Goal: Task Accomplishment & Management: Complete application form

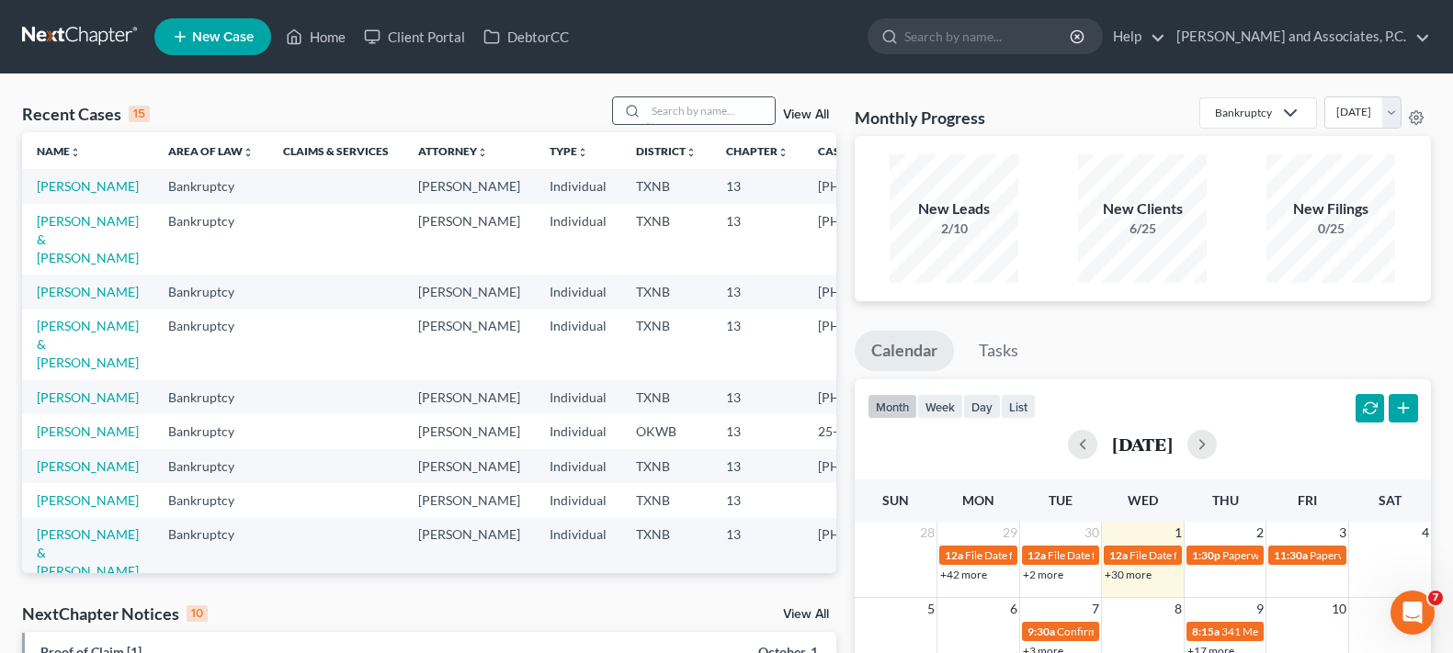
click at [720, 99] on input "search" at bounding box center [710, 110] width 129 height 27
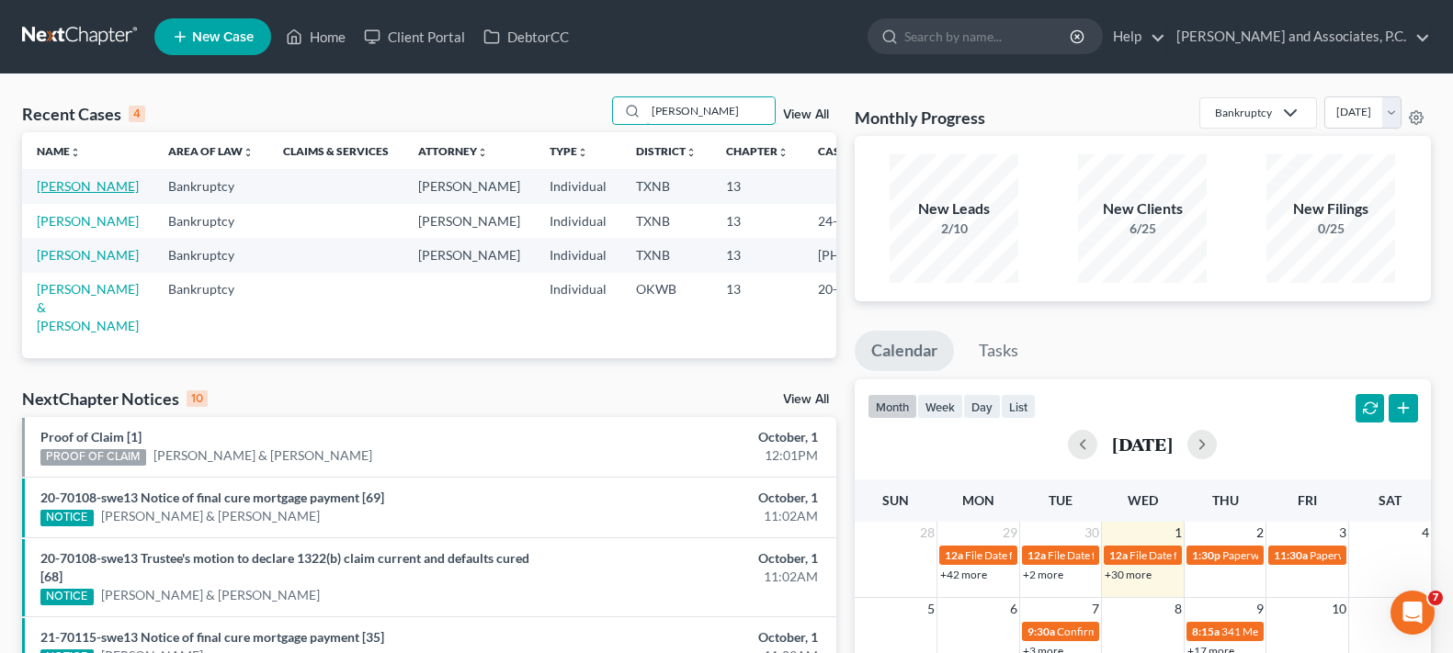
type input "[PERSON_NAME]"
click at [61, 194] on link "[PERSON_NAME]" at bounding box center [88, 186] width 102 height 16
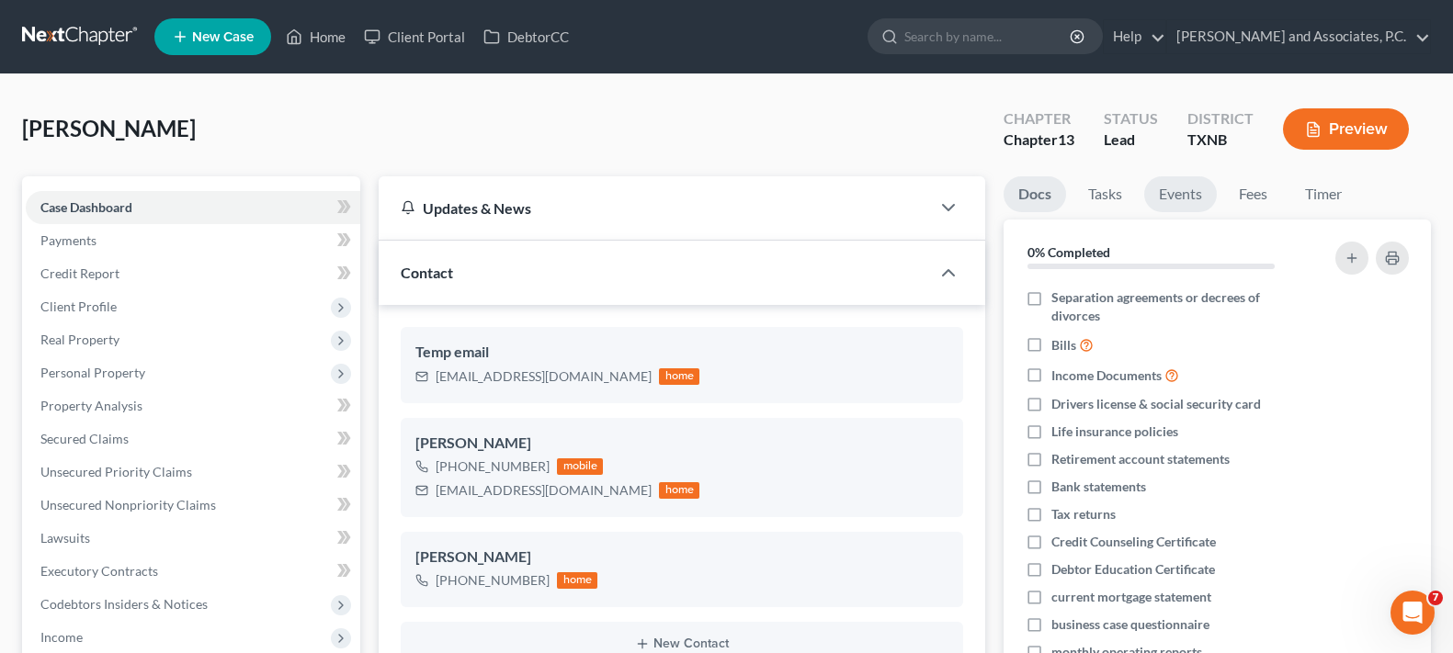
scroll to position [792, 0]
click at [1250, 197] on link "Fees" at bounding box center [1253, 194] width 59 height 36
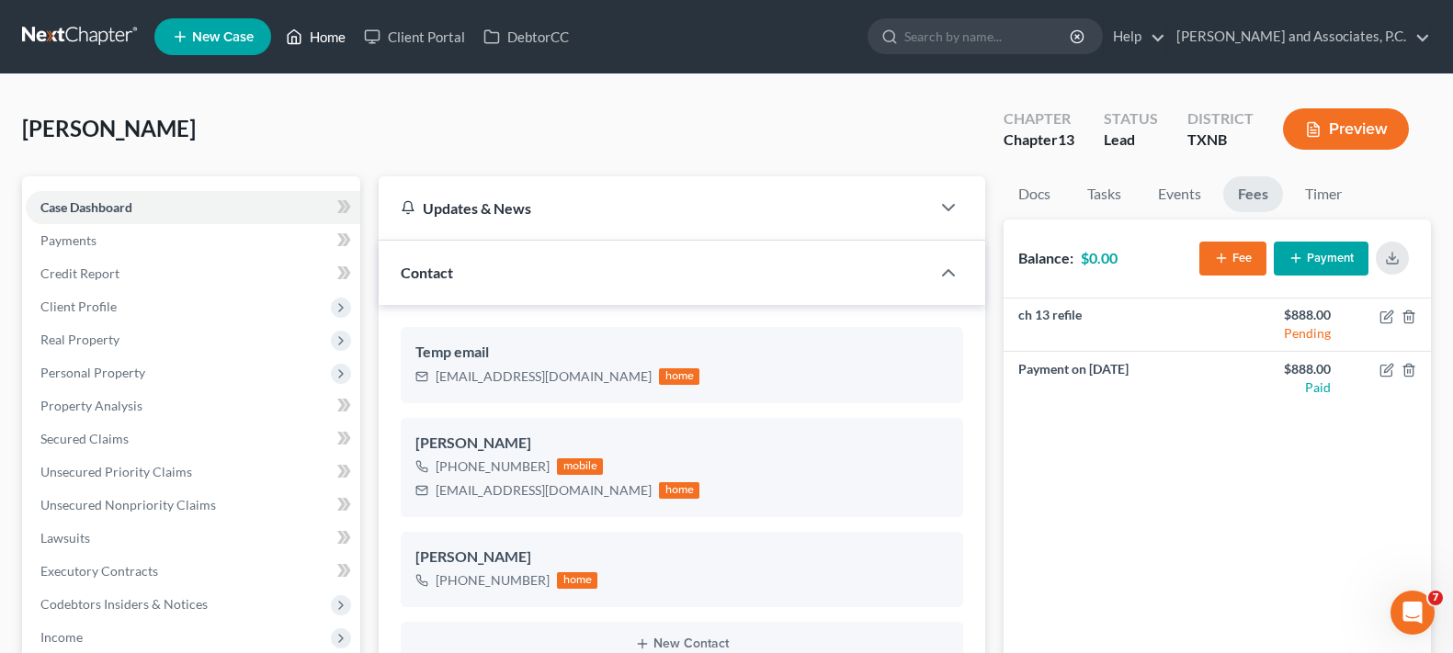
click at [333, 42] on link "Home" at bounding box center [316, 36] width 78 height 33
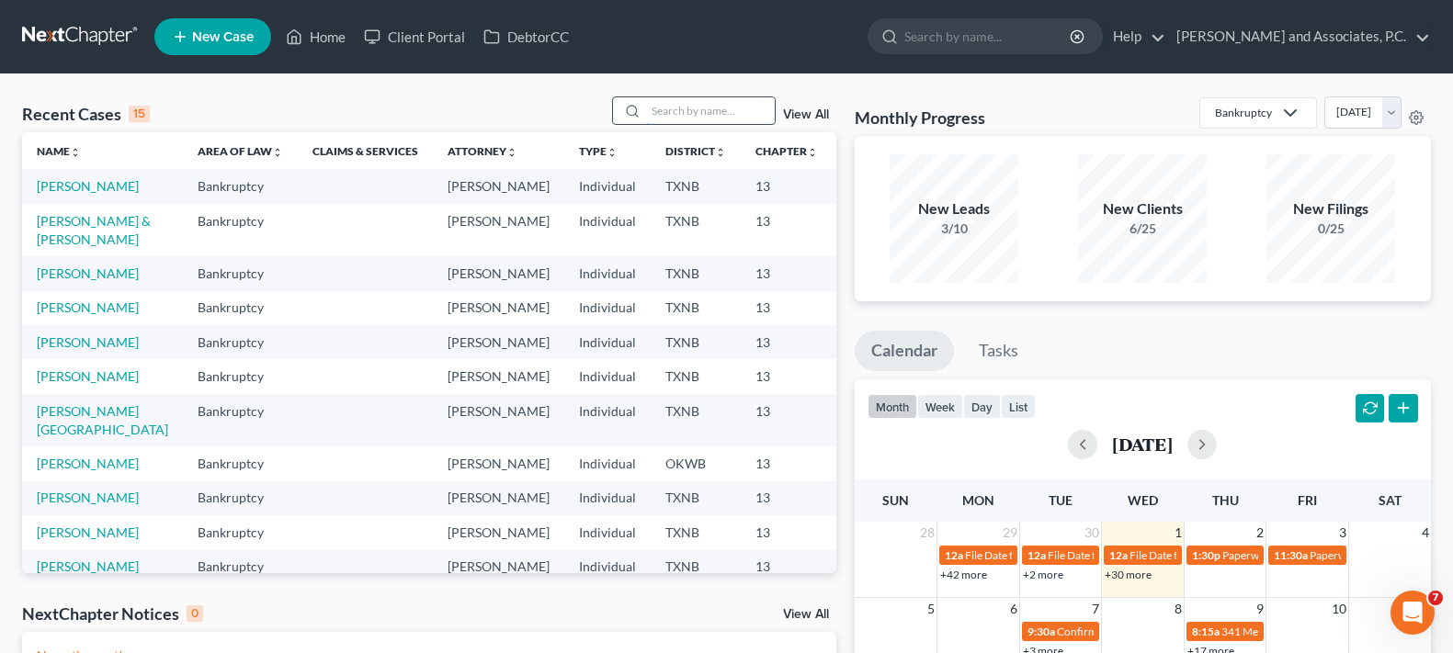
click at [725, 115] on input "search" at bounding box center [710, 110] width 129 height 27
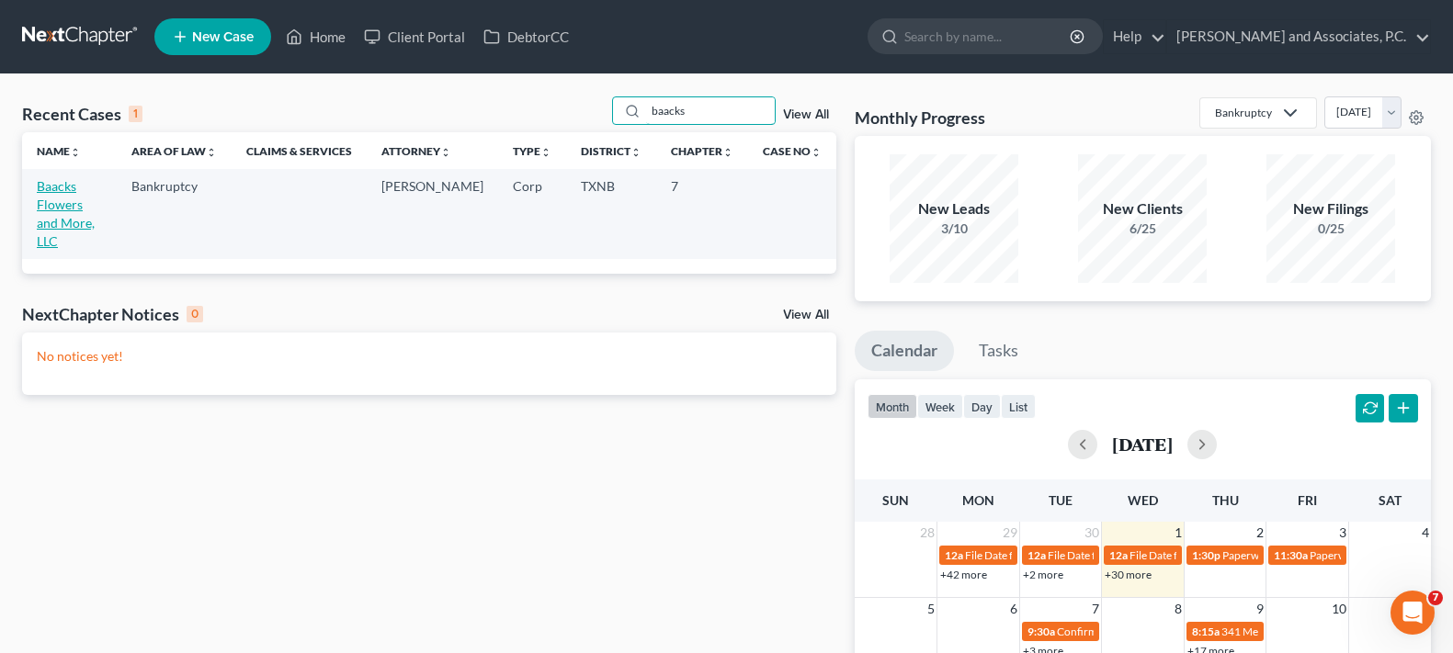
type input "baacks"
click at [58, 191] on link "Baacks Flowers and More, LLC" at bounding box center [66, 213] width 58 height 71
select select "7"
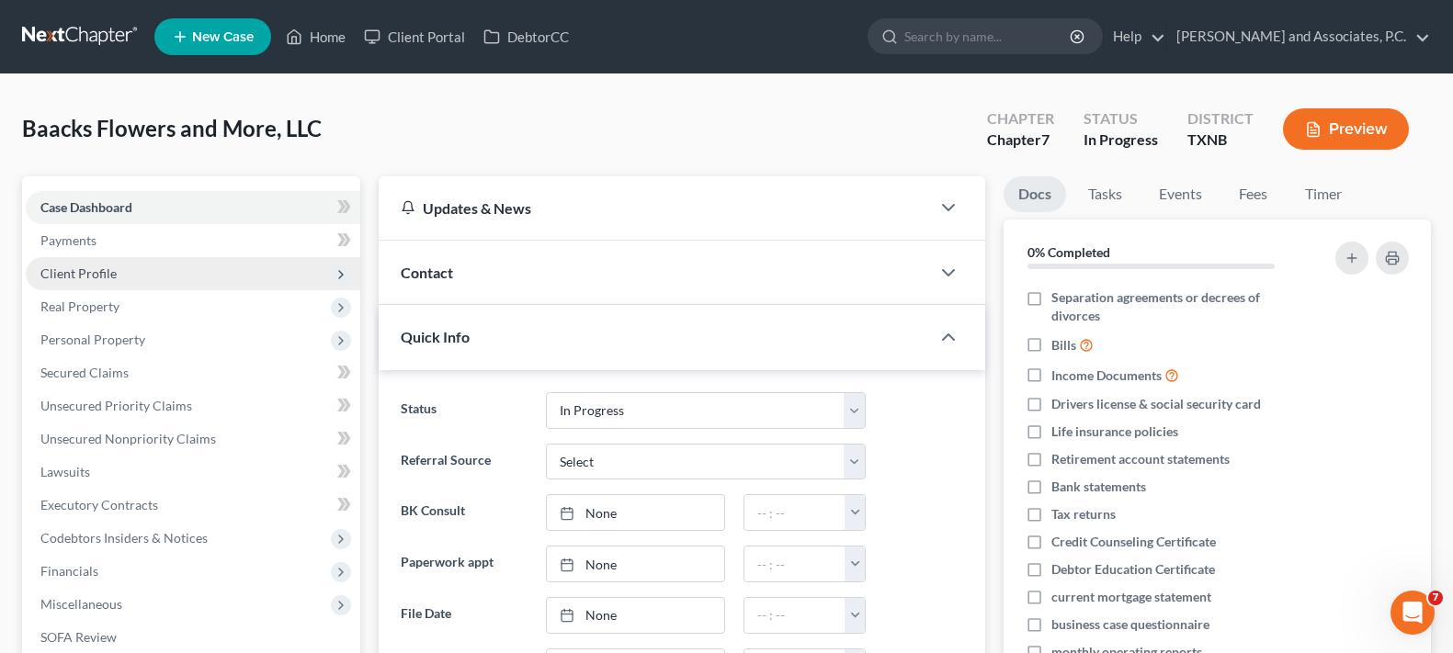
click at [96, 270] on span "Client Profile" at bounding box center [78, 274] width 76 height 16
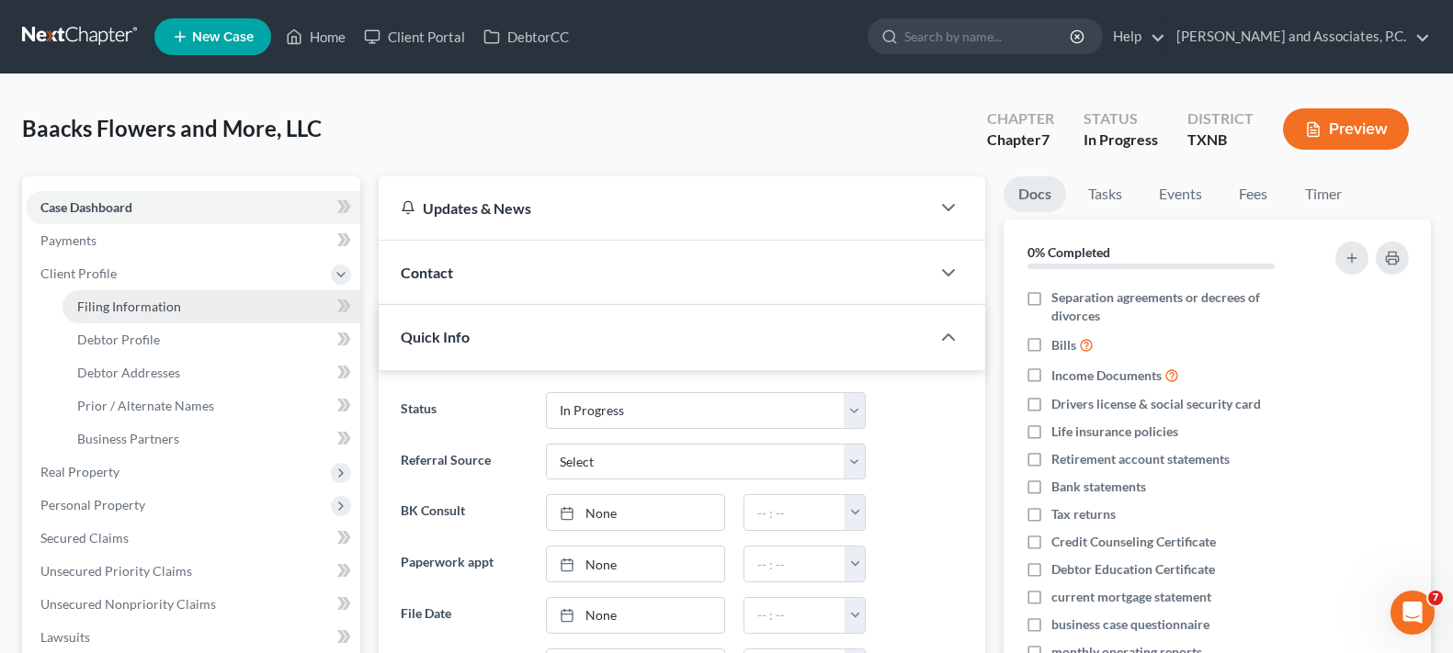
click at [204, 308] on link "Filing Information" at bounding box center [211, 306] width 298 height 33
select select "3"
select select "1"
select select "0"
select select "78"
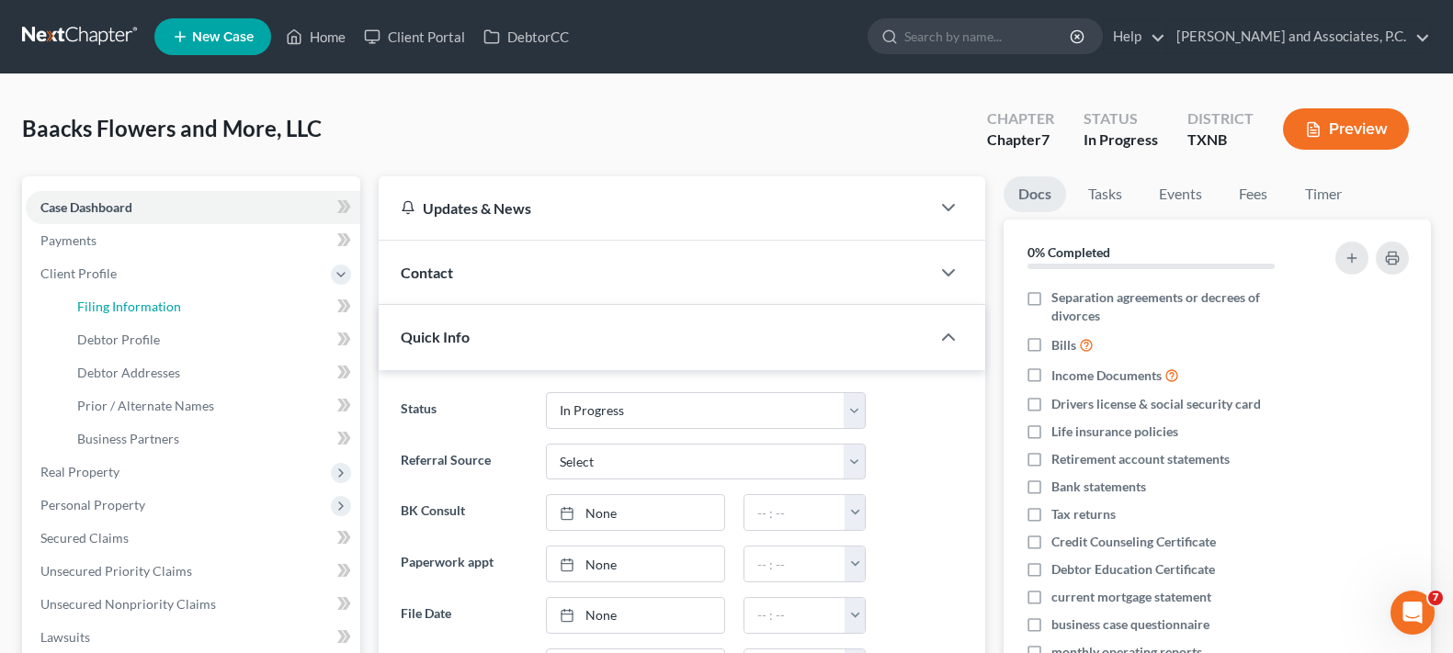
select select "0"
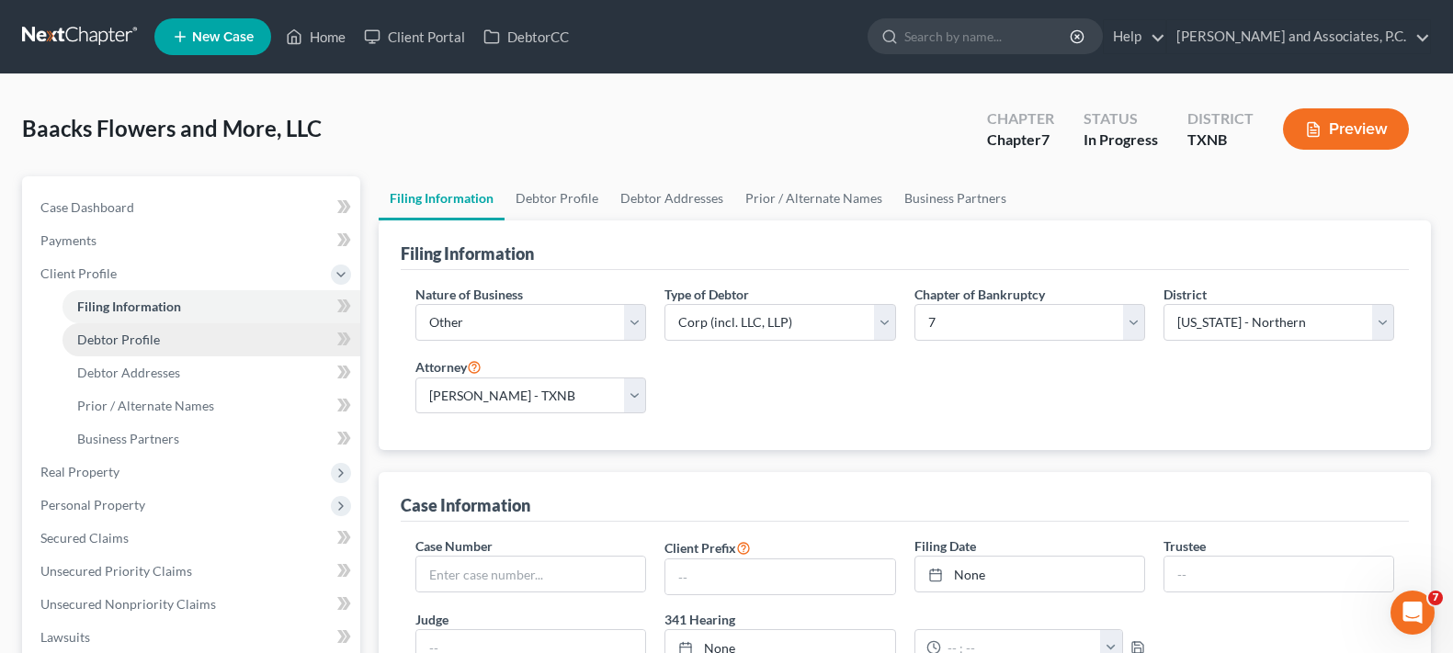
click at [164, 346] on link "Debtor Profile" at bounding box center [211, 339] width 298 height 33
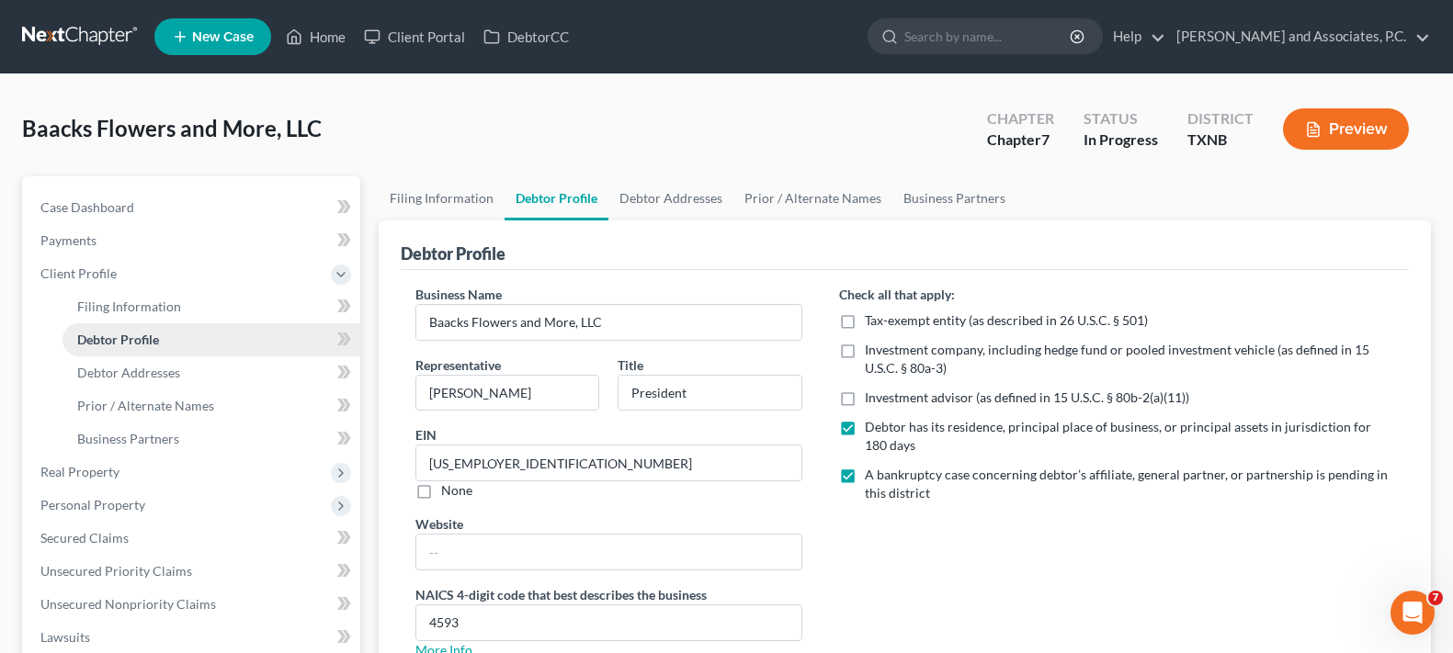
radio input "true"
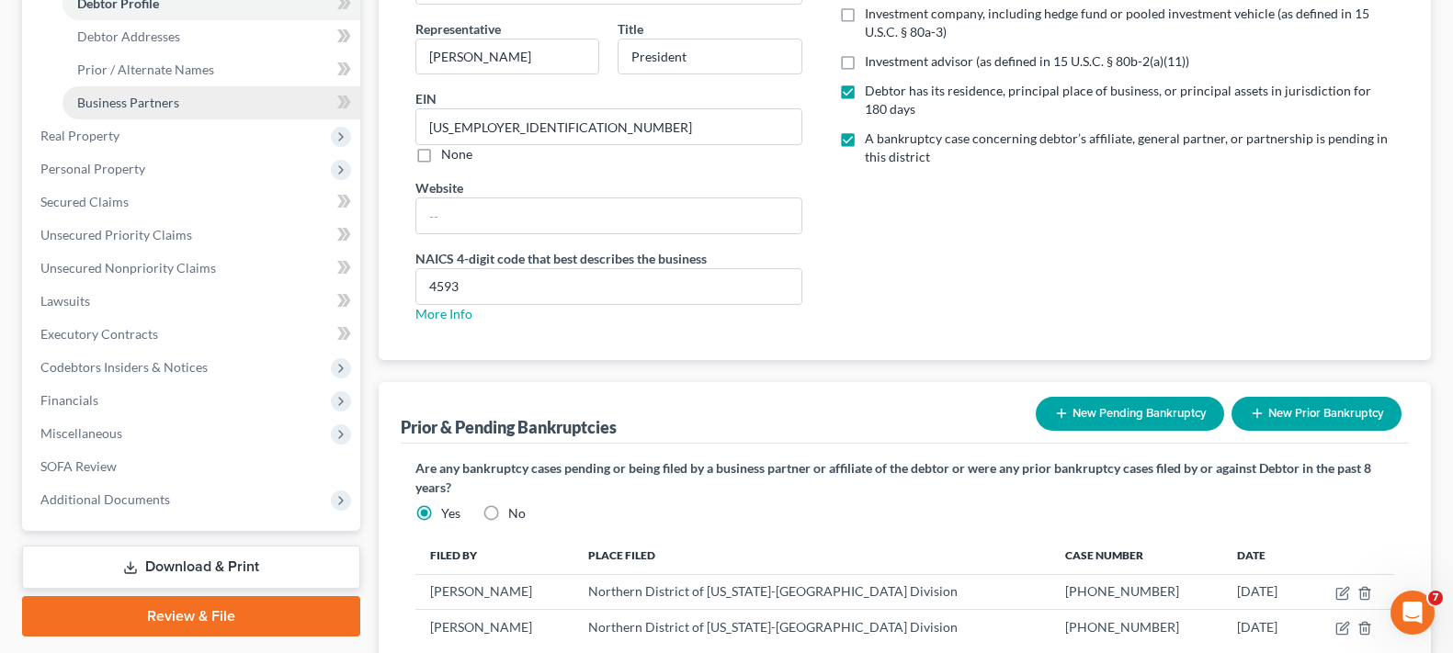
scroll to position [125, 0]
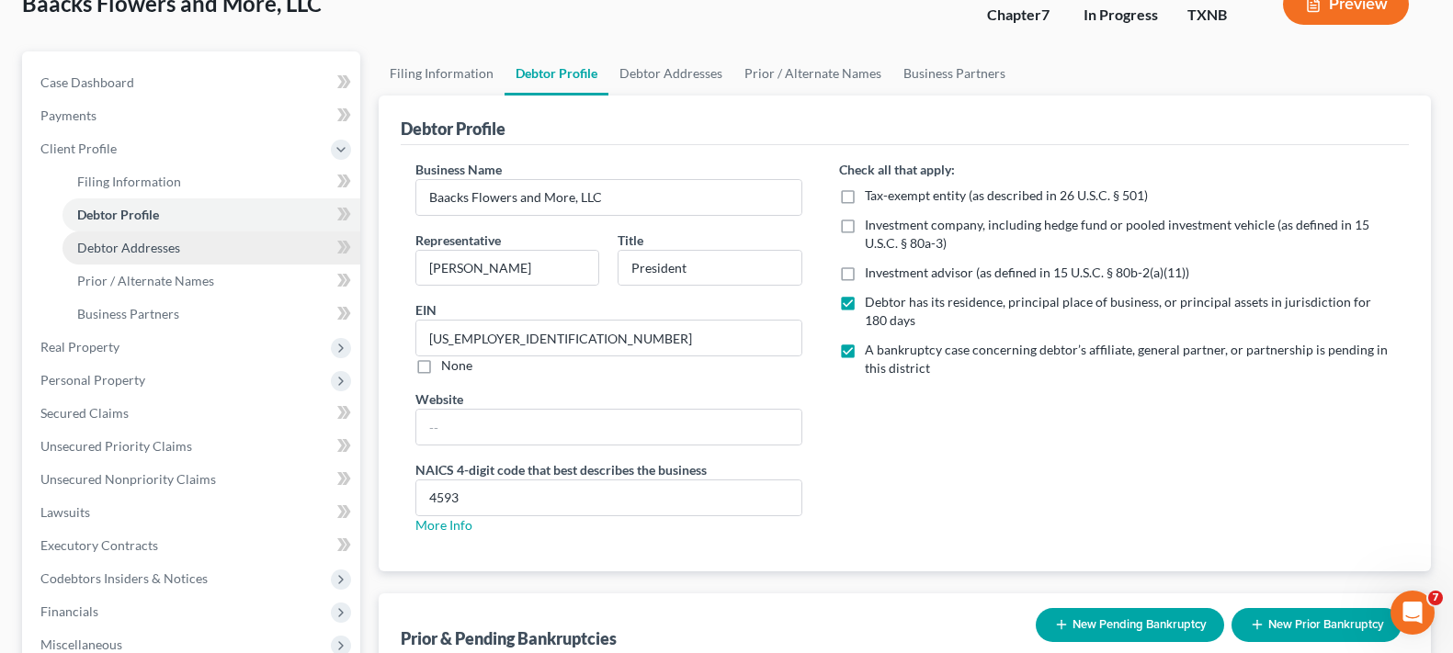
click at [186, 246] on link "Debtor Addresses" at bounding box center [211, 248] width 298 height 33
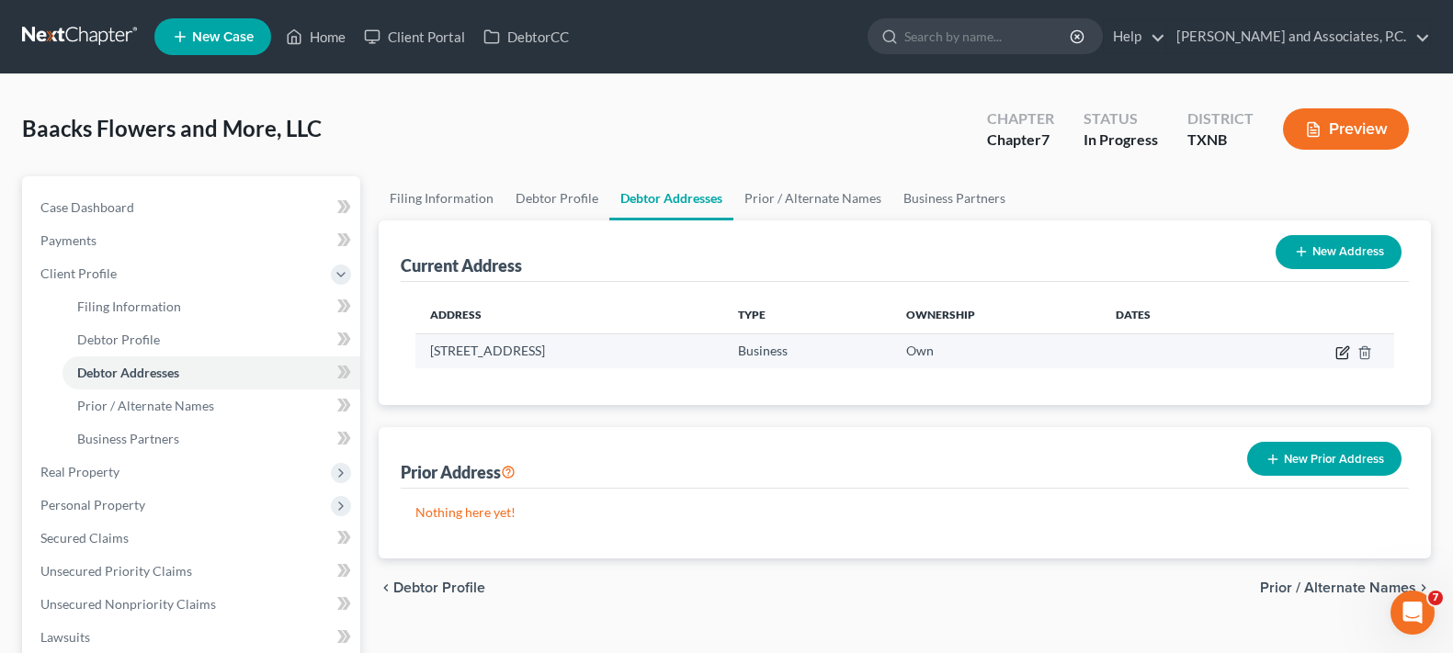
click at [1345, 353] on icon "button" at bounding box center [1344, 350] width 8 height 8
select select "45"
select select "0"
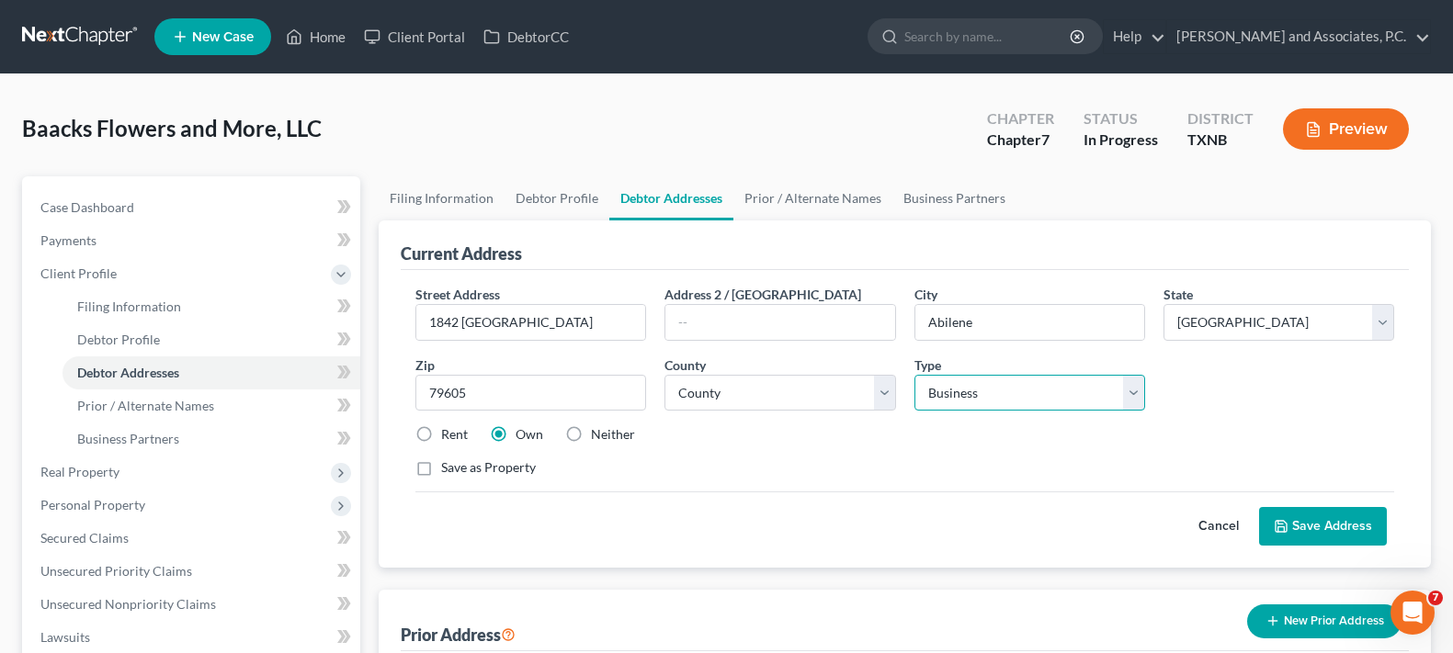
click at [989, 401] on select "Select Business Mailing Location of Assets" at bounding box center [1029, 393] width 231 height 37
click at [914, 375] on select "Select Business Mailing Location of Assets" at bounding box center [1029, 393] width 231 height 37
click at [985, 397] on select "Select Business Mailing Location of Assets" at bounding box center [1029, 393] width 231 height 37
click at [732, 438] on div "Rent Own Neither" at bounding box center [904, 435] width 997 height 18
click at [202, 411] on span "Prior / Alternate Names" at bounding box center [145, 406] width 137 height 16
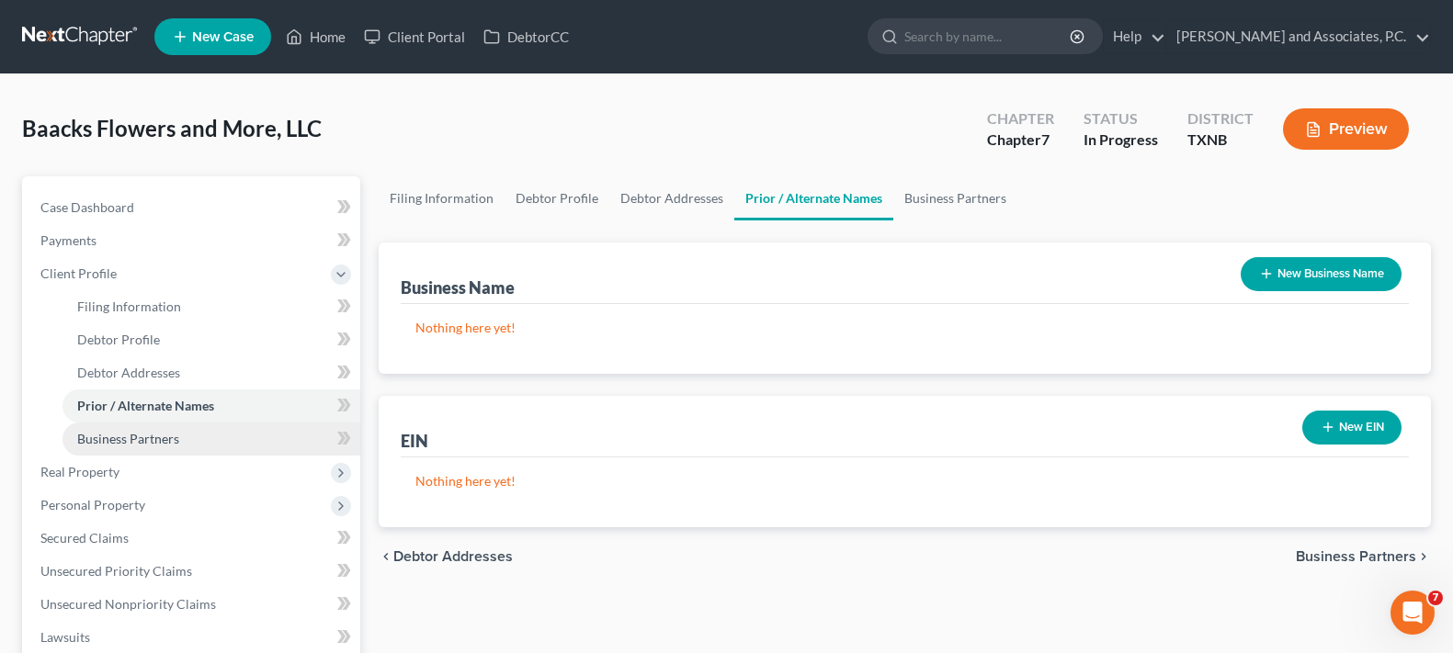
click at [142, 435] on span "Business Partners" at bounding box center [128, 439] width 102 height 16
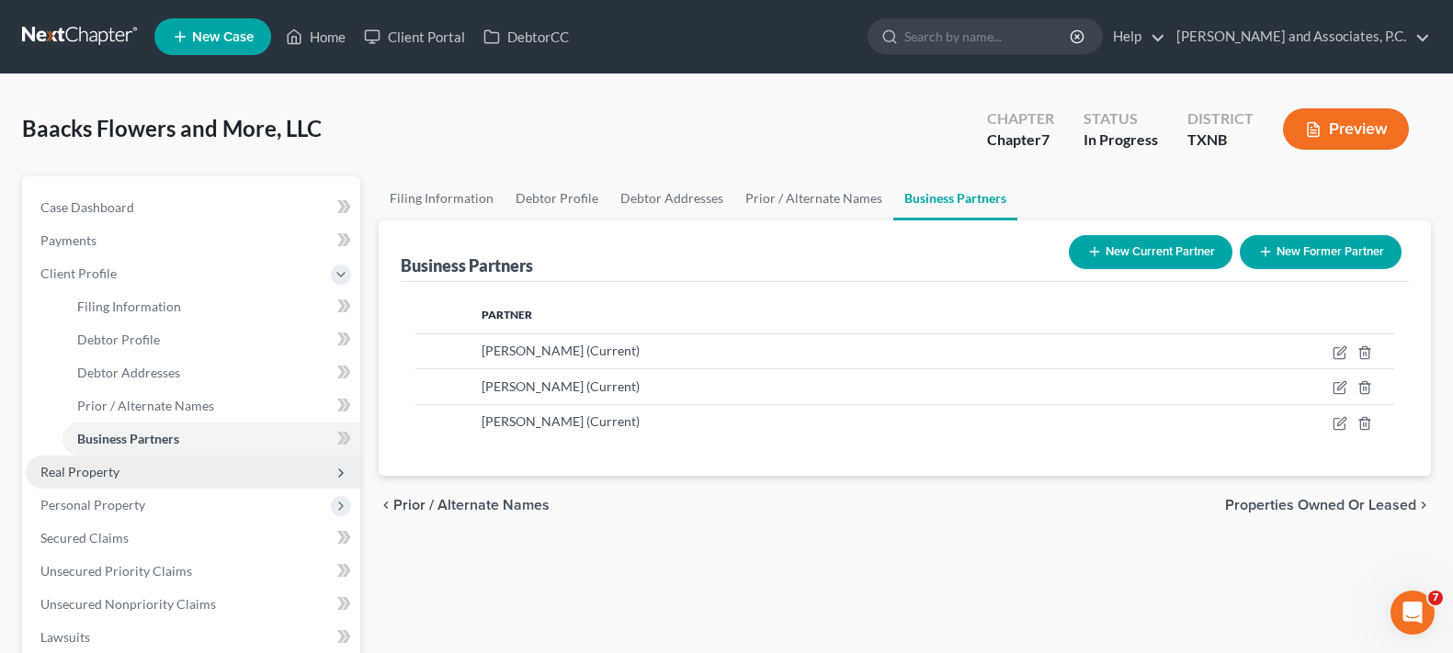
click at [204, 466] on span "Real Property" at bounding box center [193, 472] width 335 height 33
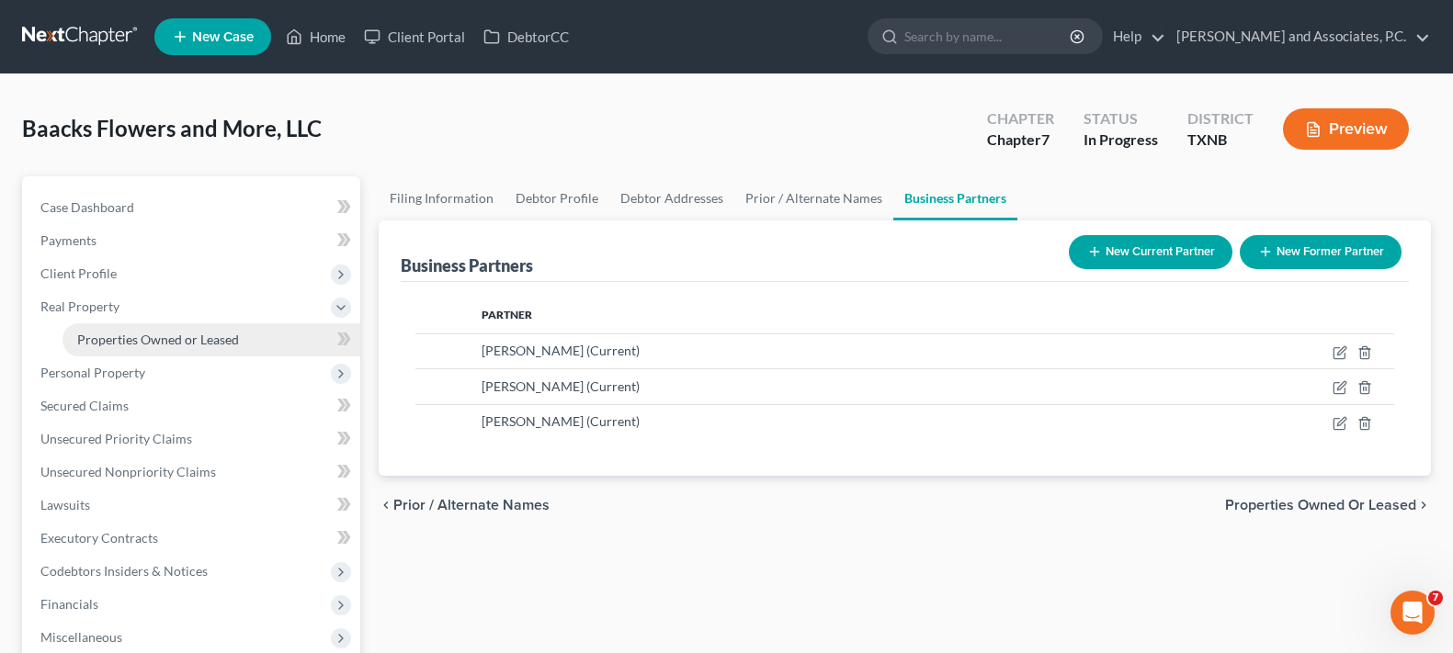
click at [204, 335] on span "Properties Owned or Leased" at bounding box center [158, 340] width 162 height 16
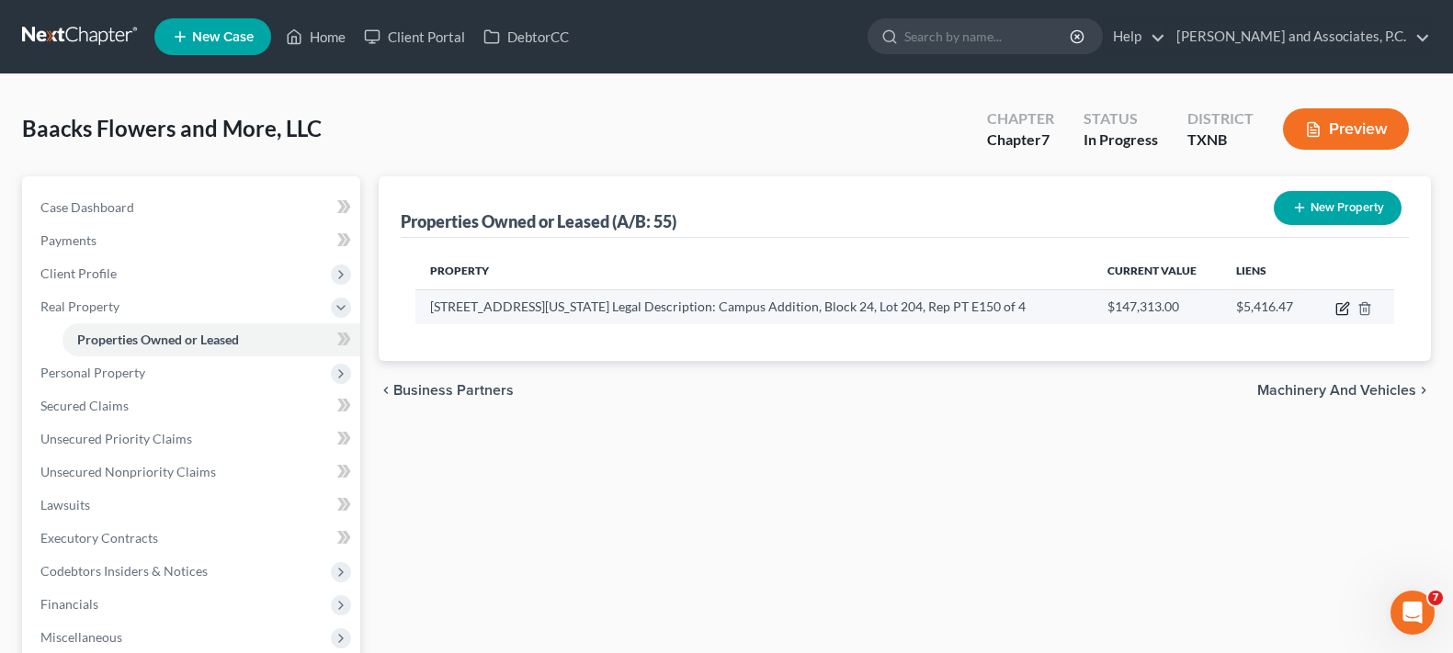
click at [1339, 308] on icon "button" at bounding box center [1342, 308] width 15 height 15
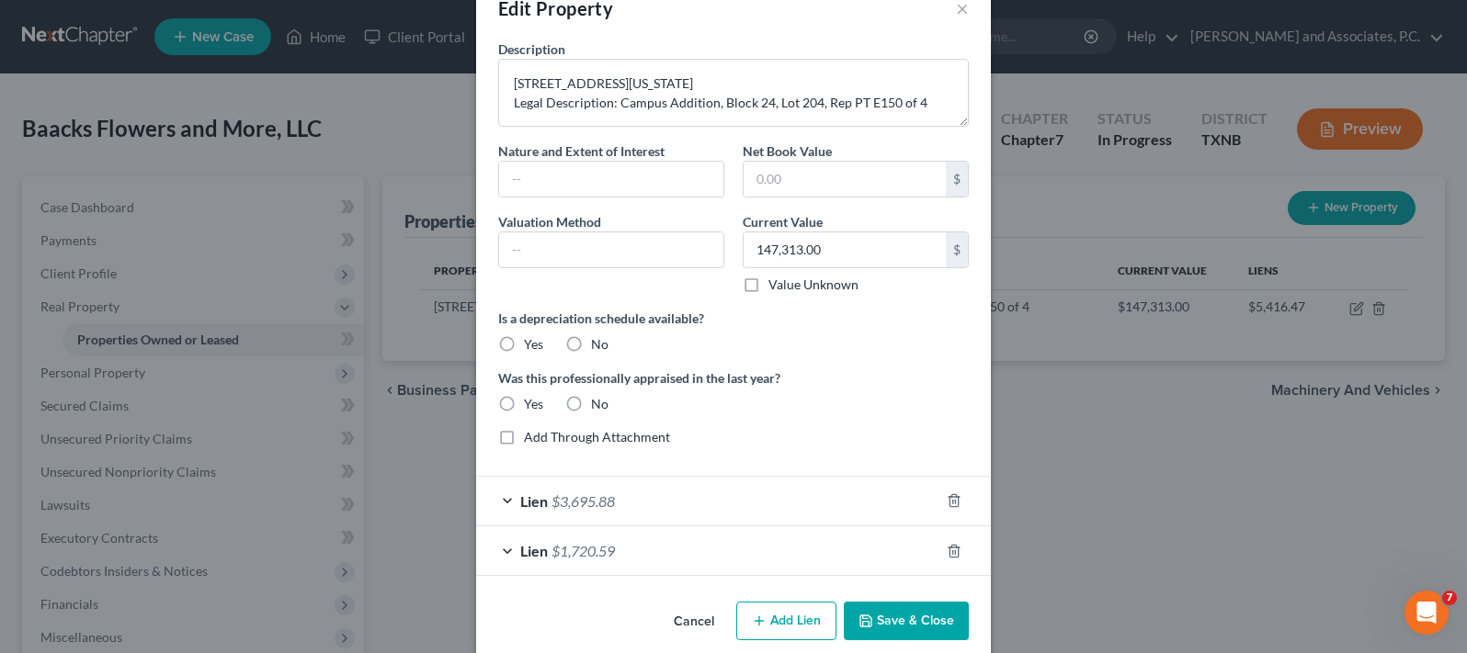
scroll to position [69, 0]
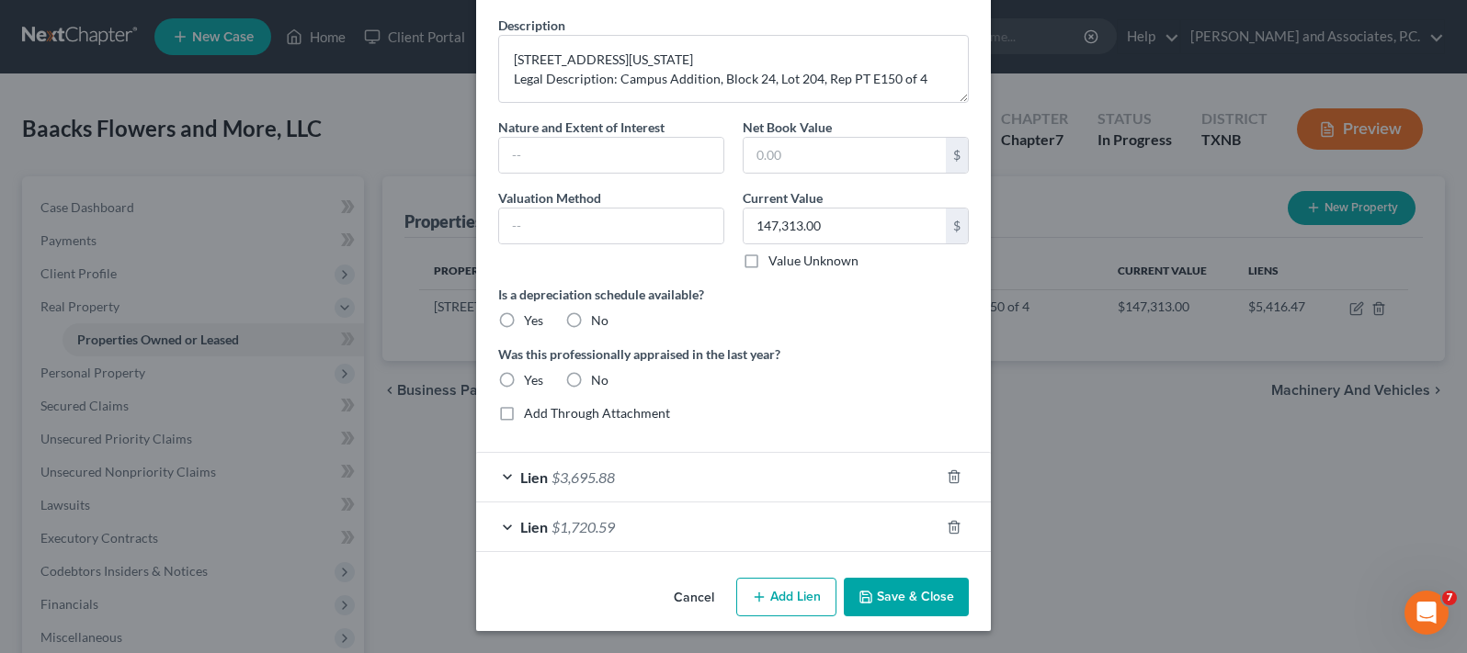
click at [504, 478] on div "Lien $3,695.88" at bounding box center [707, 477] width 463 height 49
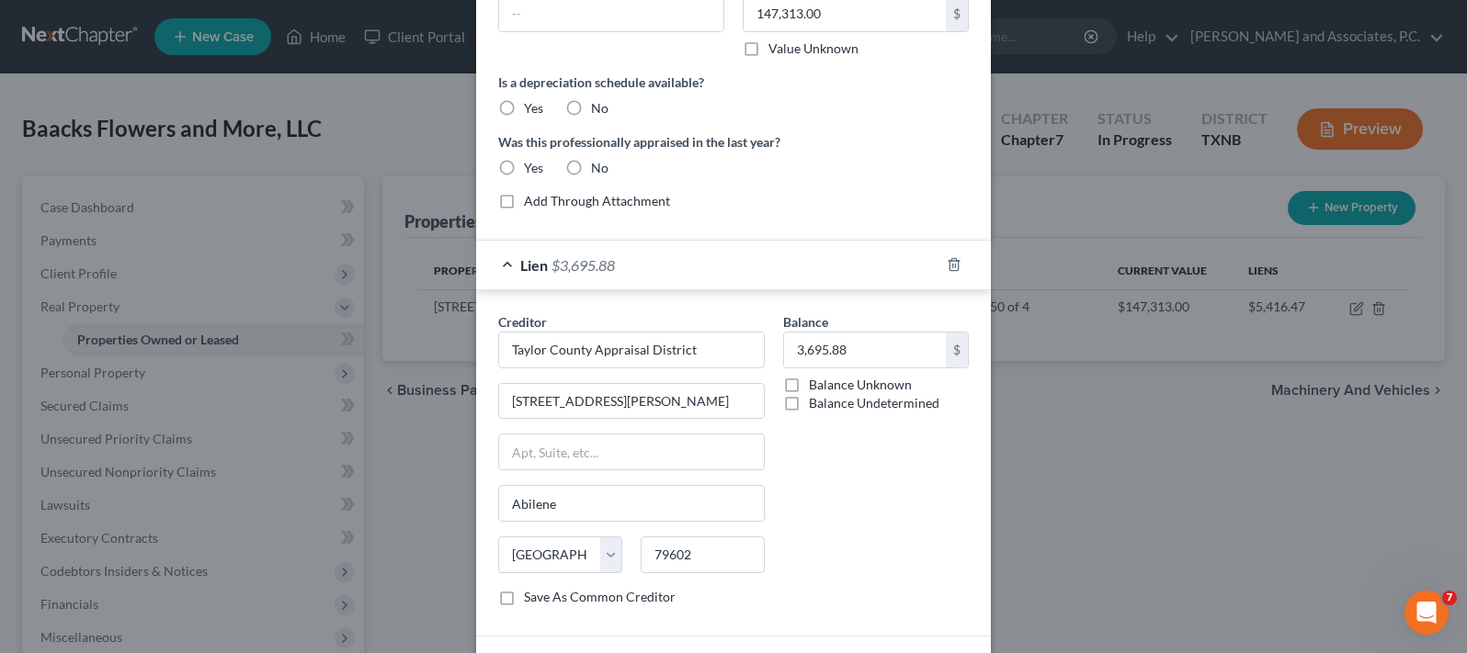
scroll to position [415, 0]
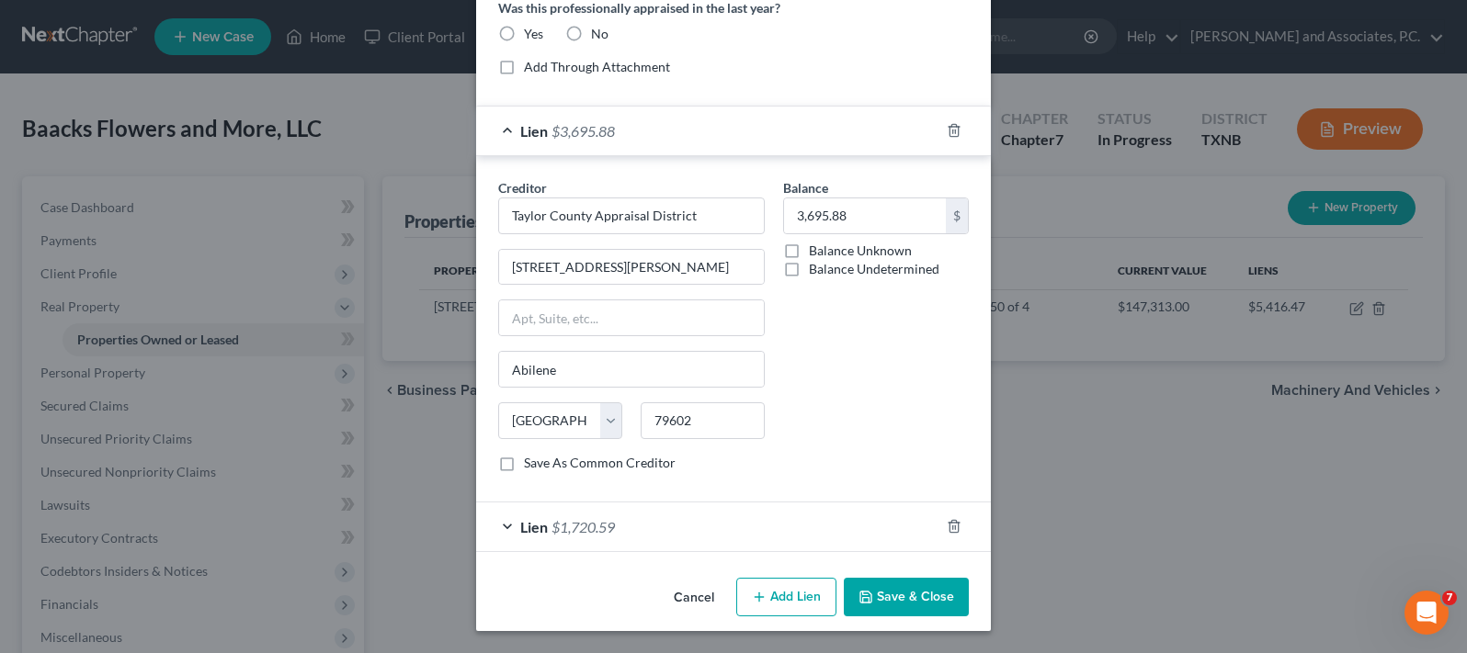
click at [502, 528] on div "Lien $1,720.59" at bounding box center [707, 527] width 463 height 49
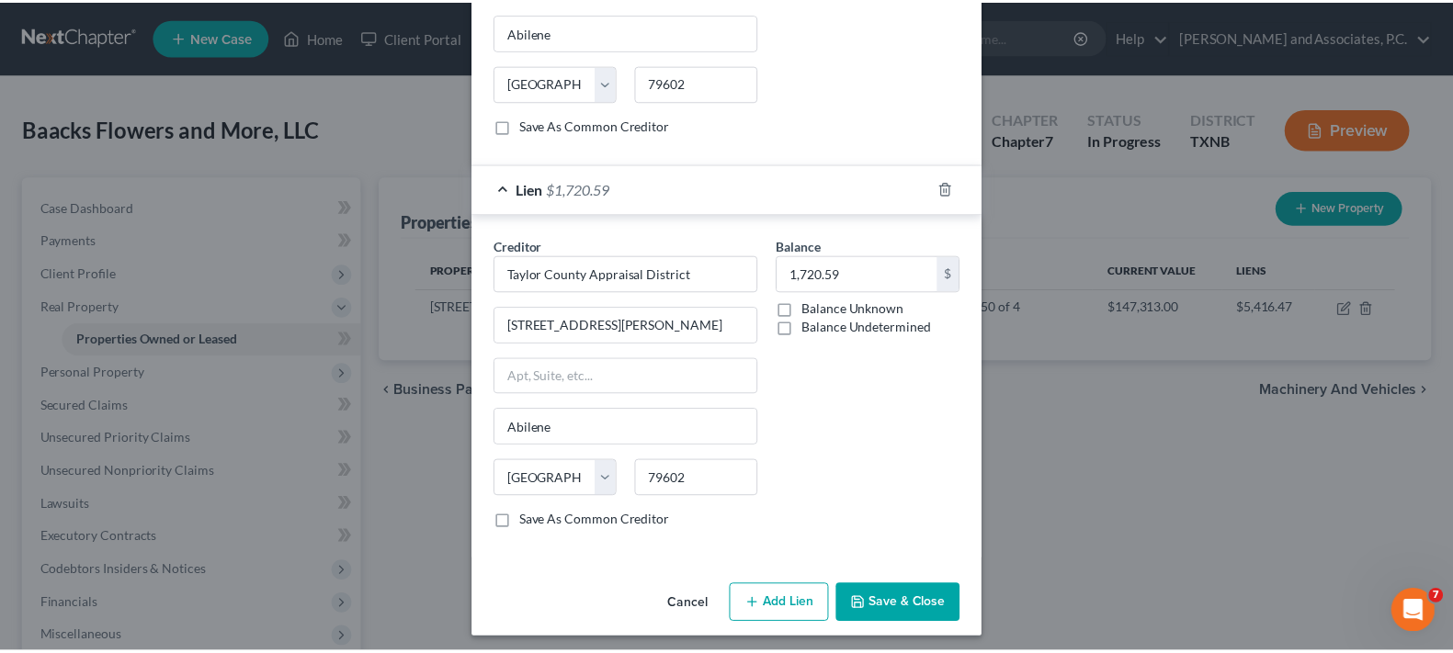
scroll to position [761, 0]
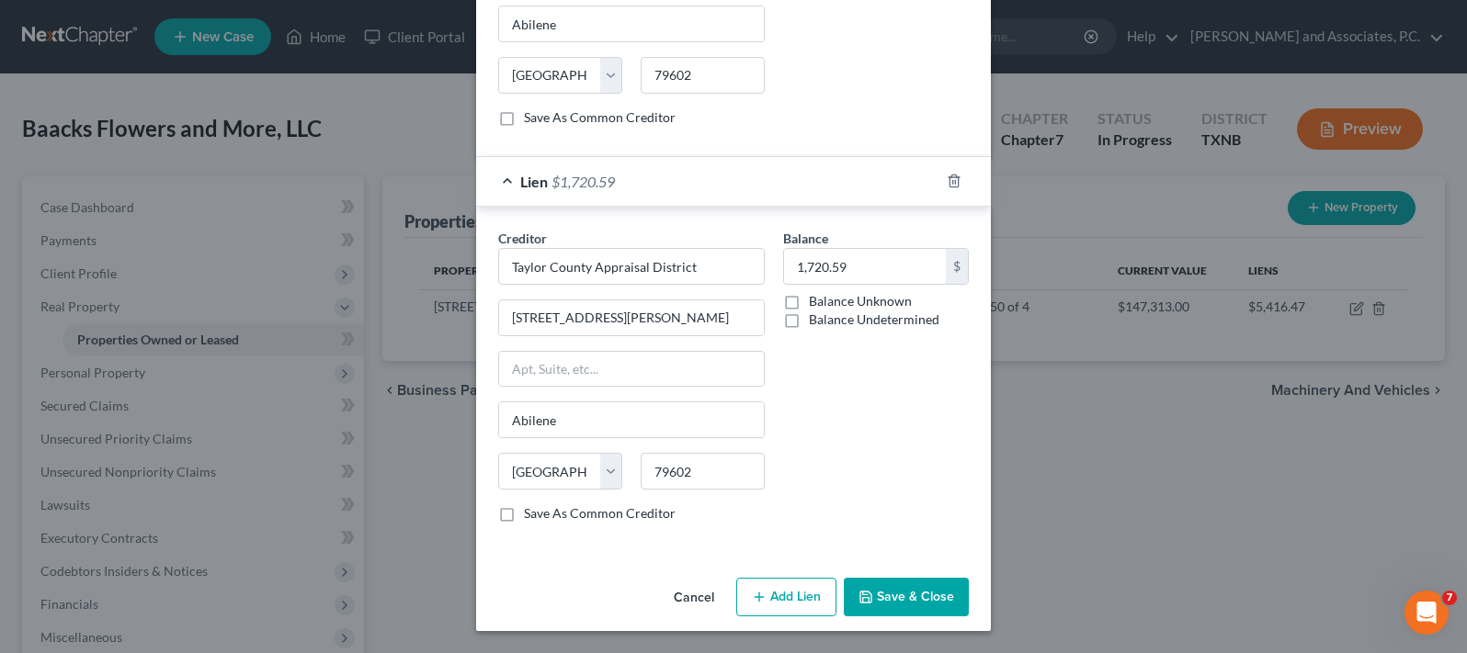
click at [879, 595] on button "Save & Close" at bounding box center [906, 597] width 125 height 39
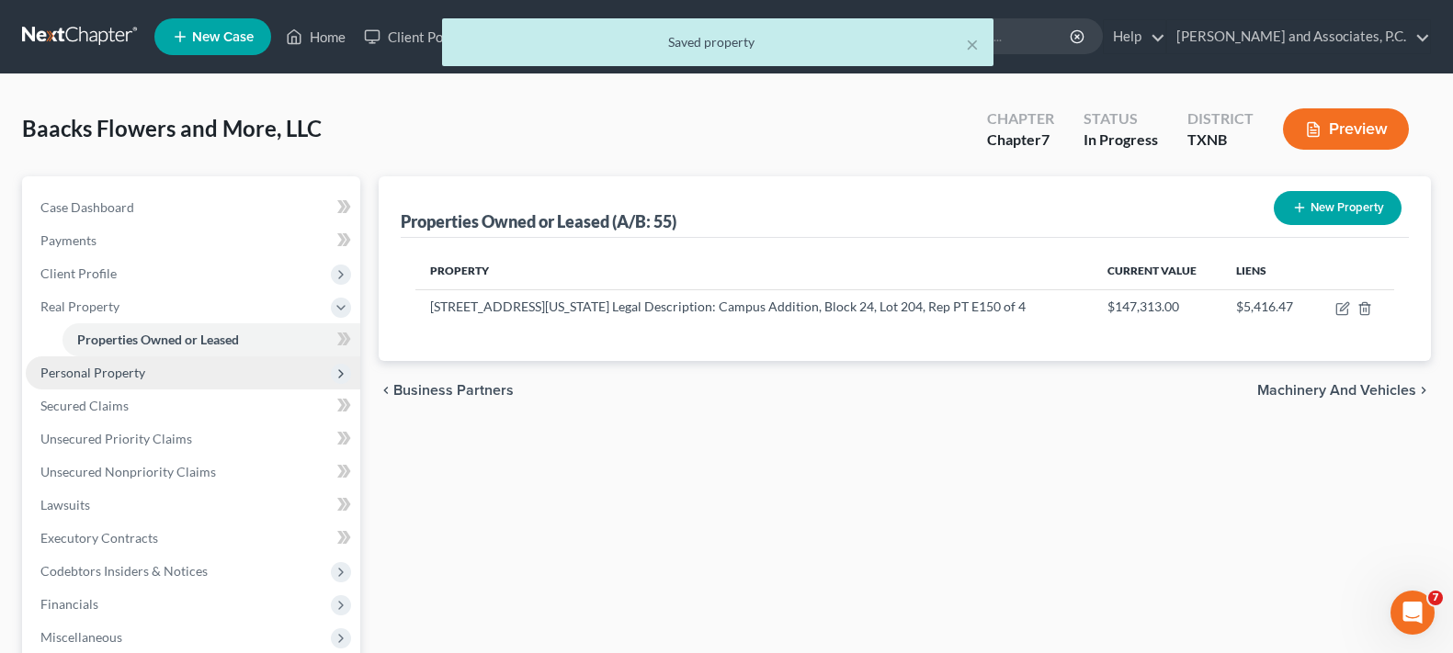
click at [163, 379] on span "Personal Property" at bounding box center [193, 373] width 335 height 33
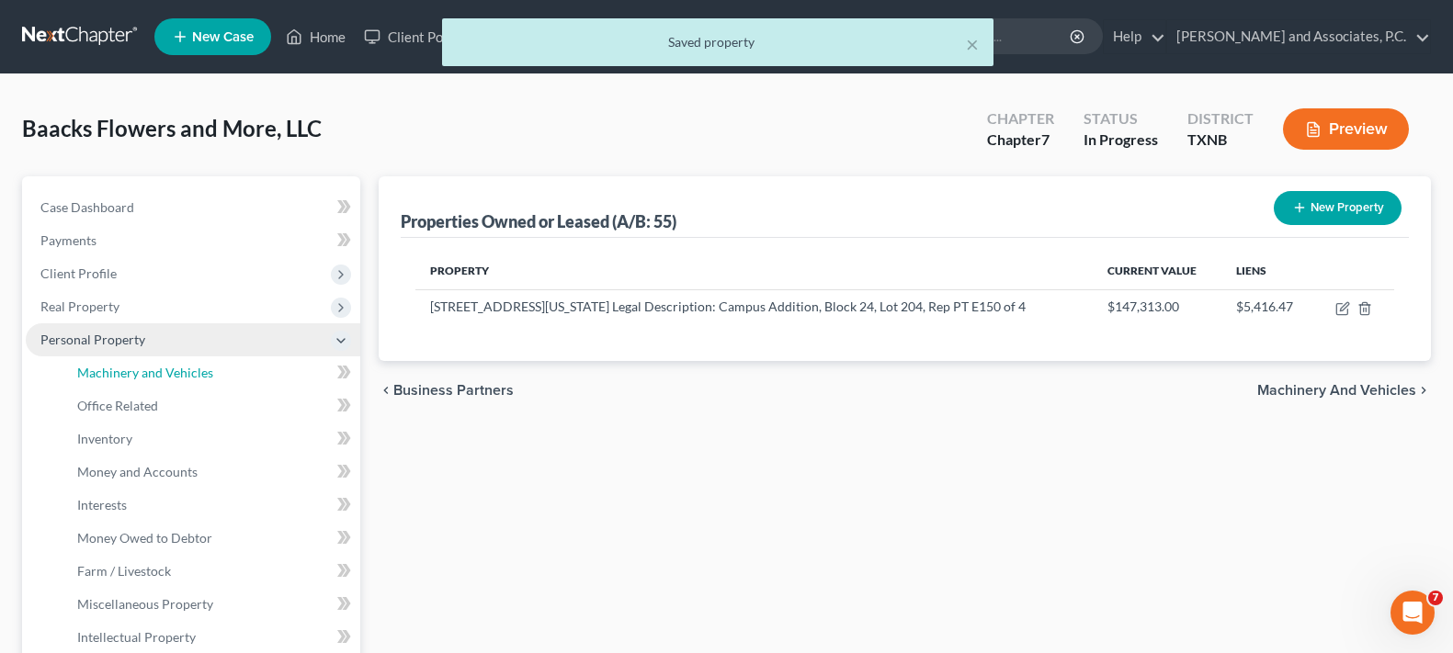
click at [163, 379] on span "Machinery and Vehicles" at bounding box center [145, 373] width 136 height 16
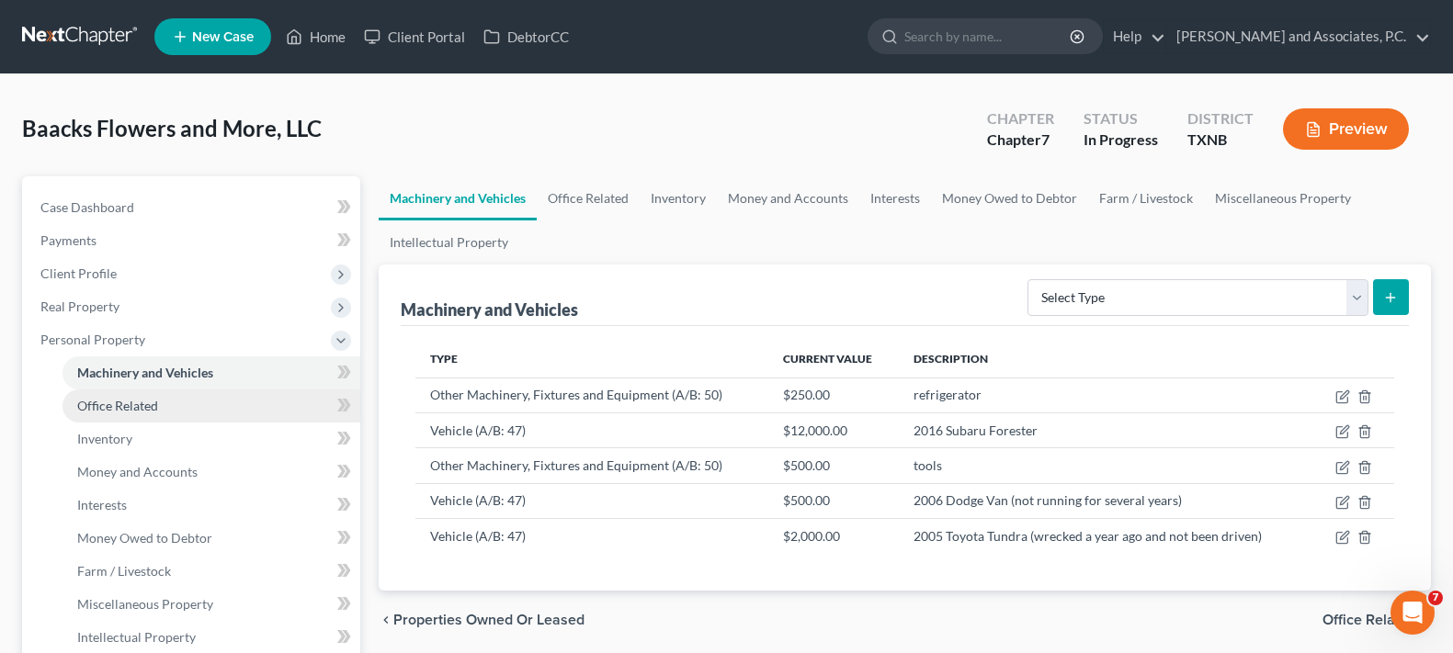
click at [153, 417] on link "Office Related" at bounding box center [211, 406] width 298 height 33
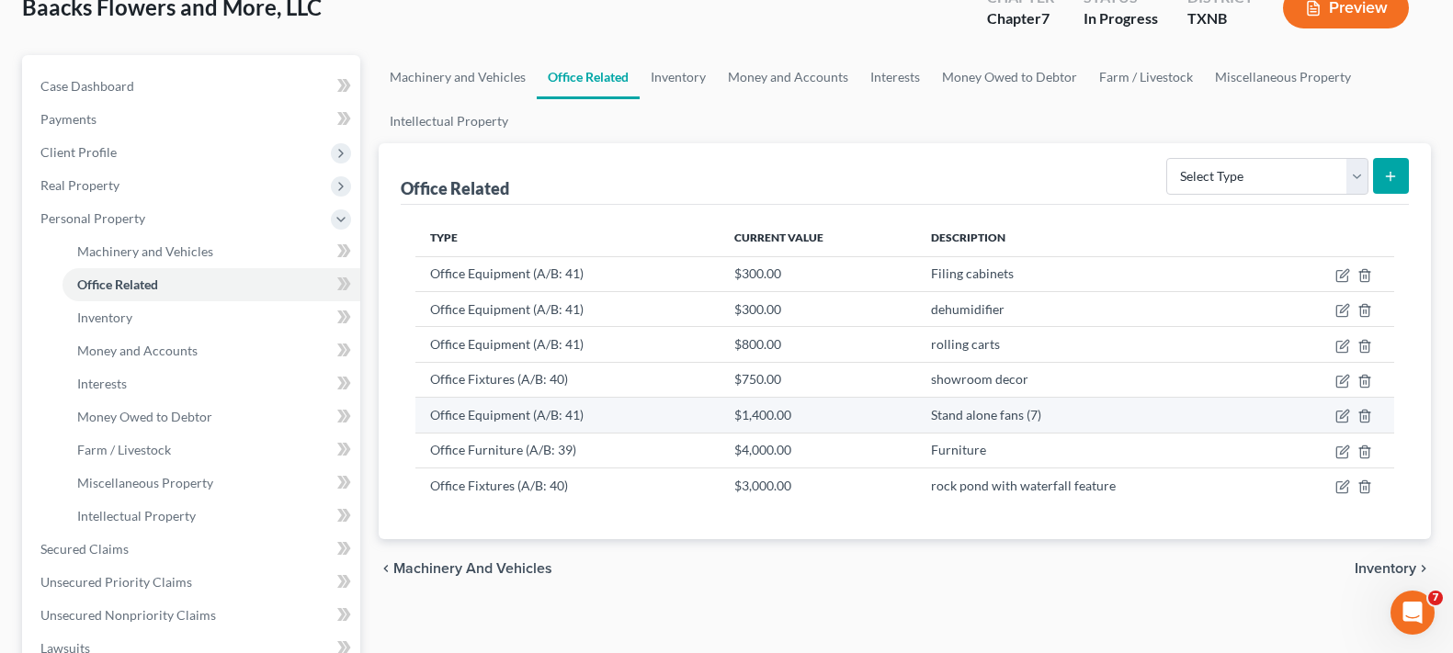
scroll to position [184, 0]
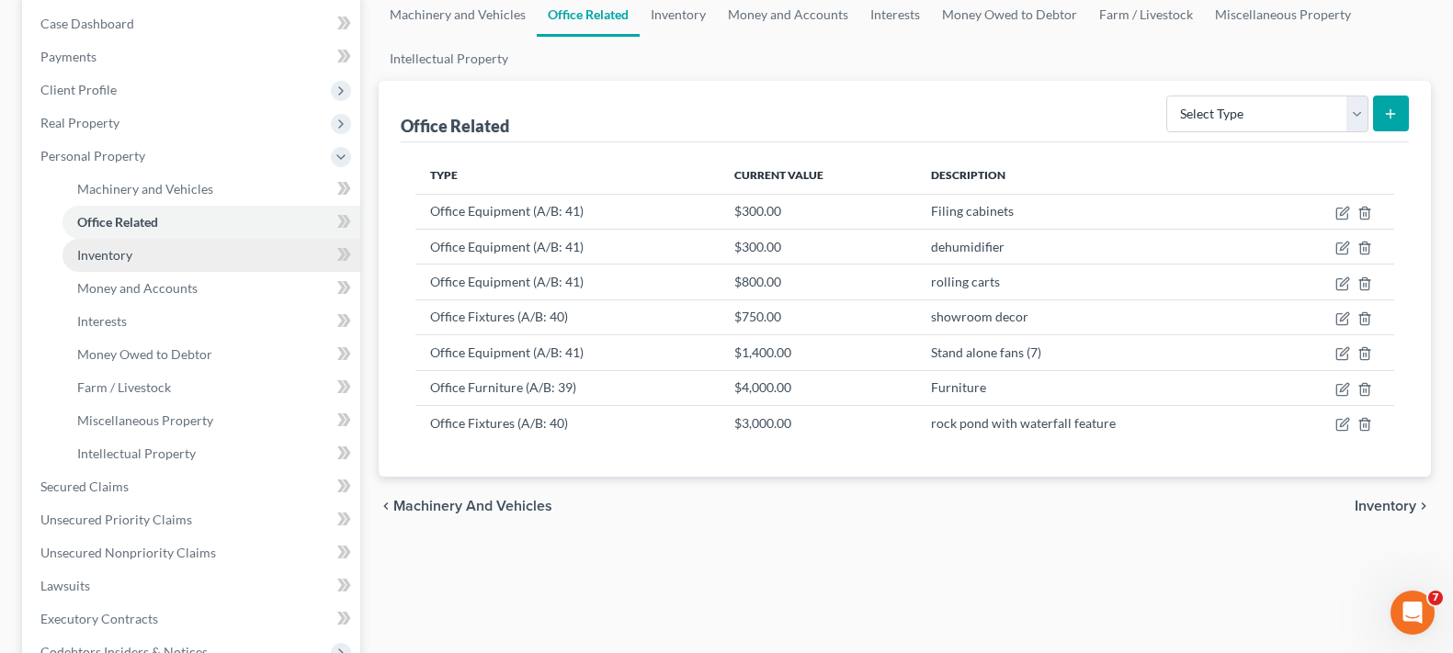
click at [115, 252] on span "Inventory" at bounding box center [104, 255] width 55 height 16
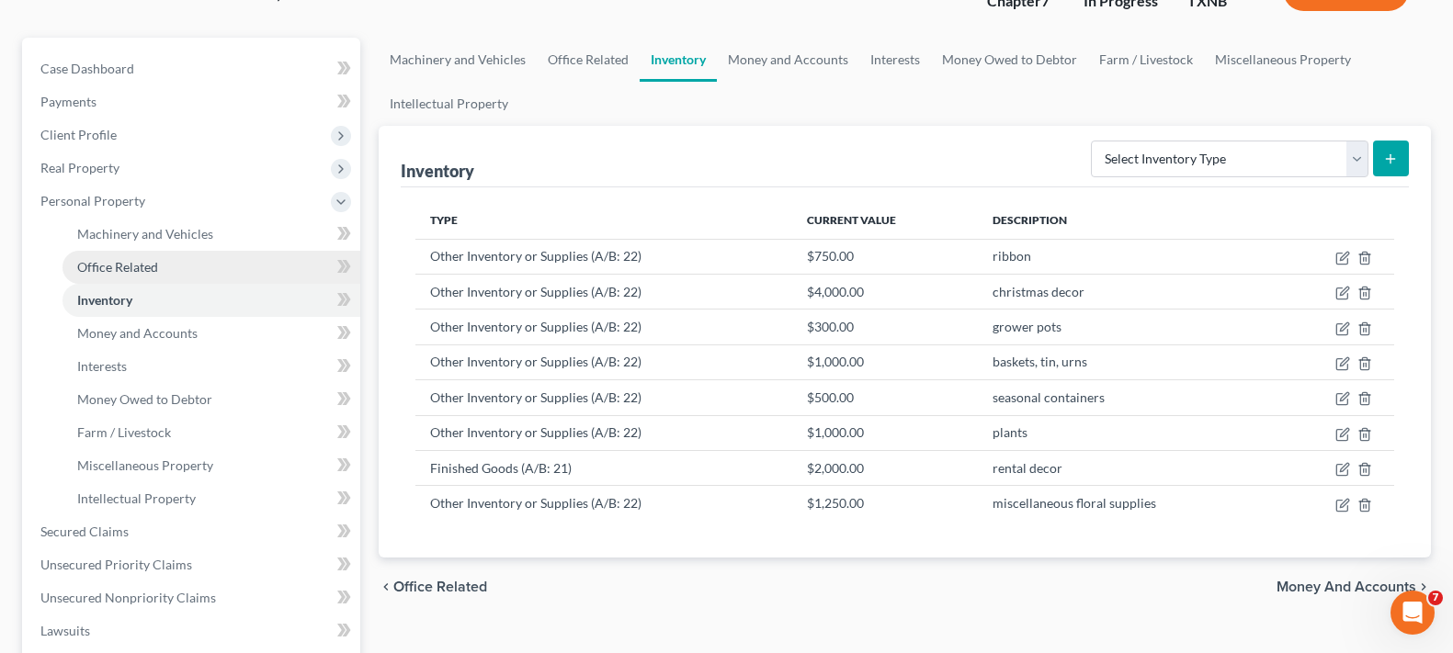
scroll to position [184, 0]
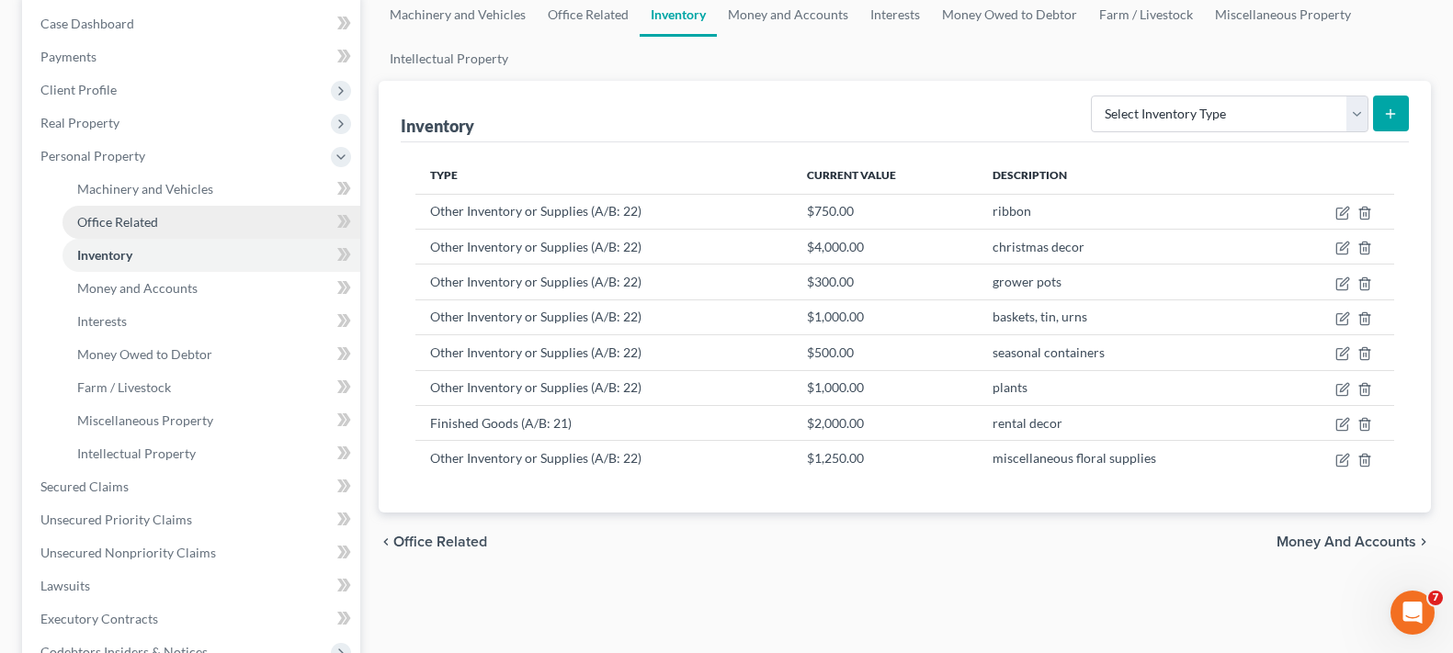
click at [170, 233] on link "Office Related" at bounding box center [211, 222] width 298 height 33
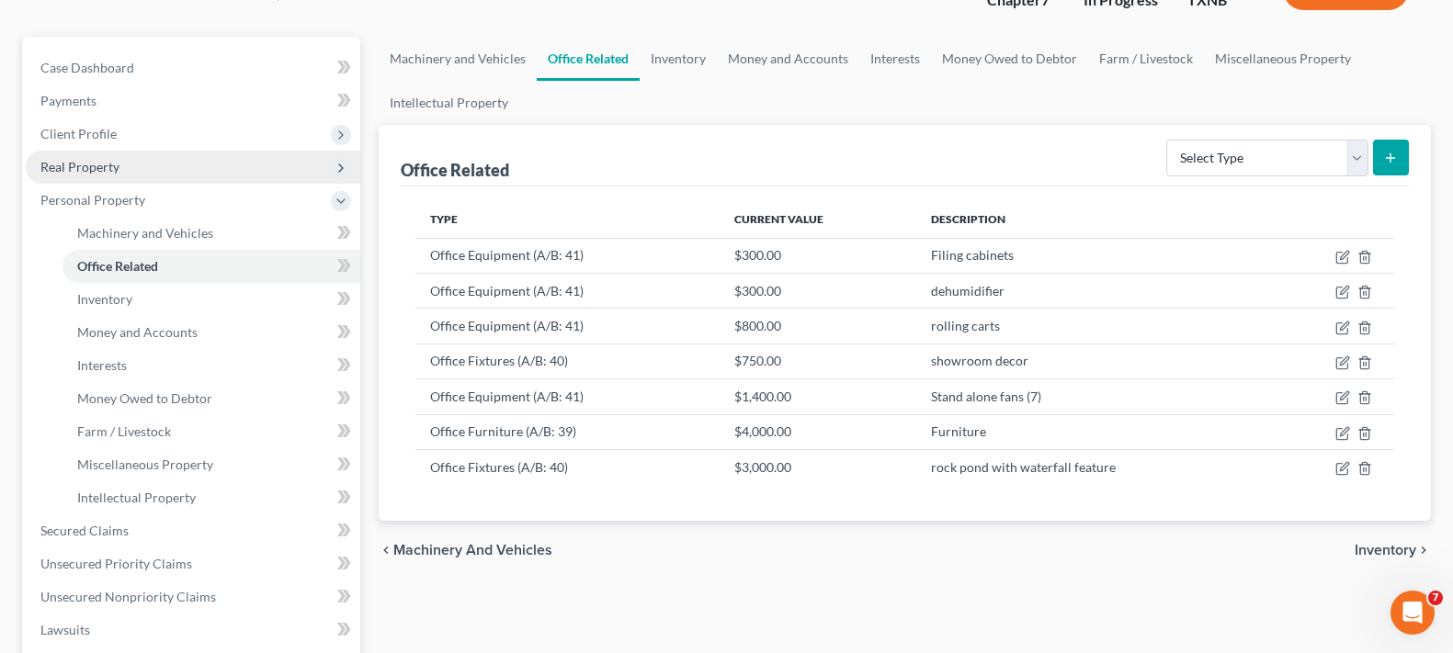
scroll to position [184, 0]
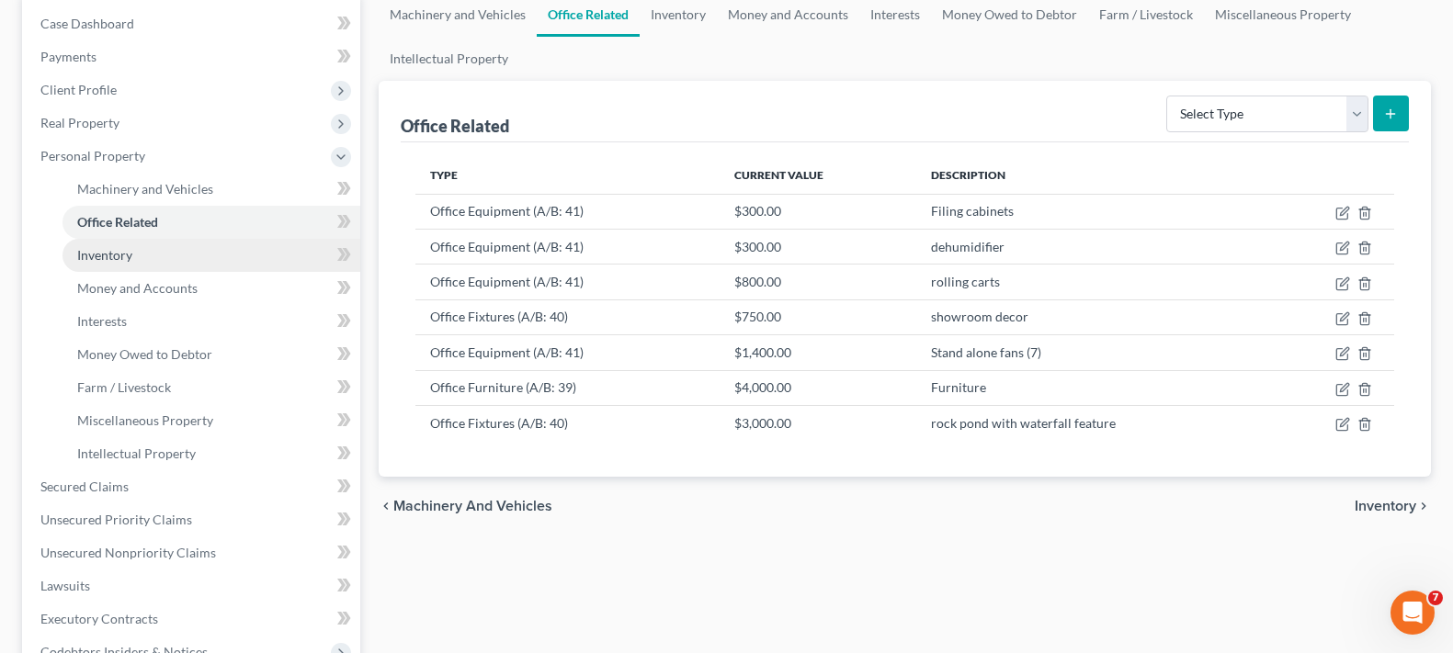
click at [133, 266] on link "Inventory" at bounding box center [211, 255] width 298 height 33
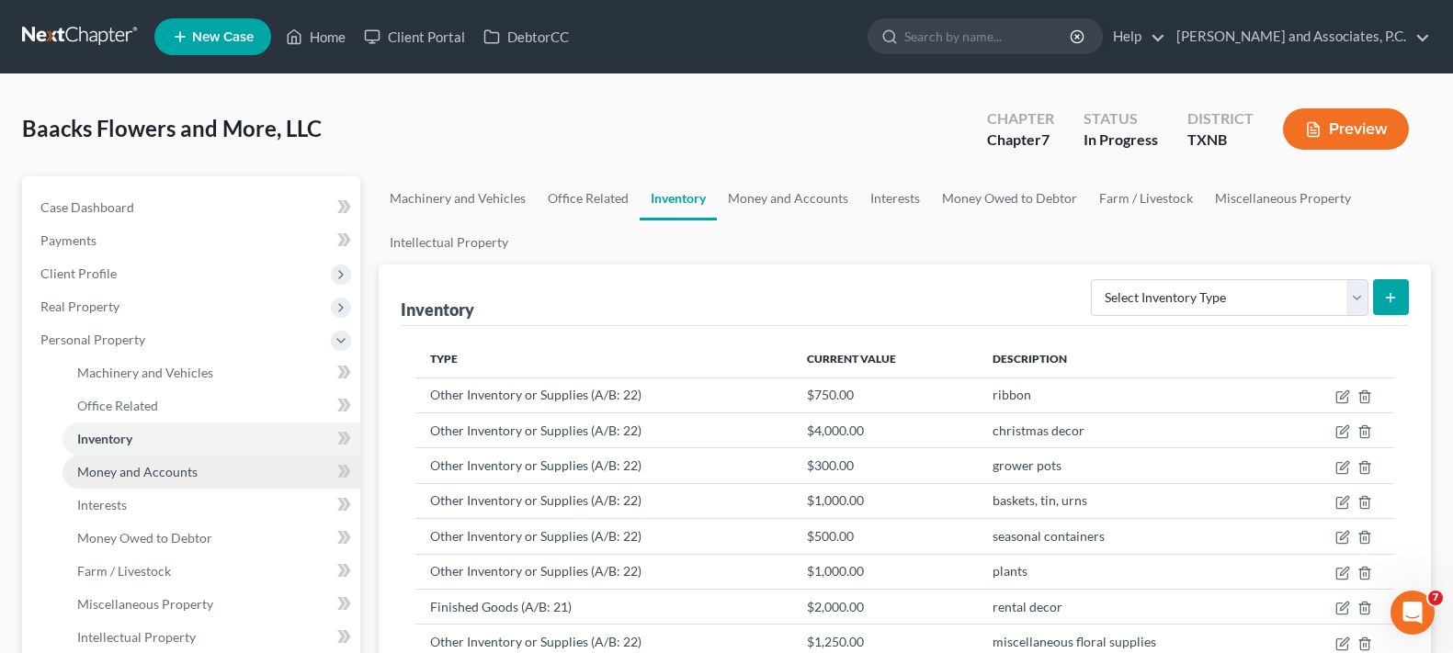
click at [205, 472] on link "Money and Accounts" at bounding box center [211, 472] width 298 height 33
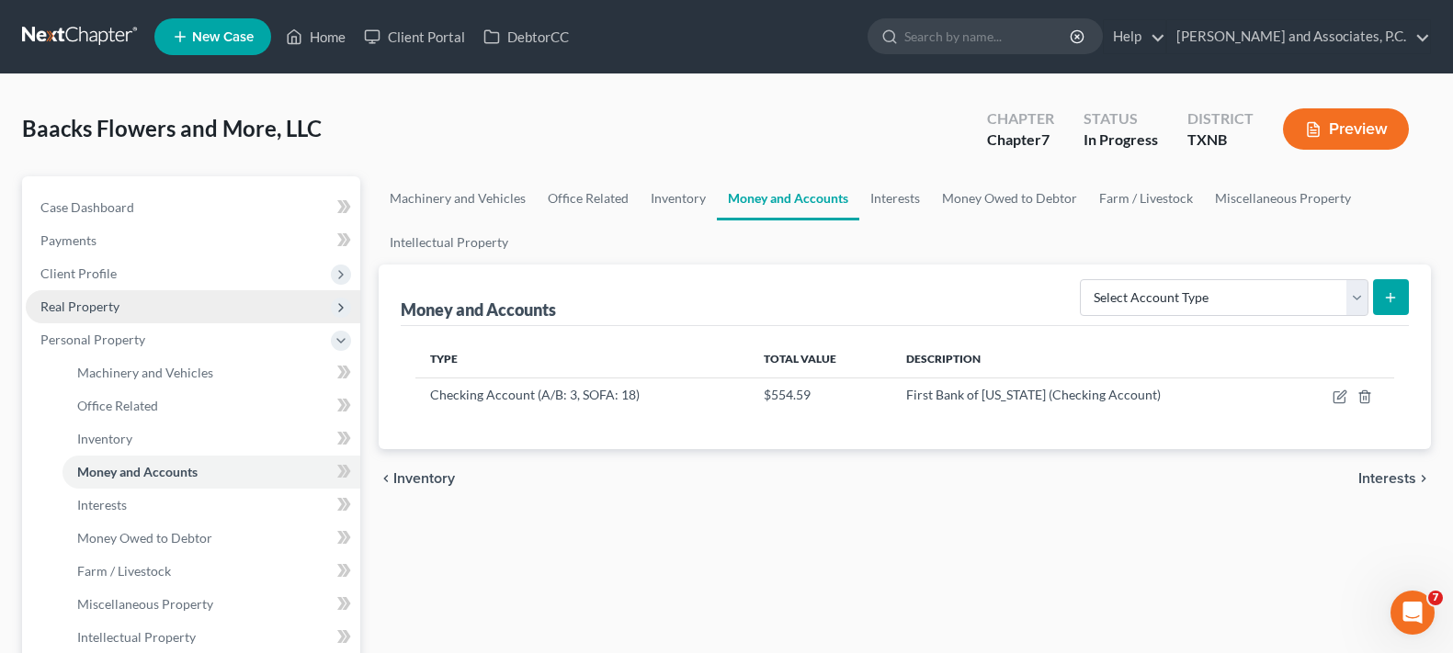
click at [54, 307] on span "Real Property" at bounding box center [79, 307] width 79 height 16
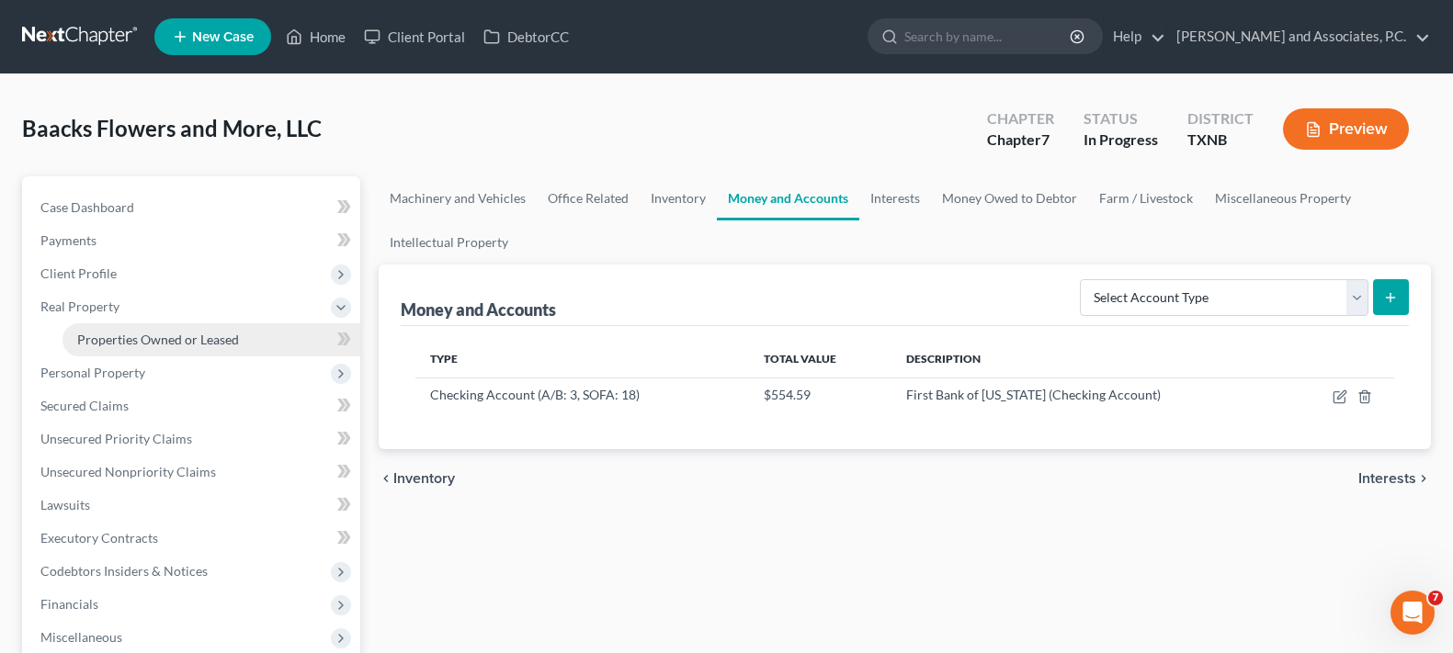
click at [166, 342] on span "Properties Owned or Leased" at bounding box center [158, 340] width 162 height 16
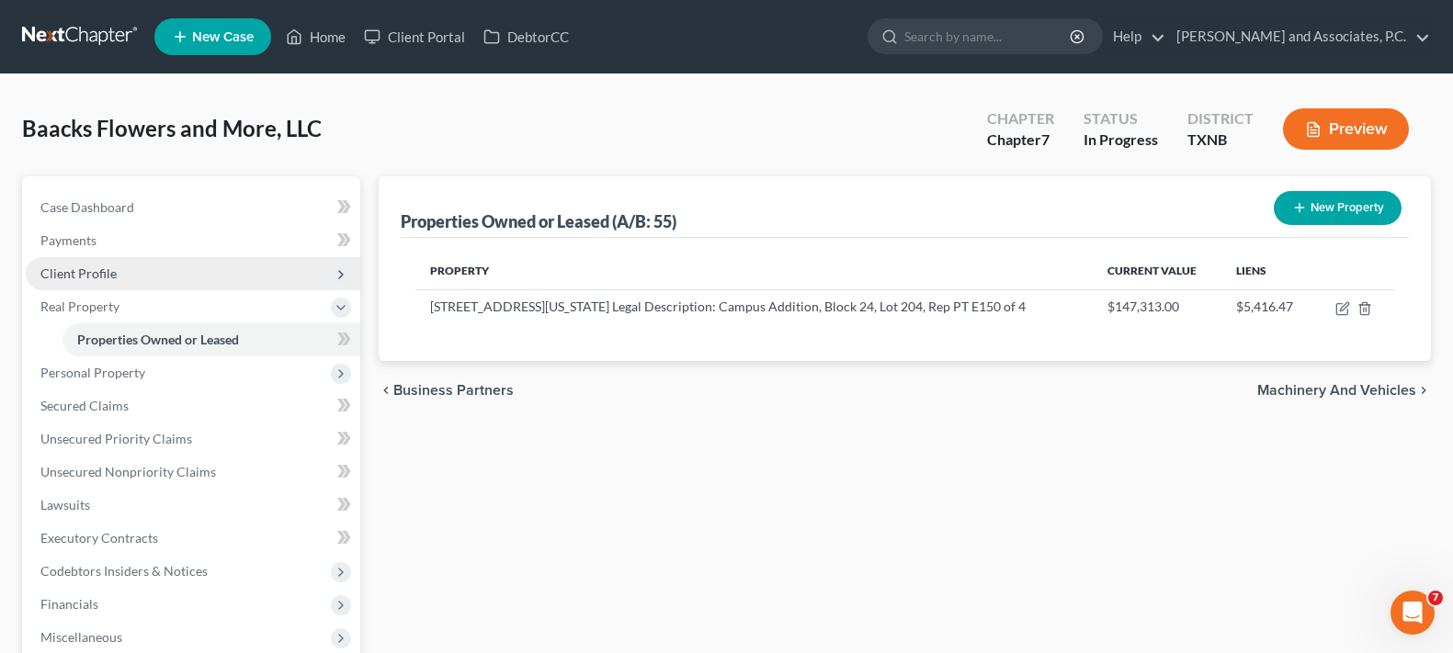
click at [129, 279] on span "Client Profile" at bounding box center [193, 273] width 335 height 33
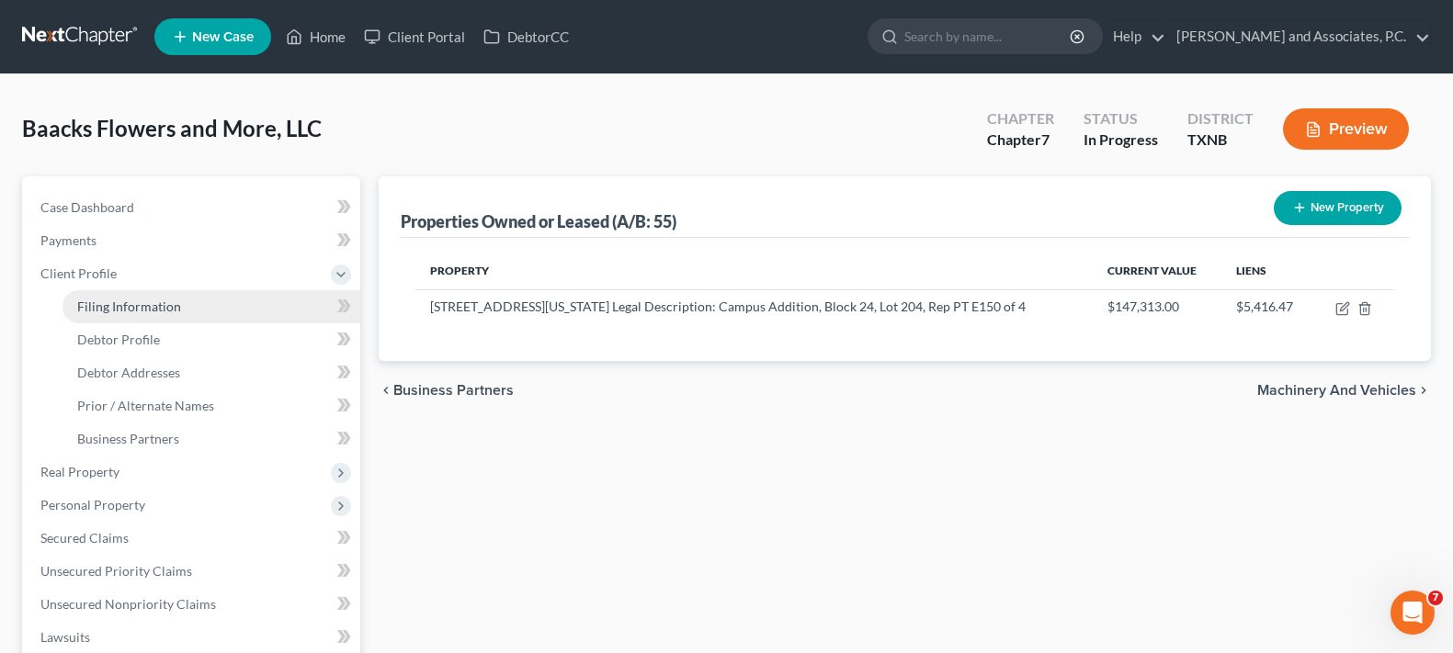
click at [141, 302] on span "Filing Information" at bounding box center [129, 307] width 104 height 16
select select "3"
select select "1"
select select "0"
select select "78"
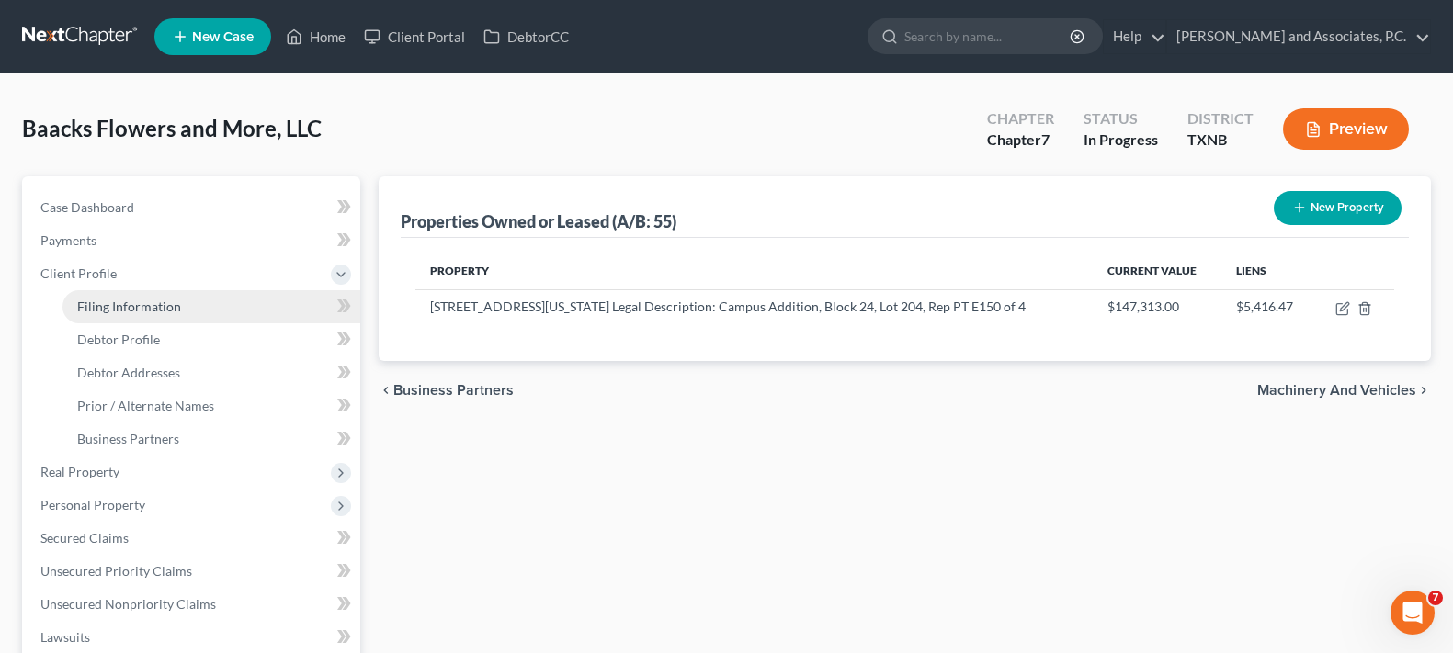
select select "0"
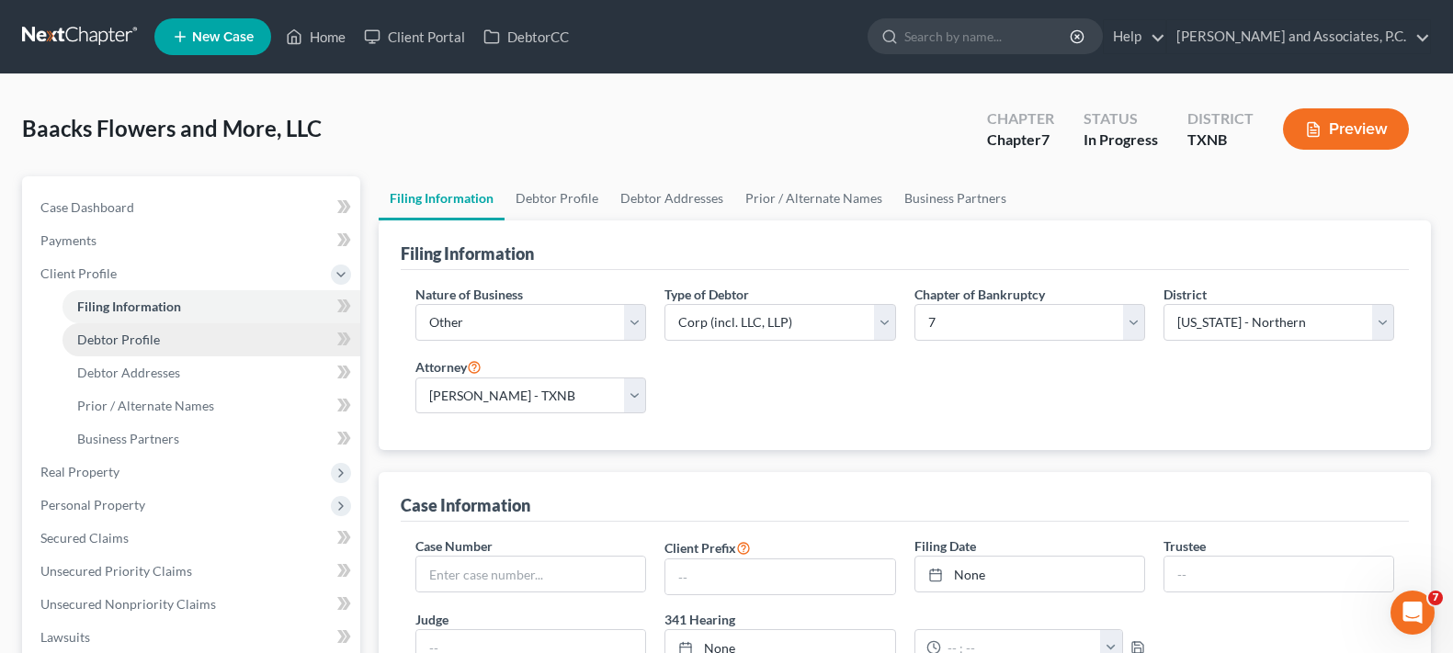
click at [147, 341] on span "Debtor Profile" at bounding box center [118, 340] width 83 height 16
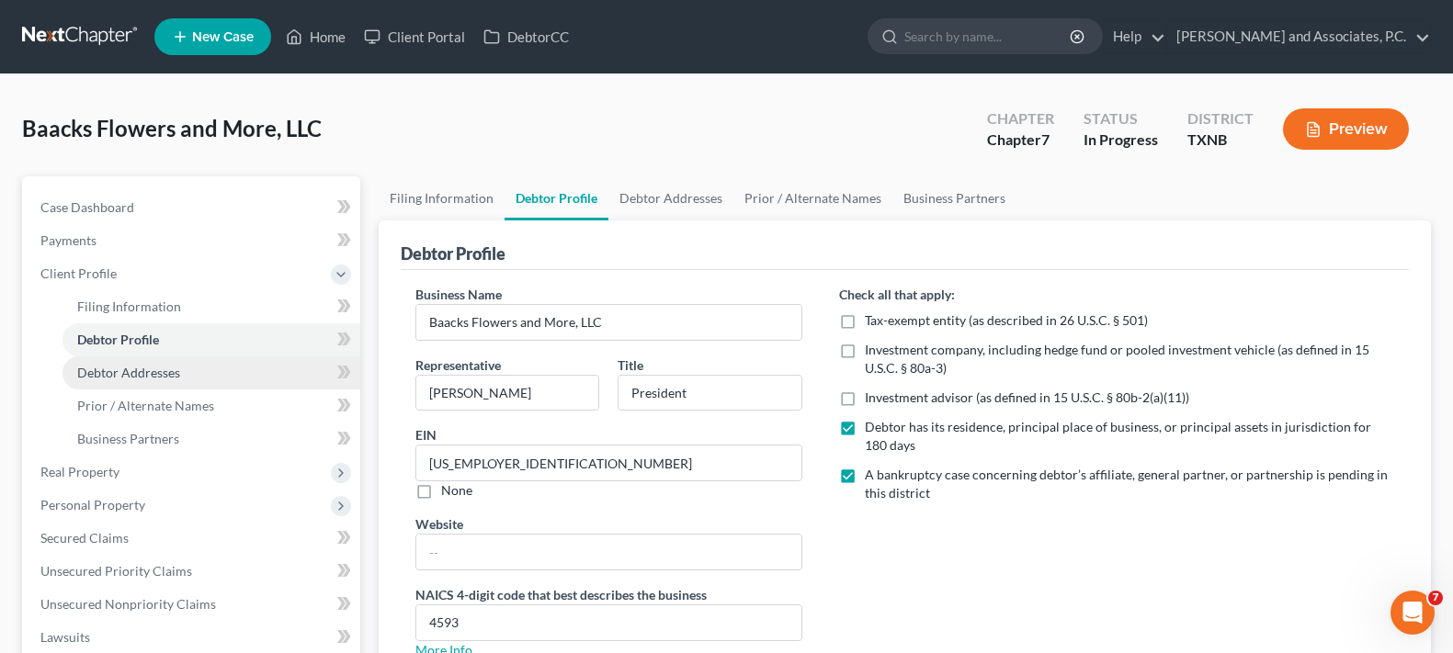
click at [152, 372] on span "Debtor Addresses" at bounding box center [128, 373] width 103 height 16
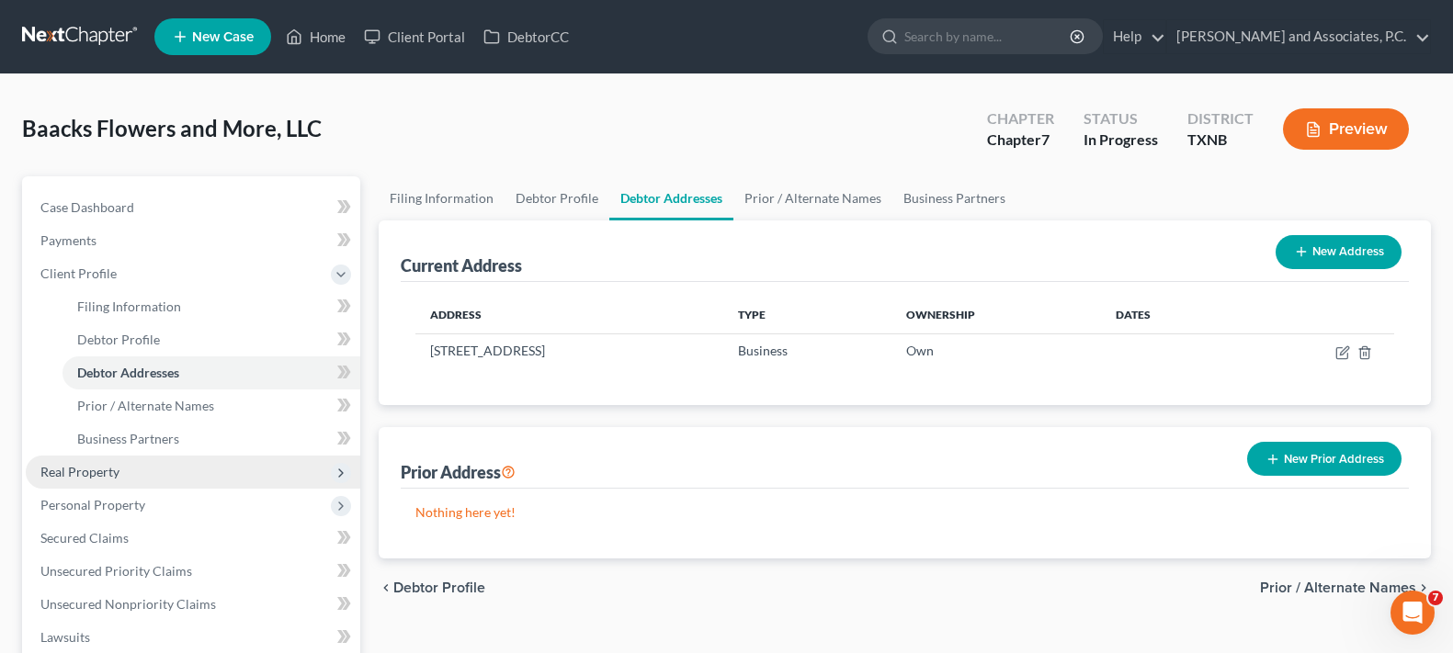
click at [153, 477] on span "Real Property" at bounding box center [193, 472] width 335 height 33
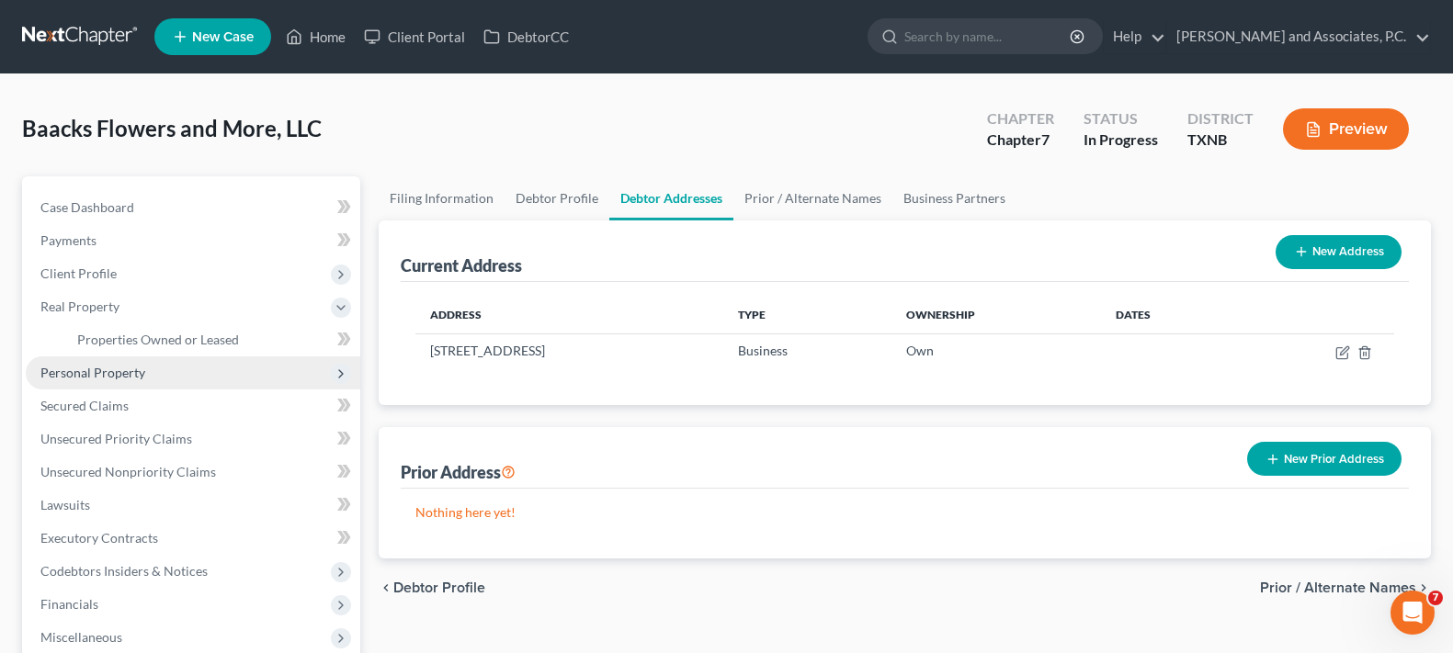
click at [114, 369] on span "Personal Property" at bounding box center [92, 373] width 105 height 16
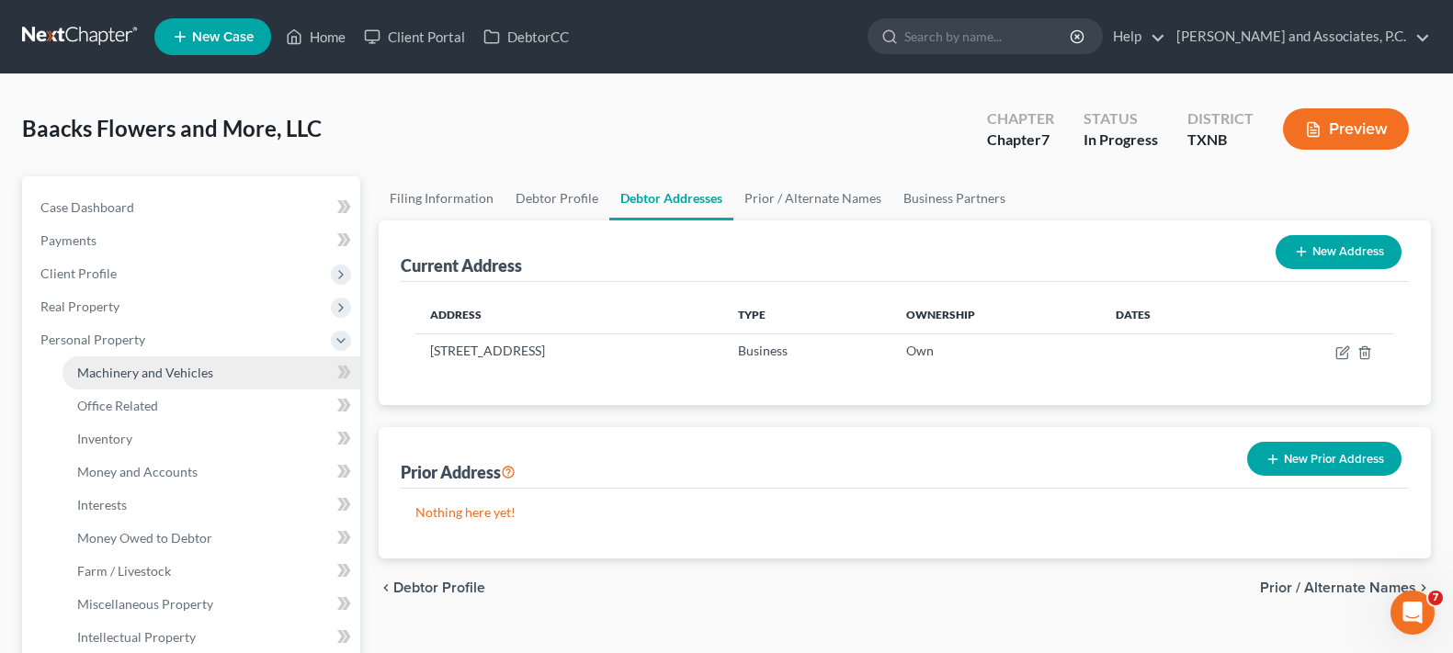
click at [117, 369] on span "Machinery and Vehicles" at bounding box center [145, 373] width 136 height 16
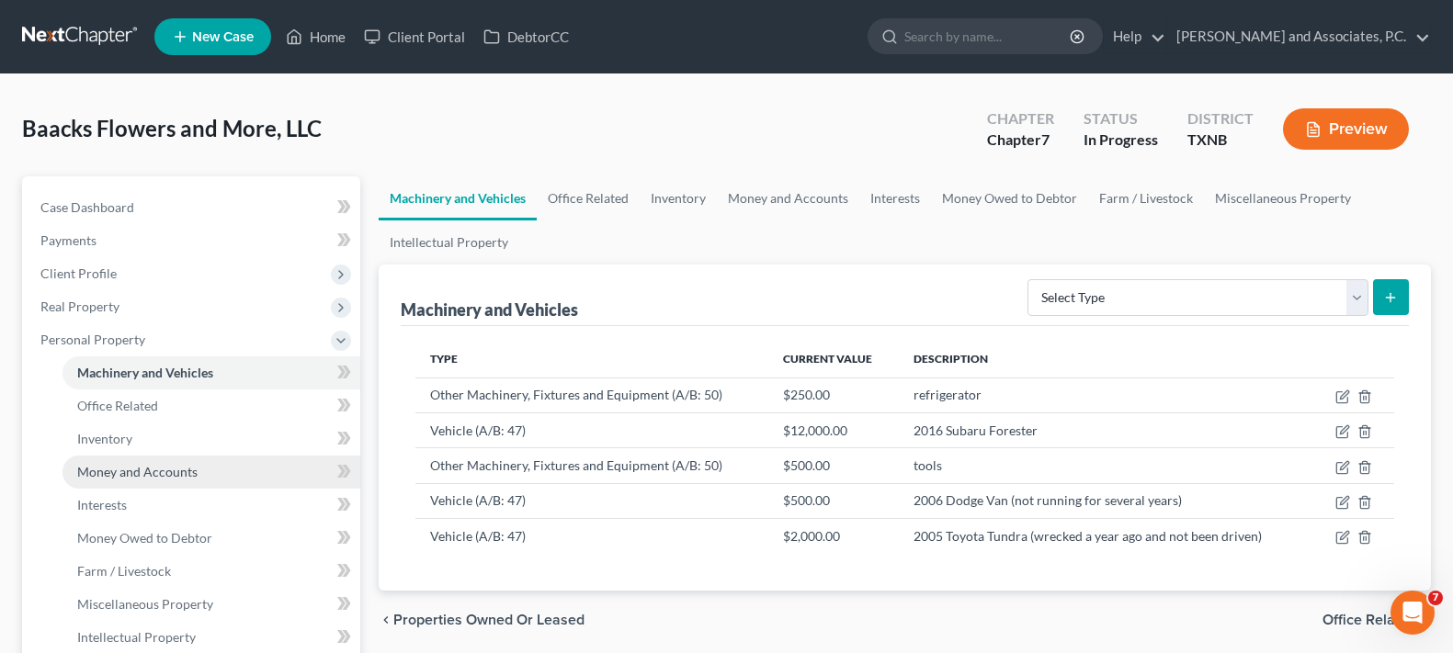
scroll to position [184, 0]
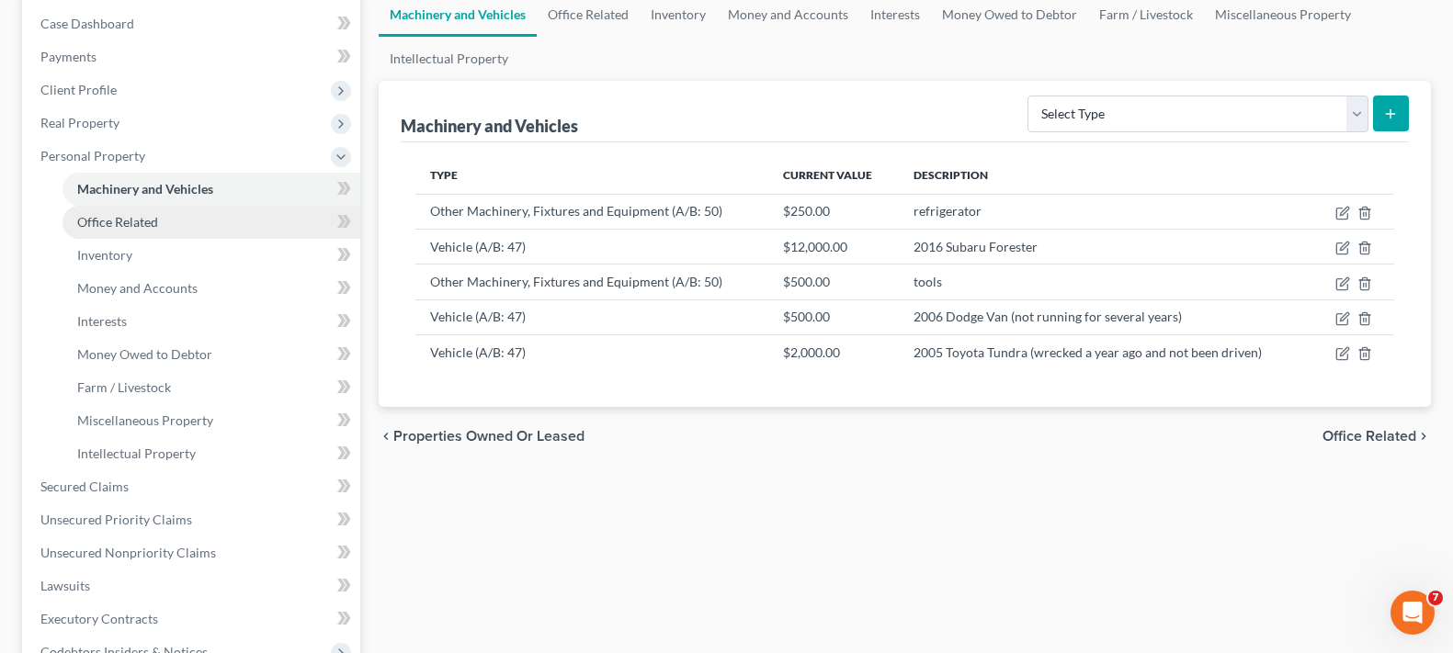
click at [134, 214] on span "Office Related" at bounding box center [117, 222] width 81 height 16
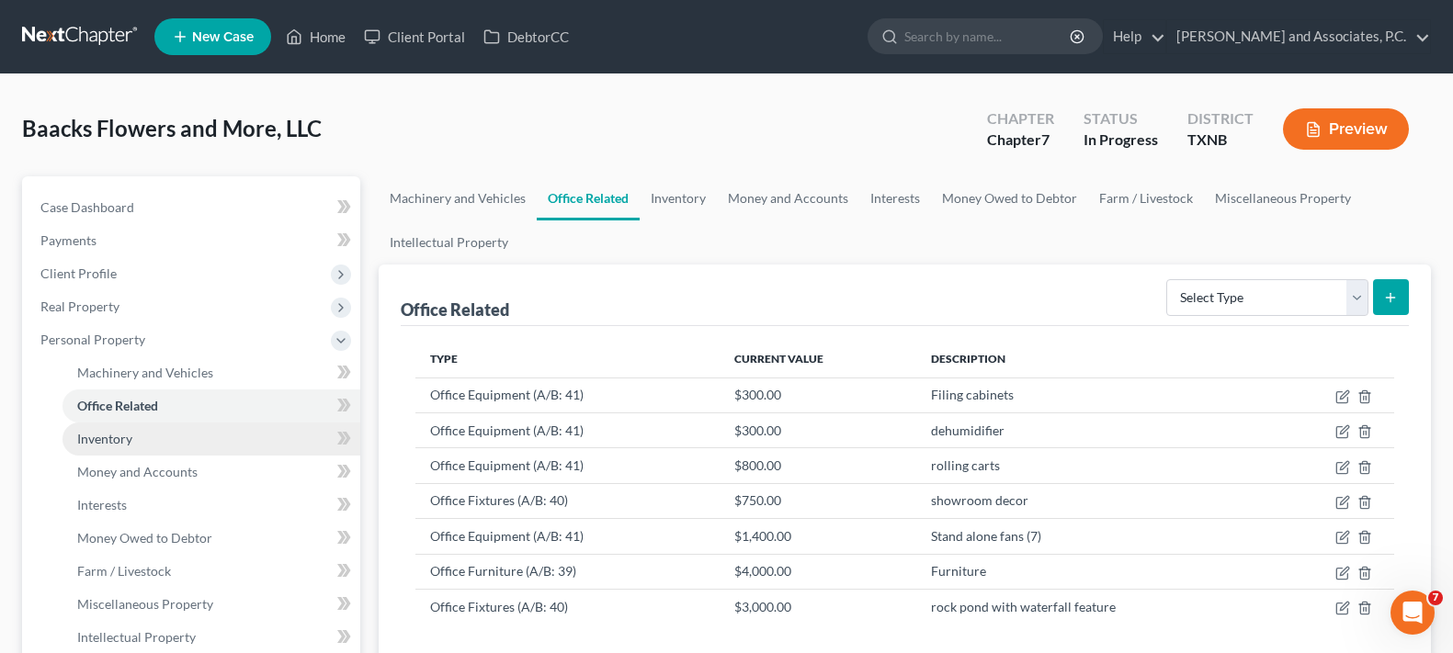
click at [167, 431] on link "Inventory" at bounding box center [211, 439] width 298 height 33
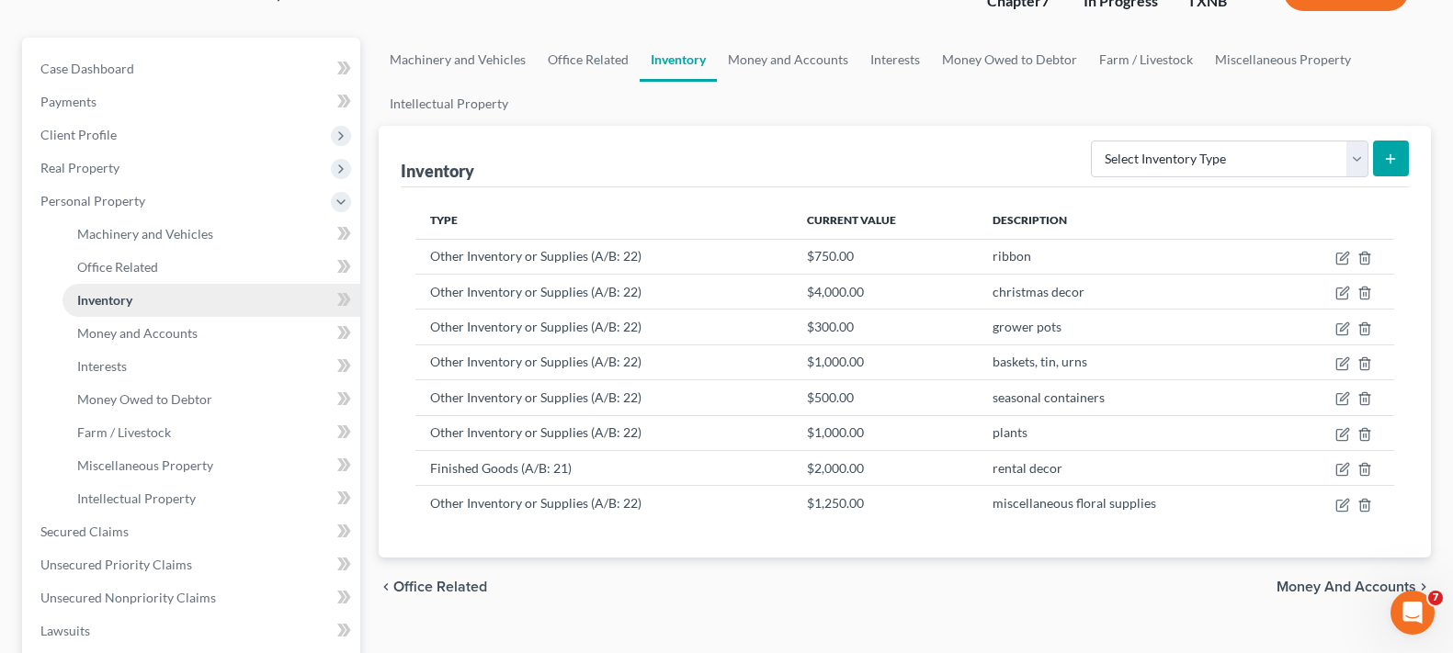
scroll to position [184, 0]
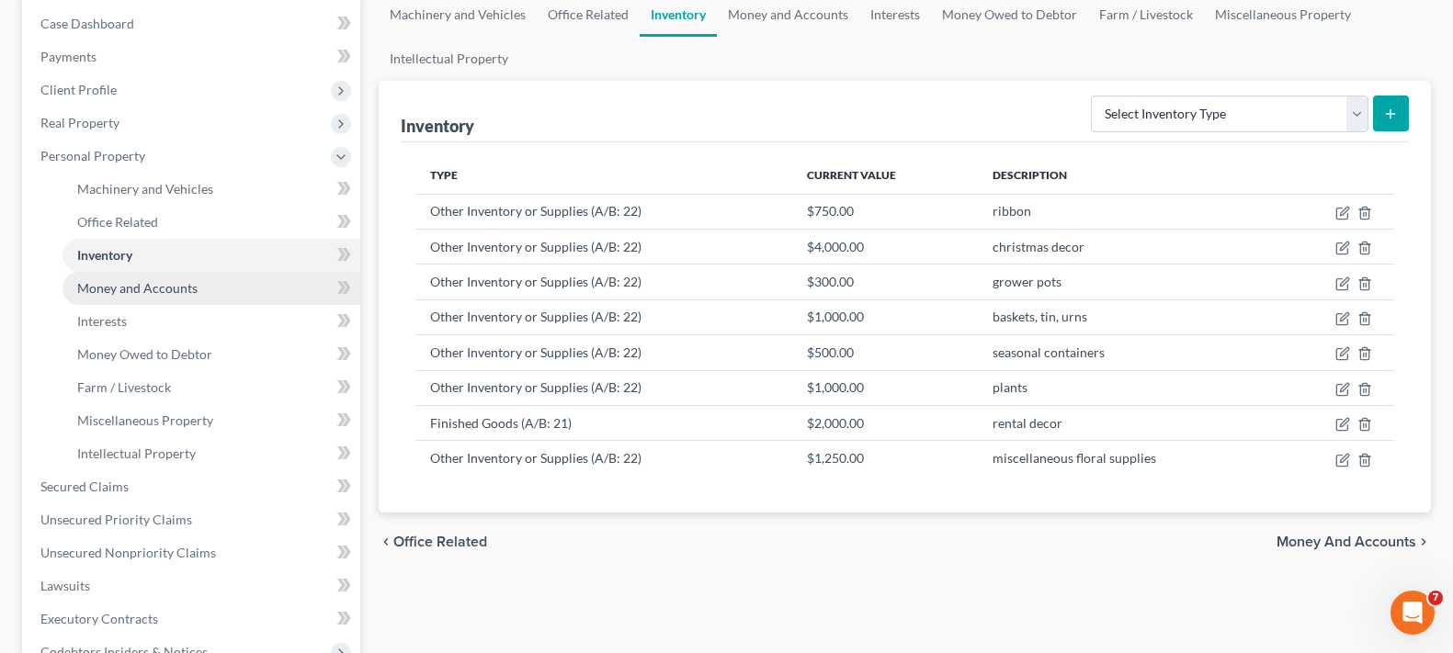
click at [201, 289] on link "Money and Accounts" at bounding box center [211, 288] width 298 height 33
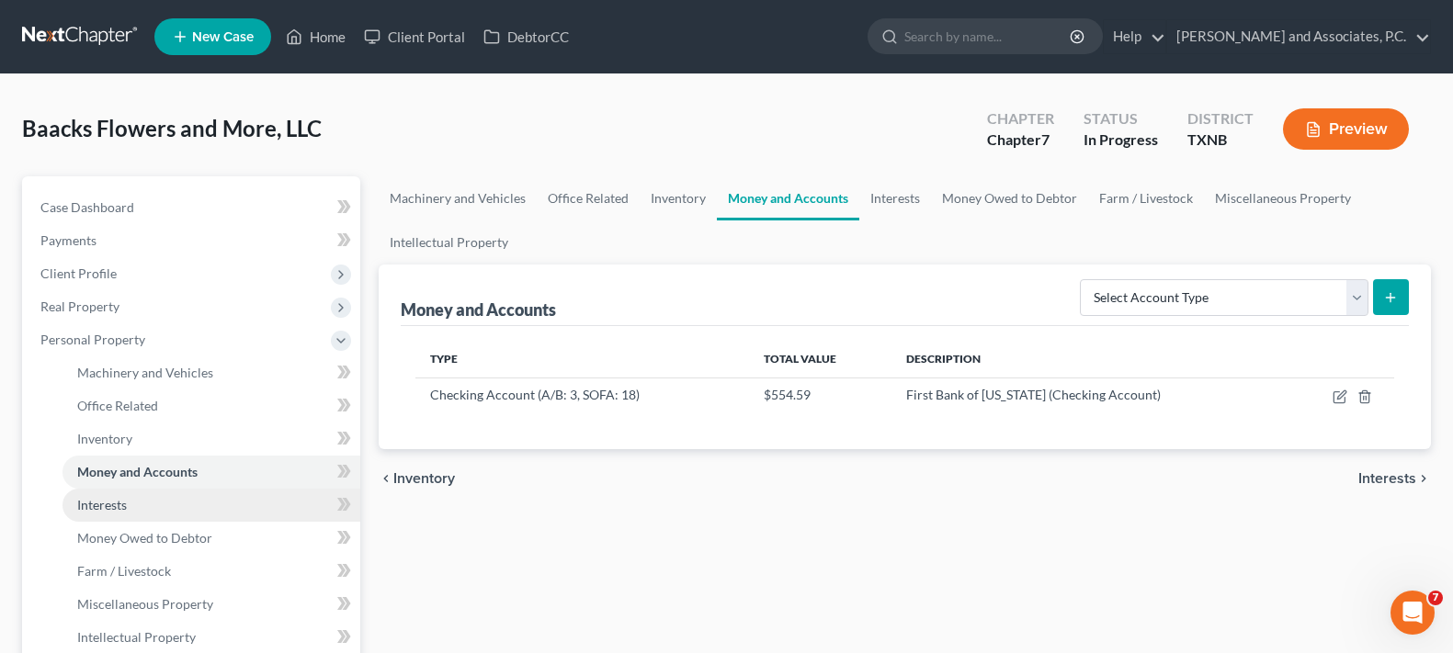
click at [95, 516] on link "Interests" at bounding box center [211, 505] width 298 height 33
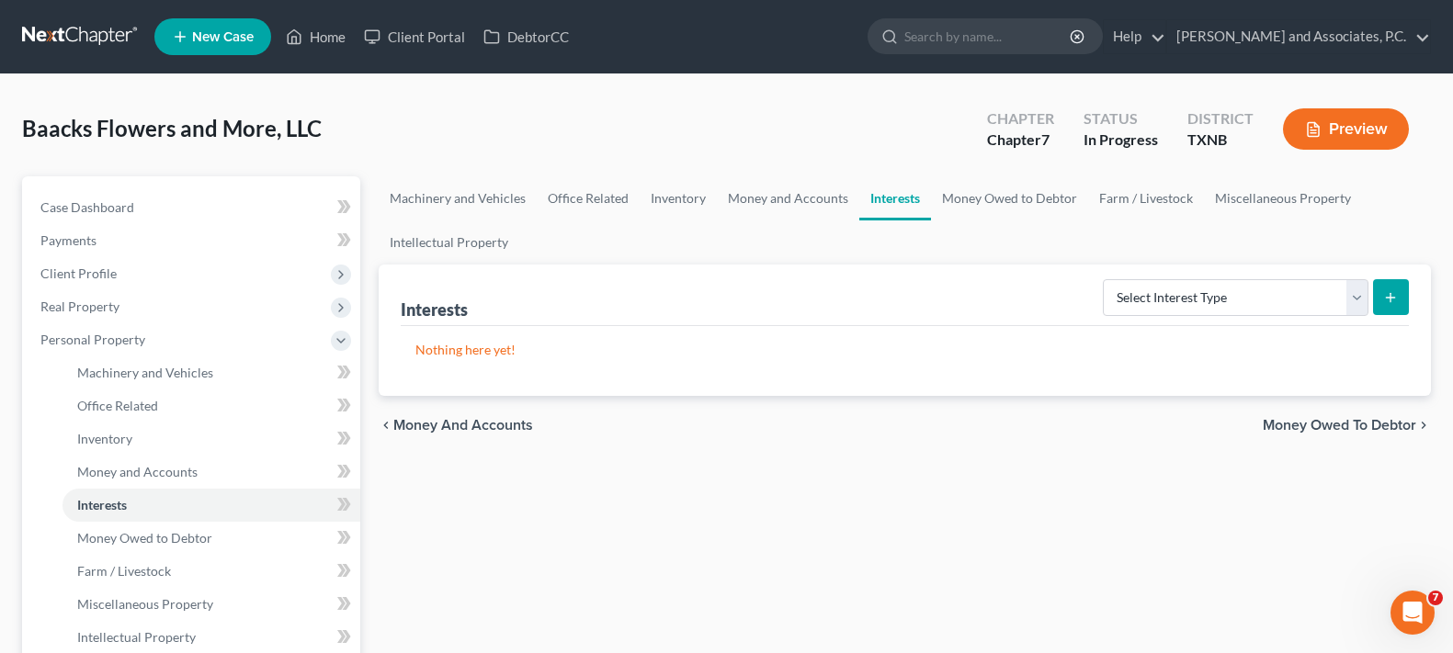
scroll to position [184, 0]
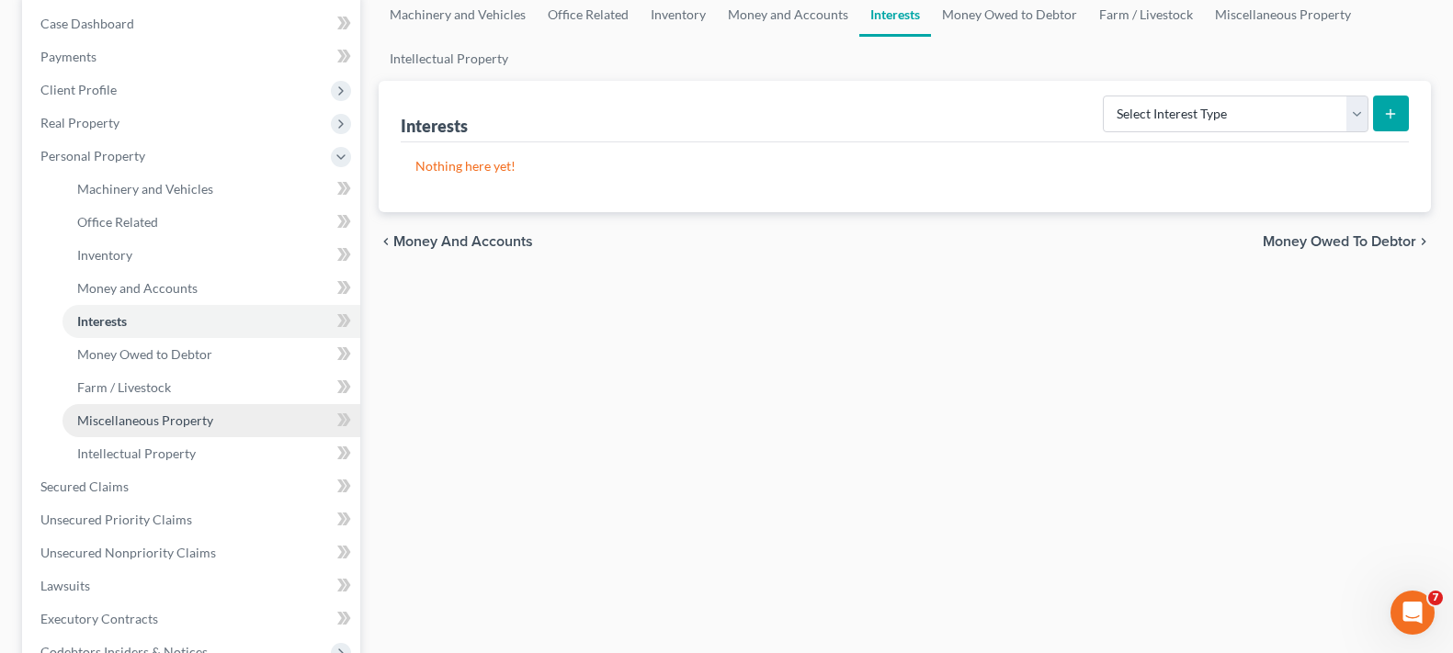
click at [181, 434] on link "Miscellaneous Property" at bounding box center [211, 420] width 298 height 33
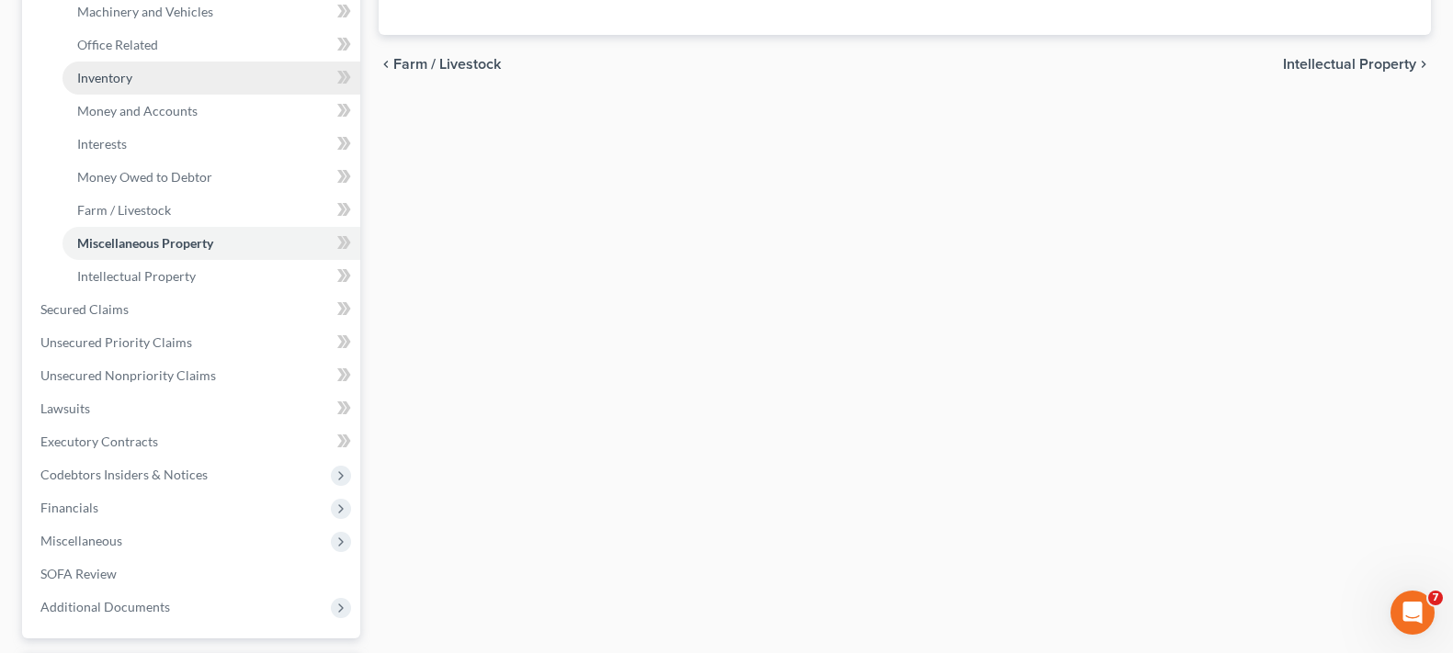
scroll to position [368, 0]
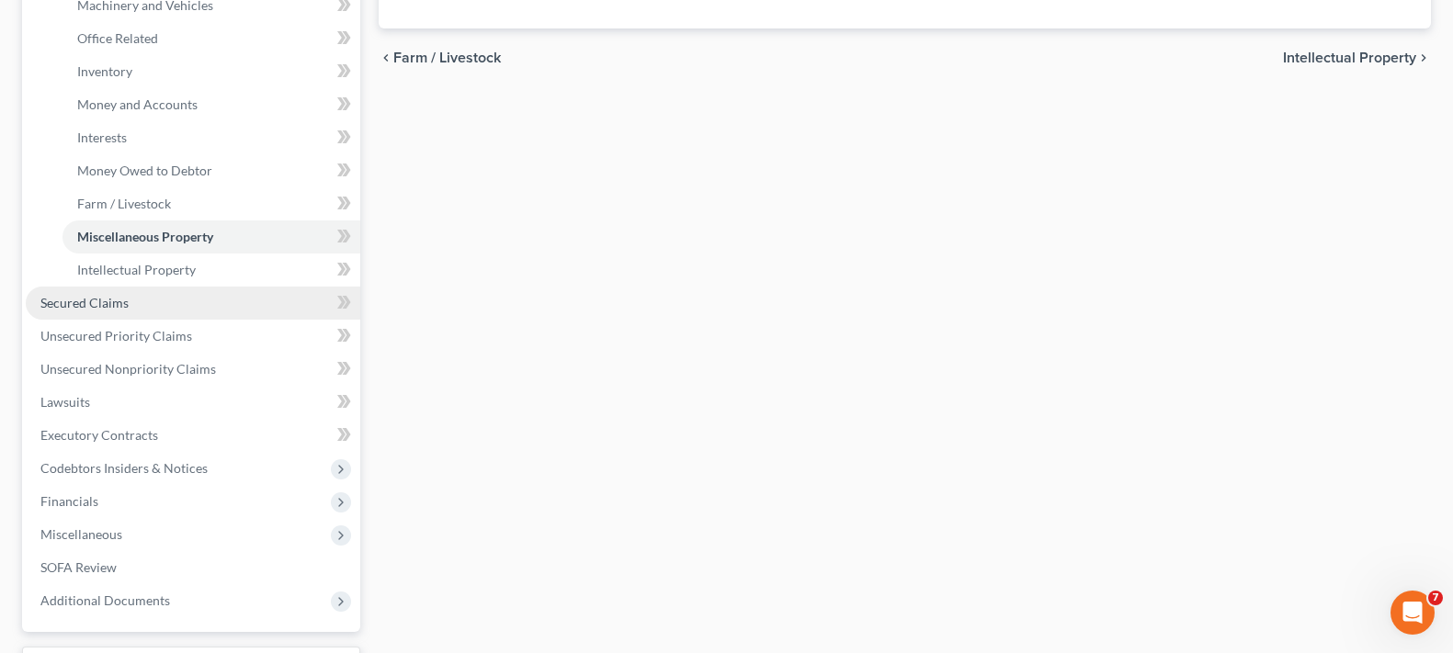
click at [137, 310] on link "Secured Claims" at bounding box center [193, 303] width 335 height 33
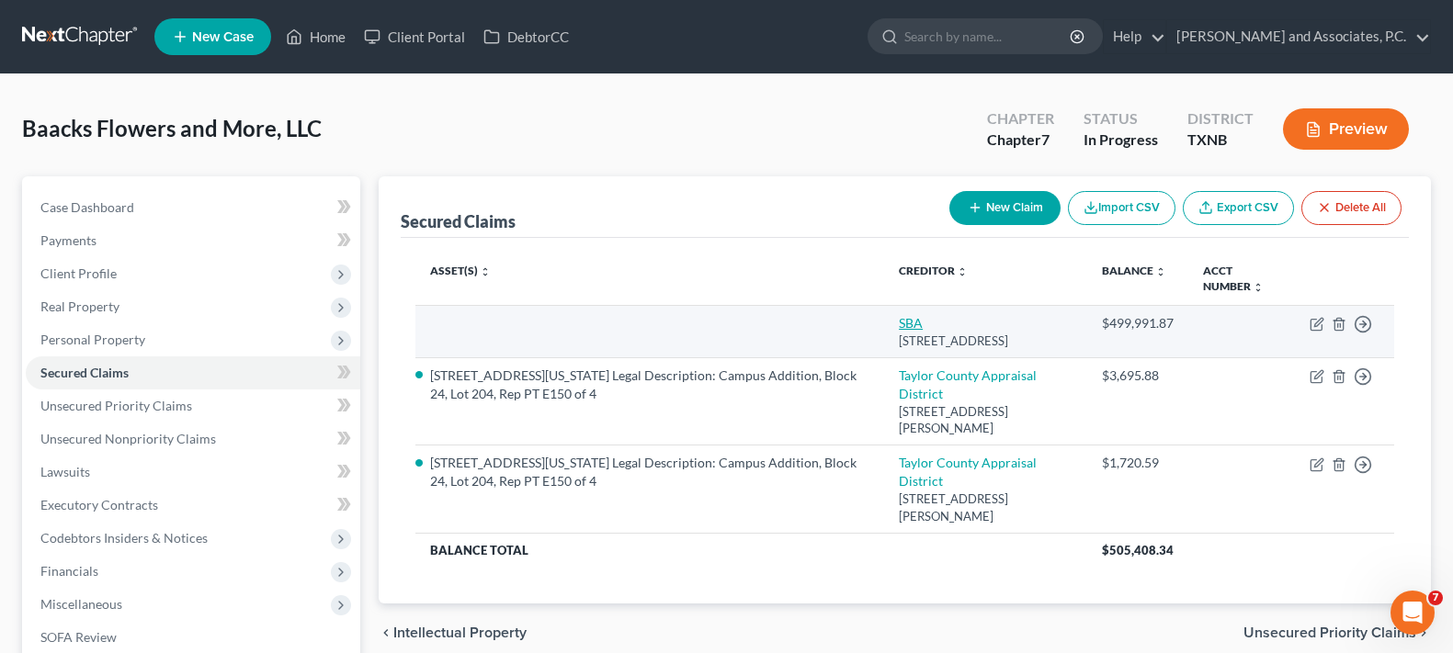
click at [915, 328] on link "SBA" at bounding box center [911, 323] width 24 height 16
select select "45"
select select "0"
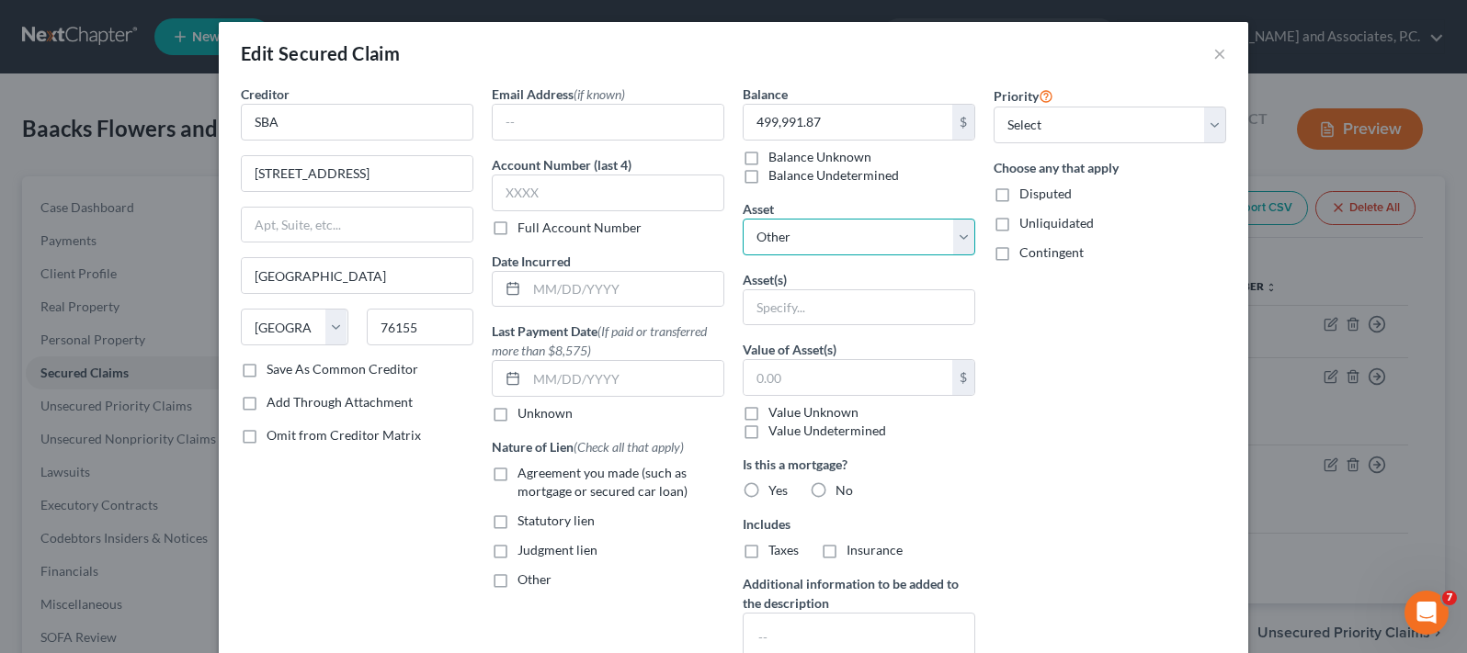
click at [893, 247] on select "Select Other Multiple Assets First Bank of [US_STATE] (Checking Account) - $554…" at bounding box center [859, 237] width 233 height 37
click at [743, 219] on select "Select Other Multiple Assets First Bank of [US_STATE] (Checking Account) - $554…" at bounding box center [859, 237] width 233 height 37
click at [866, 316] on input "text" at bounding box center [858, 307] width 231 height 35
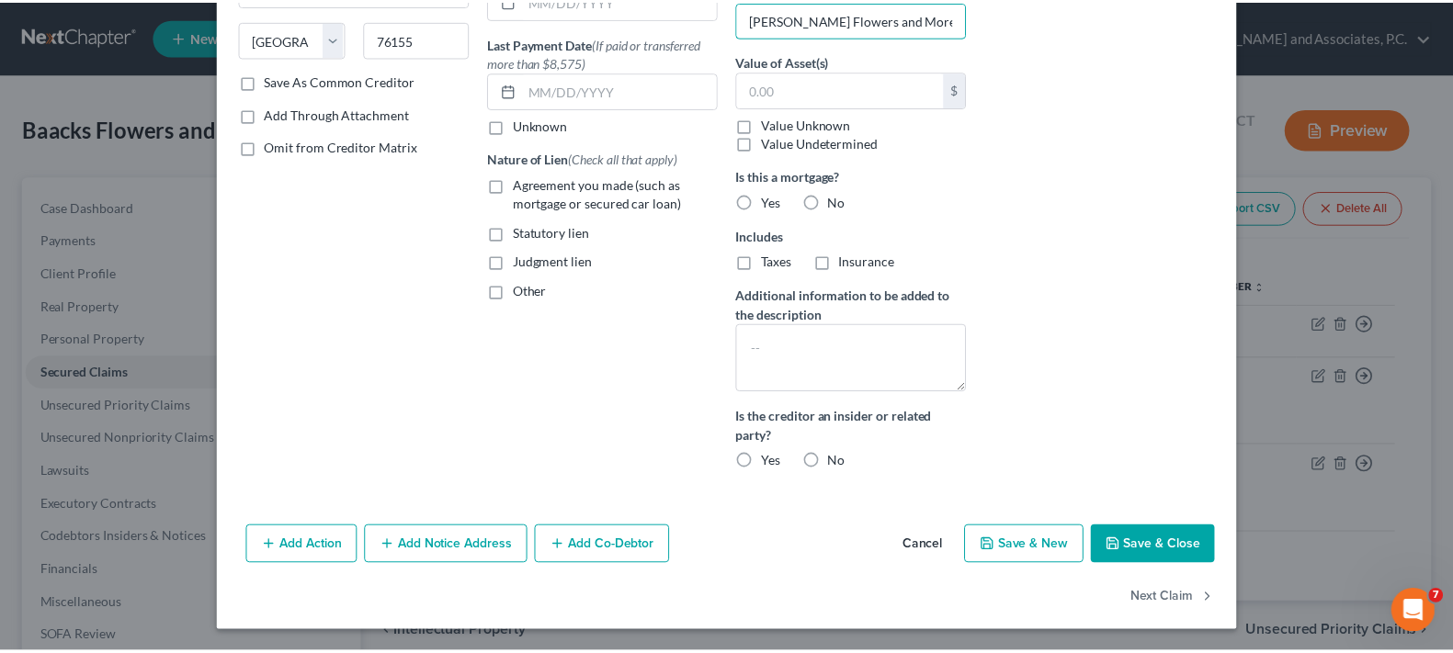
scroll to position [289, 0]
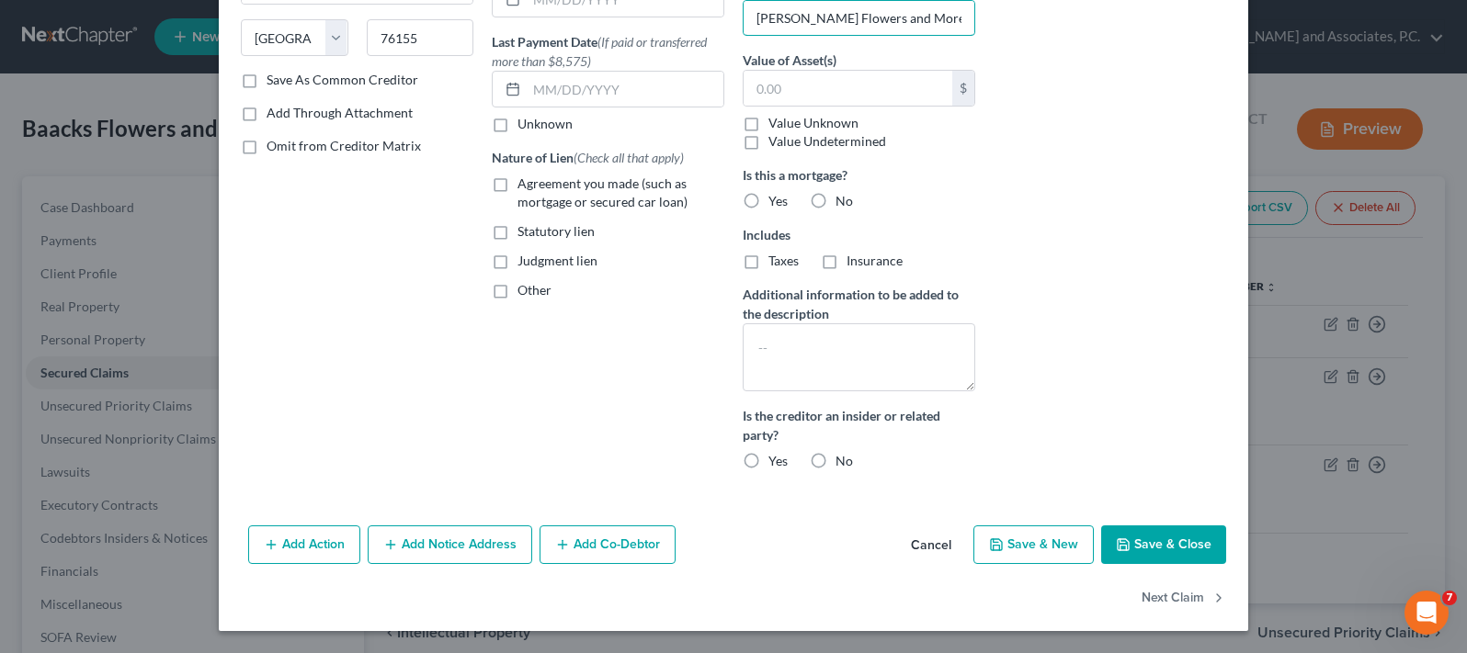
type input "[PERSON_NAME] Flowers and More"
click at [1148, 541] on button "Save & Close" at bounding box center [1163, 545] width 125 height 39
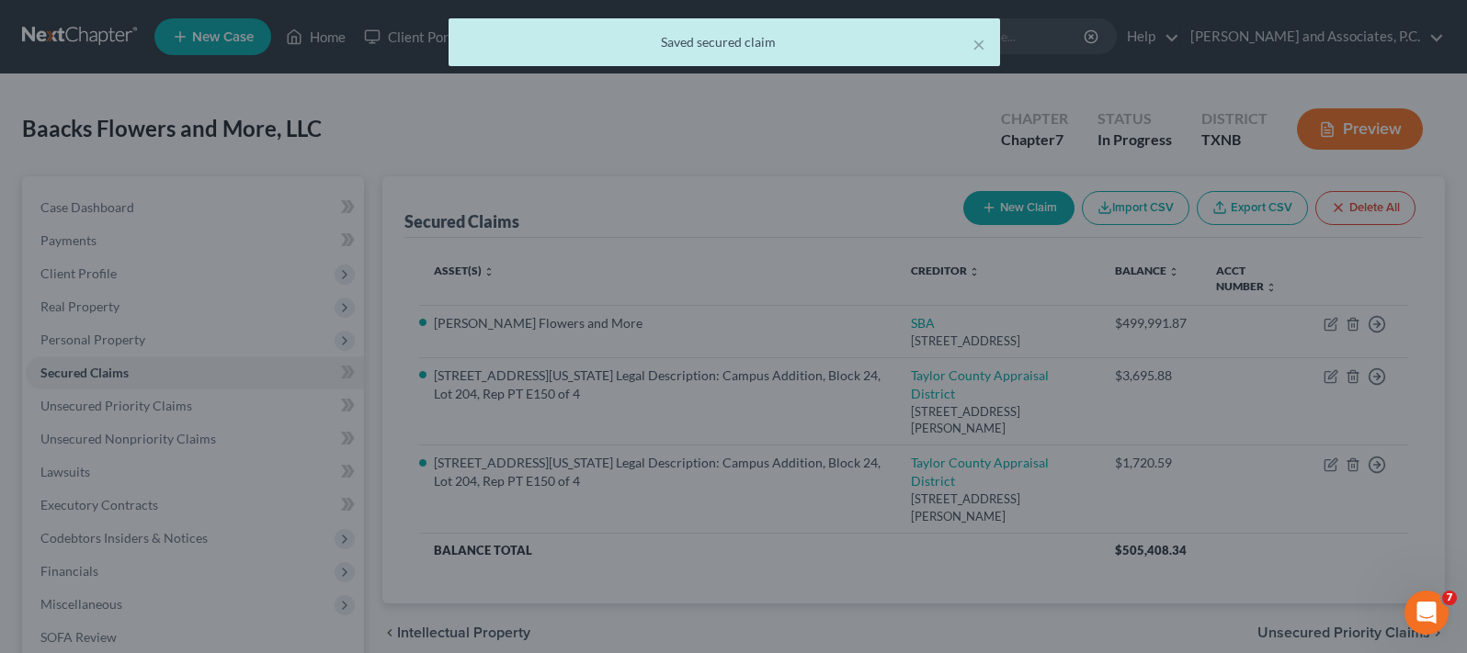
scroll to position [0, 0]
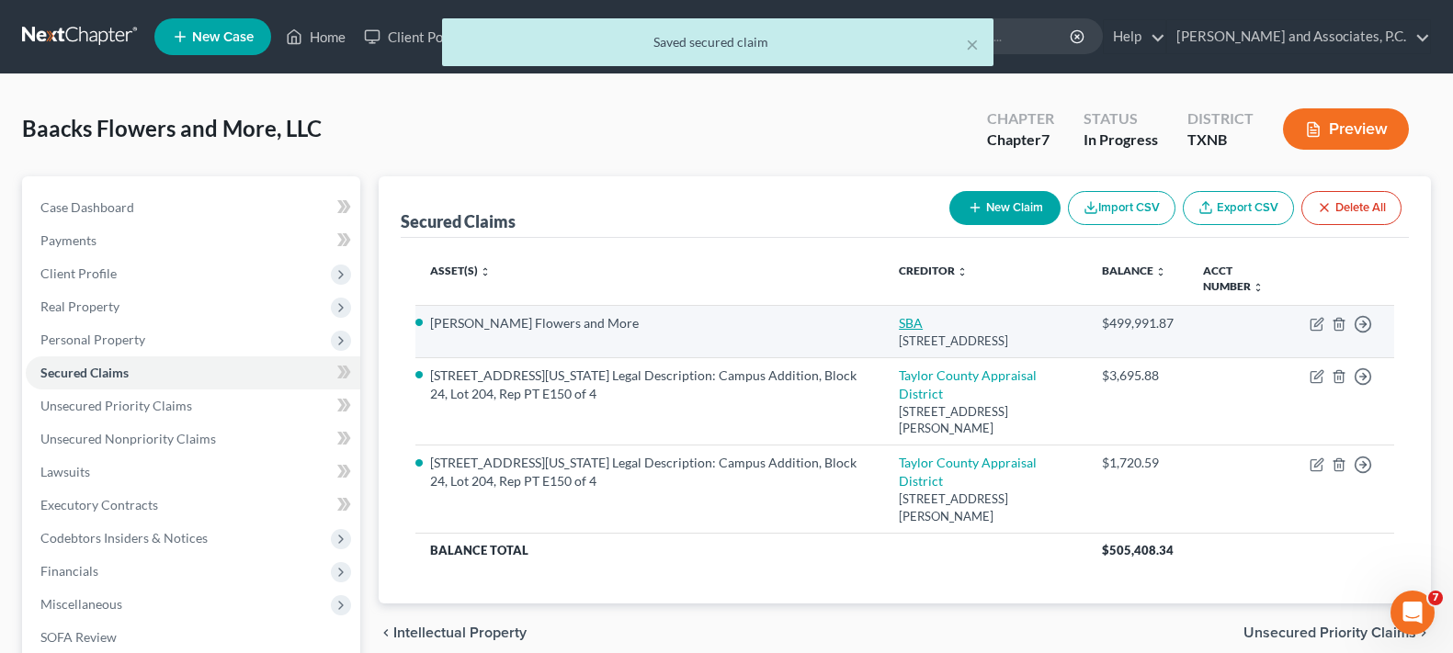
click at [908, 328] on link "SBA" at bounding box center [911, 323] width 24 height 16
select select "45"
select select "0"
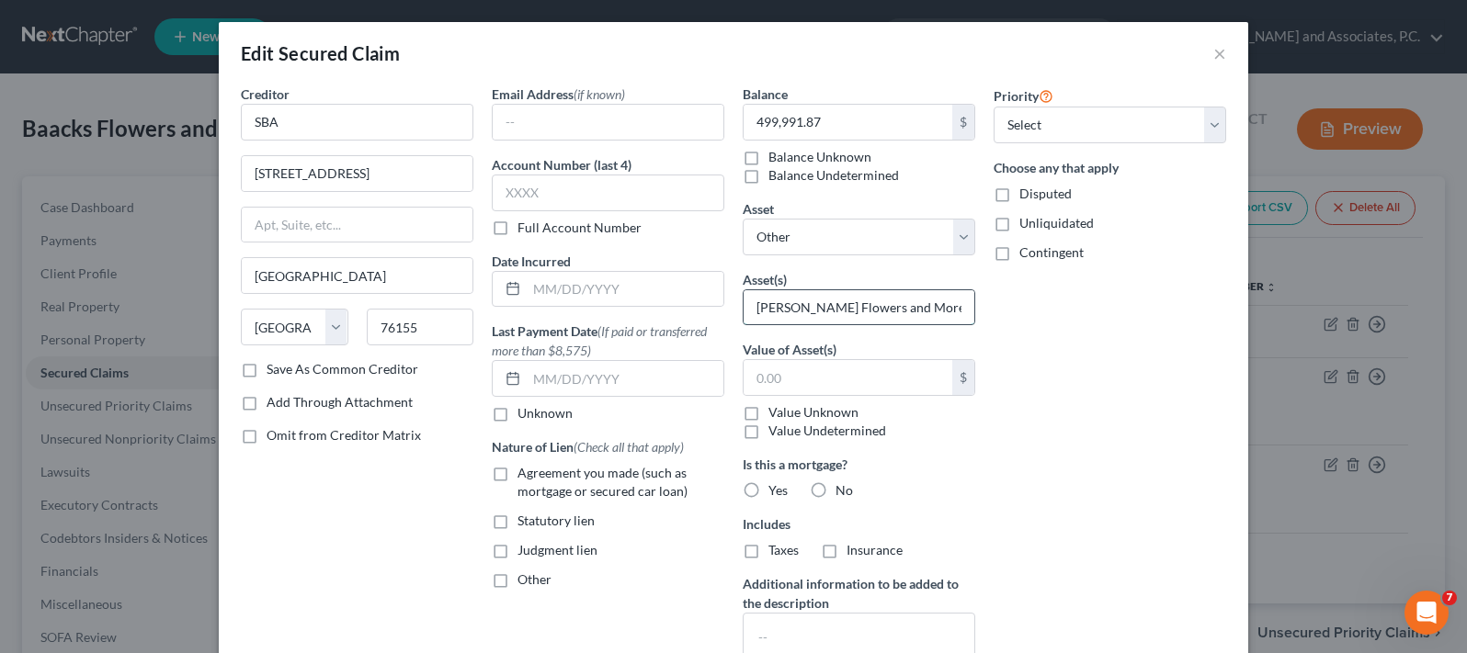
click at [914, 313] on input "[PERSON_NAME] Flowers and More" at bounding box center [858, 307] width 231 height 35
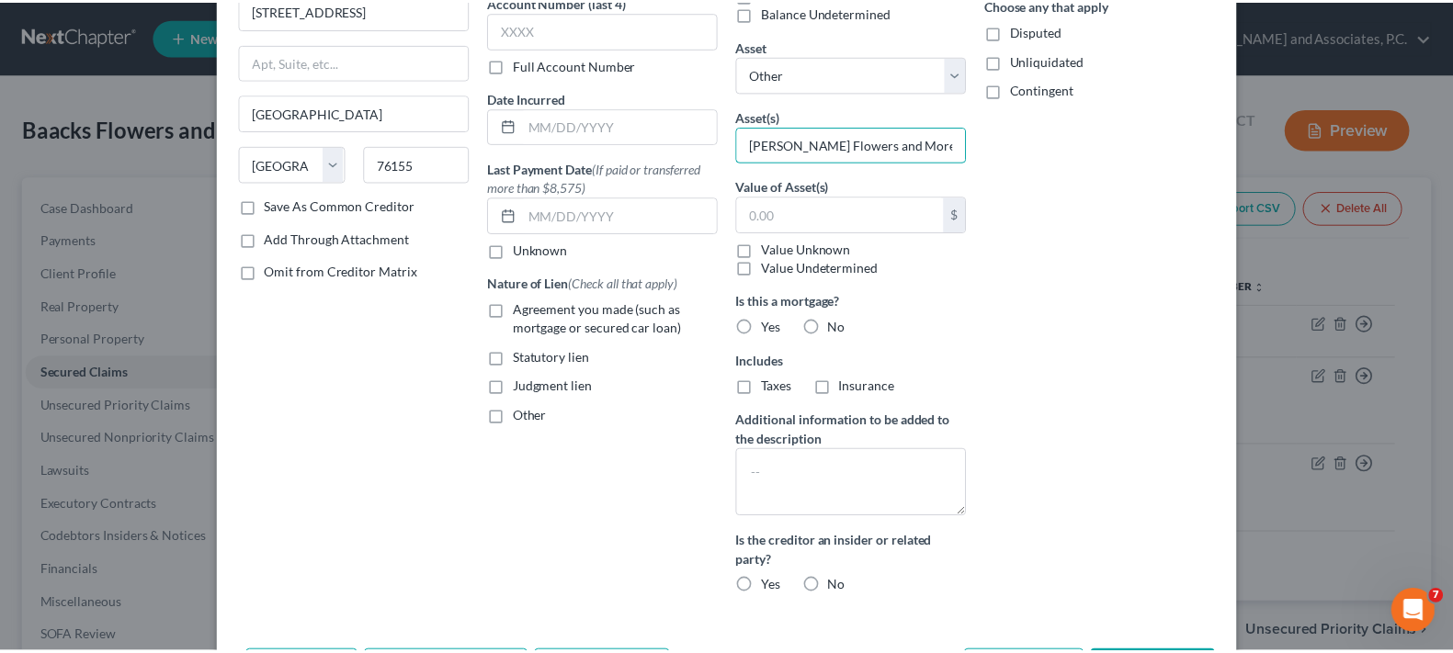
scroll to position [289, 0]
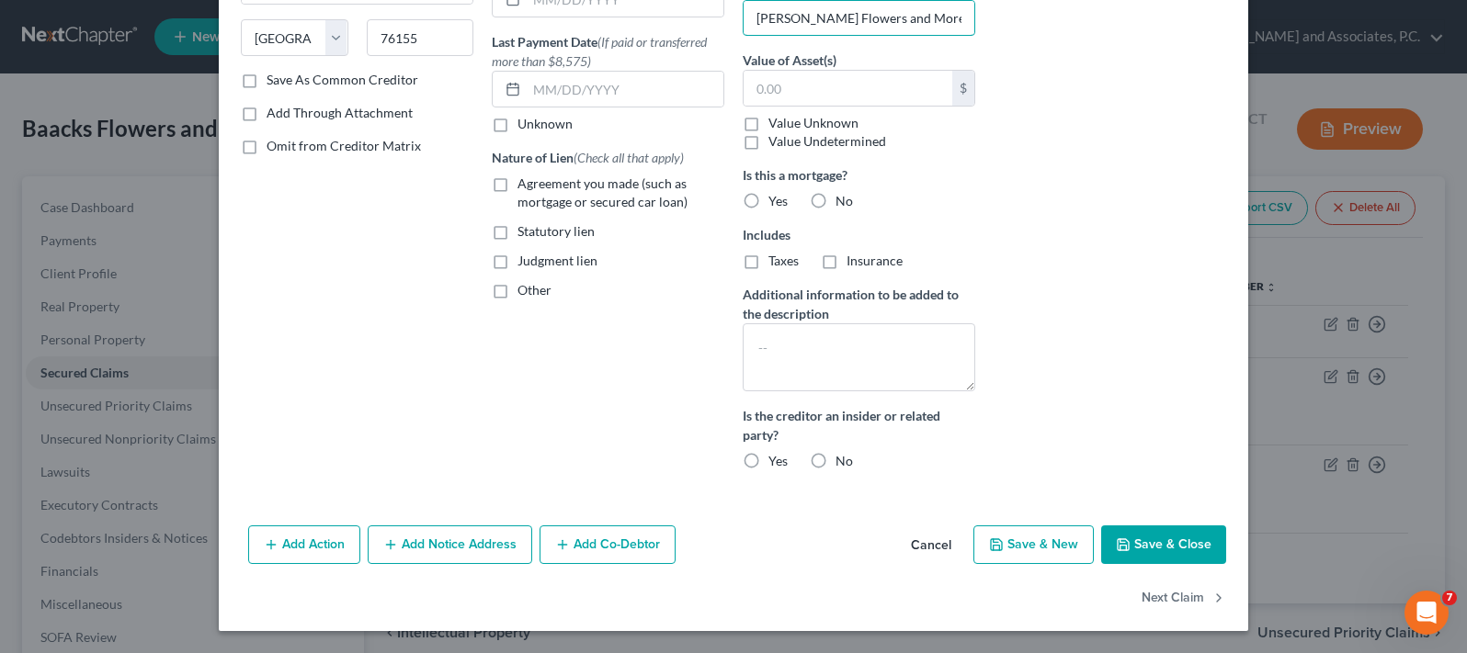
type input "[PERSON_NAME] Flowers and More, LLC"
click at [1149, 544] on button "Save & Close" at bounding box center [1163, 545] width 125 height 39
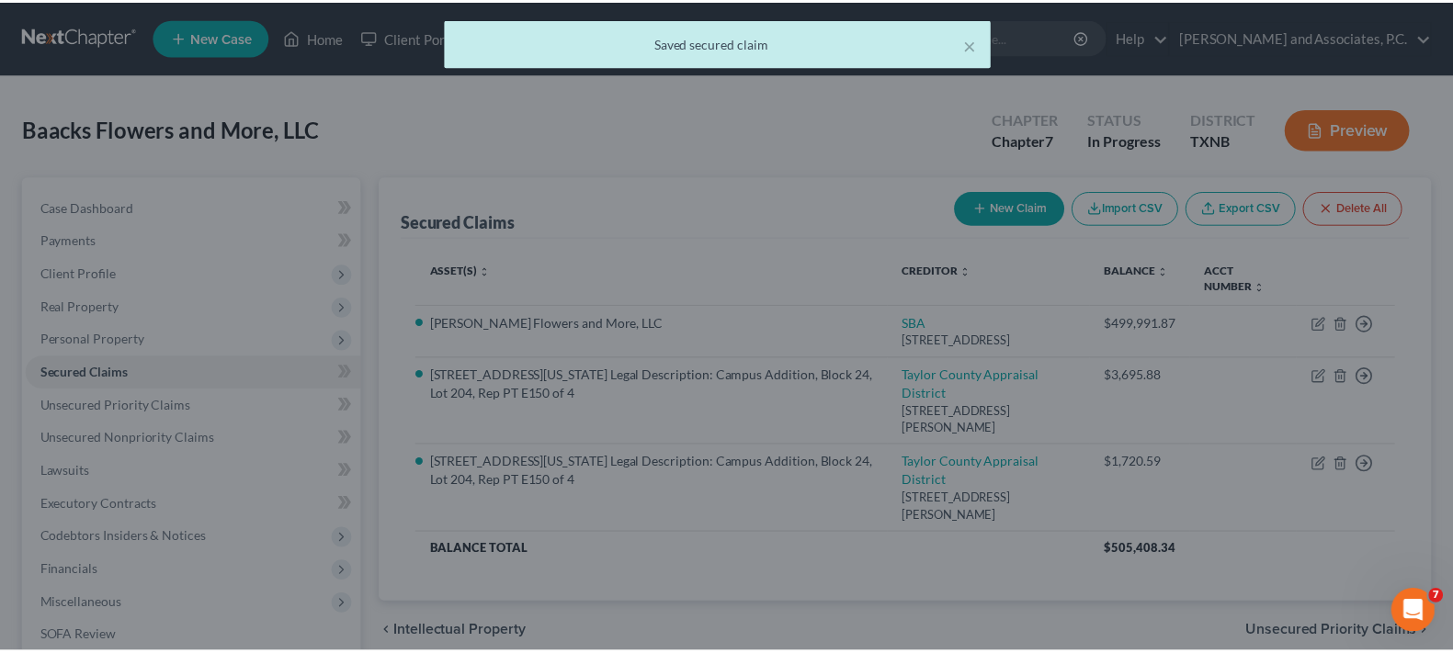
scroll to position [0, 0]
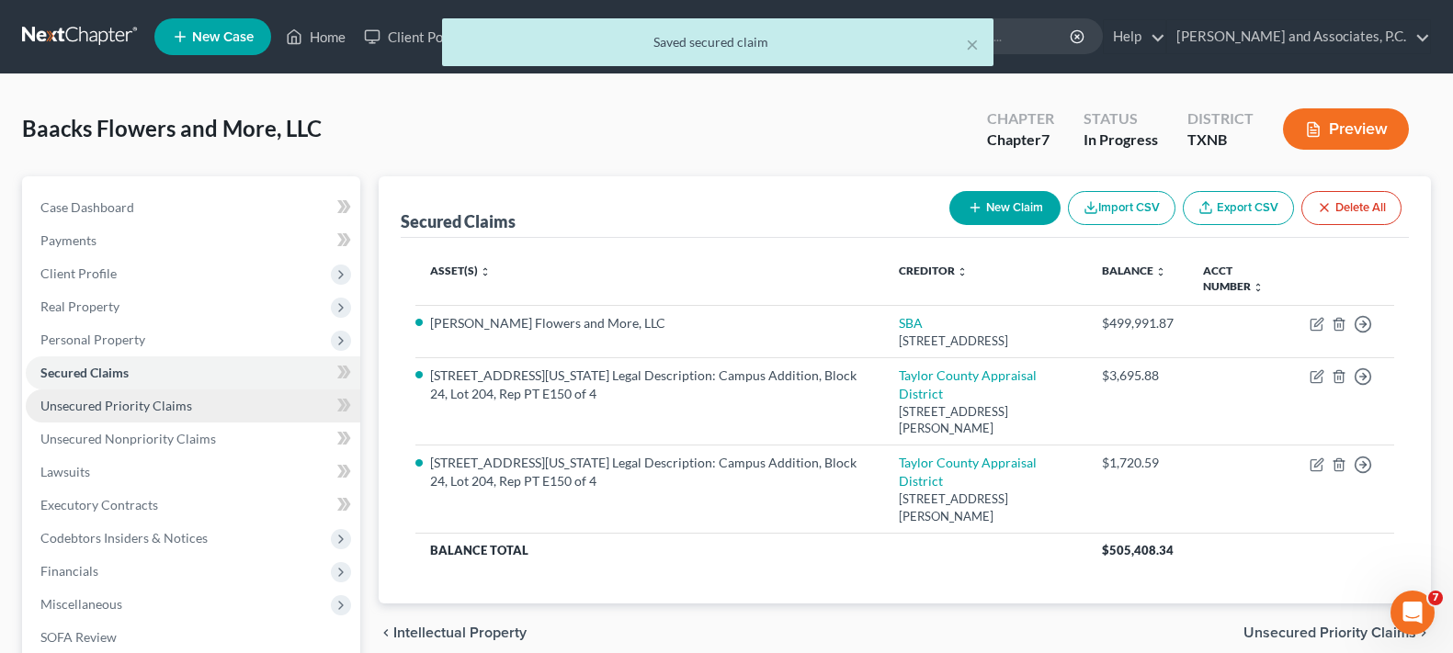
click at [132, 409] on span "Unsecured Priority Claims" at bounding box center [116, 406] width 152 height 16
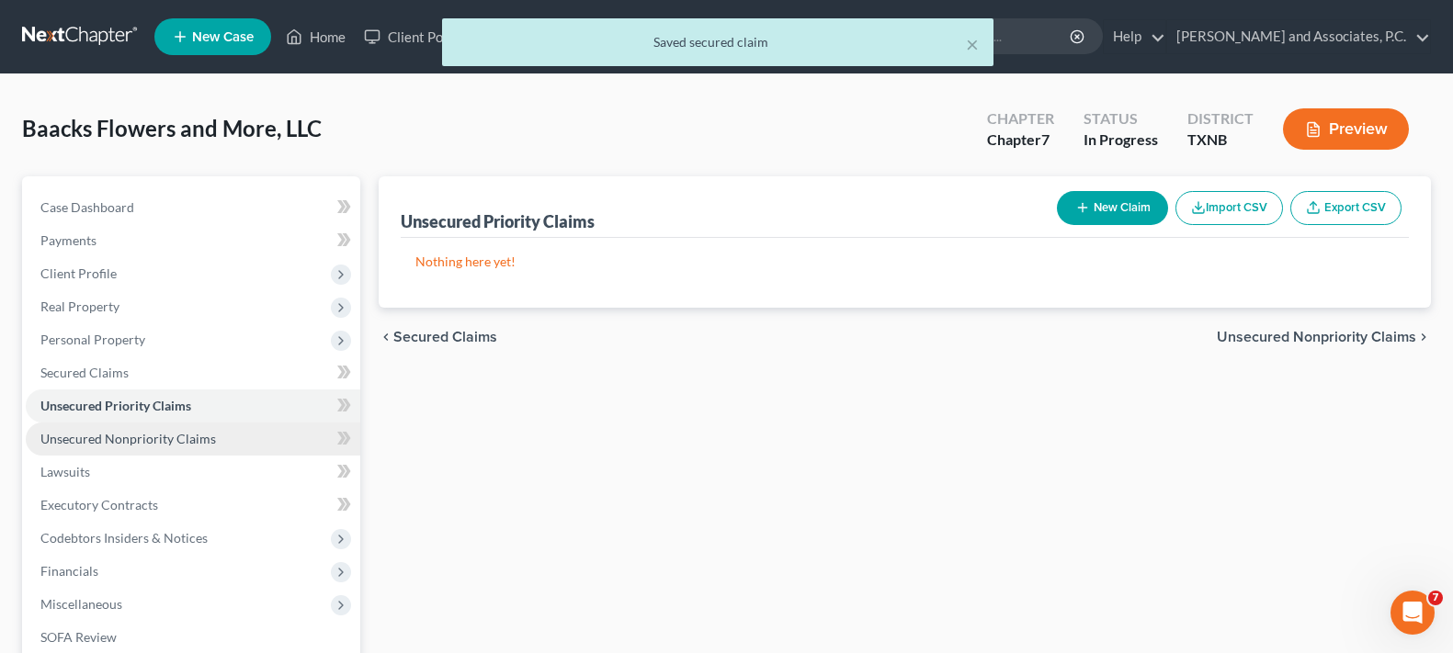
click at [144, 447] on link "Unsecured Nonpriority Claims" at bounding box center [193, 439] width 335 height 33
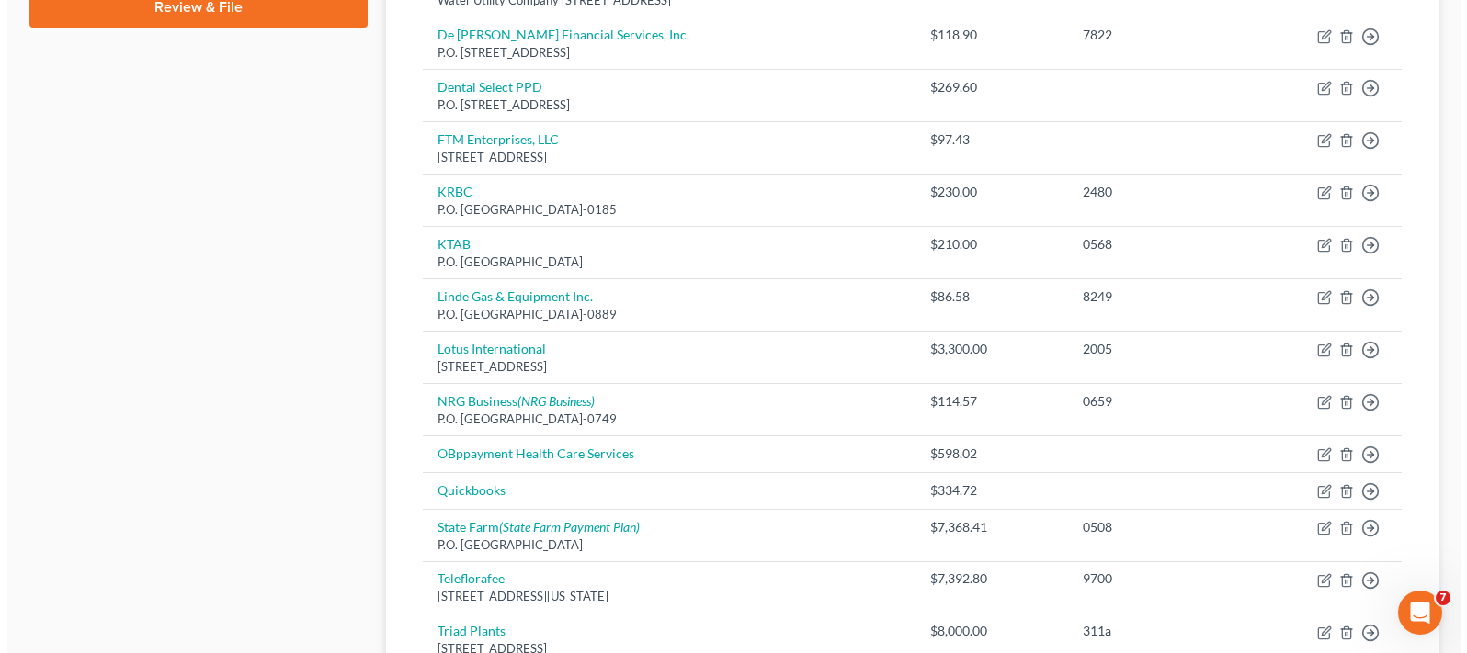
scroll to position [735, 0]
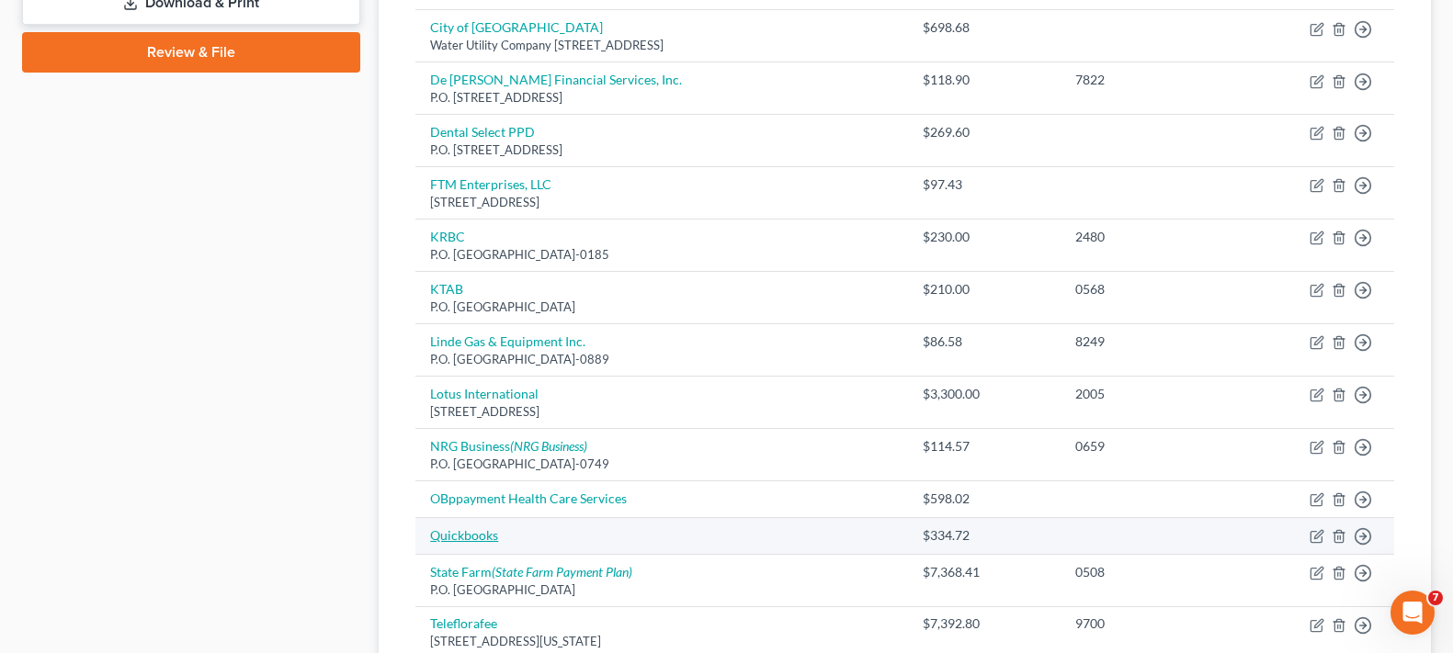
click at [444, 531] on link "Quickbooks" at bounding box center [464, 536] width 68 height 16
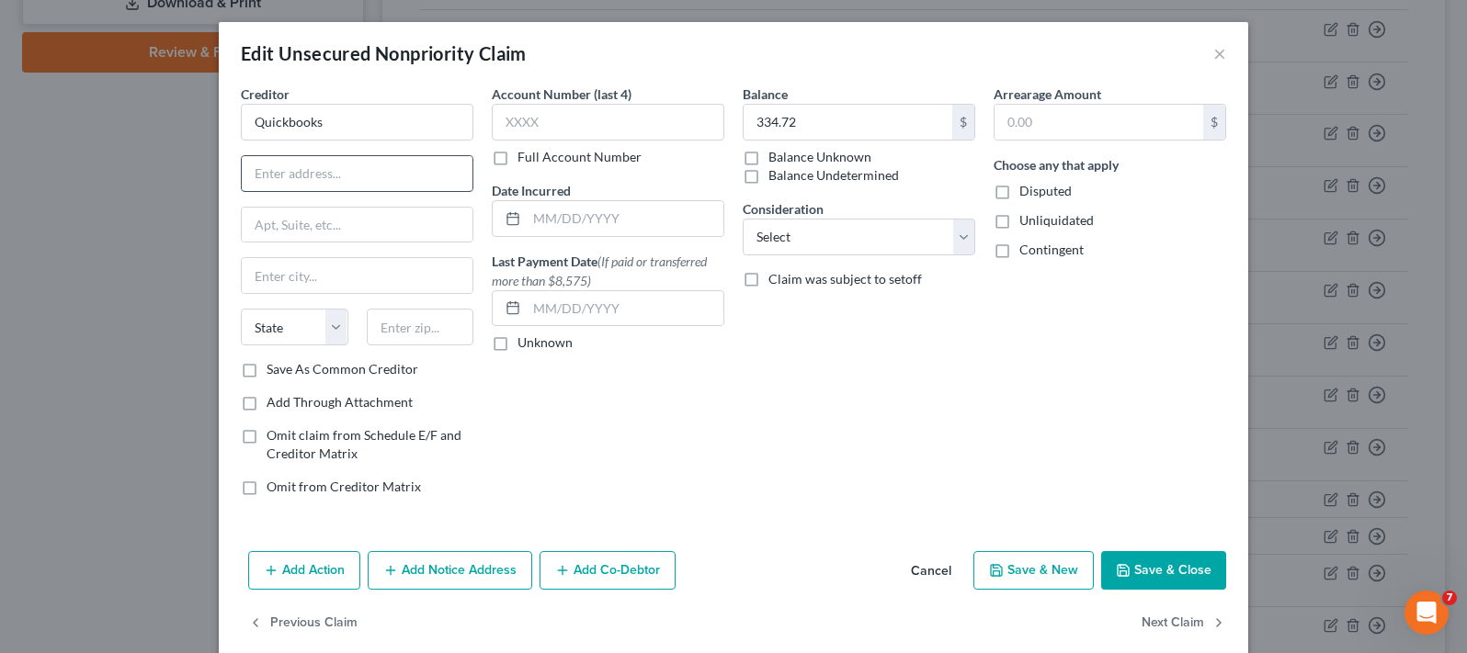
click at [351, 166] on input "text" at bounding box center [357, 173] width 231 height 35
click at [336, 172] on input "text" at bounding box center [357, 173] width 231 height 35
click at [336, 129] on input "Quickbooks" at bounding box center [357, 122] width 233 height 37
click at [244, 123] on input "Quickbooks" at bounding box center [357, 122] width 233 height 37
type input "Intuit/Quickbooks"
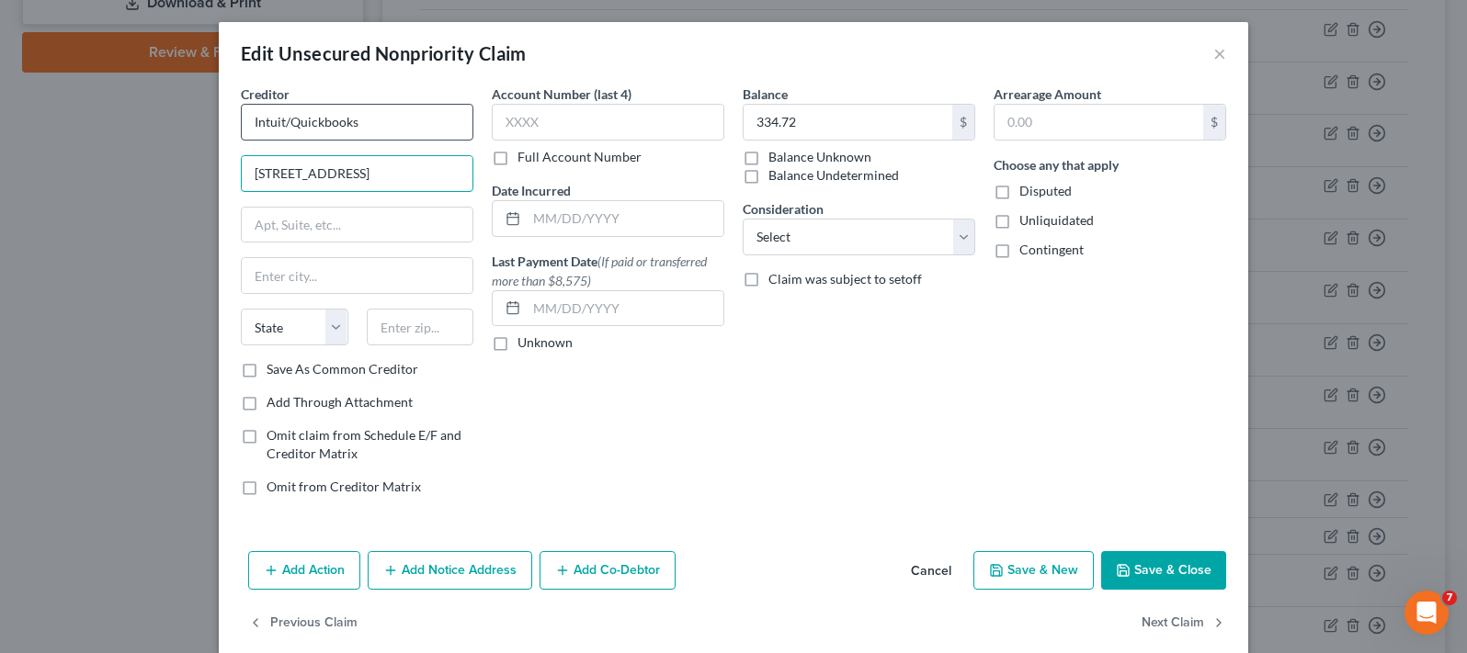
type input "[STREET_ADDRESS]"
type input "75024"
type input "Plano"
select select "45"
click at [1147, 566] on button "Save & Close" at bounding box center [1163, 570] width 125 height 39
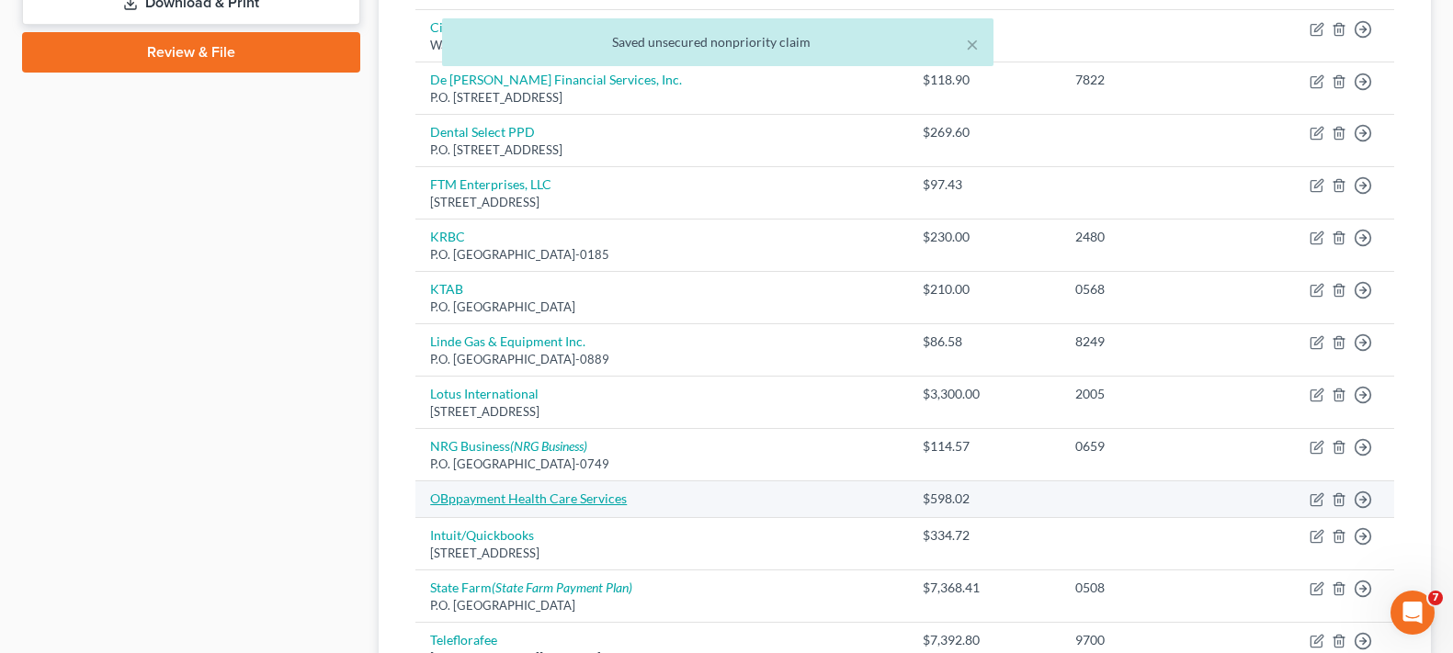
click at [537, 498] on link "OBppayment Health Care Services" at bounding box center [528, 499] width 197 height 16
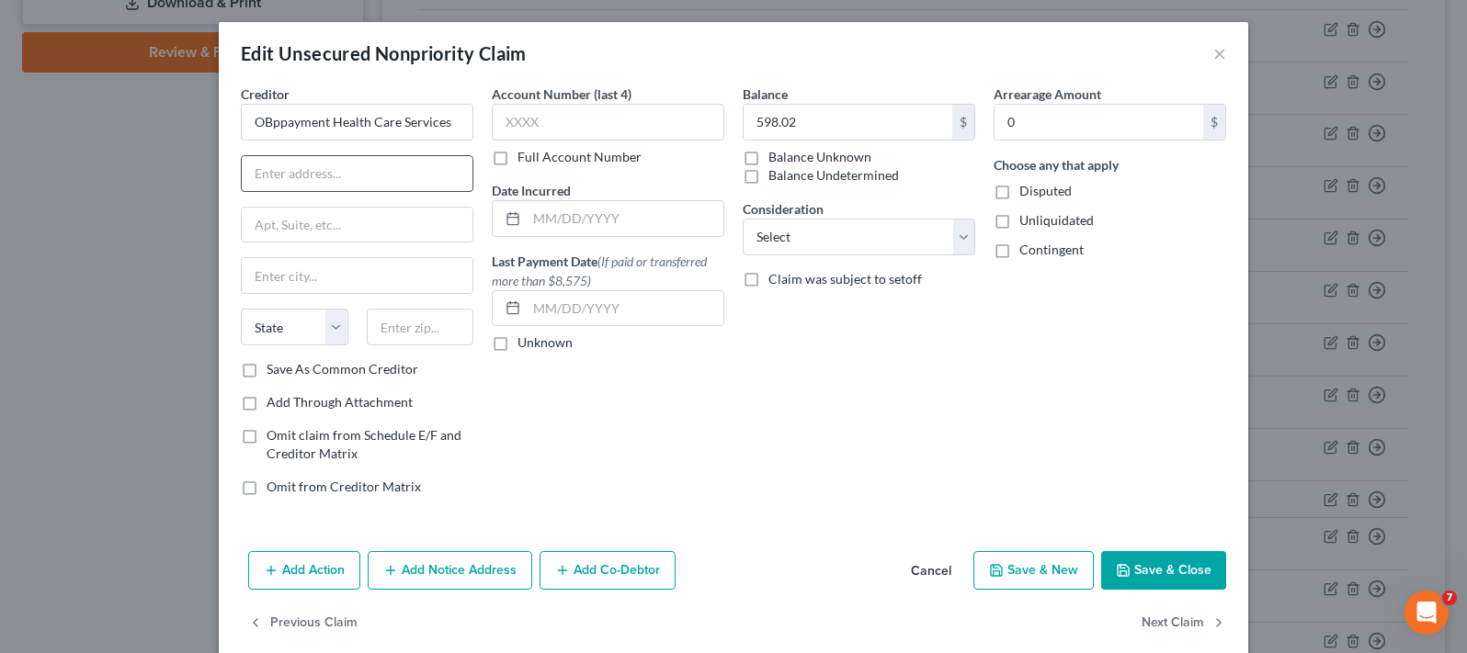
click at [258, 173] on input "text" at bounding box center [357, 173] width 231 height 35
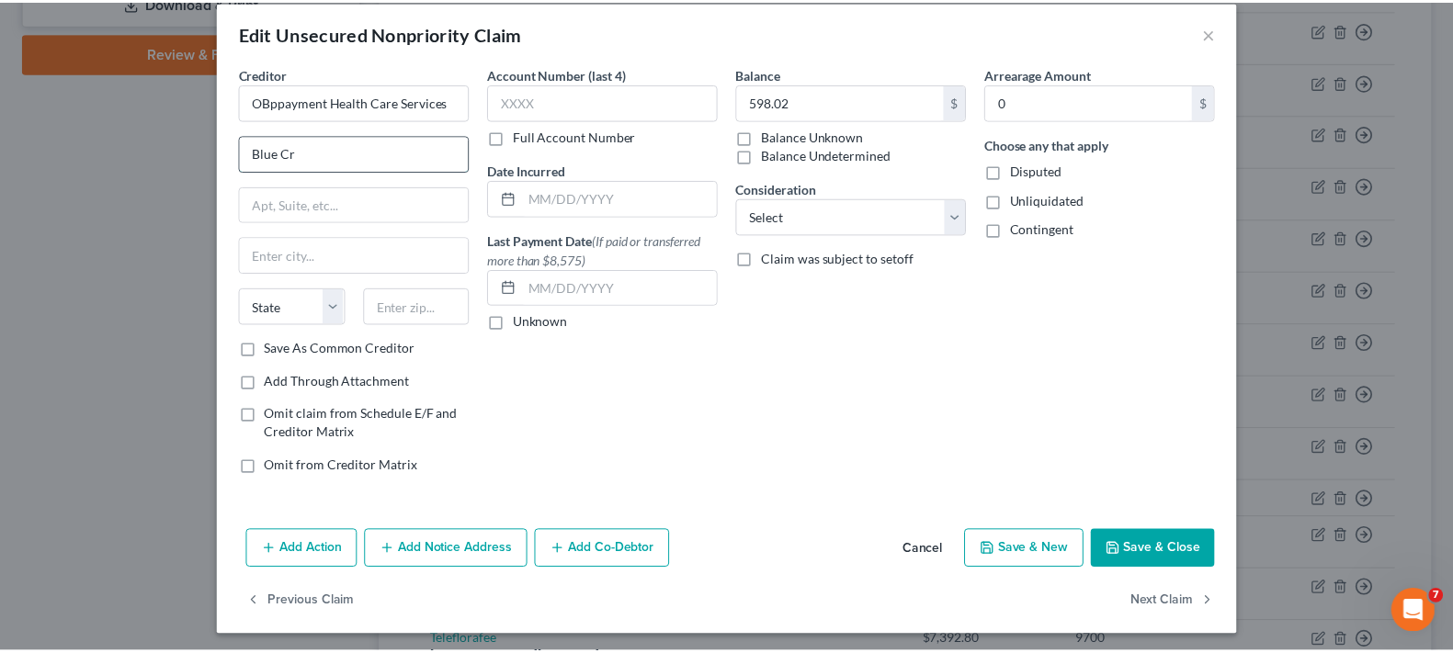
scroll to position [26, 0]
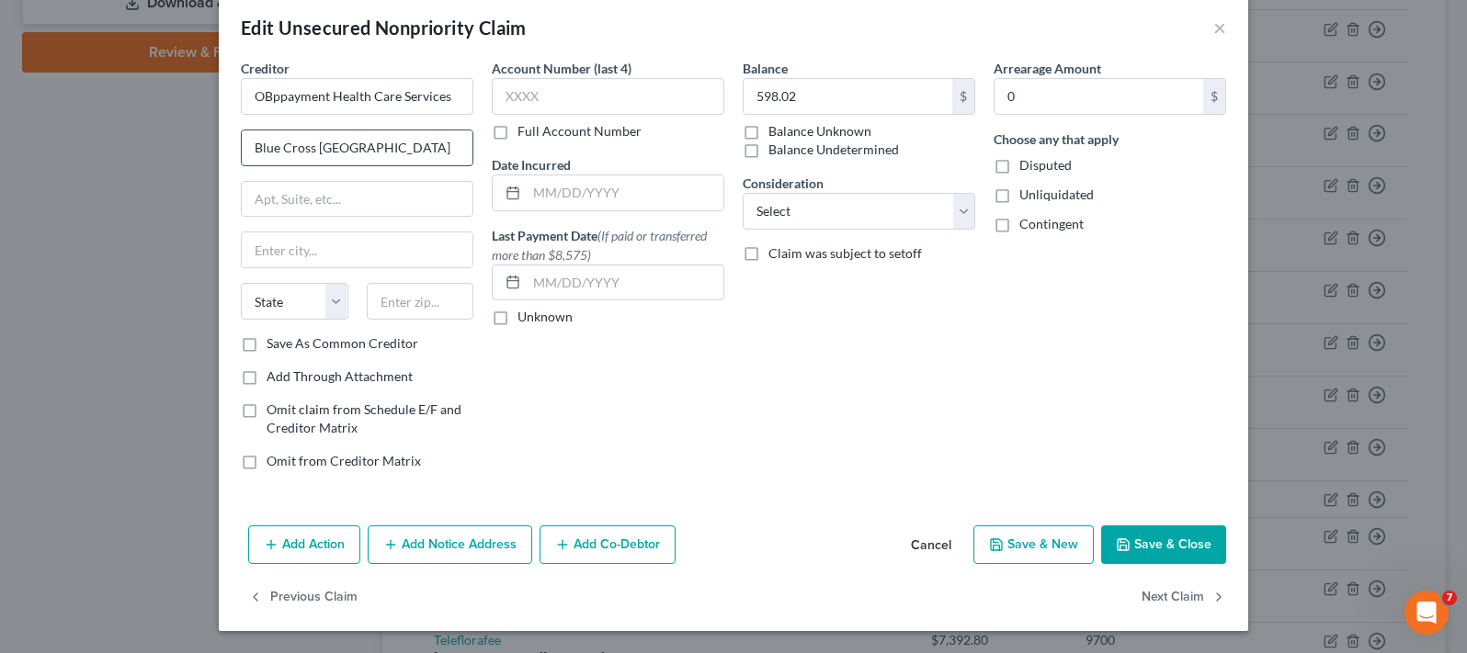
type input "Blue Cross [GEOGRAPHIC_DATA]"
type input "300 [PERSON_NAME]"
type input "60601"
type input "[GEOGRAPHIC_DATA]"
select select "14"
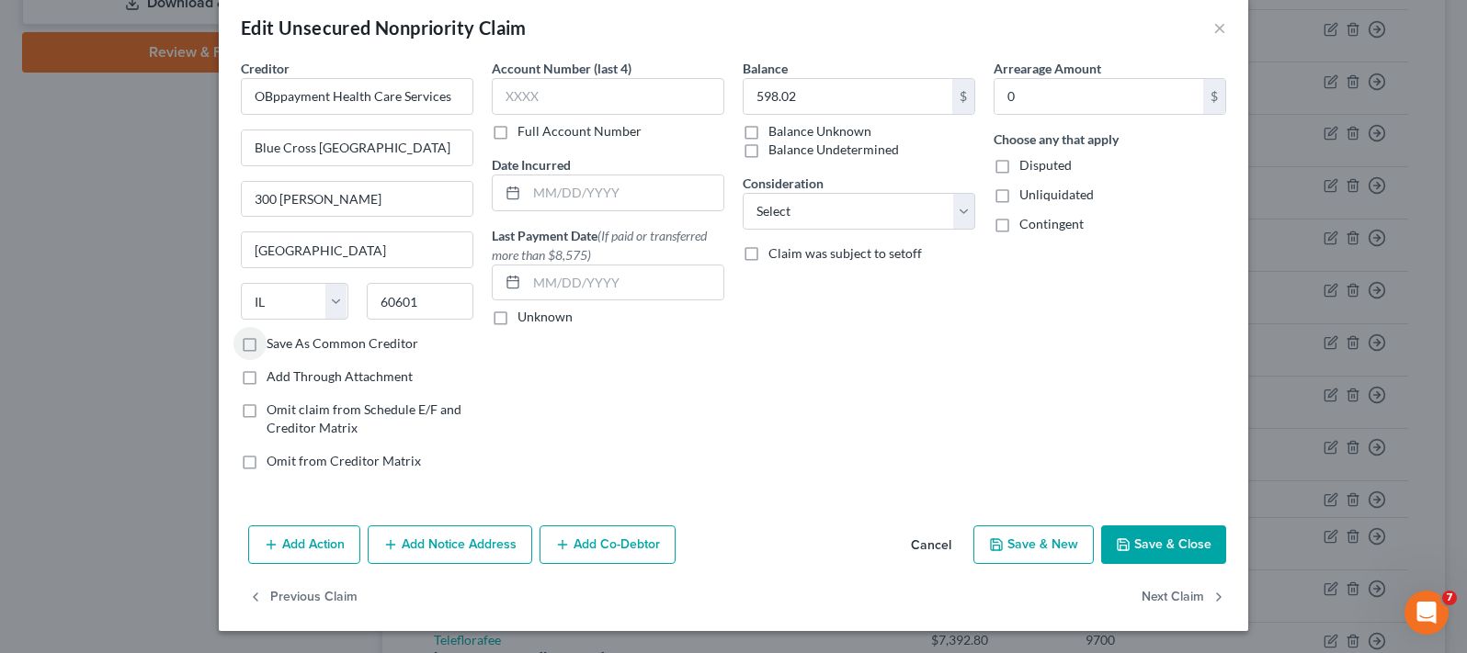
click at [1134, 551] on button "Save & Close" at bounding box center [1163, 545] width 125 height 39
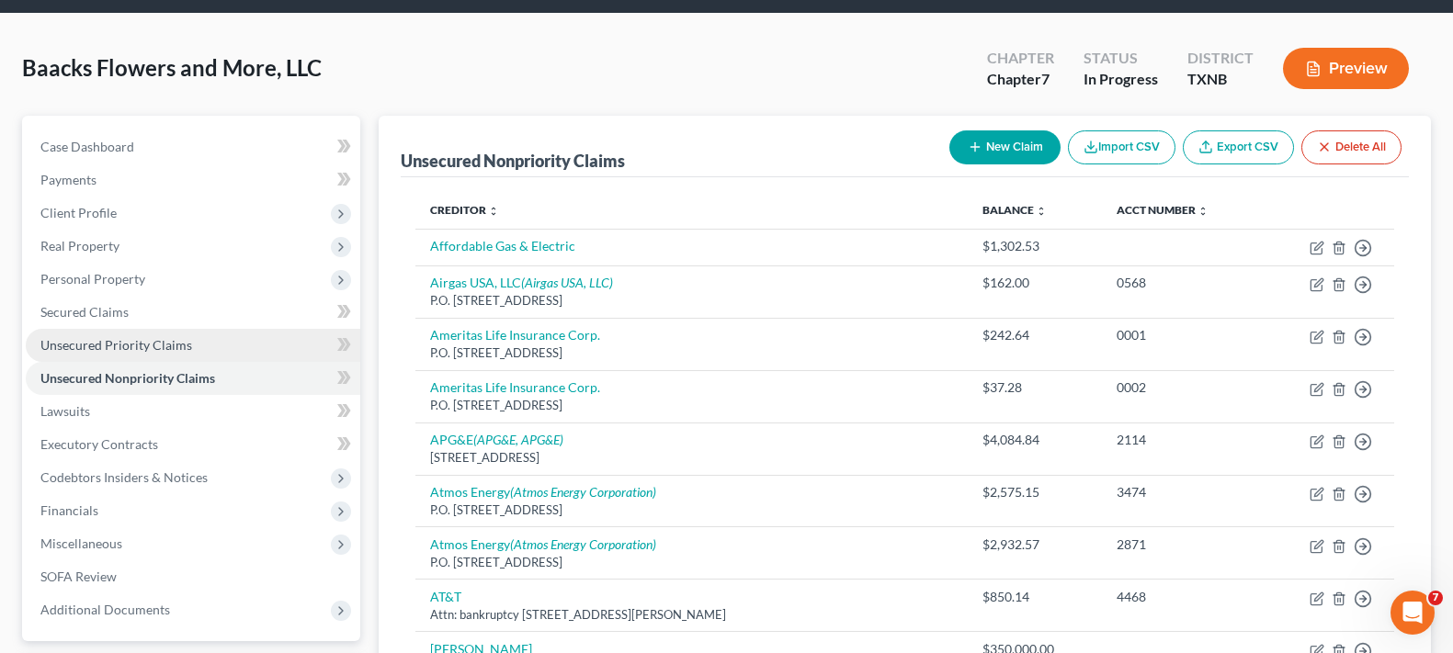
scroll to position [184, 0]
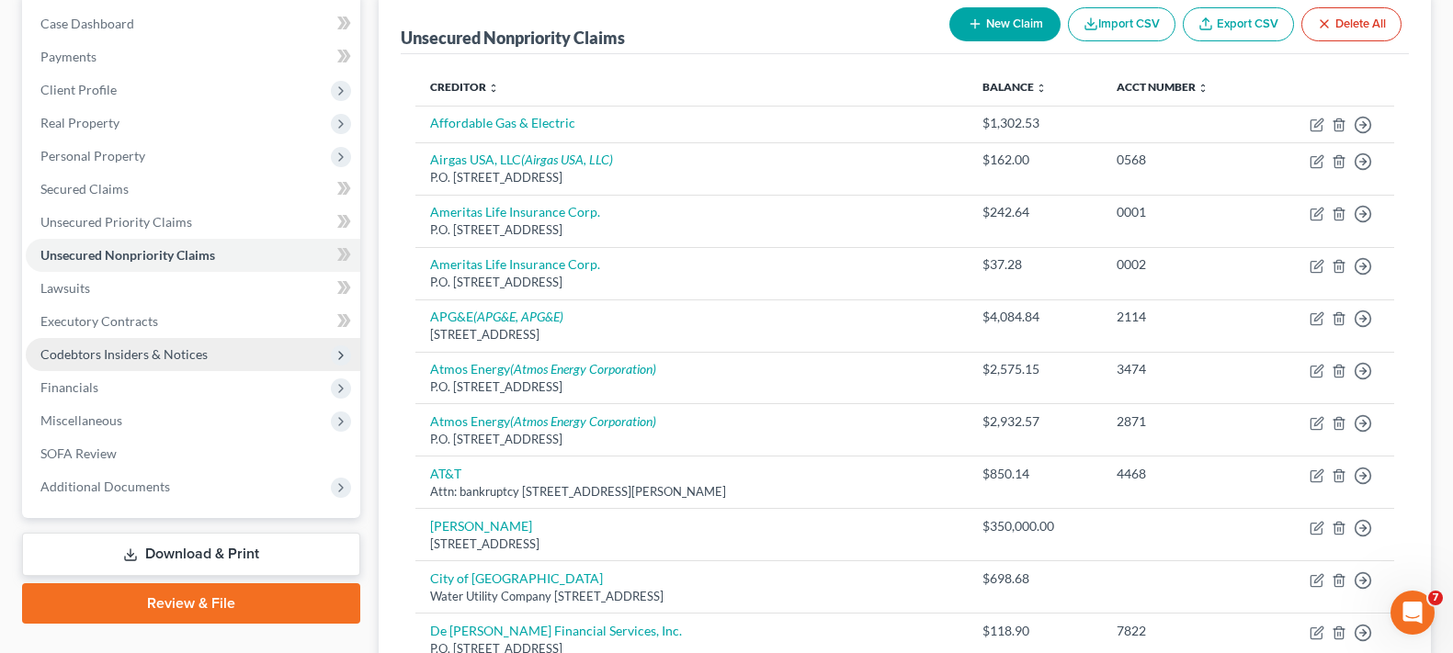
click at [174, 350] on span "Codebtors Insiders & Notices" at bounding box center [123, 354] width 167 height 16
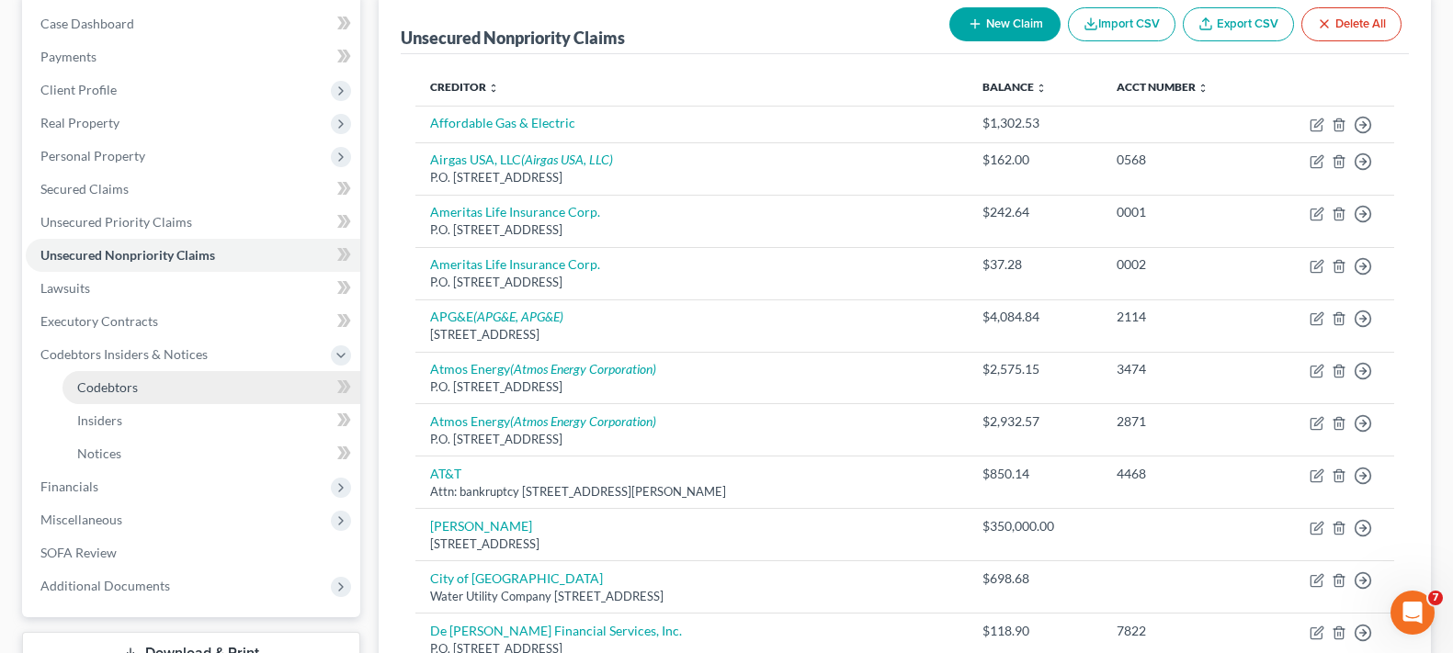
click at [184, 388] on link "Codebtors" at bounding box center [211, 387] width 298 height 33
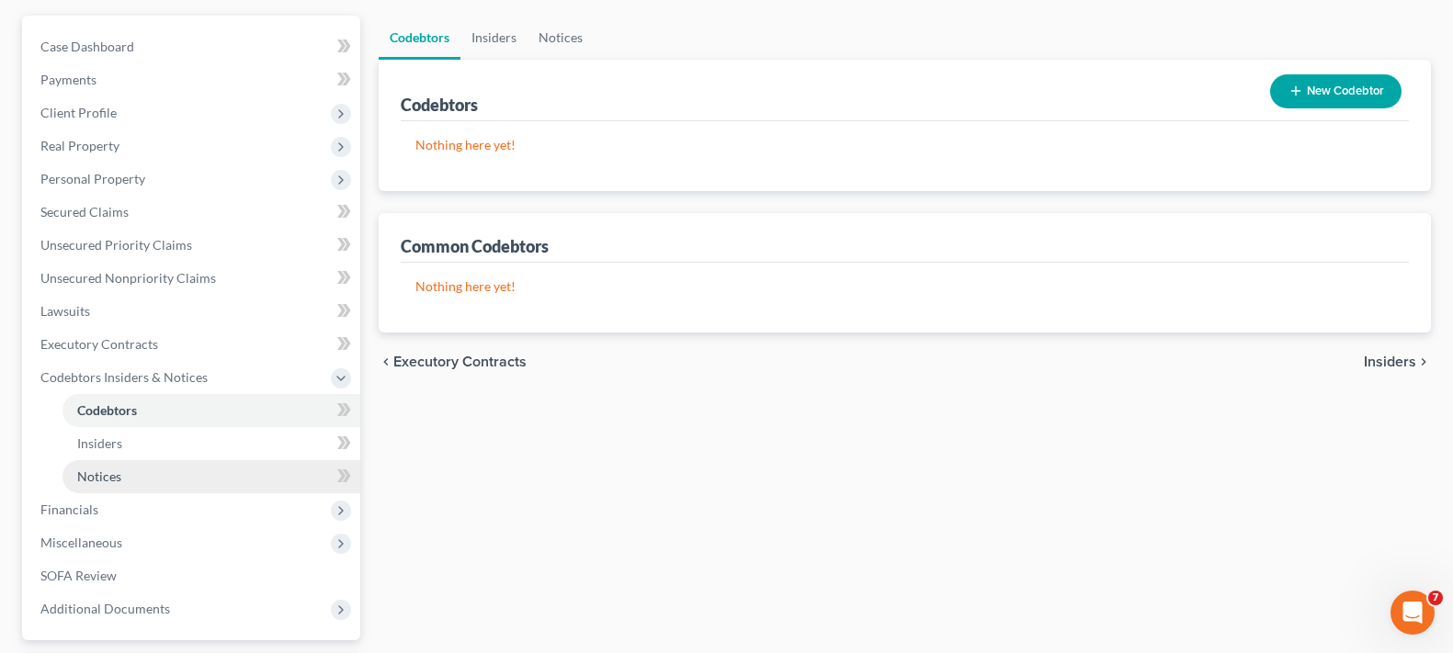
scroll to position [184, 0]
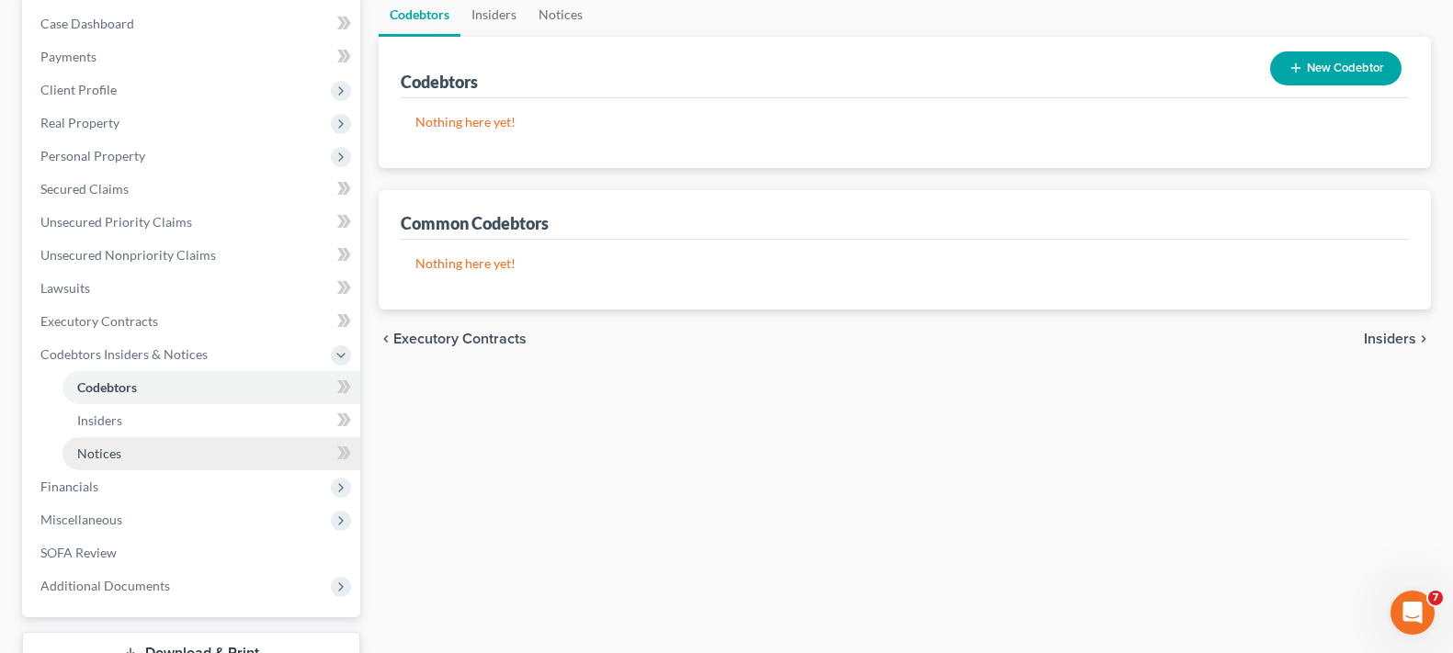
click at [187, 453] on link "Notices" at bounding box center [211, 453] width 298 height 33
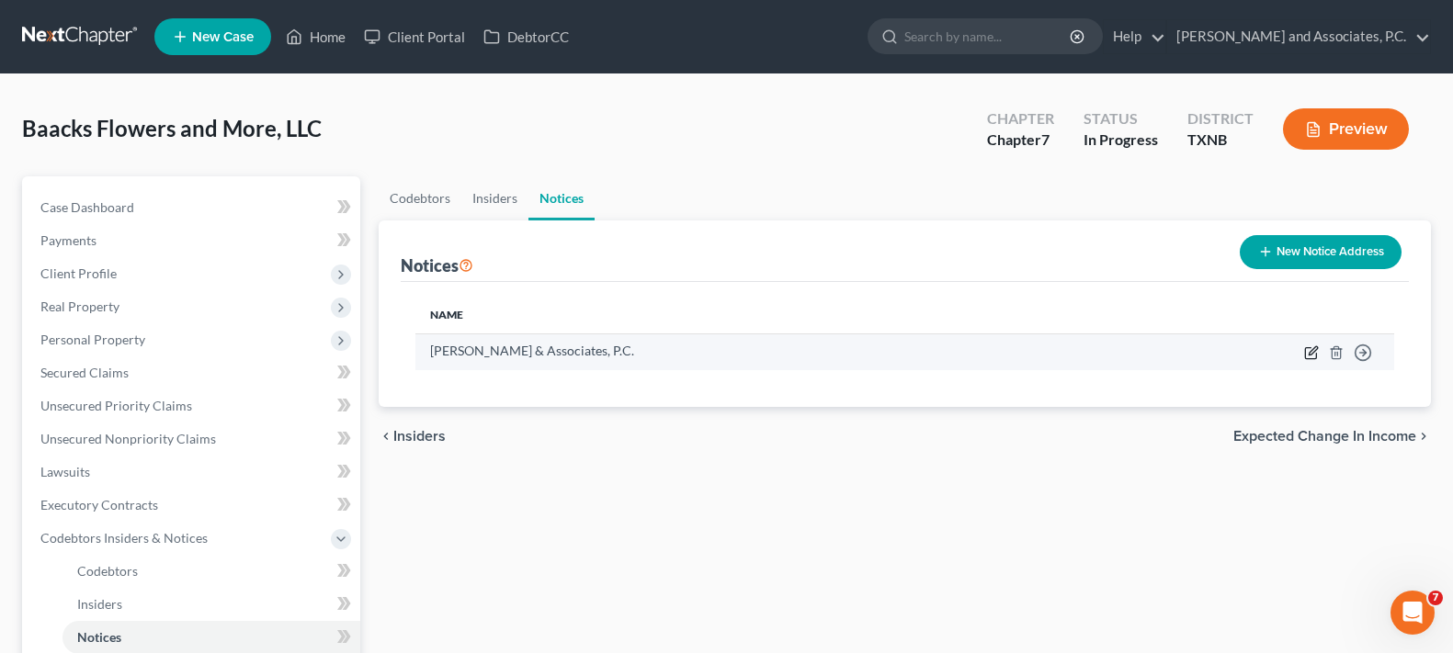
click at [1314, 357] on icon "button" at bounding box center [1311, 353] width 15 height 15
select select "45"
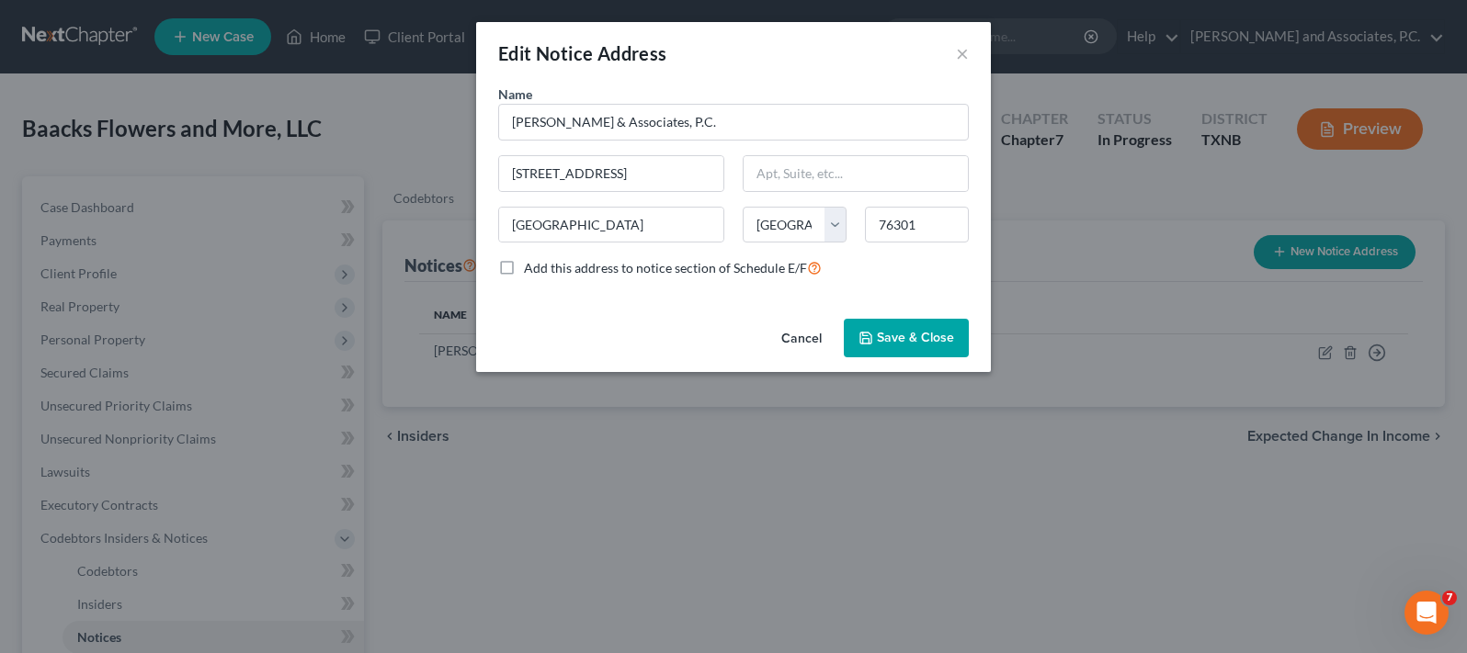
click at [915, 351] on button "Save & Close" at bounding box center [906, 338] width 125 height 39
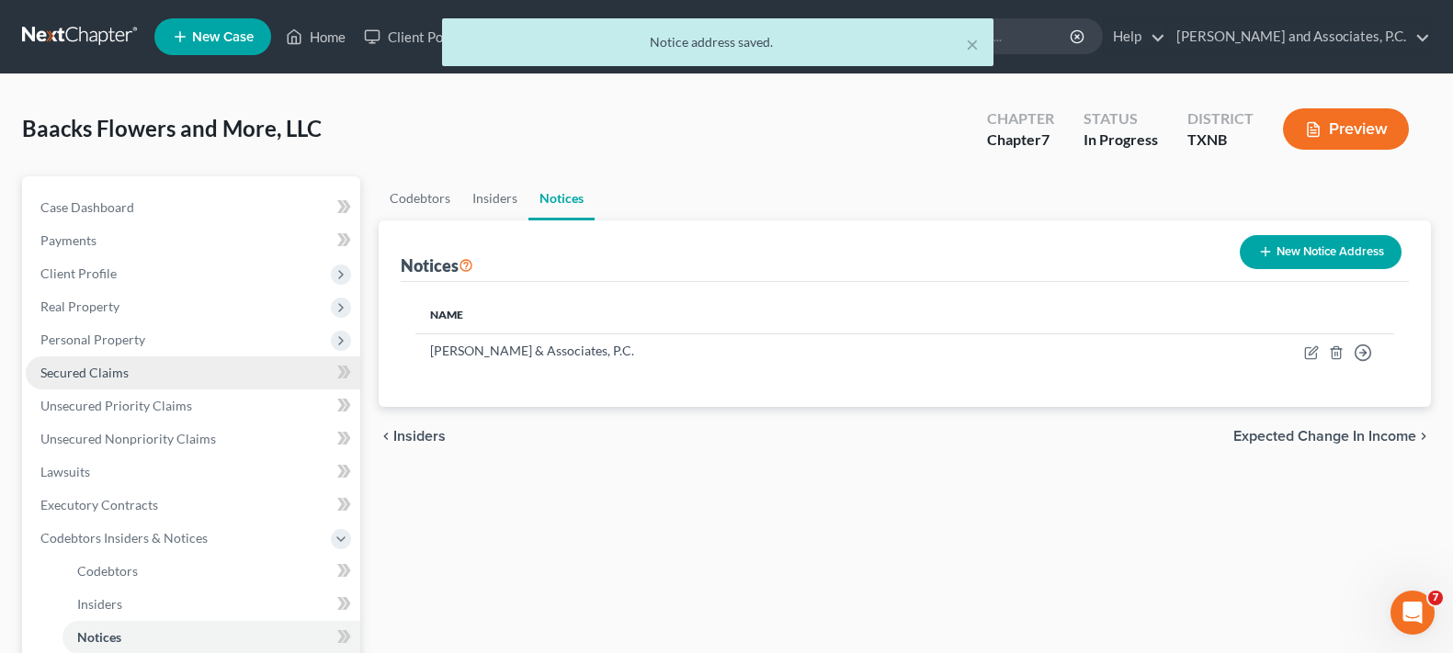
click at [104, 382] on link "Secured Claims" at bounding box center [193, 373] width 335 height 33
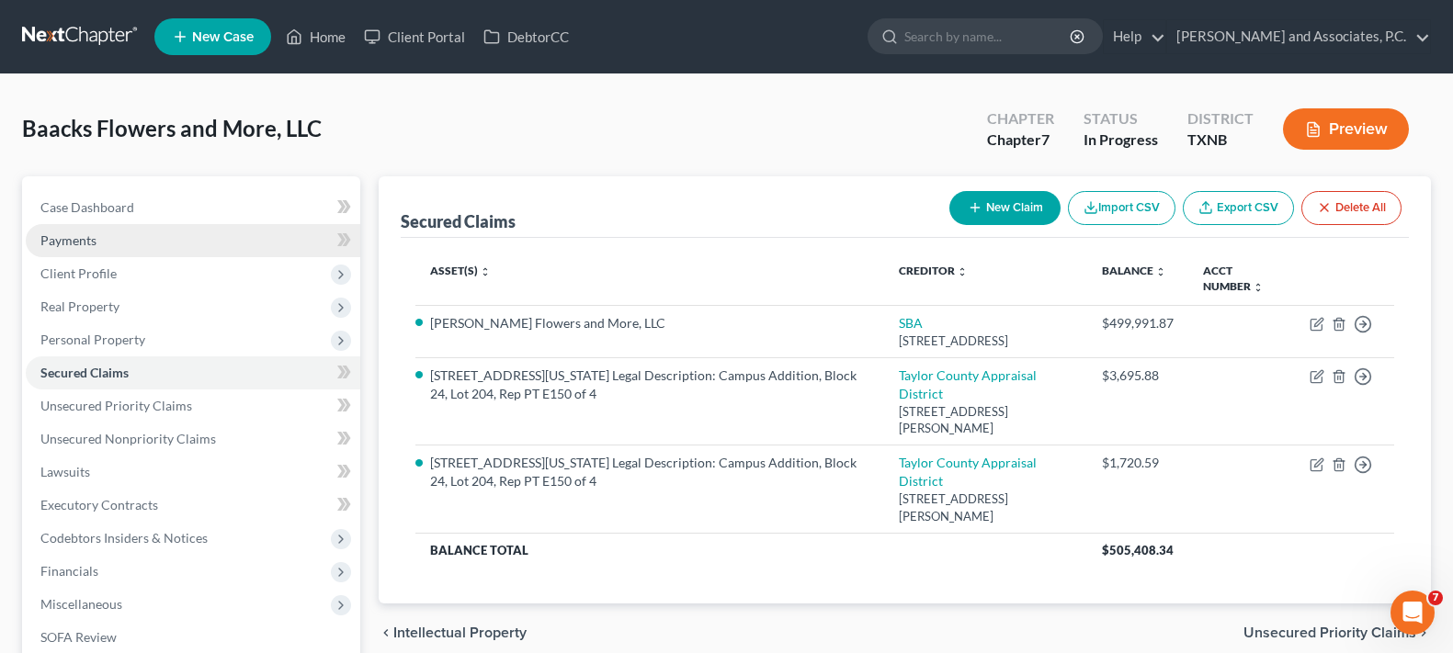
click at [91, 254] on link "Payments" at bounding box center [193, 240] width 335 height 33
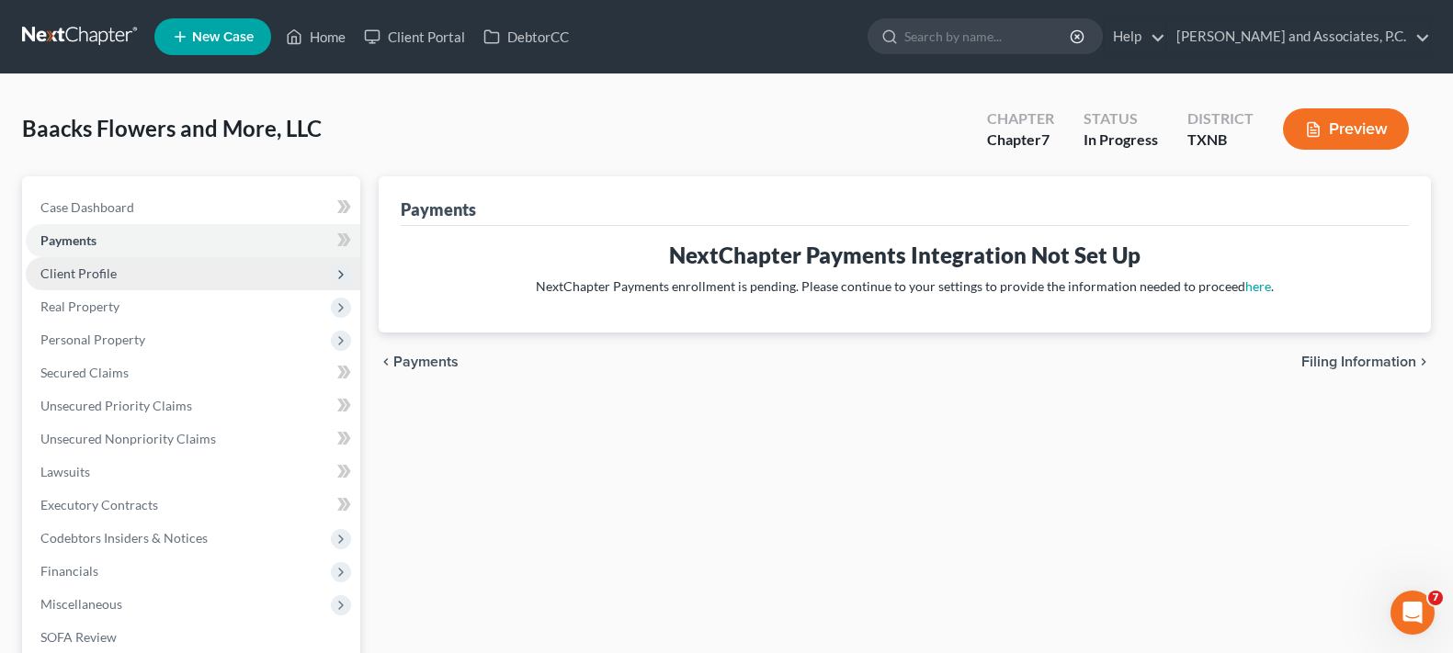
click at [91, 271] on span "Client Profile" at bounding box center [78, 274] width 76 height 16
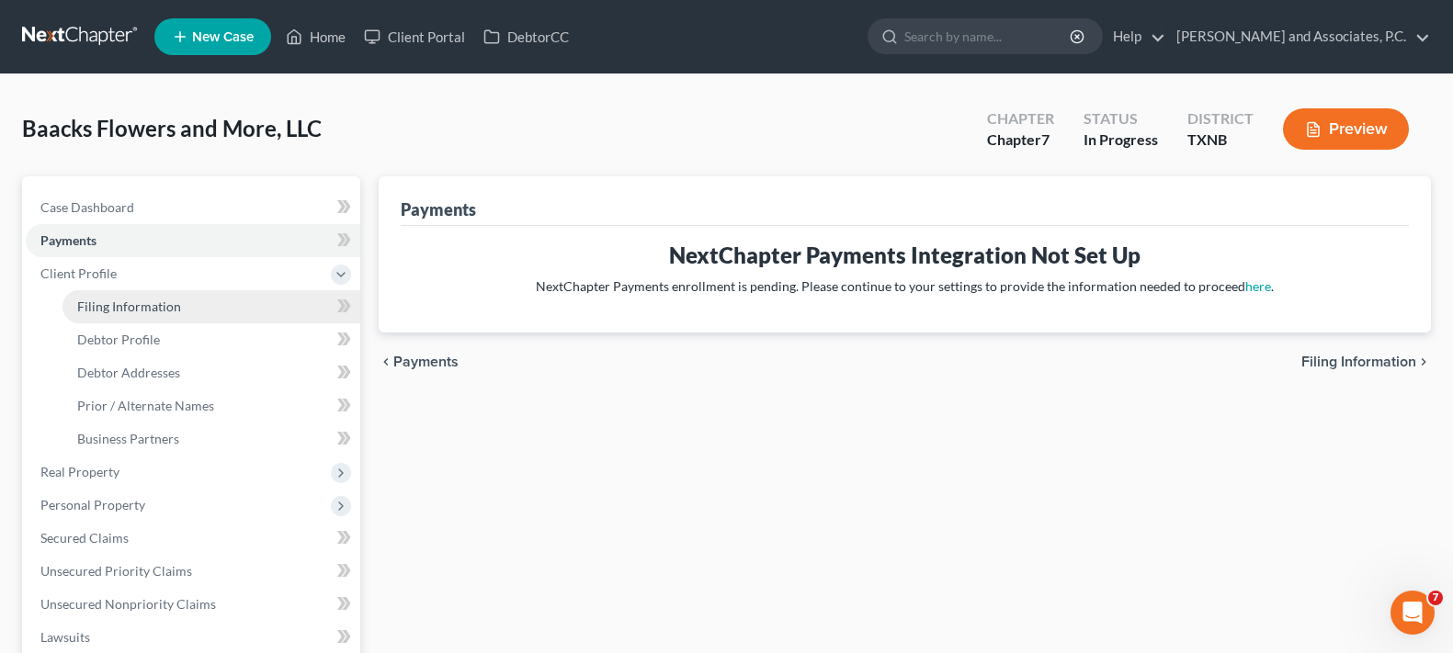
click at [114, 310] on span "Filing Information" at bounding box center [129, 307] width 104 height 16
select select "3"
select select "1"
select select "0"
select select "78"
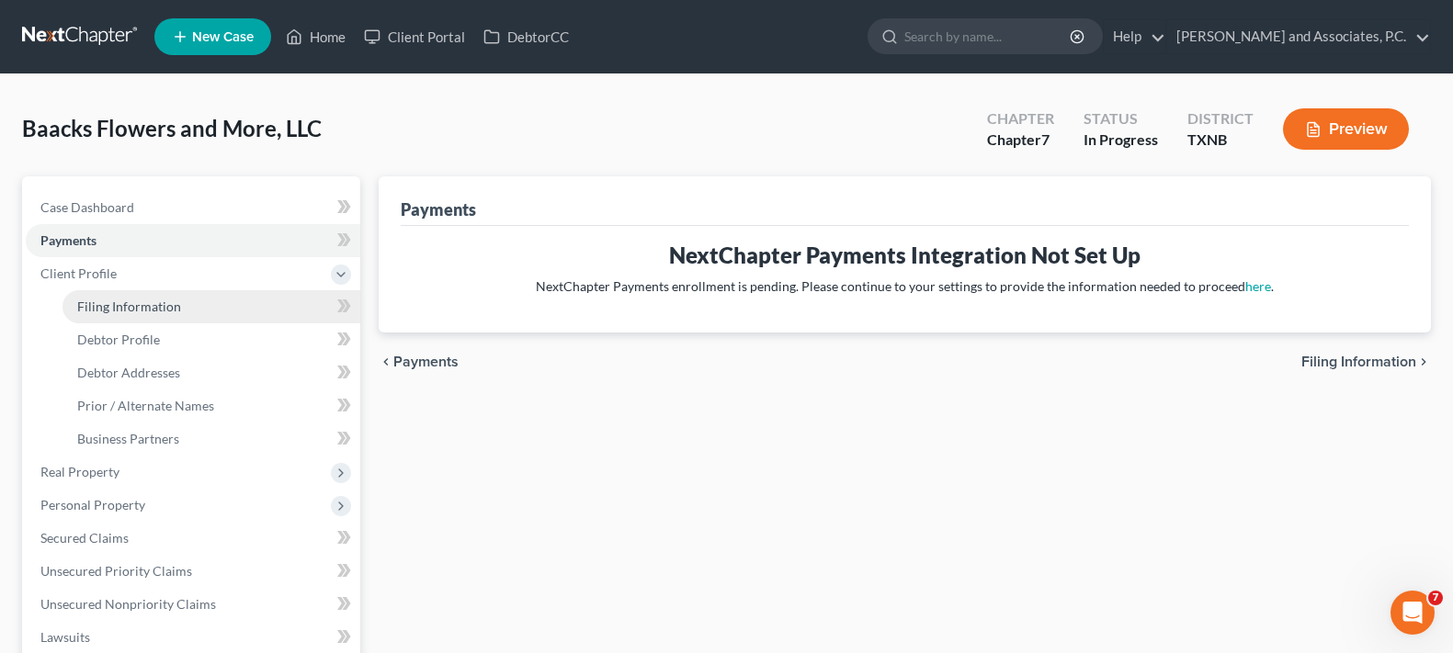
select select "0"
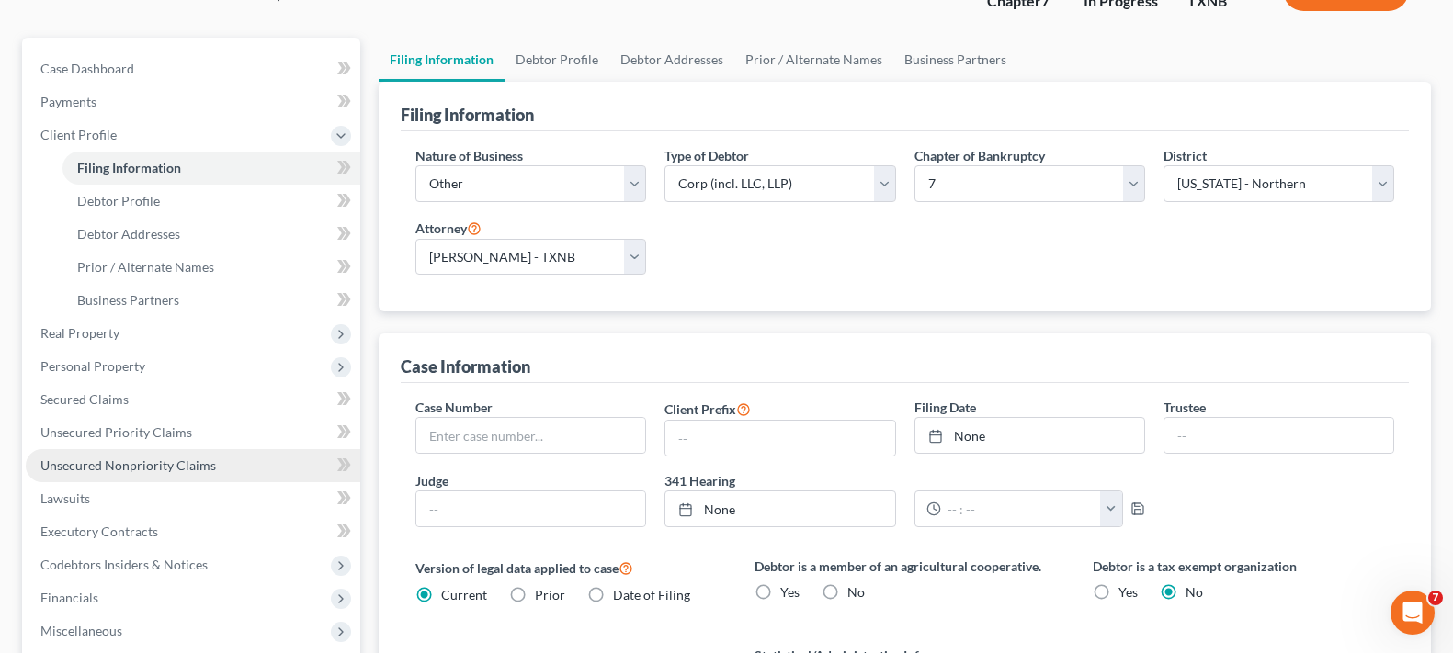
scroll to position [184, 0]
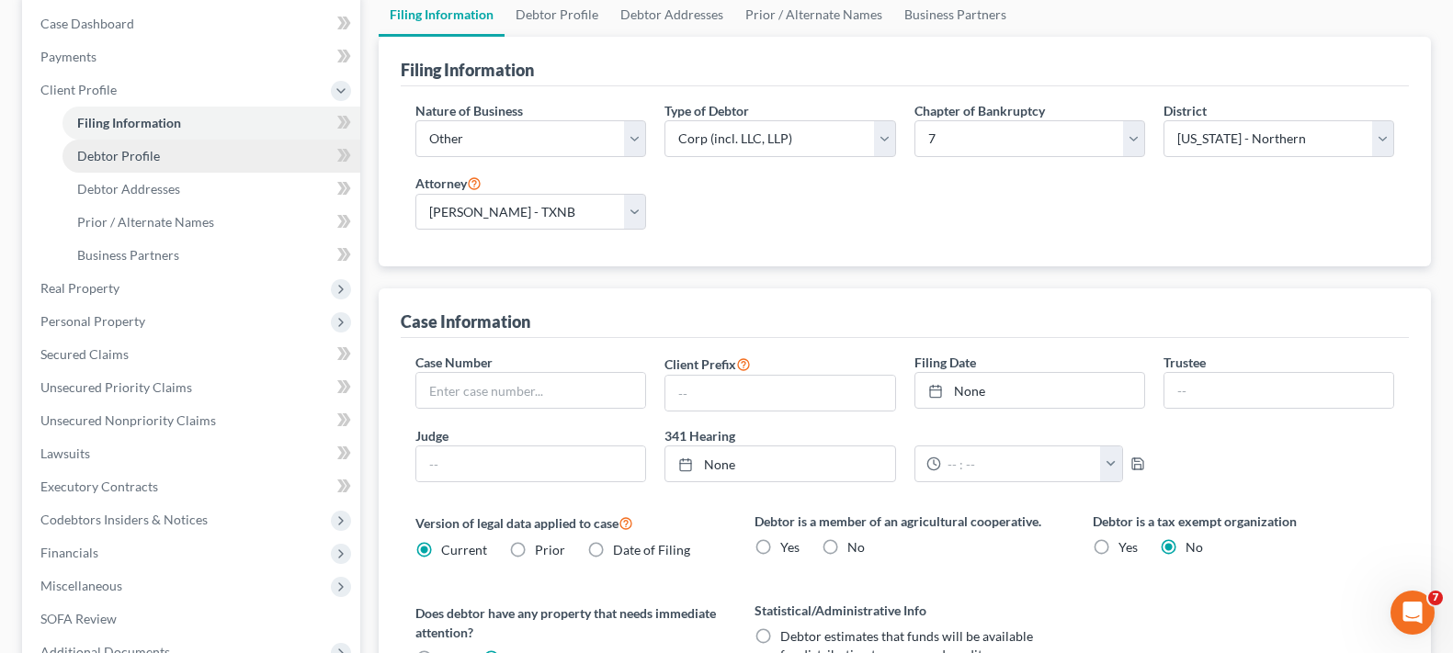
click at [124, 162] on span "Debtor Profile" at bounding box center [118, 156] width 83 height 16
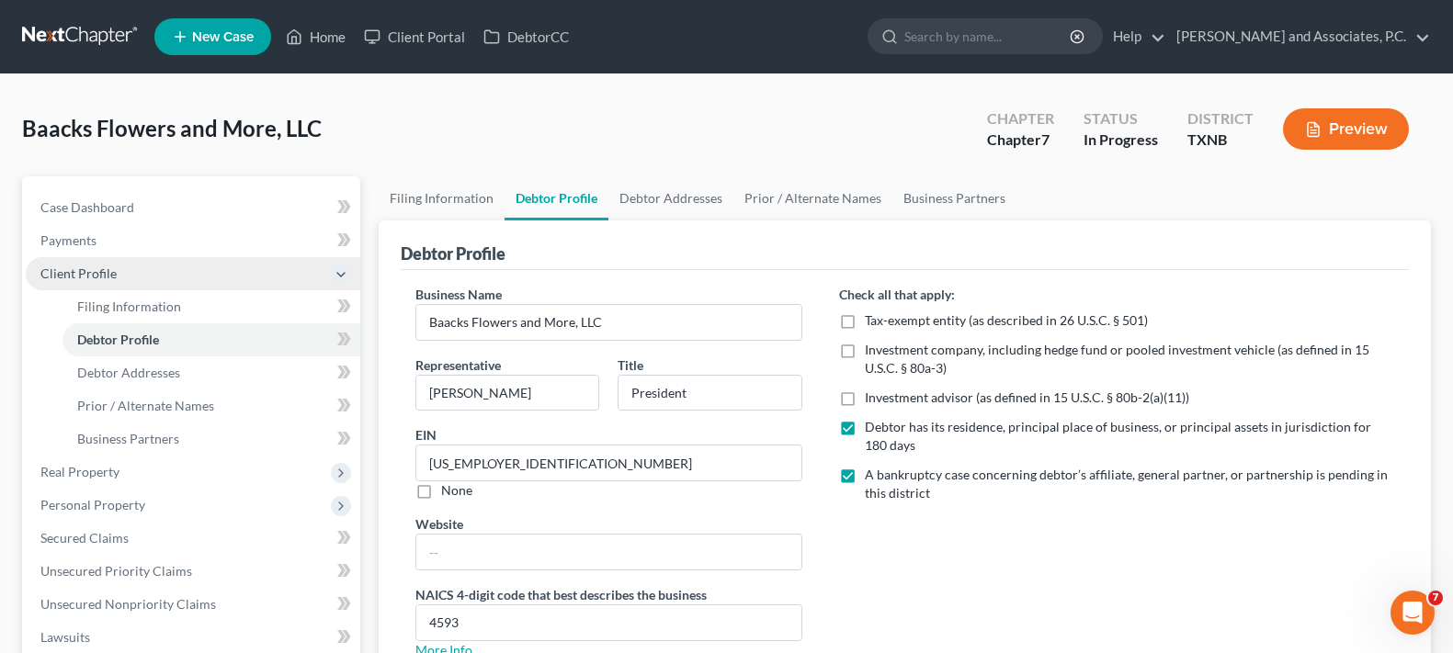
scroll to position [184, 0]
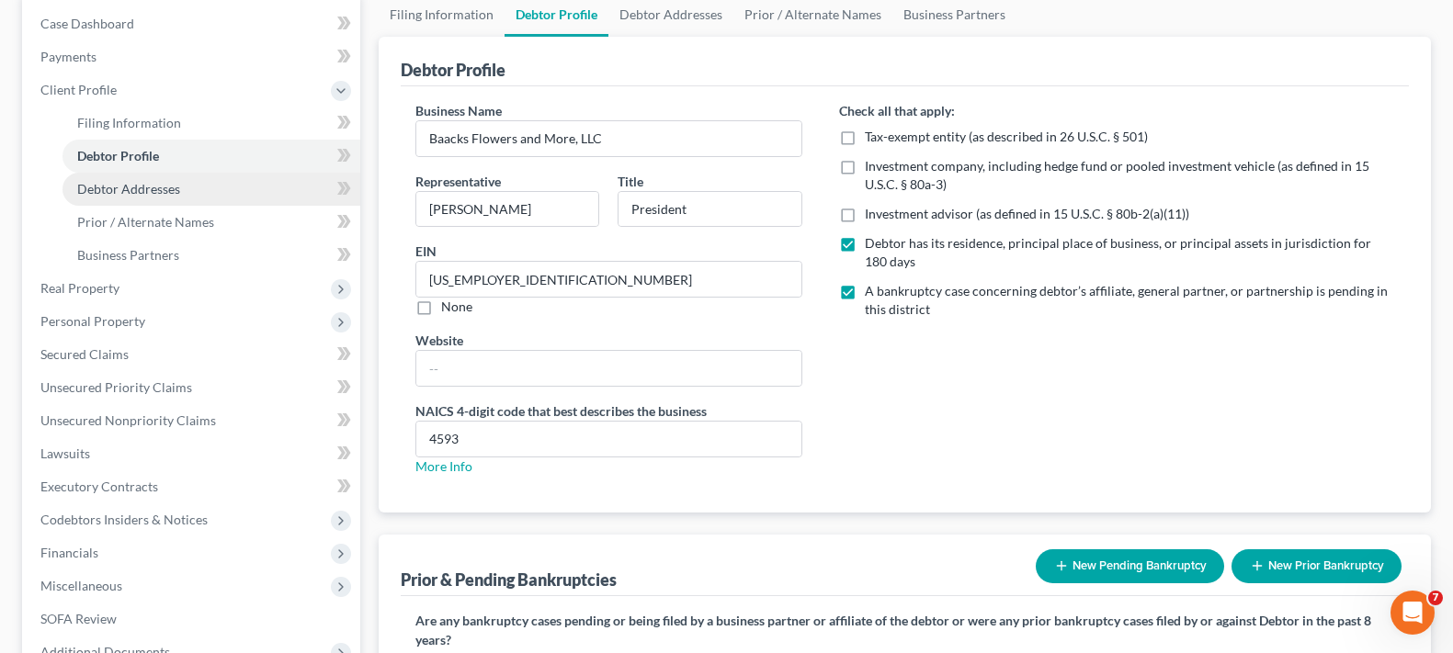
click at [103, 183] on span "Debtor Addresses" at bounding box center [128, 189] width 103 height 16
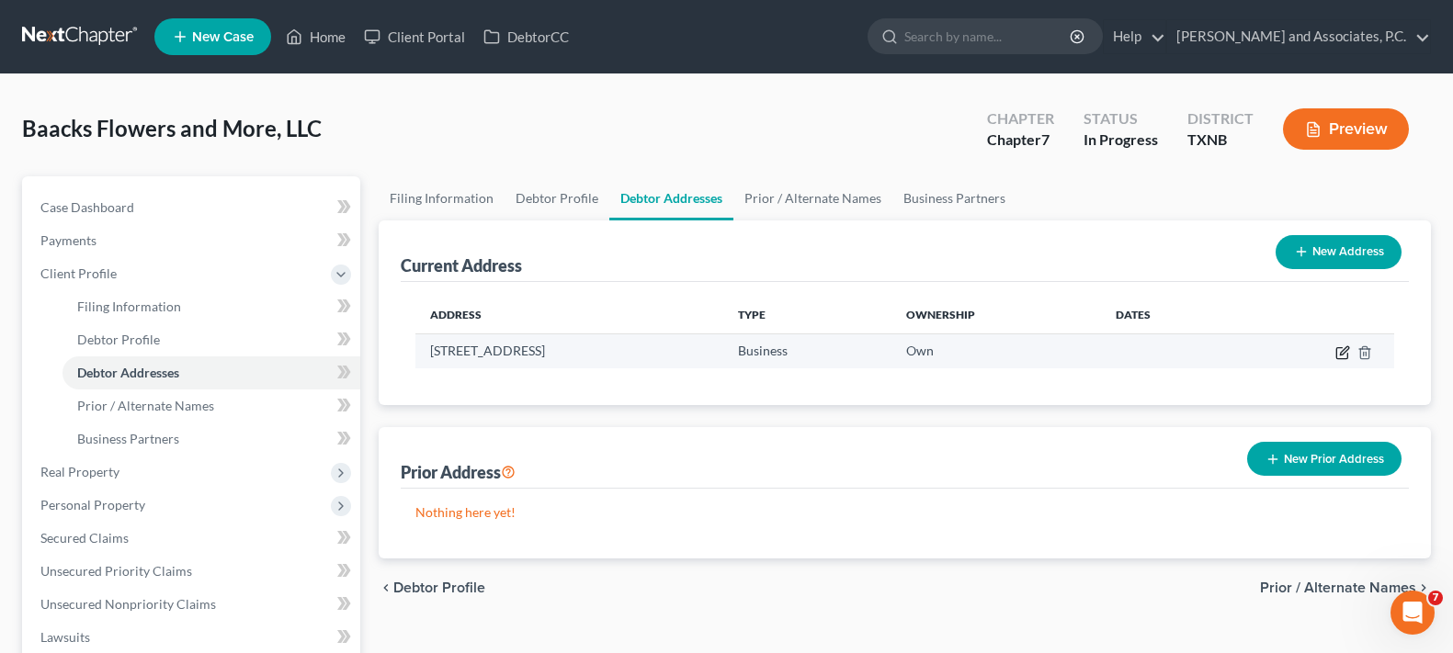
click at [1341, 353] on icon "button" at bounding box center [1344, 350] width 8 height 8
select select "45"
select select "220"
select select "0"
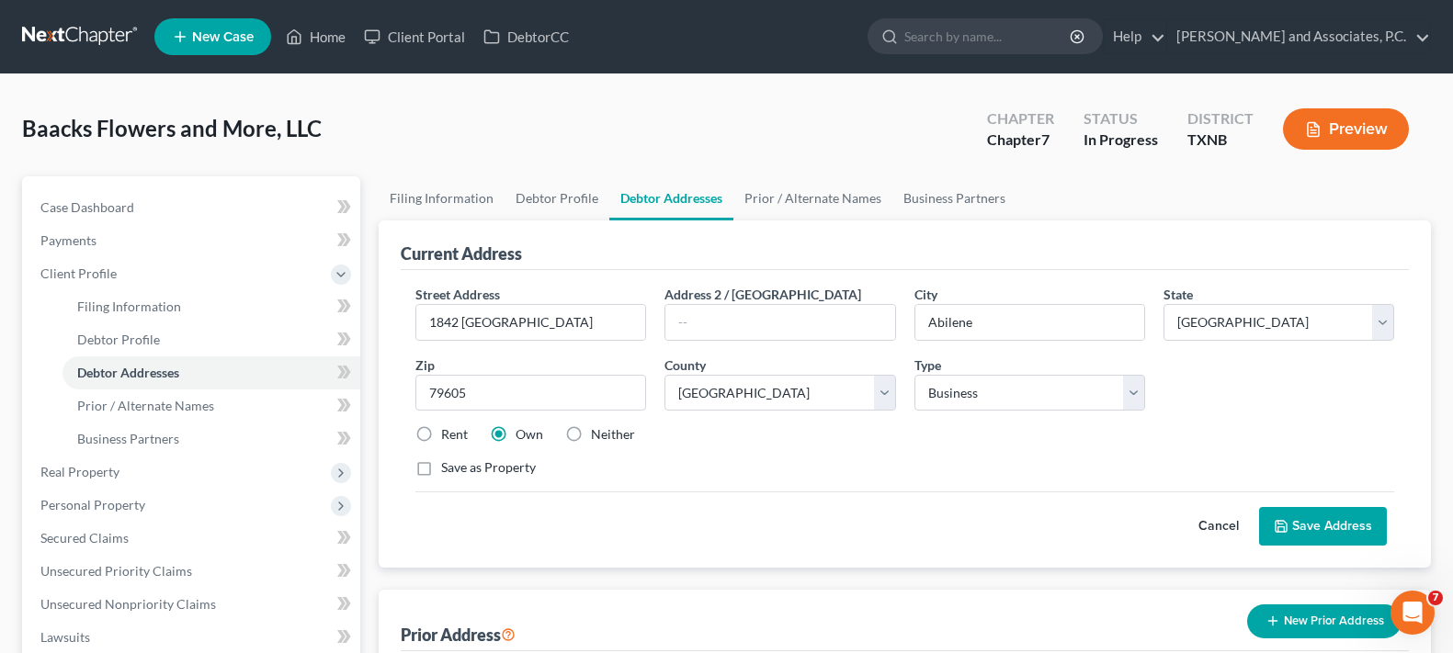
click at [1350, 522] on button "Save Address" at bounding box center [1323, 526] width 128 height 39
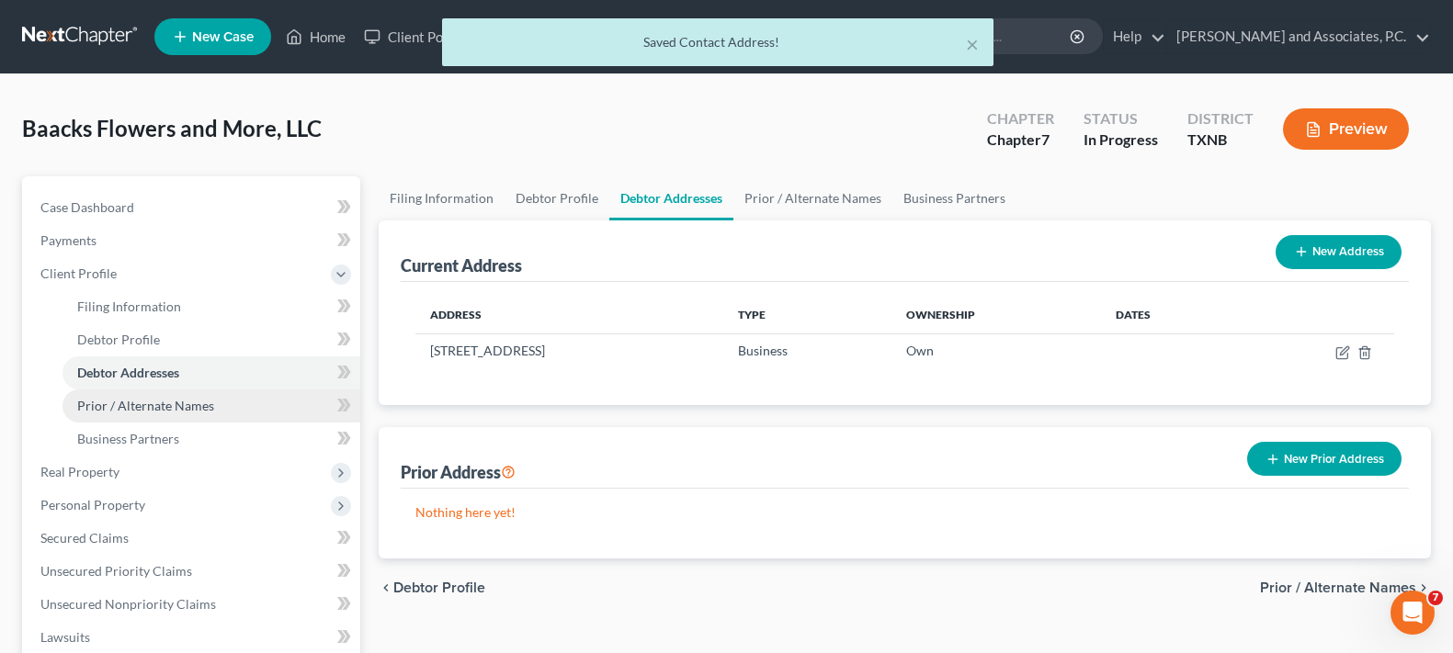
click at [118, 404] on span "Prior / Alternate Names" at bounding box center [145, 406] width 137 height 16
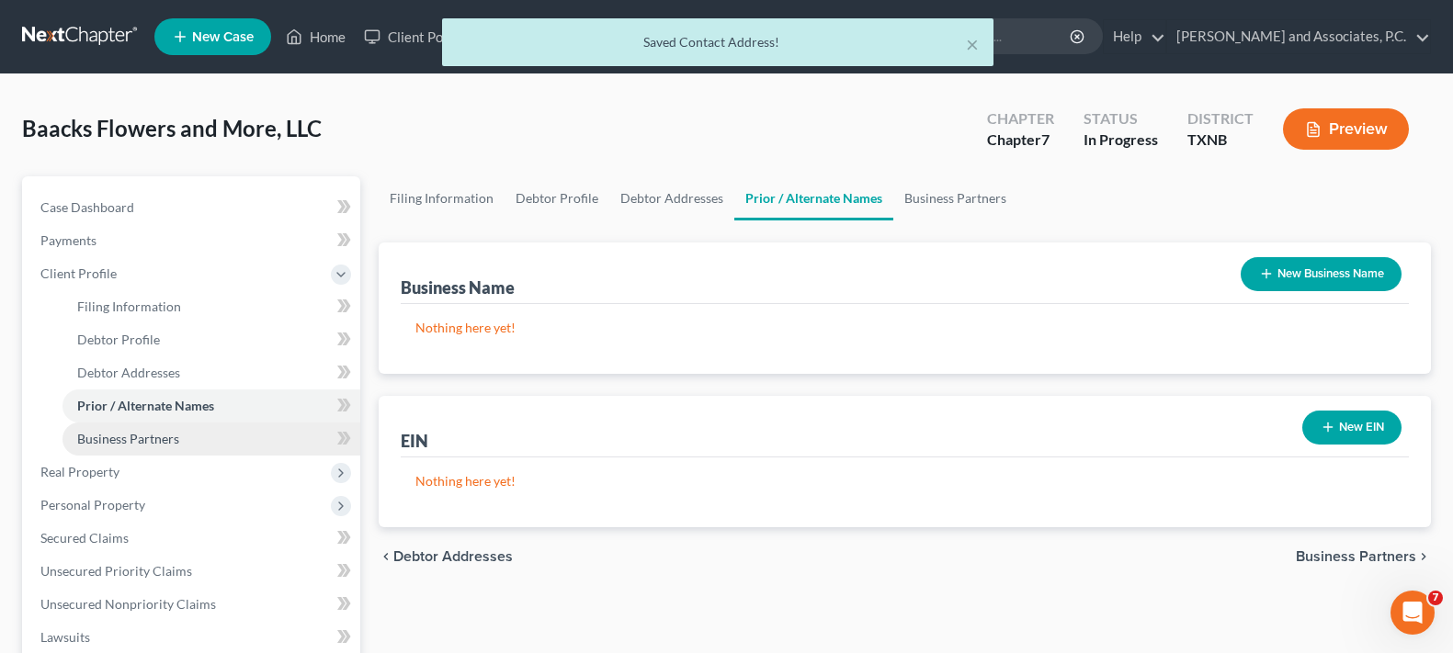
click at [132, 444] on span "Business Partners" at bounding box center [128, 439] width 102 height 16
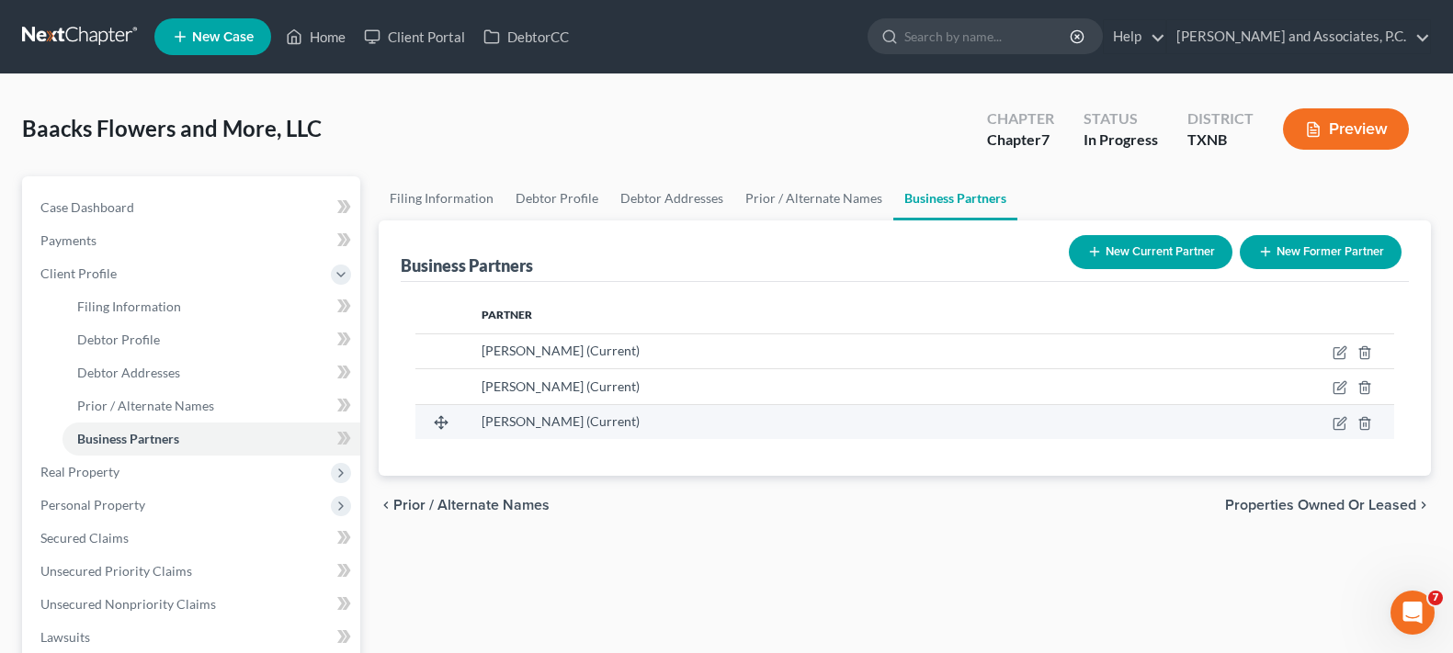
click at [1338, 431] on td at bounding box center [1260, 421] width 268 height 35
click at [1337, 426] on icon "button" at bounding box center [1340, 423] width 15 height 15
select select "3"
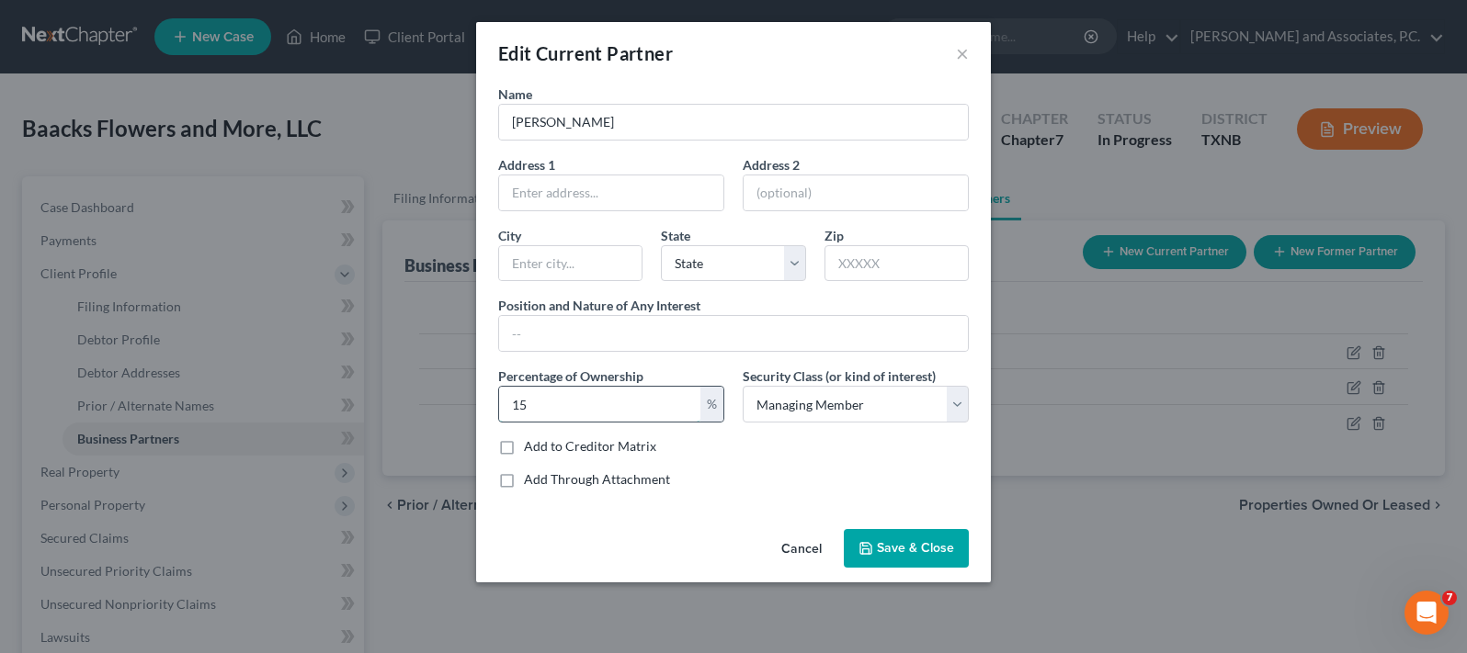
click at [568, 396] on input "15" at bounding box center [599, 404] width 201 height 35
type input "1"
click at [800, 551] on button "Cancel" at bounding box center [801, 549] width 70 height 37
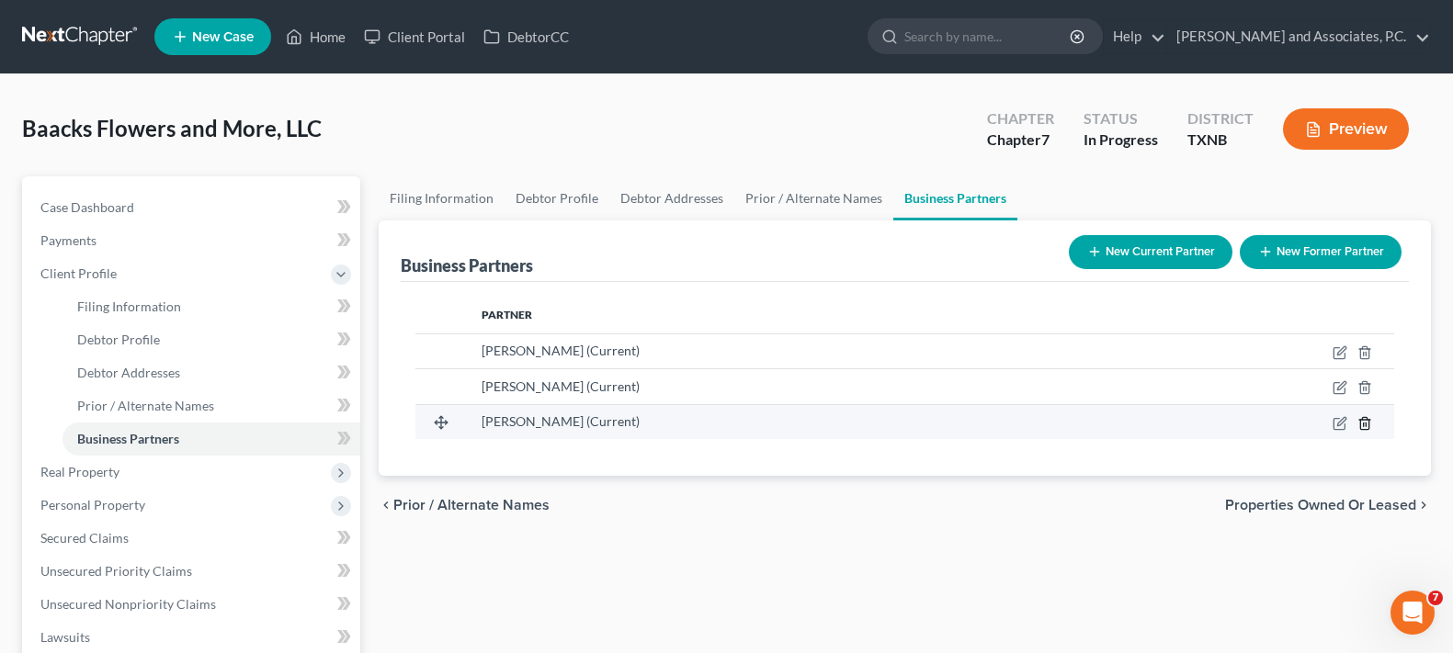
click at [1364, 426] on line "button" at bounding box center [1364, 425] width 0 height 4
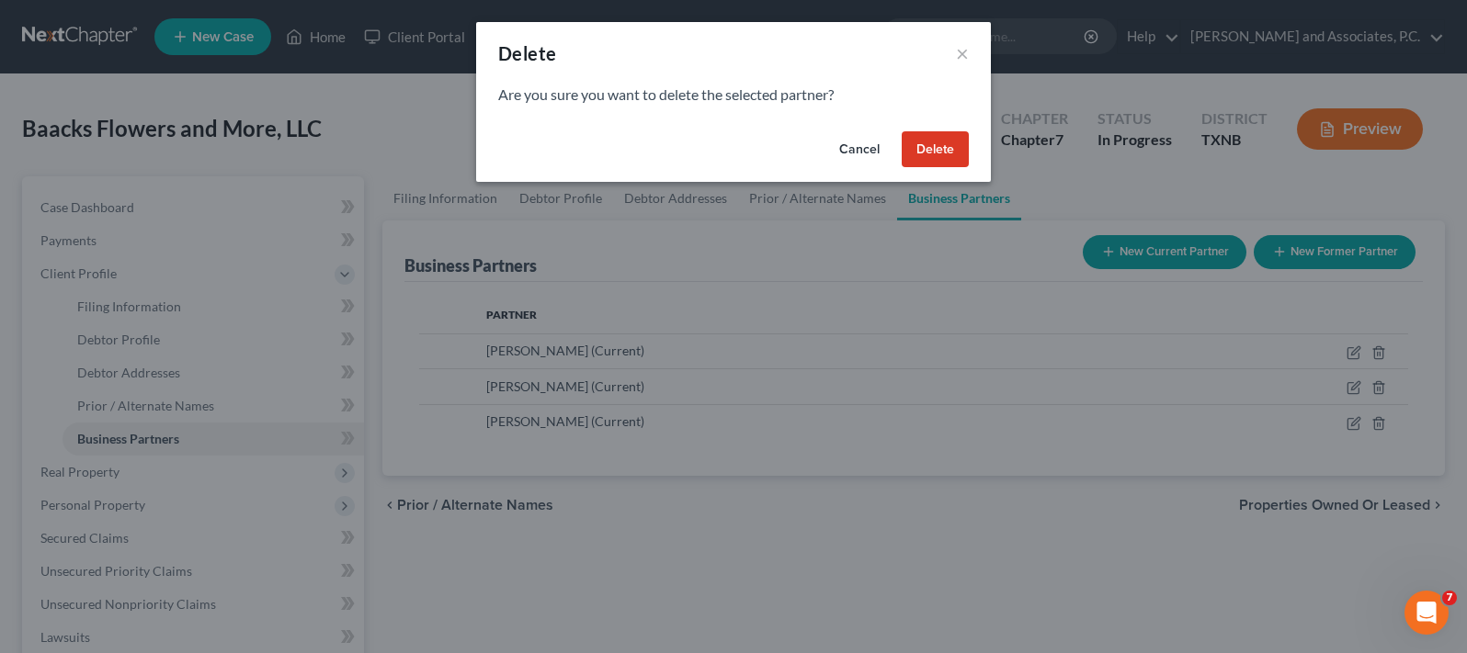
click at [939, 148] on button "Delete" at bounding box center [935, 149] width 67 height 37
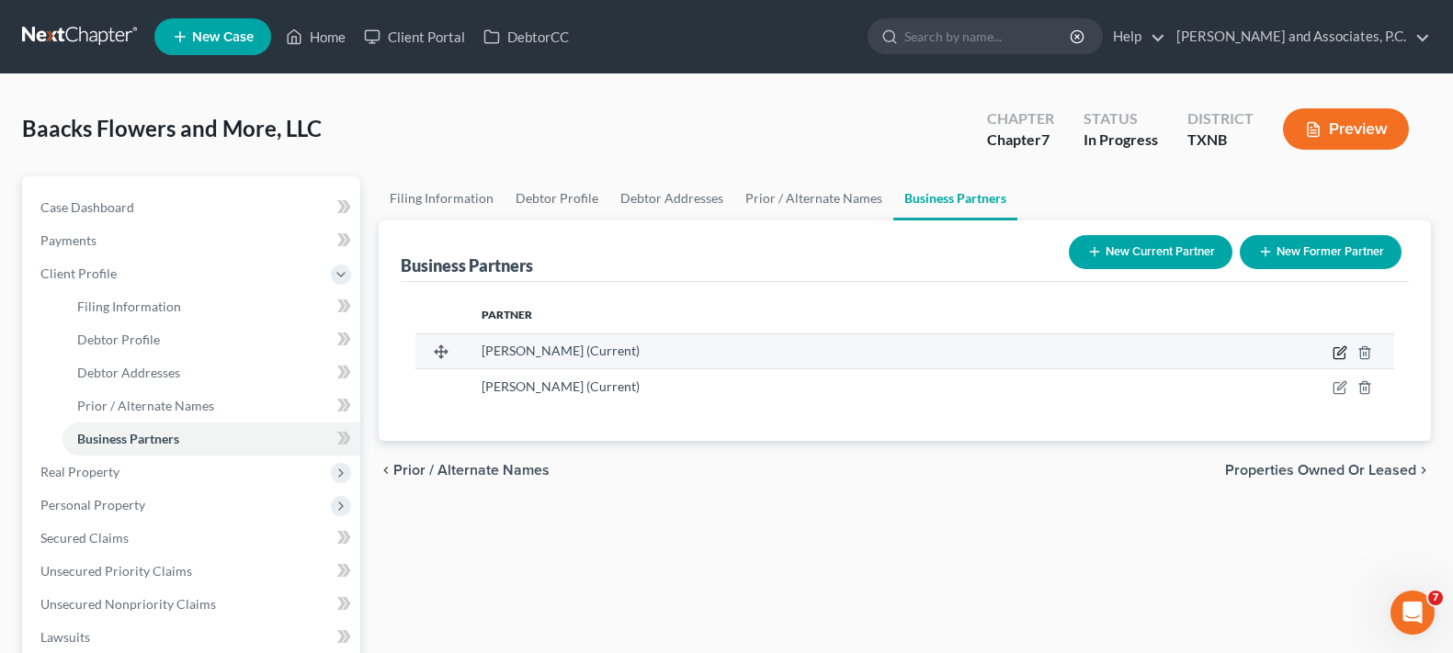
click at [1335, 351] on icon "button" at bounding box center [1340, 353] width 15 height 15
select select "45"
select select "3"
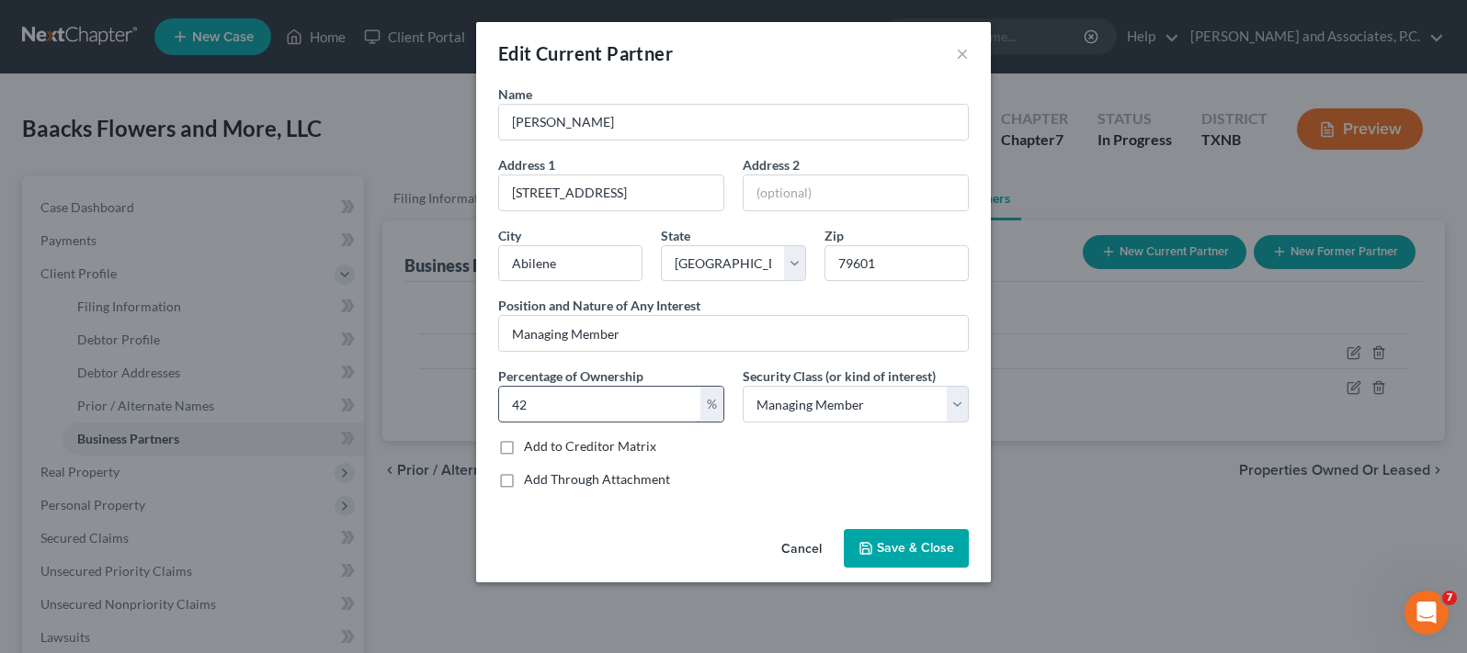
click at [580, 416] on input "42" at bounding box center [599, 404] width 201 height 35
type input "4"
type input "50"
click at [879, 560] on button "Save & Close" at bounding box center [906, 548] width 125 height 39
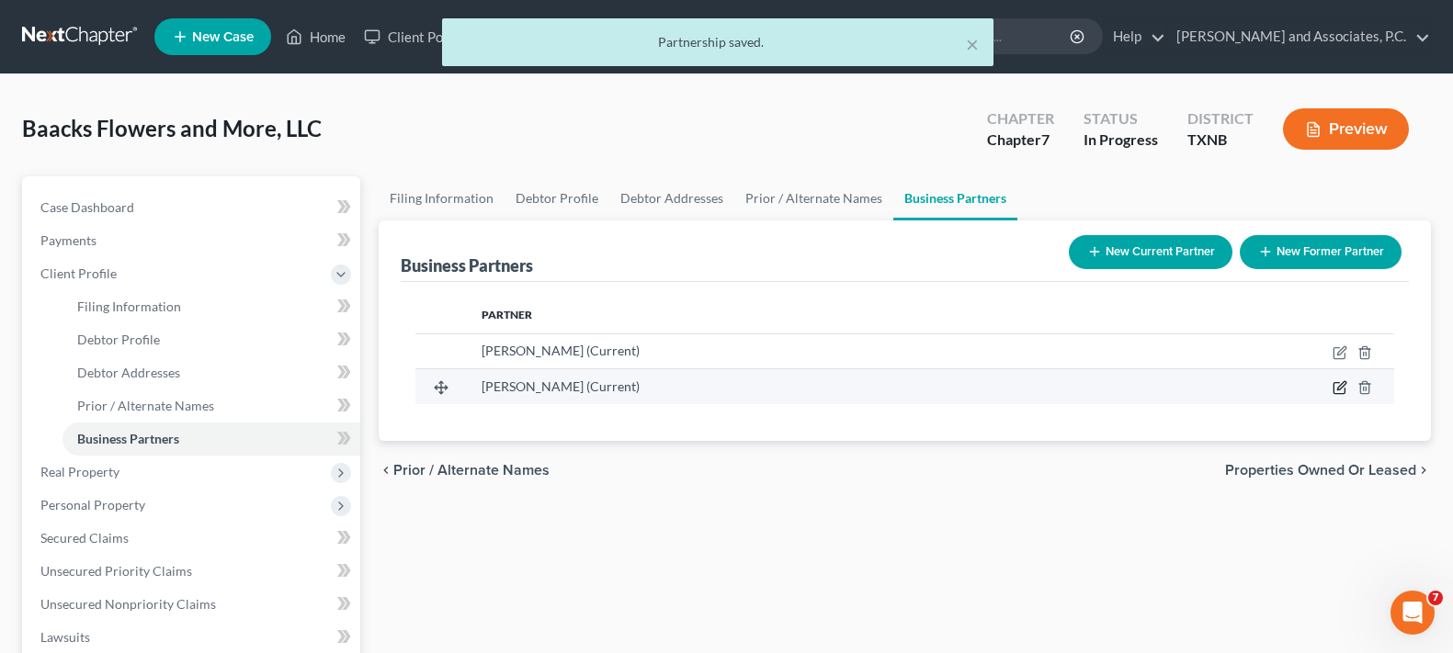
click at [1340, 391] on icon "button" at bounding box center [1341, 386] width 8 height 8
select select "45"
select select "3"
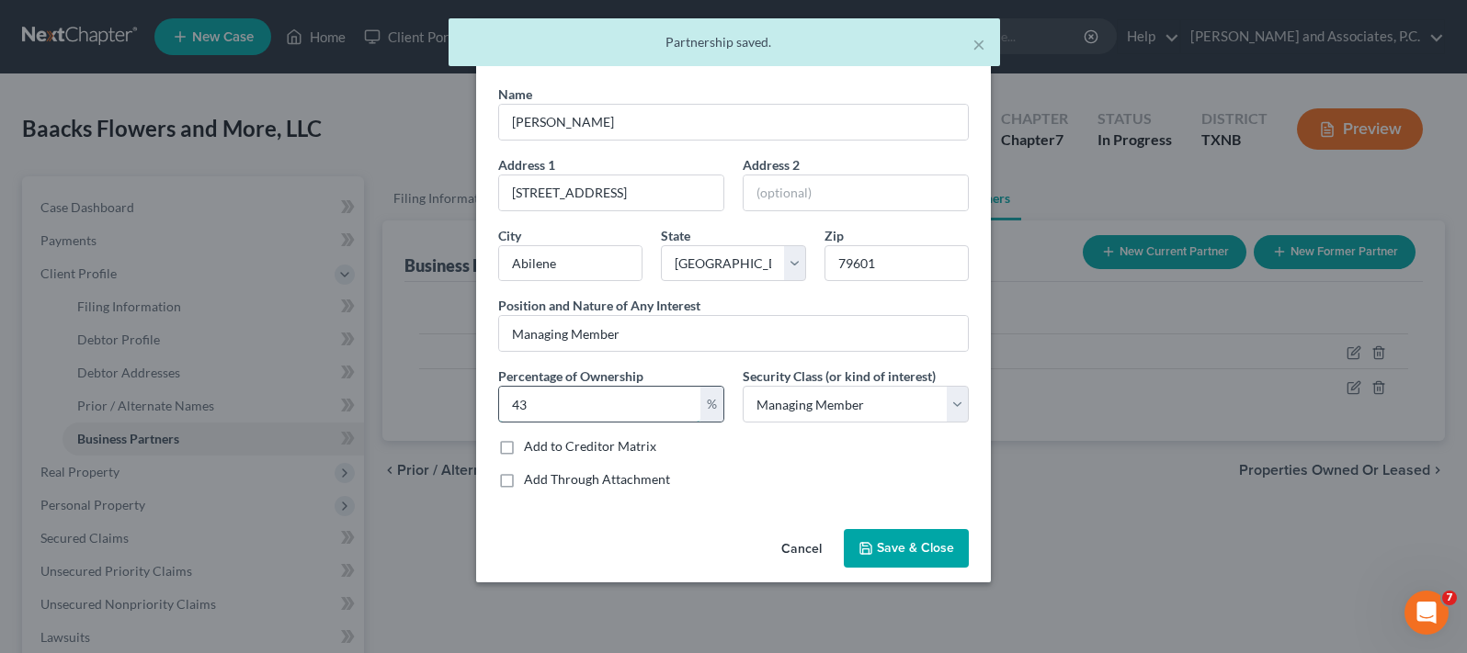
click at [631, 399] on input "43" at bounding box center [599, 404] width 201 height 35
type input "4"
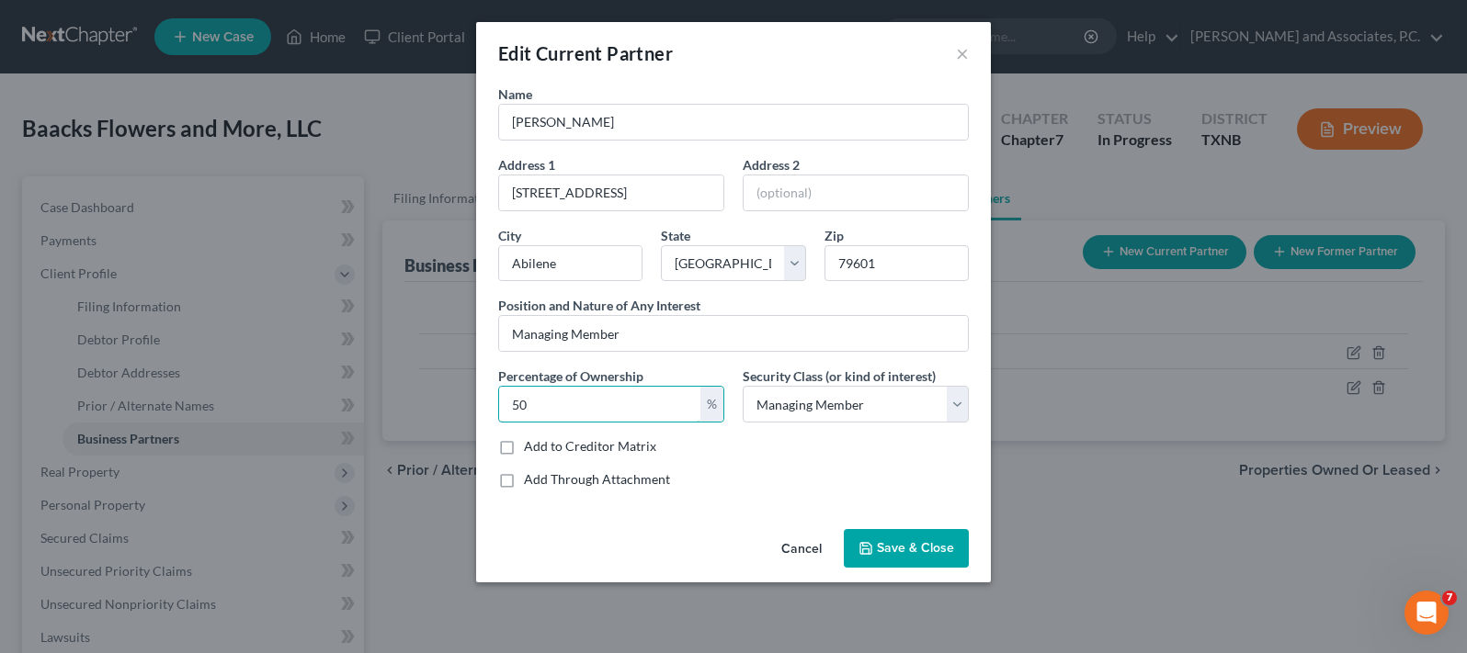
type input "50"
click at [901, 541] on span "Save & Close" at bounding box center [915, 548] width 77 height 16
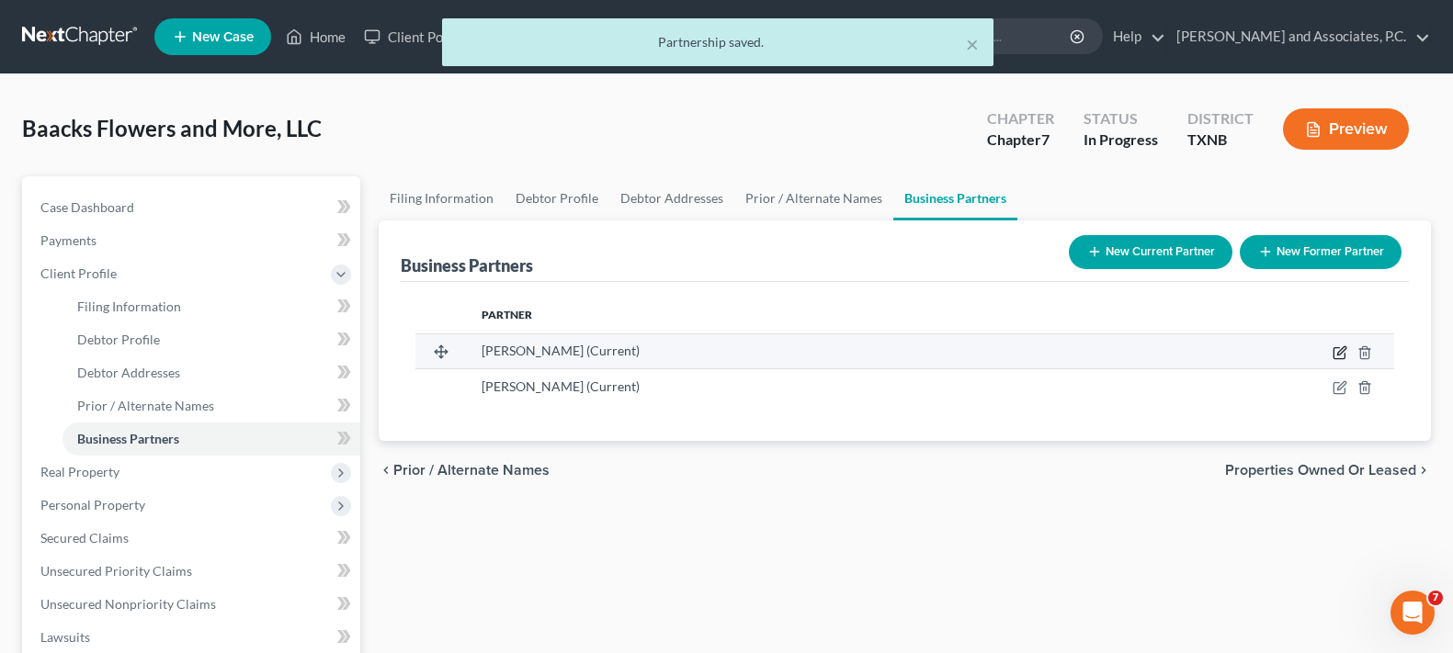
click at [1339, 354] on icon "button" at bounding box center [1340, 353] width 15 height 15
select select "45"
select select "3"
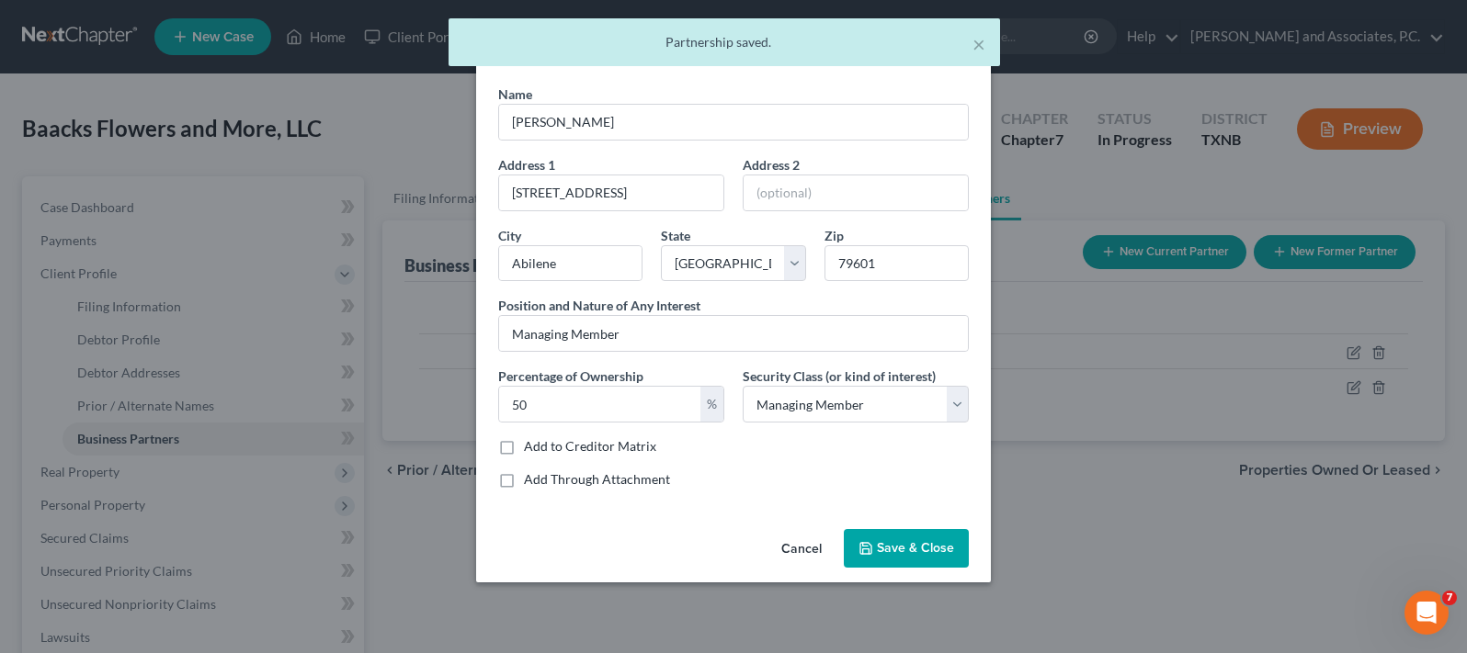
click at [906, 548] on span "Save & Close" at bounding box center [915, 548] width 77 height 16
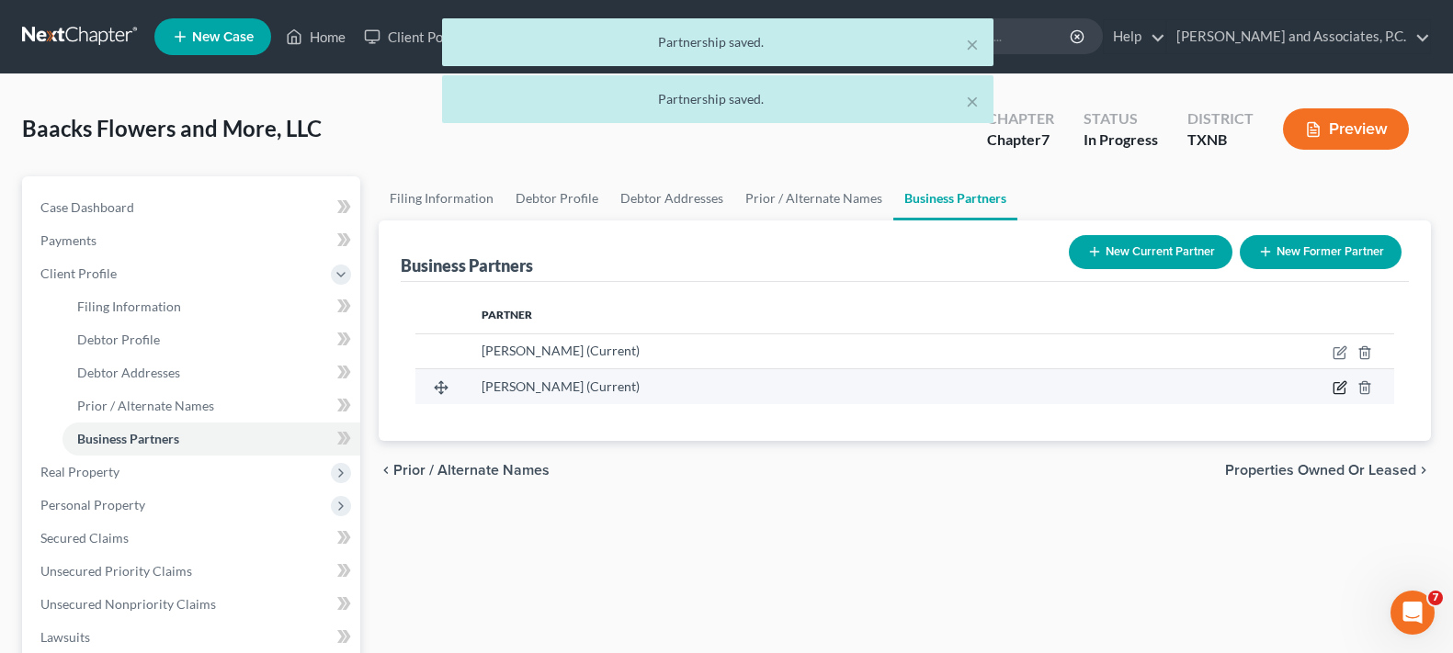
click at [1342, 394] on icon "button" at bounding box center [1338, 388] width 11 height 11
select select "45"
select select "3"
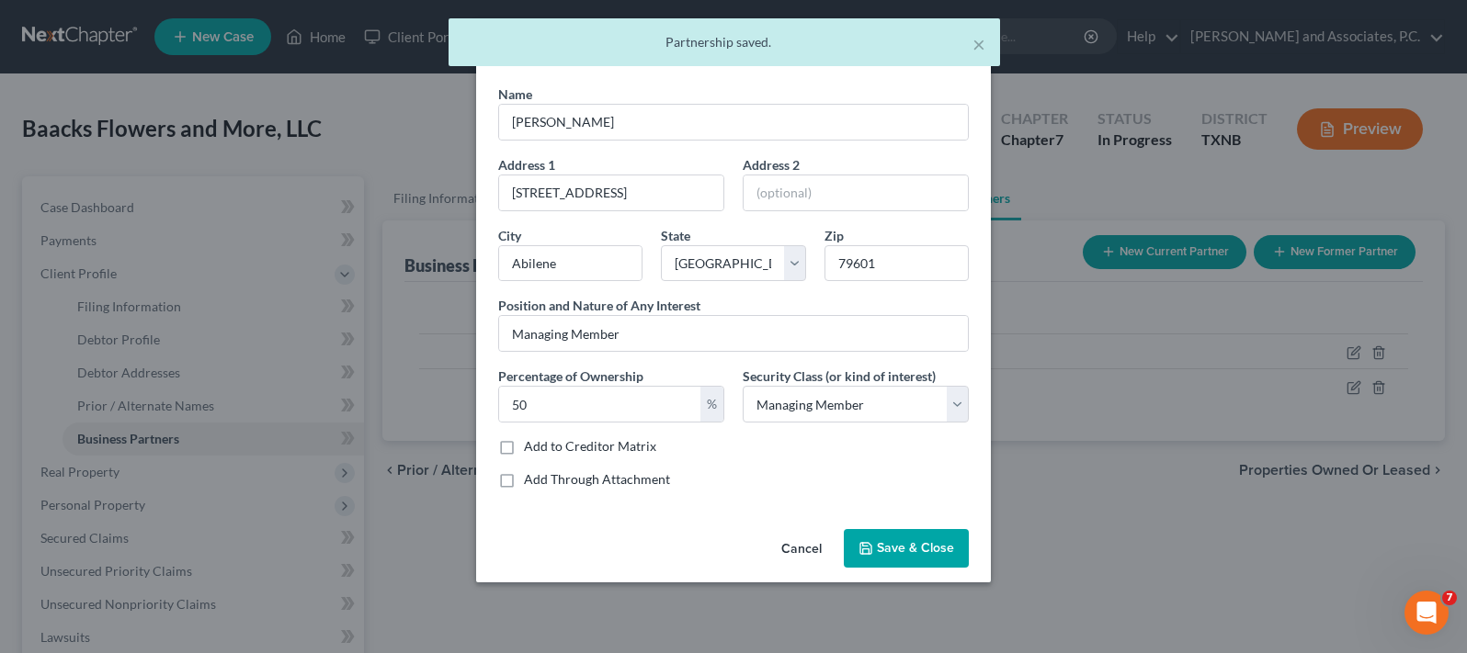
click at [921, 552] on span "Save & Close" at bounding box center [915, 548] width 77 height 16
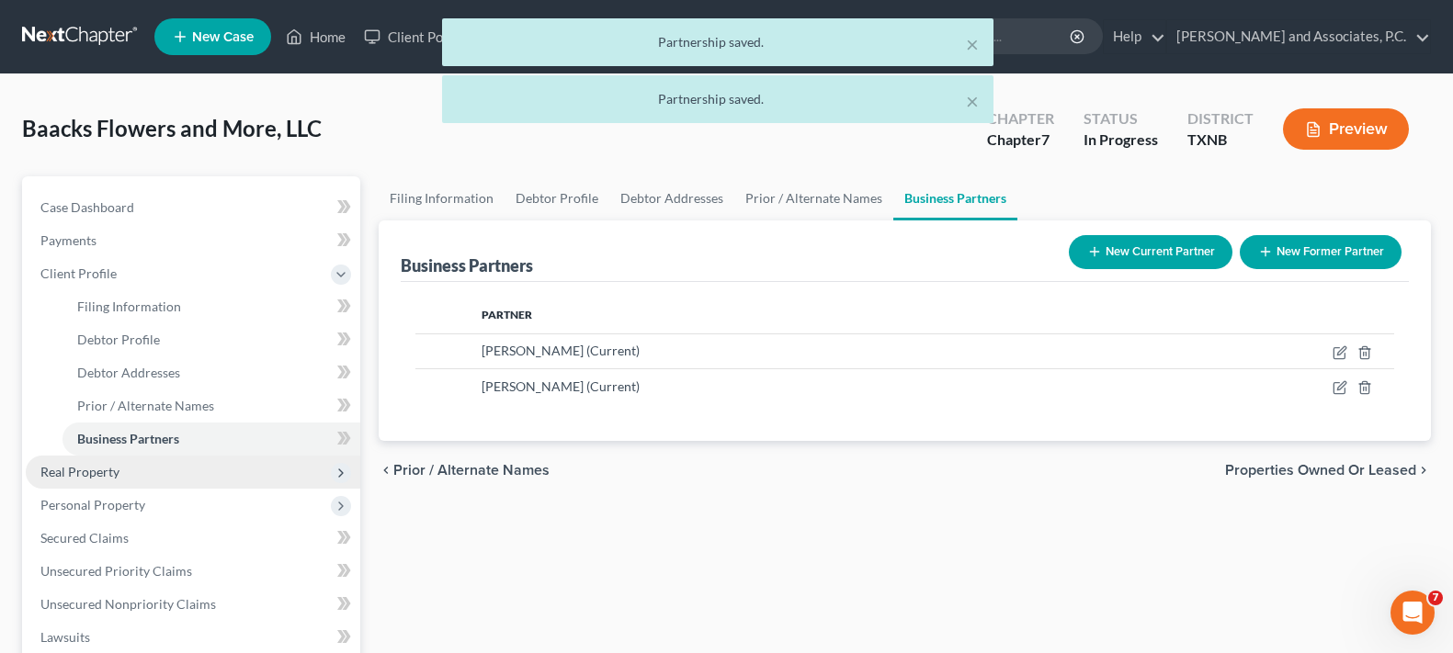
click at [41, 482] on span "Real Property" at bounding box center [193, 472] width 335 height 33
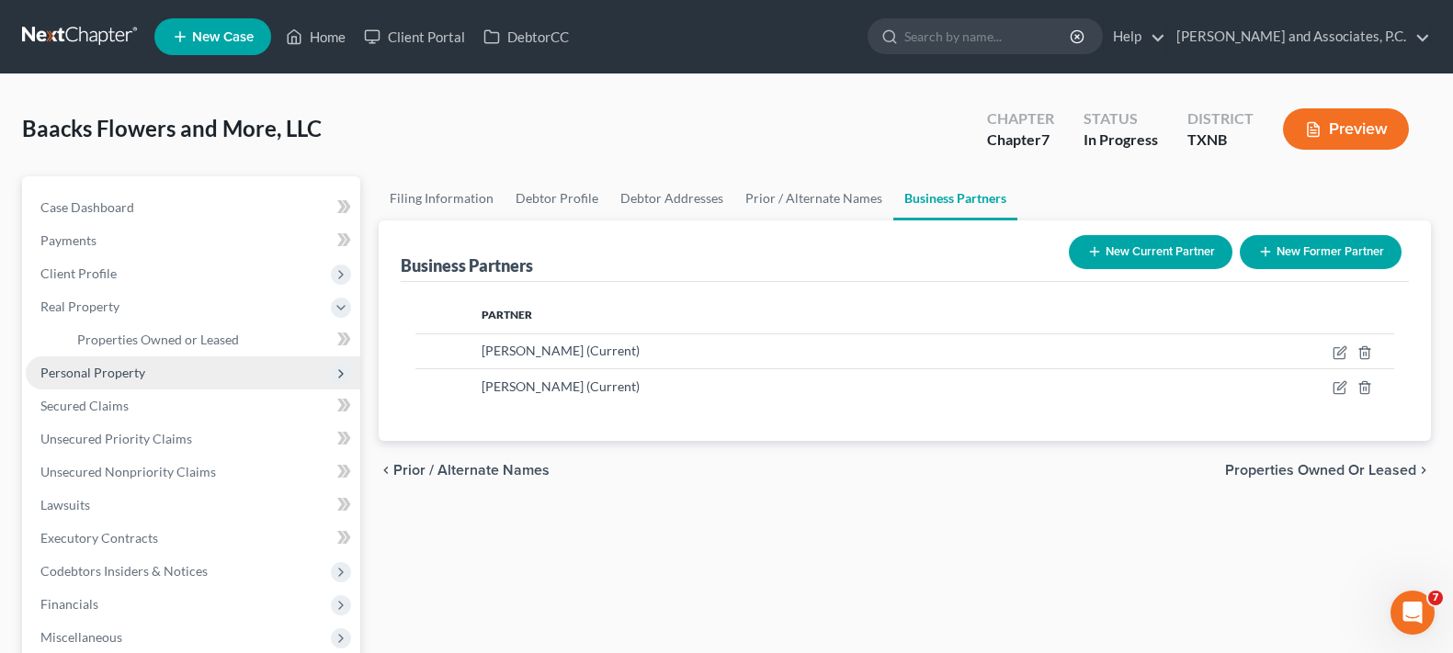
click at [96, 385] on span "Personal Property" at bounding box center [193, 373] width 335 height 33
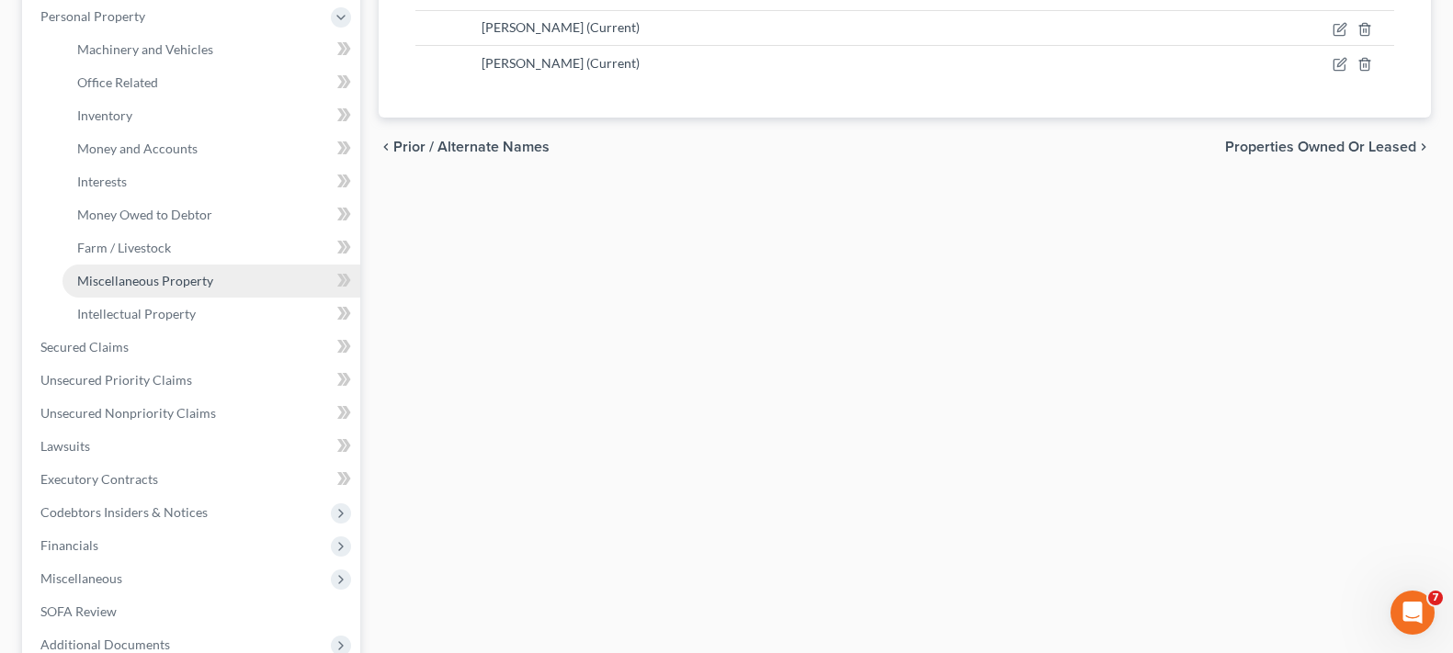
scroll to position [368, 0]
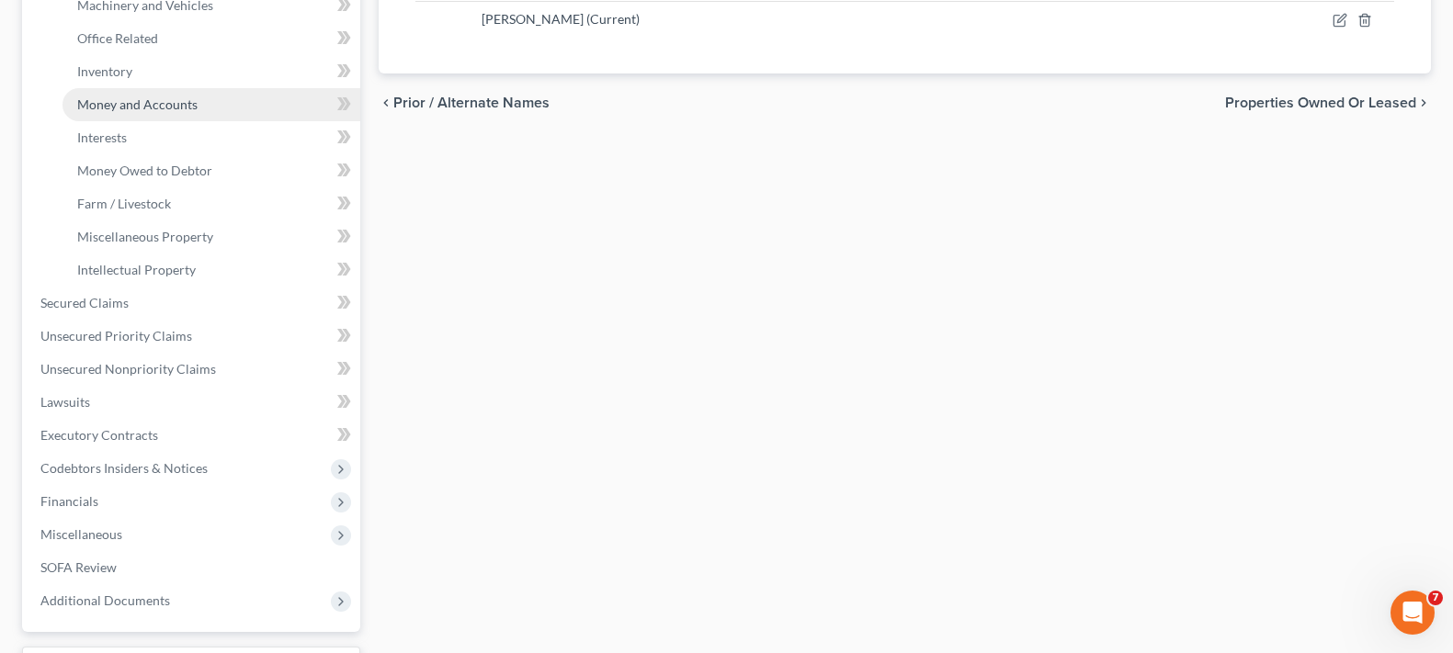
click at [103, 95] on link "Money and Accounts" at bounding box center [211, 104] width 298 height 33
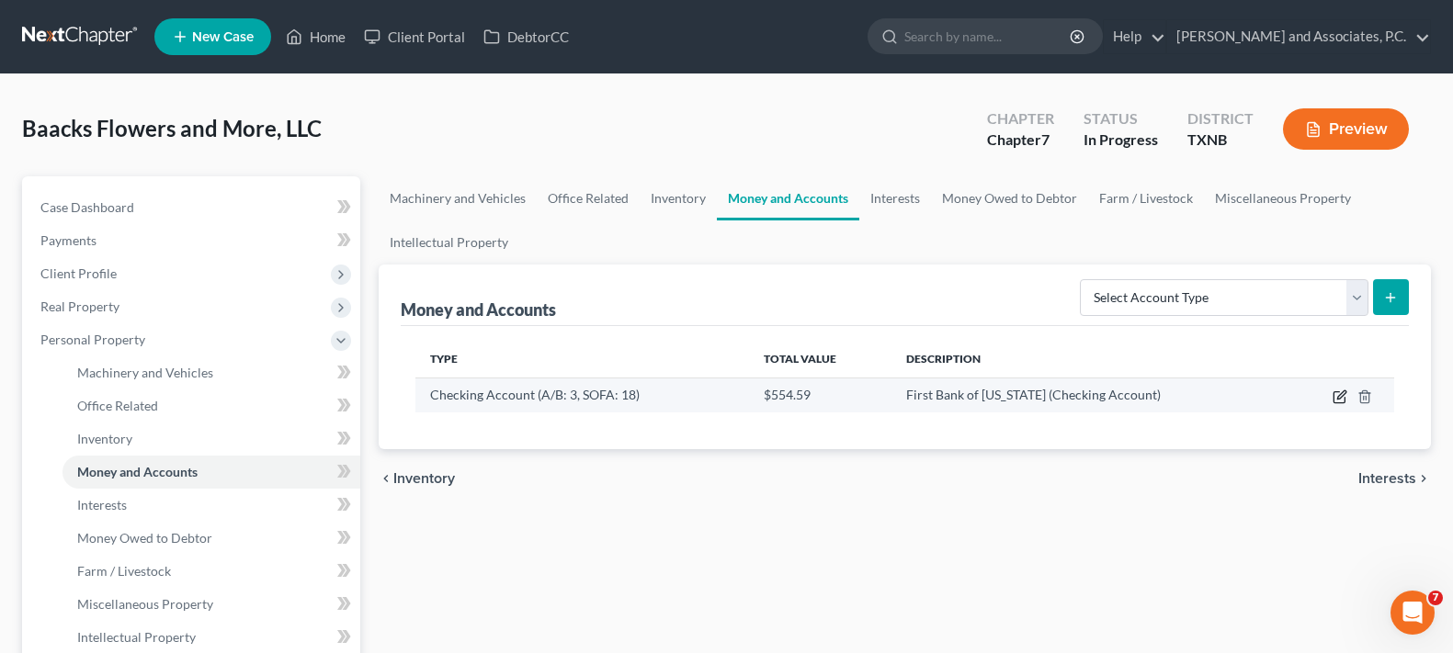
click at [1340, 395] on icon "button" at bounding box center [1341, 395] width 8 height 8
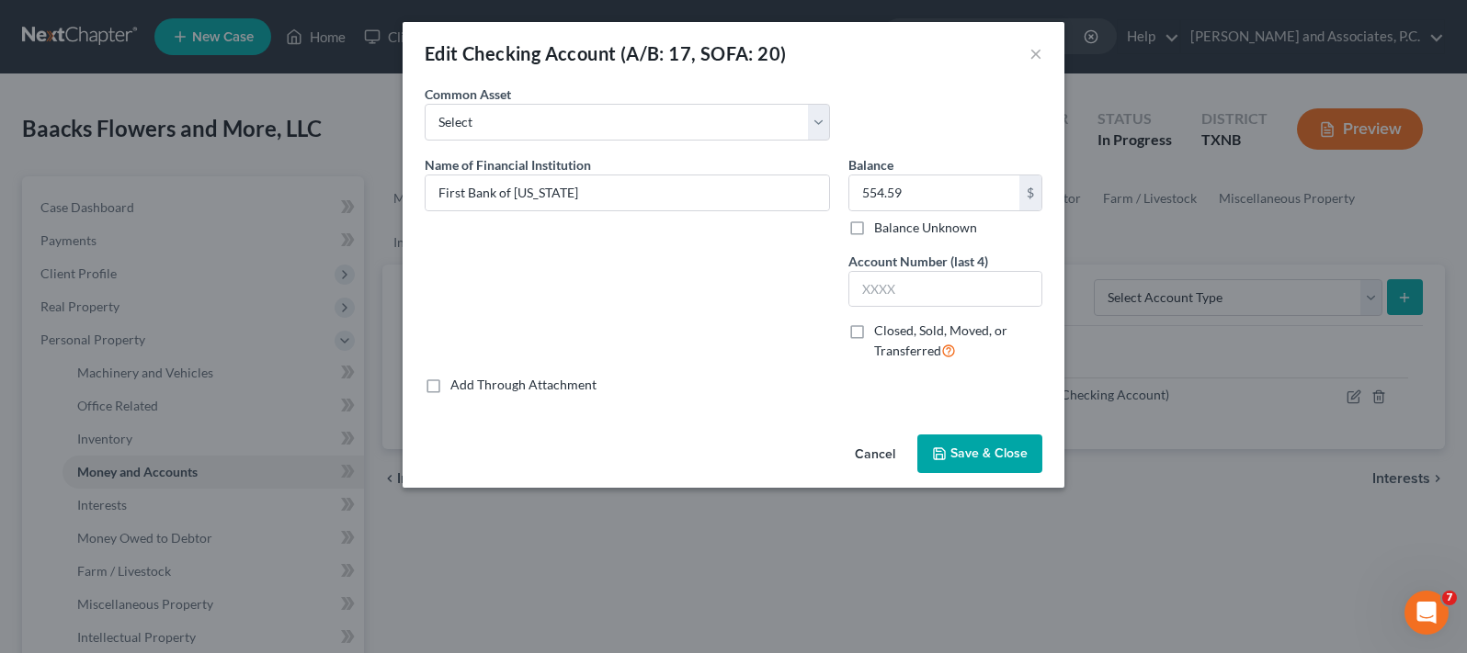
click at [975, 467] on button "Save & Close" at bounding box center [979, 454] width 125 height 39
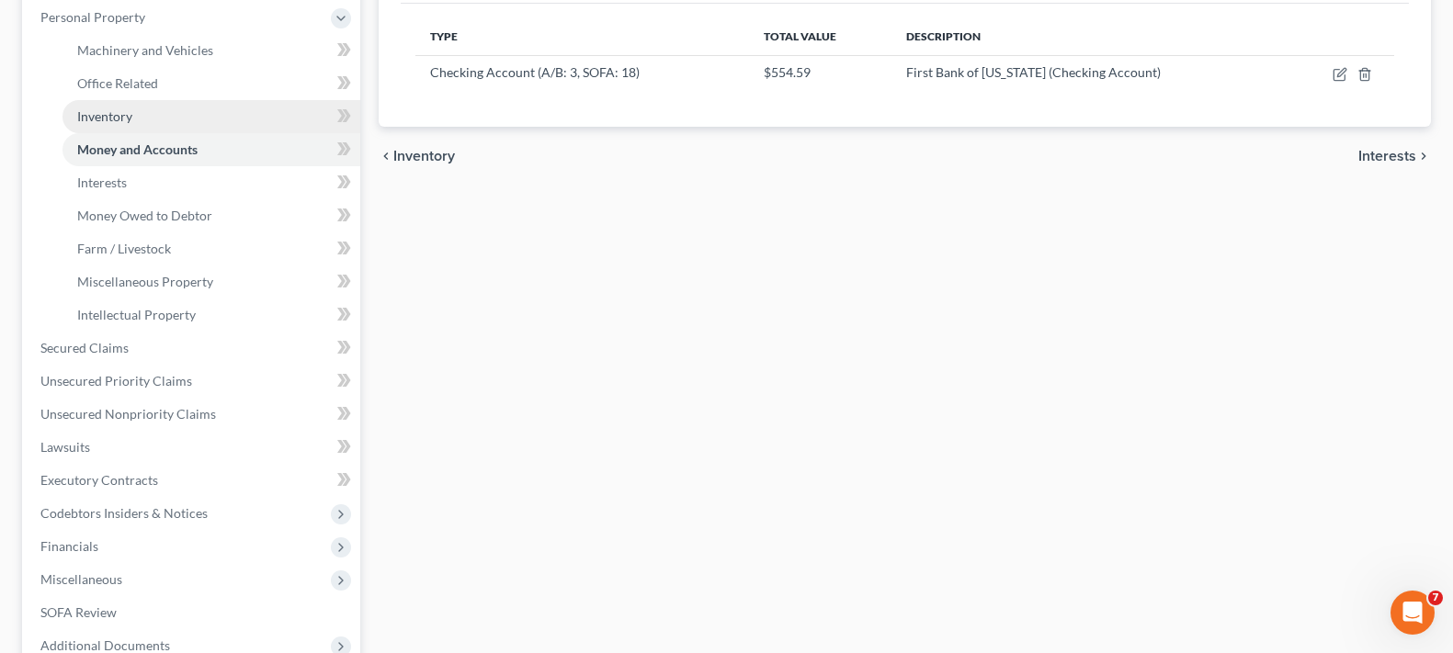
scroll to position [368, 0]
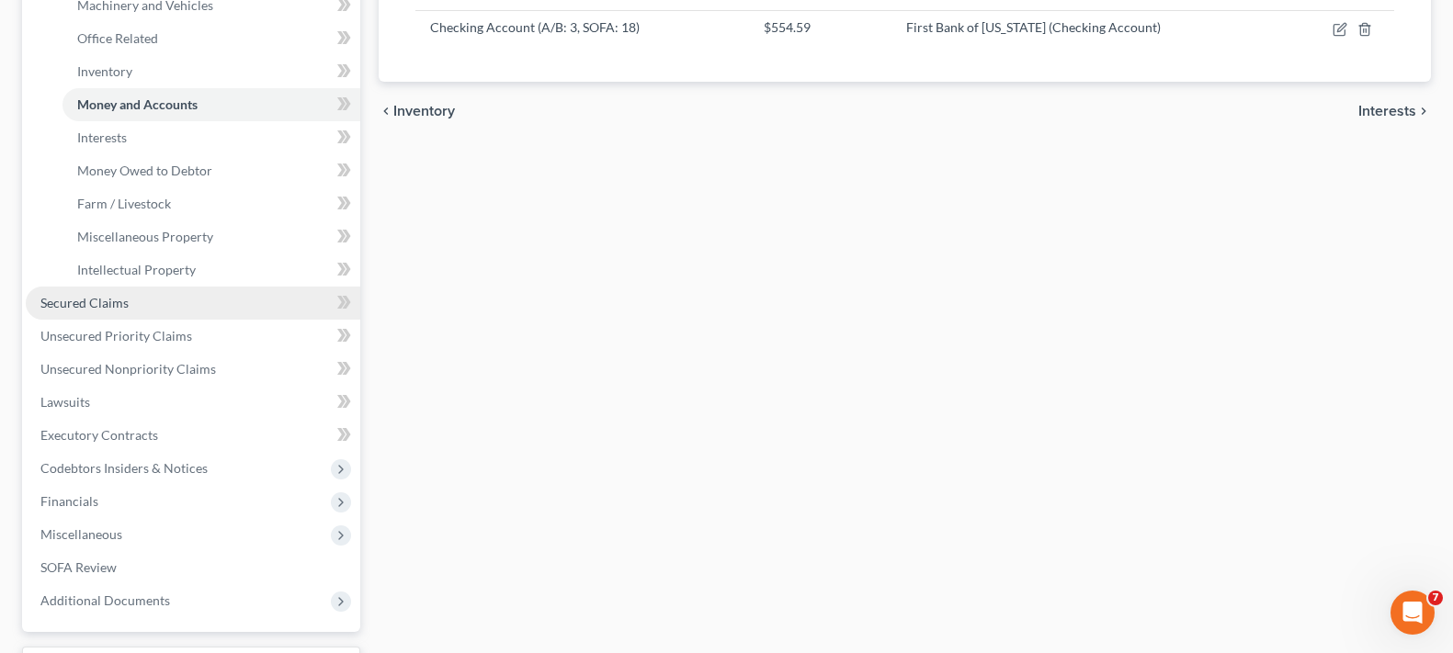
click at [116, 310] on span "Secured Claims" at bounding box center [84, 303] width 88 height 16
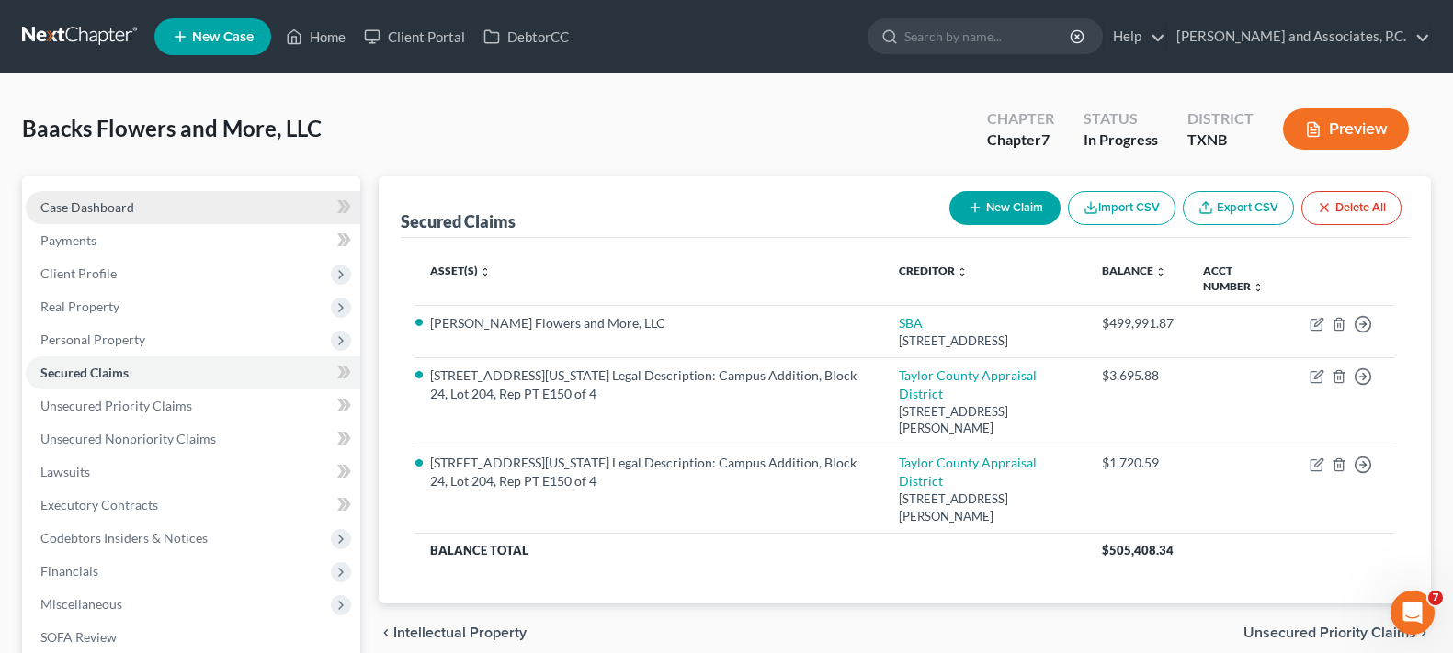
click at [94, 198] on link "Case Dashboard" at bounding box center [193, 207] width 335 height 33
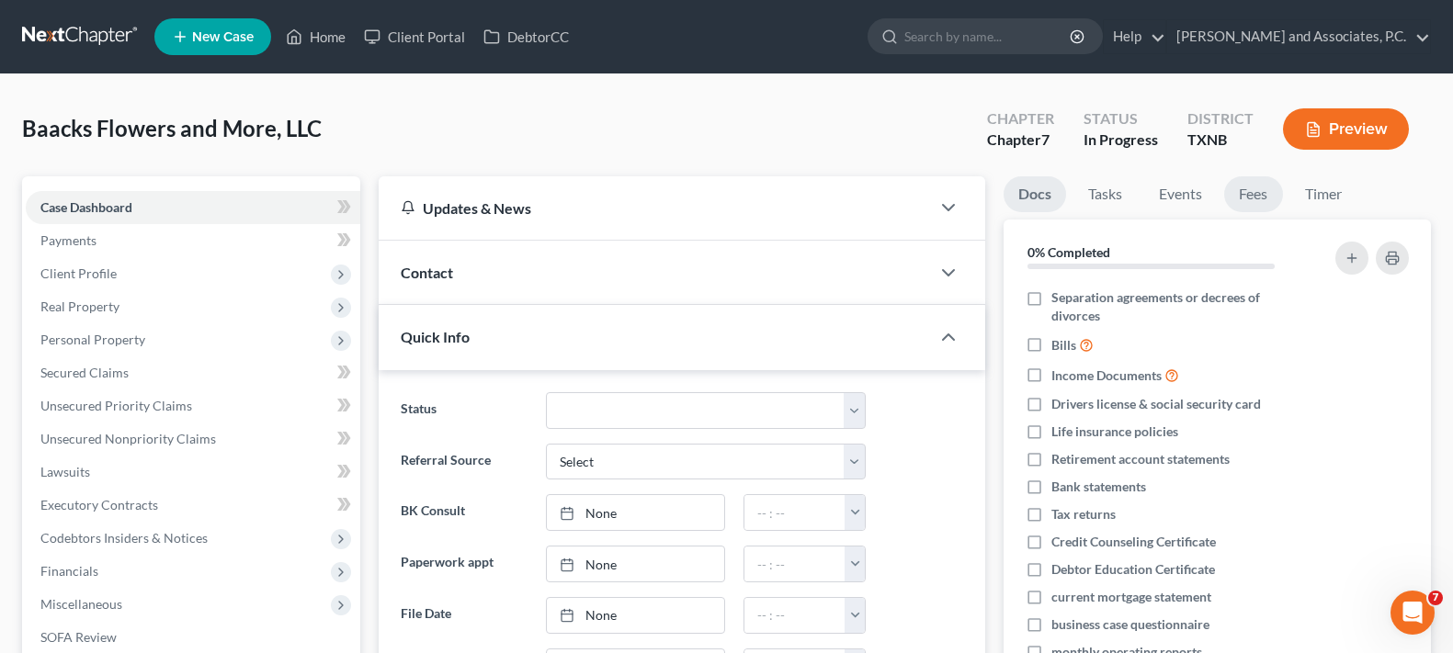
click at [1266, 209] on link "Fees" at bounding box center [1253, 194] width 59 height 36
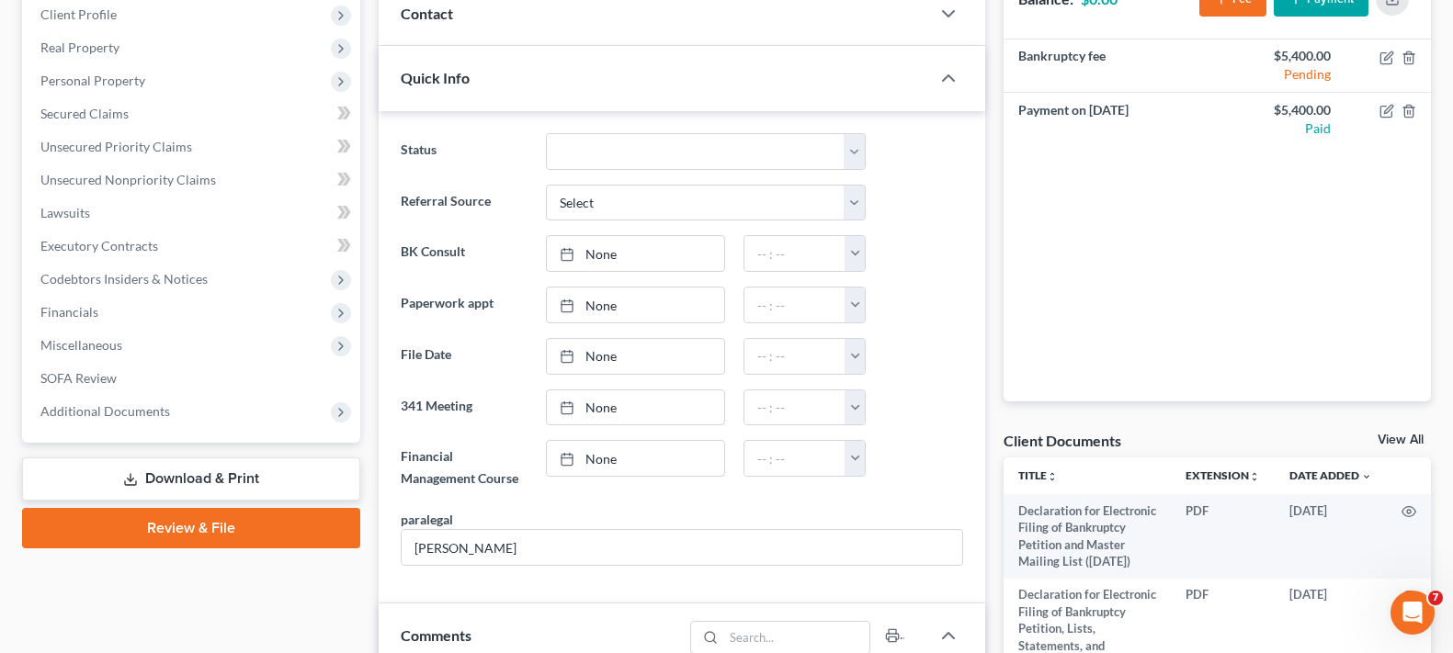
scroll to position [368, 0]
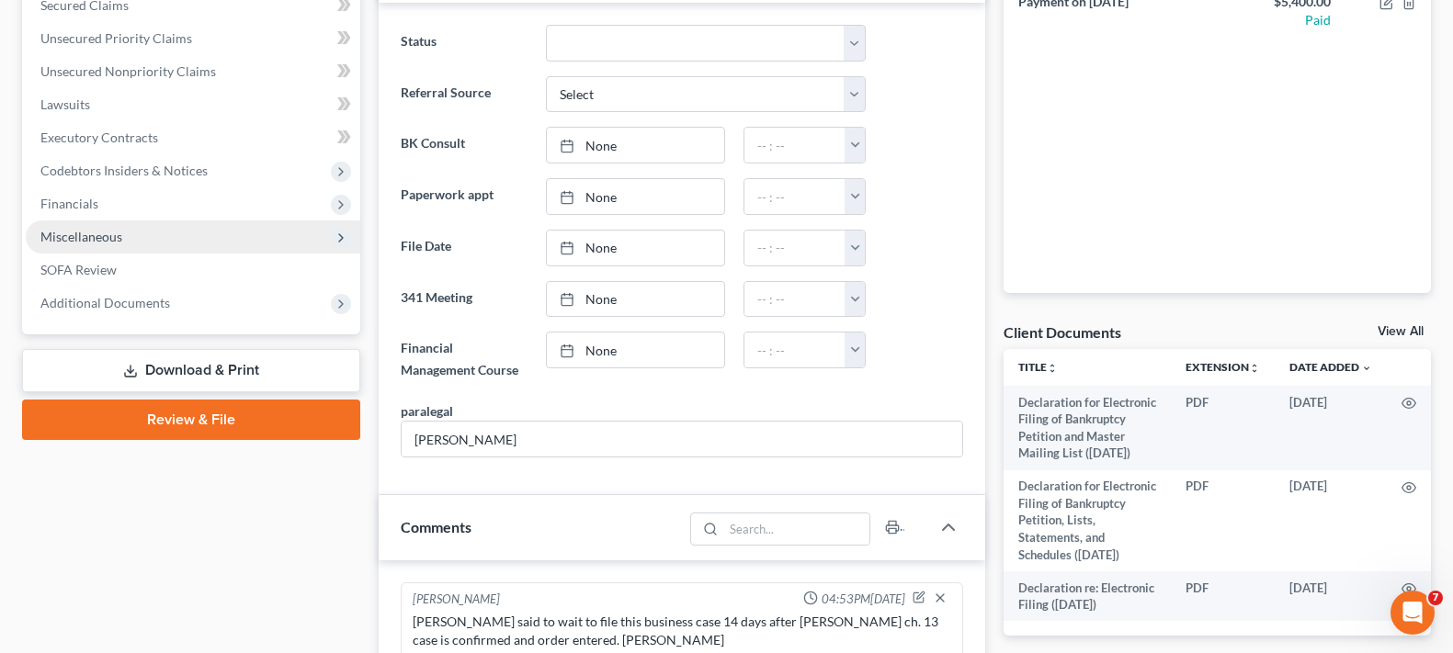
click at [87, 238] on span "Miscellaneous" at bounding box center [81, 237] width 82 height 16
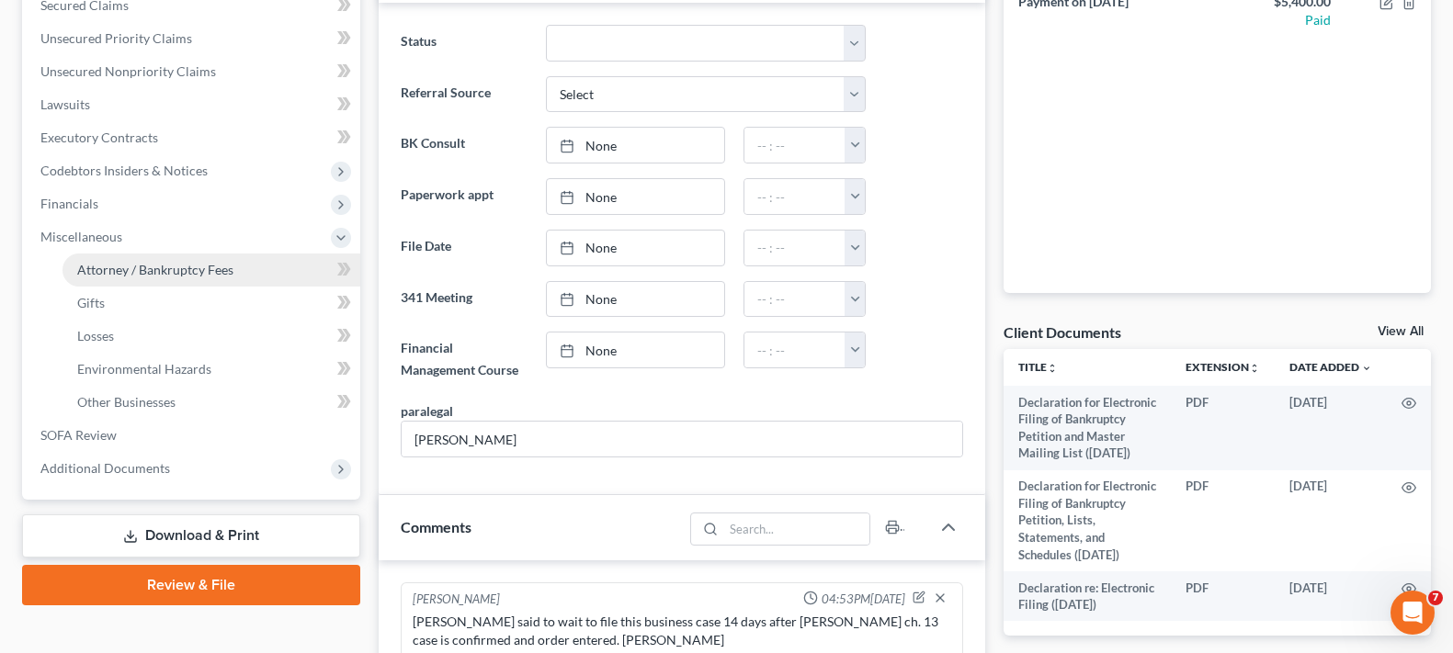
click at [99, 262] on span "Attorney / Bankruptcy Fees" at bounding box center [155, 270] width 156 height 16
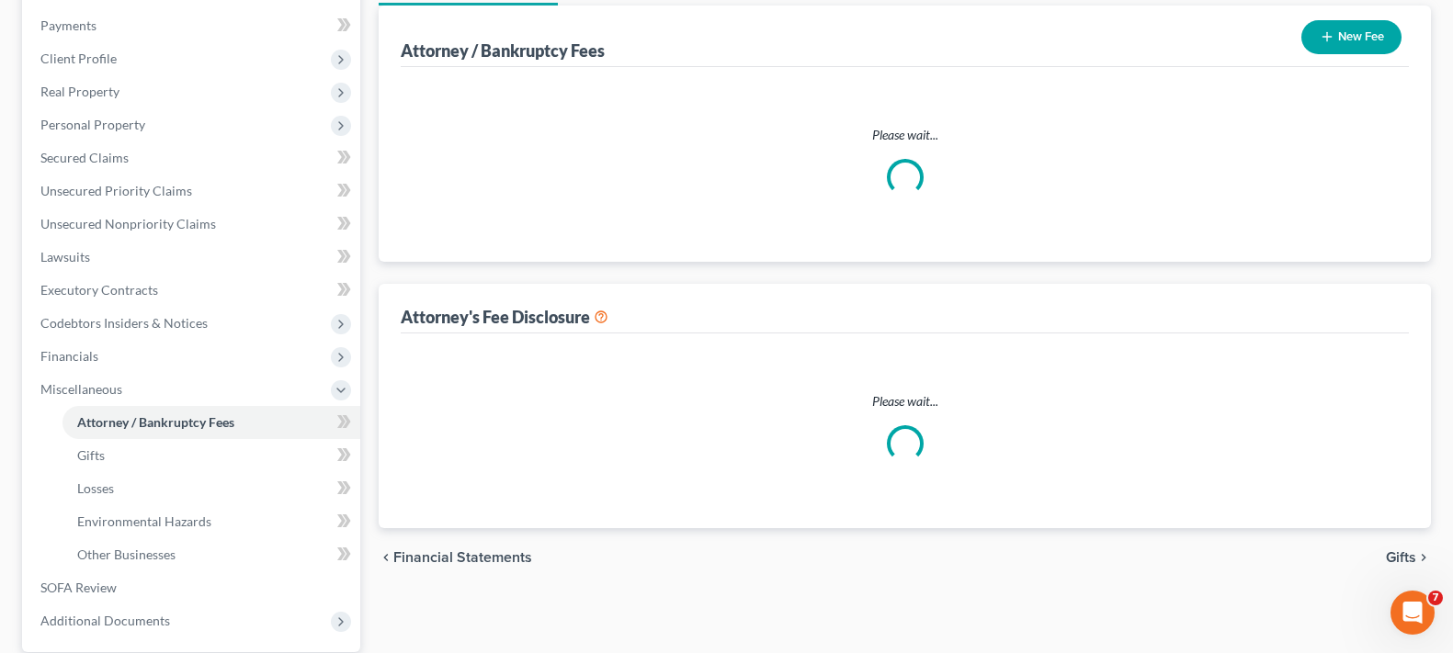
select select "1"
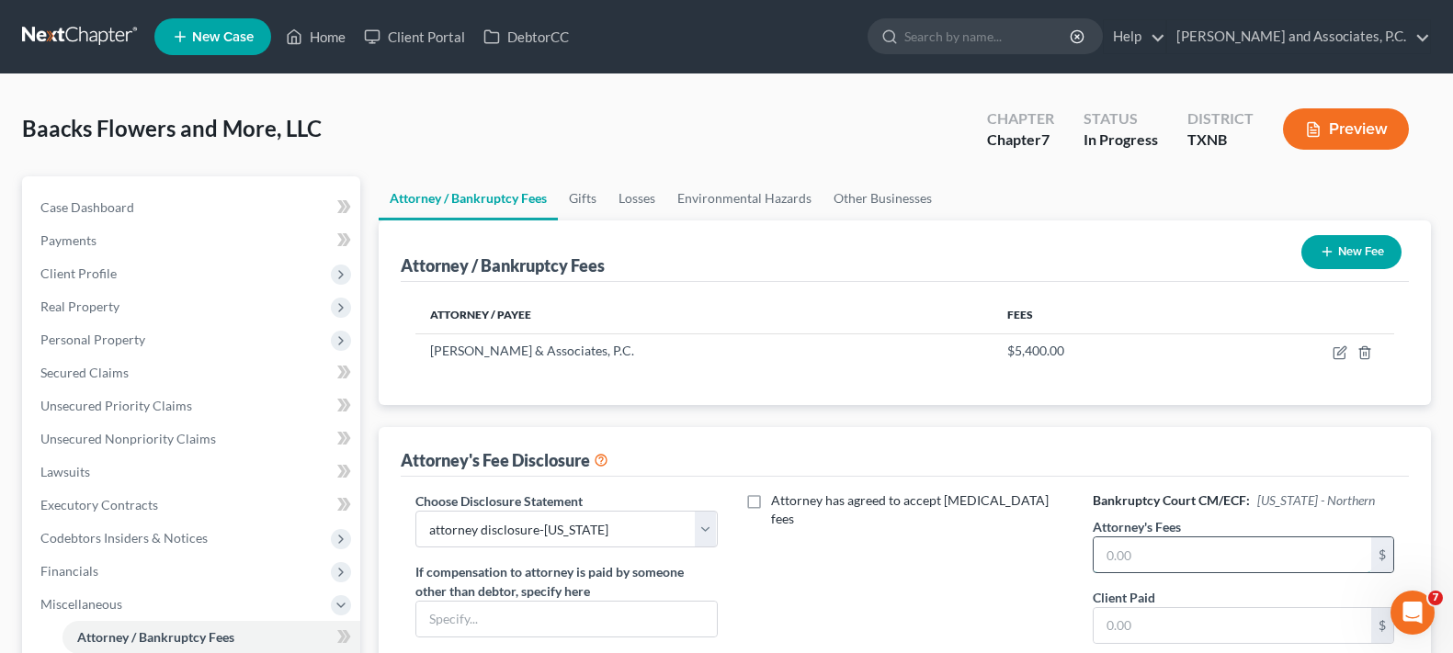
click at [1130, 551] on input "text" at bounding box center [1233, 555] width 278 height 35
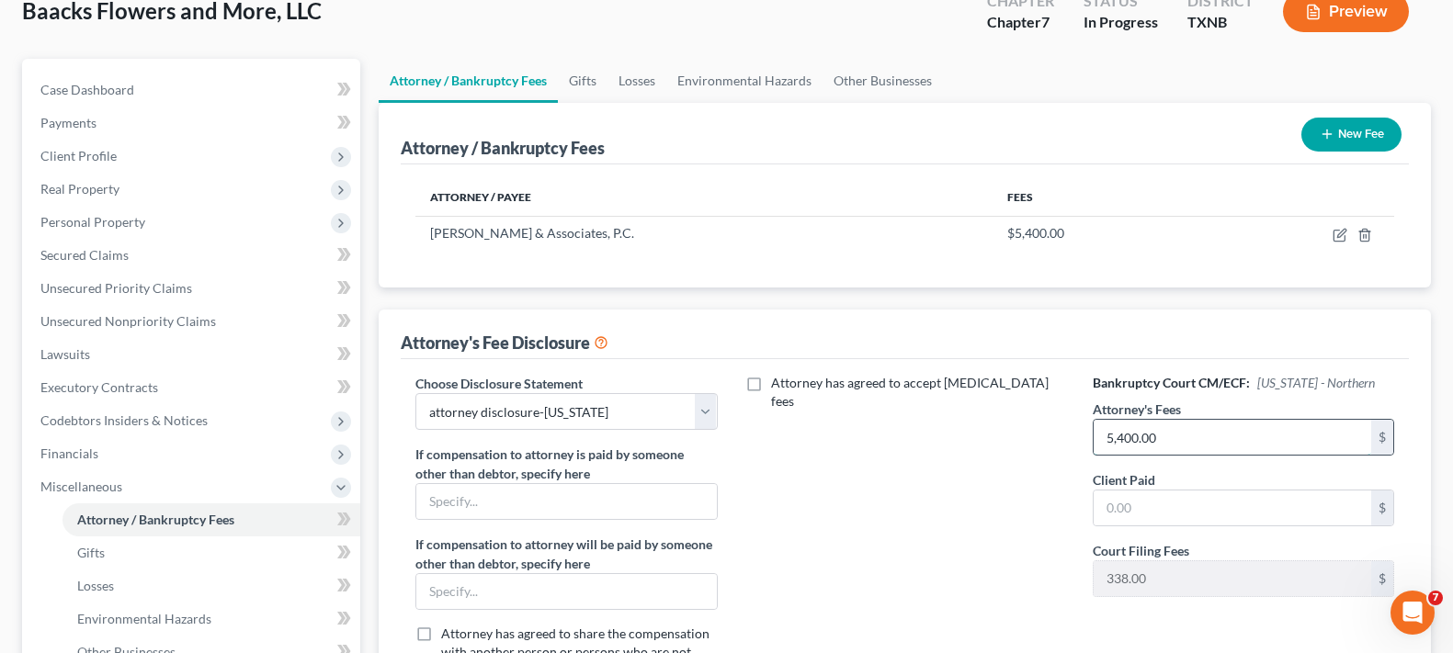
scroll to position [184, 0]
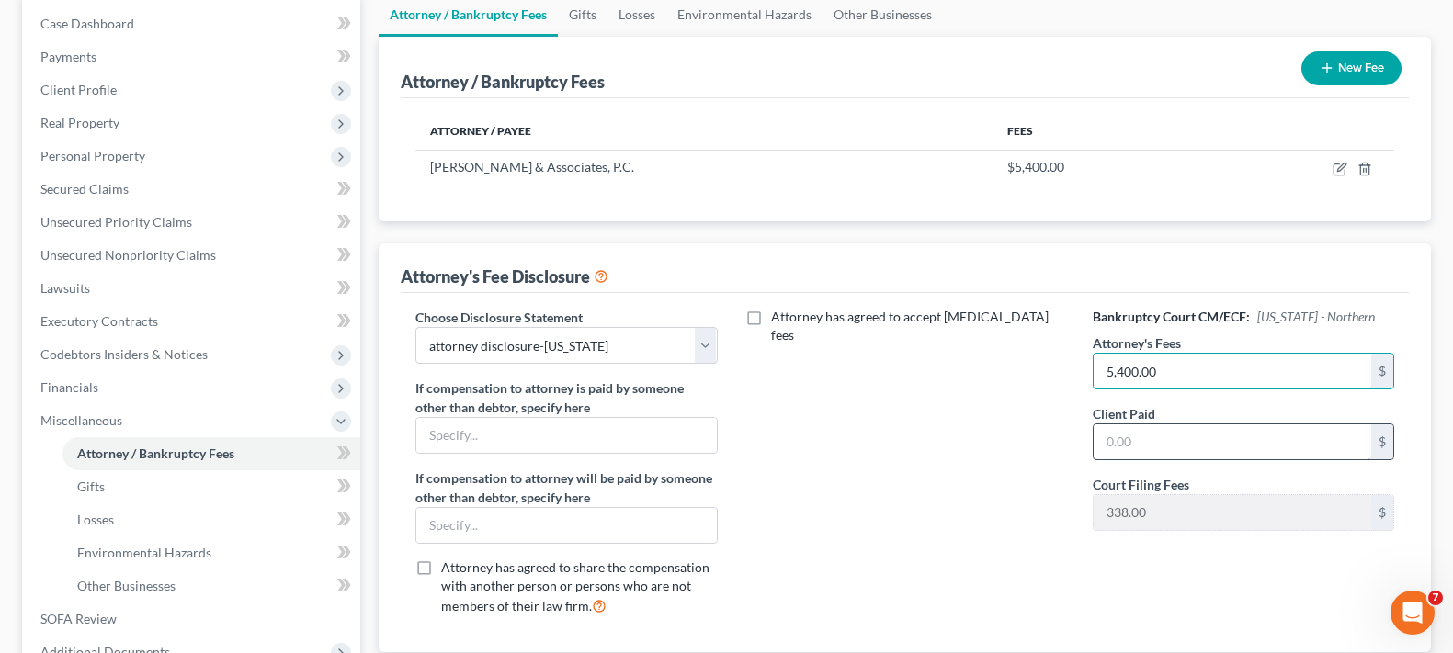
type input "5,400.00"
click at [1186, 435] on input "text" at bounding box center [1233, 442] width 278 height 35
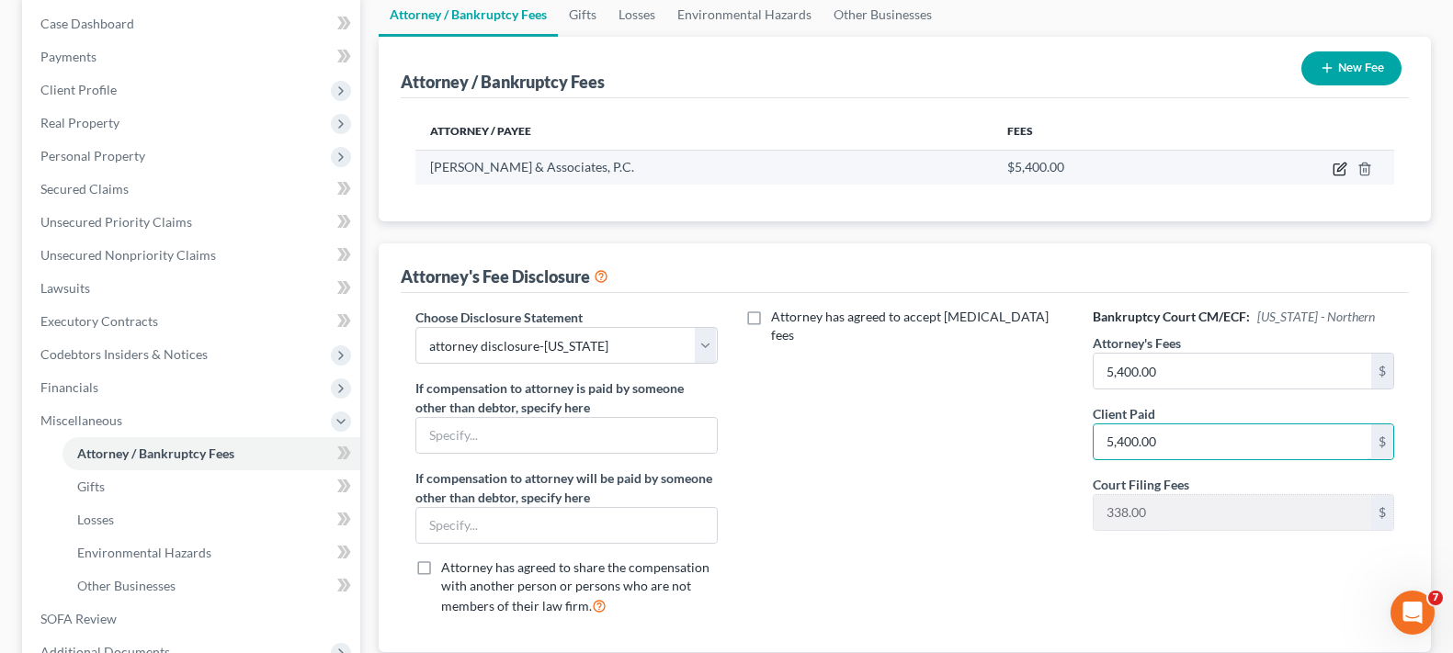
type input "5,400.00"
click at [1341, 174] on icon "button" at bounding box center [1340, 169] width 15 height 15
select select "45"
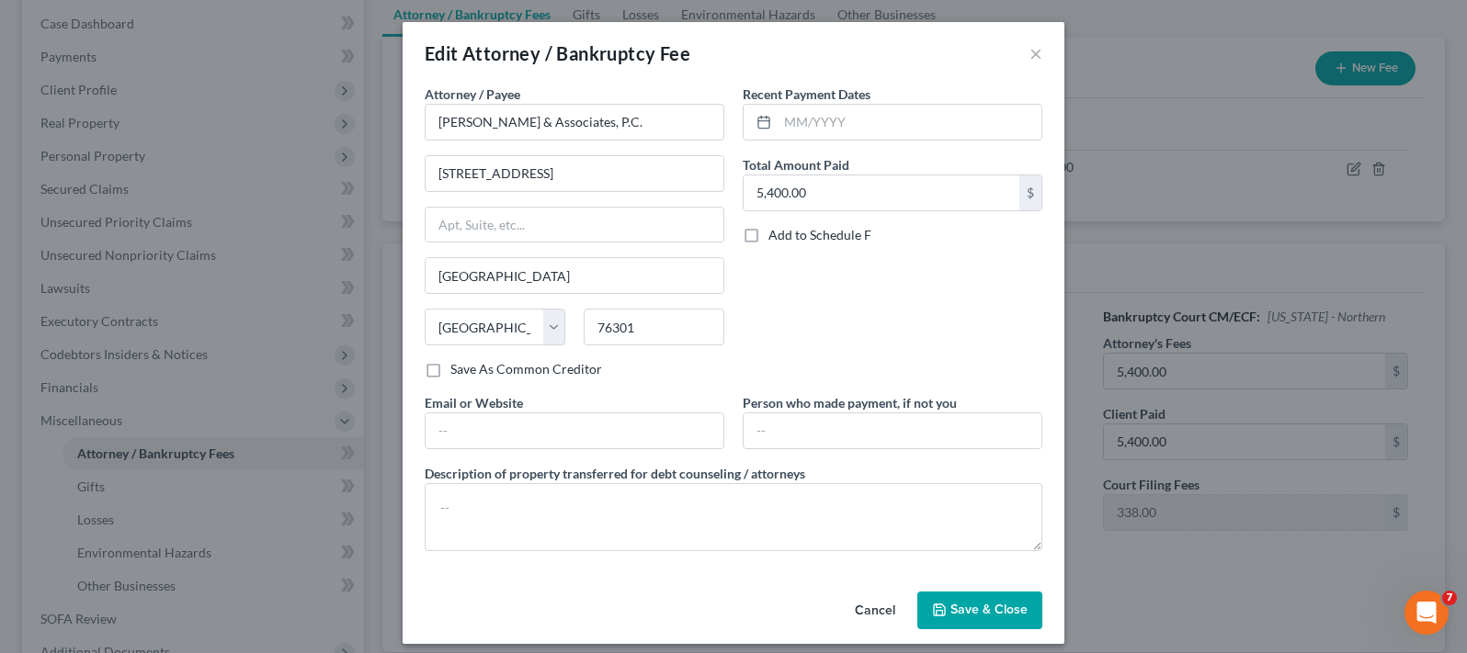
click at [970, 611] on span "Save & Close" at bounding box center [988, 611] width 77 height 16
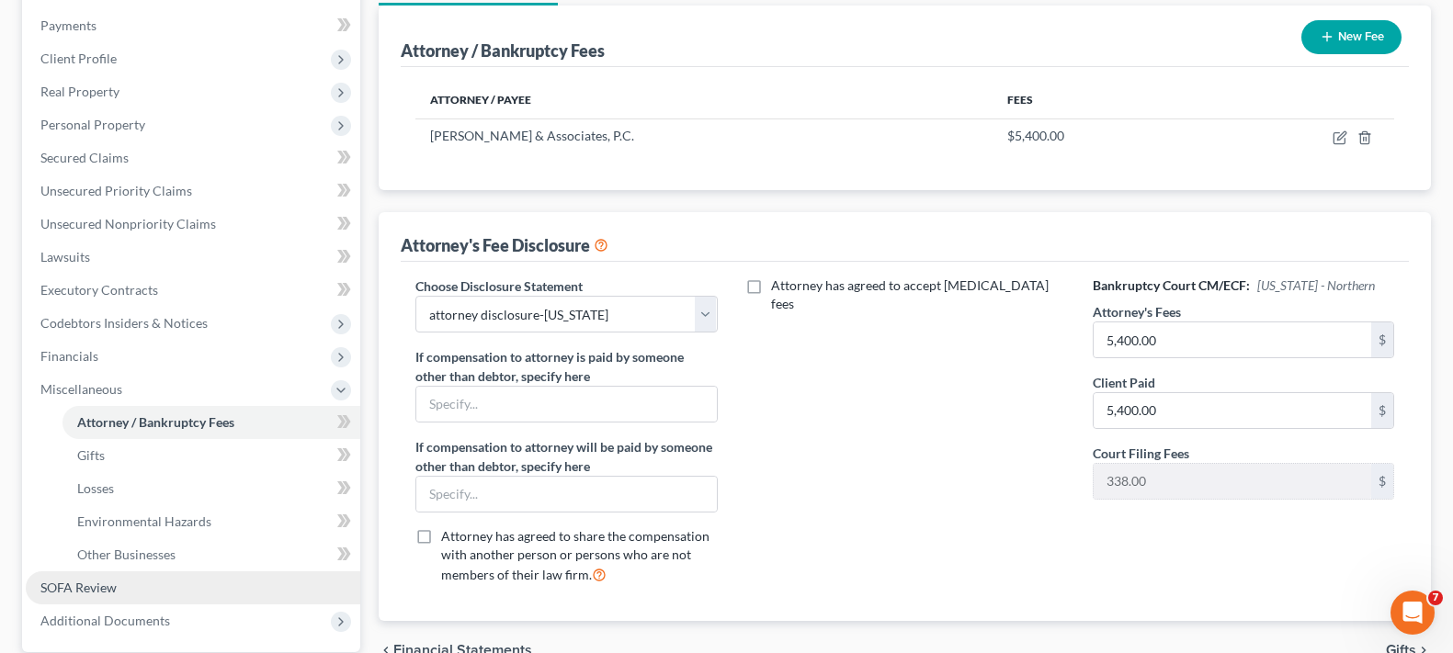
scroll to position [368, 0]
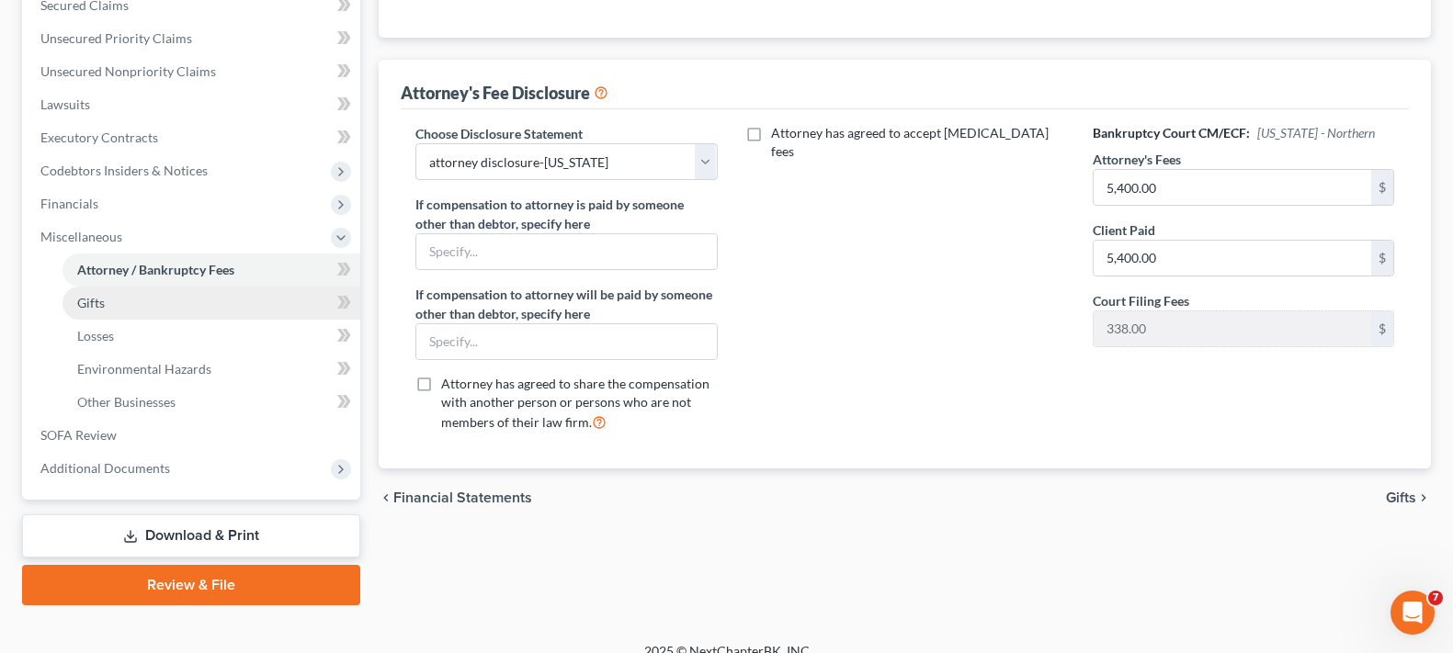
click at [86, 307] on span "Gifts" at bounding box center [91, 303] width 28 height 16
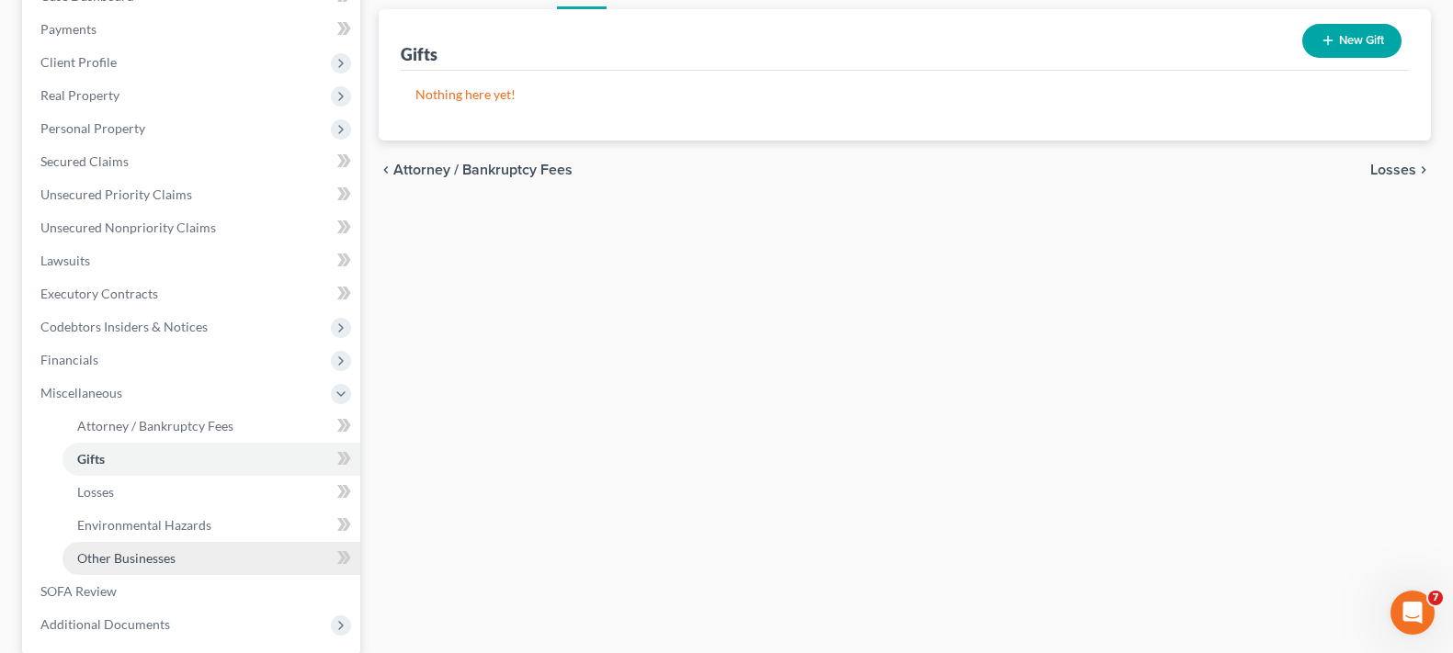
scroll to position [368, 0]
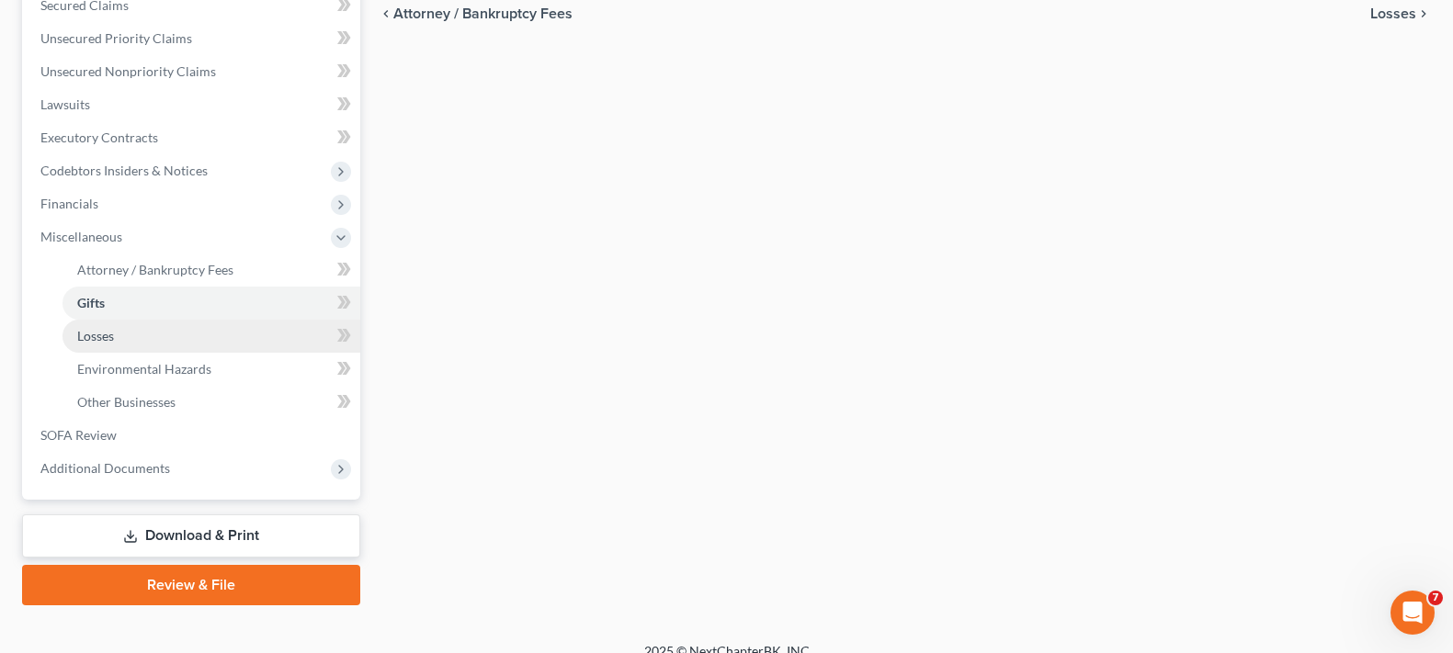
click at [130, 341] on link "Losses" at bounding box center [211, 336] width 298 height 33
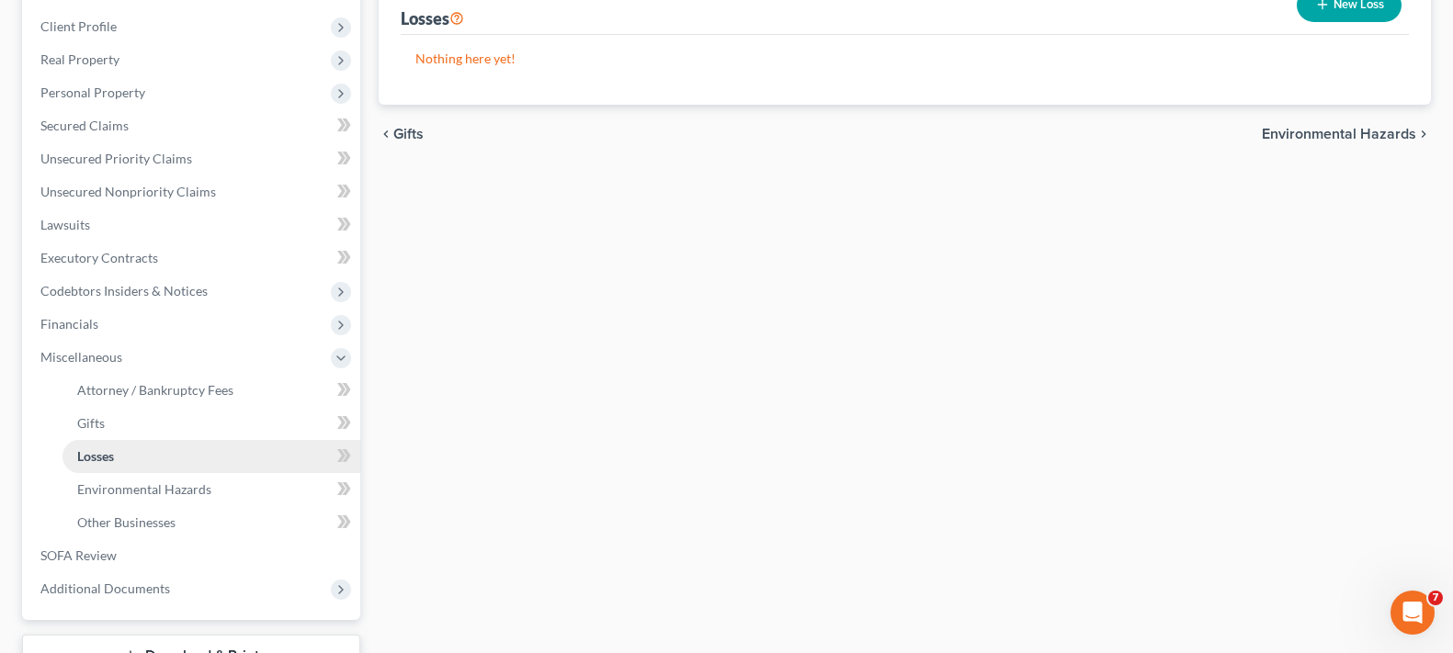
scroll to position [368, 0]
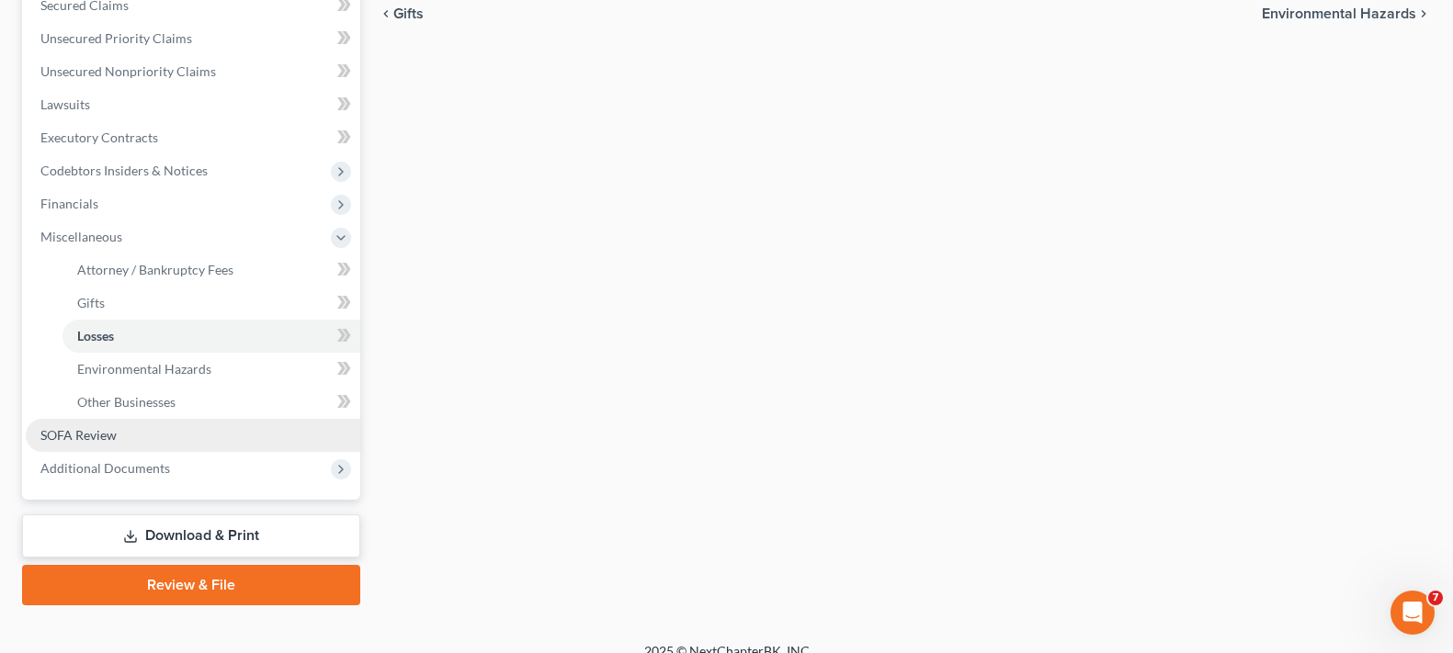
click at [176, 431] on link "SOFA Review" at bounding box center [193, 435] width 335 height 33
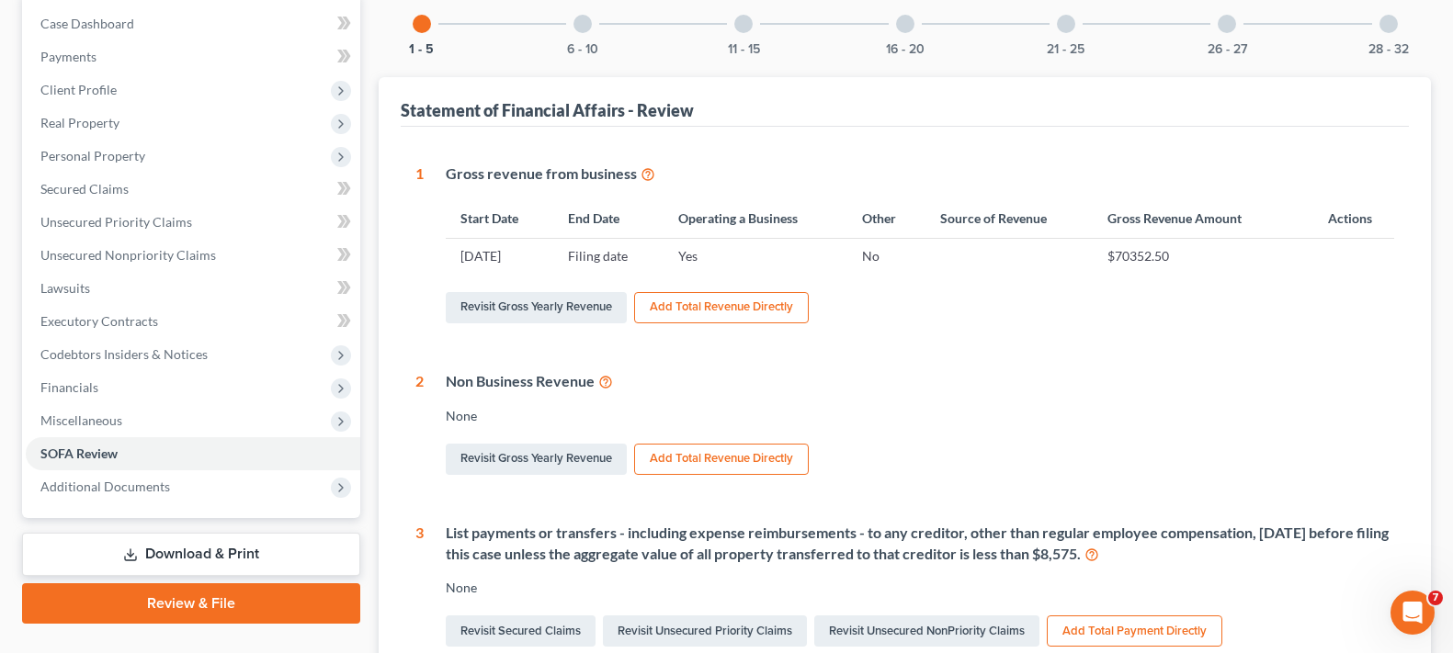
scroll to position [368, 0]
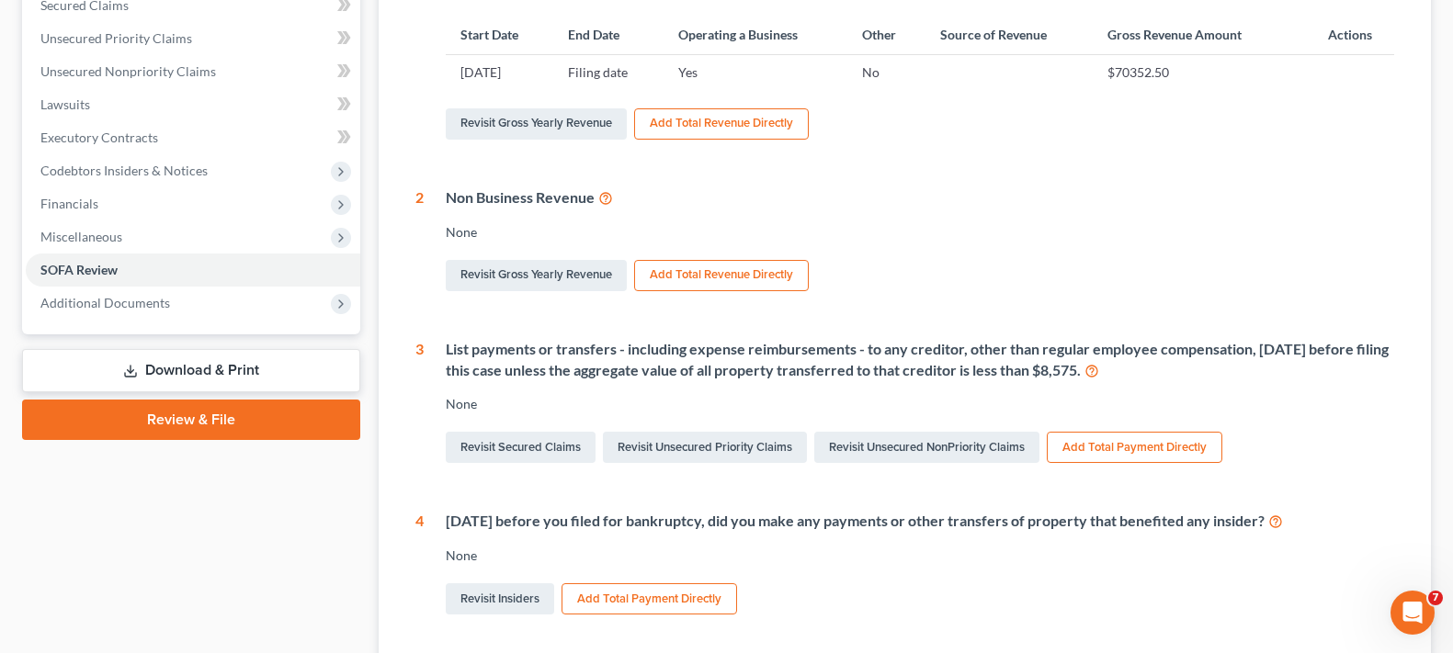
click at [1099, 368] on icon at bounding box center [1091, 369] width 15 height 17
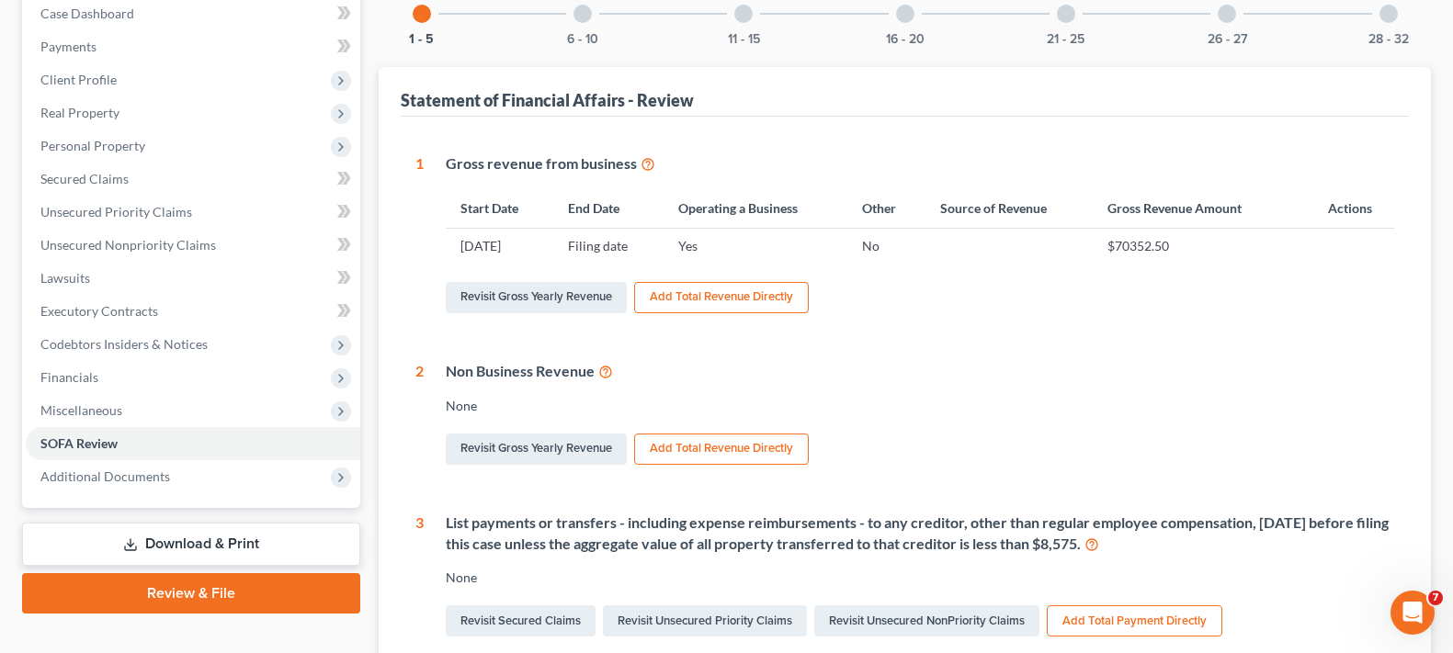
scroll to position [149, 0]
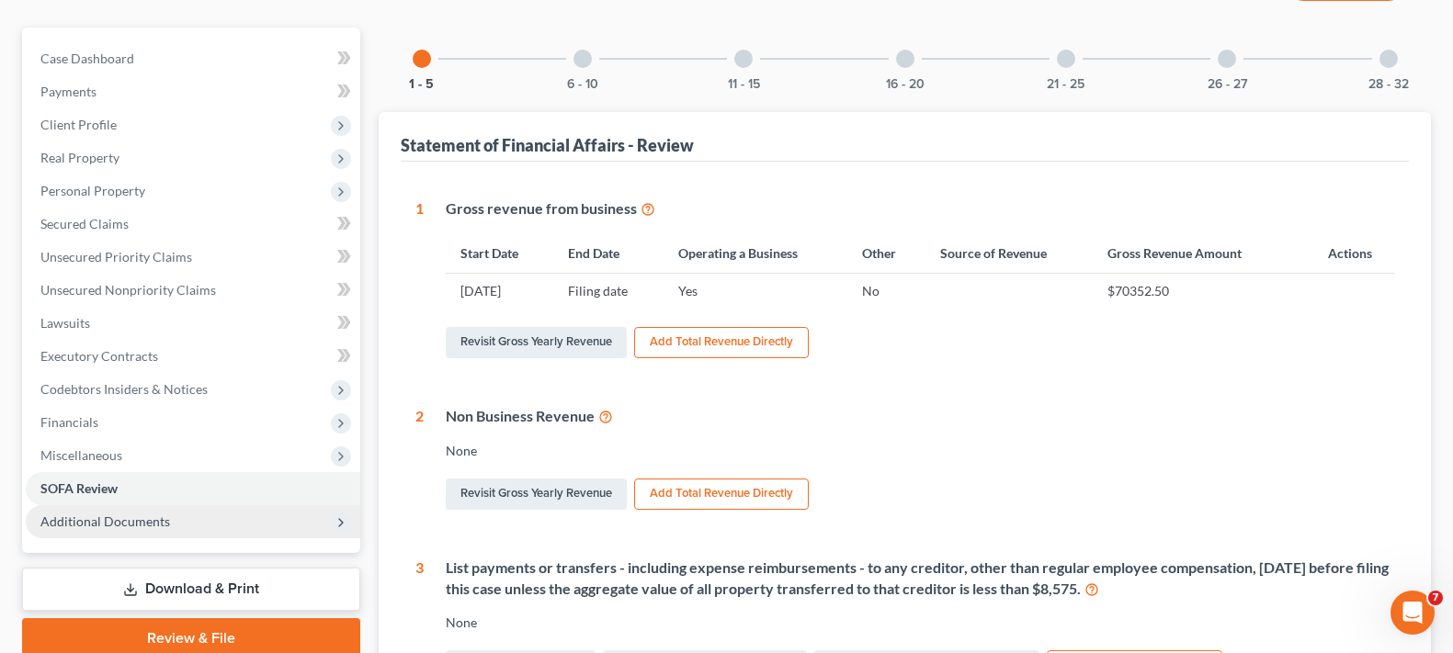
click at [148, 518] on span "Additional Documents" at bounding box center [105, 522] width 130 height 16
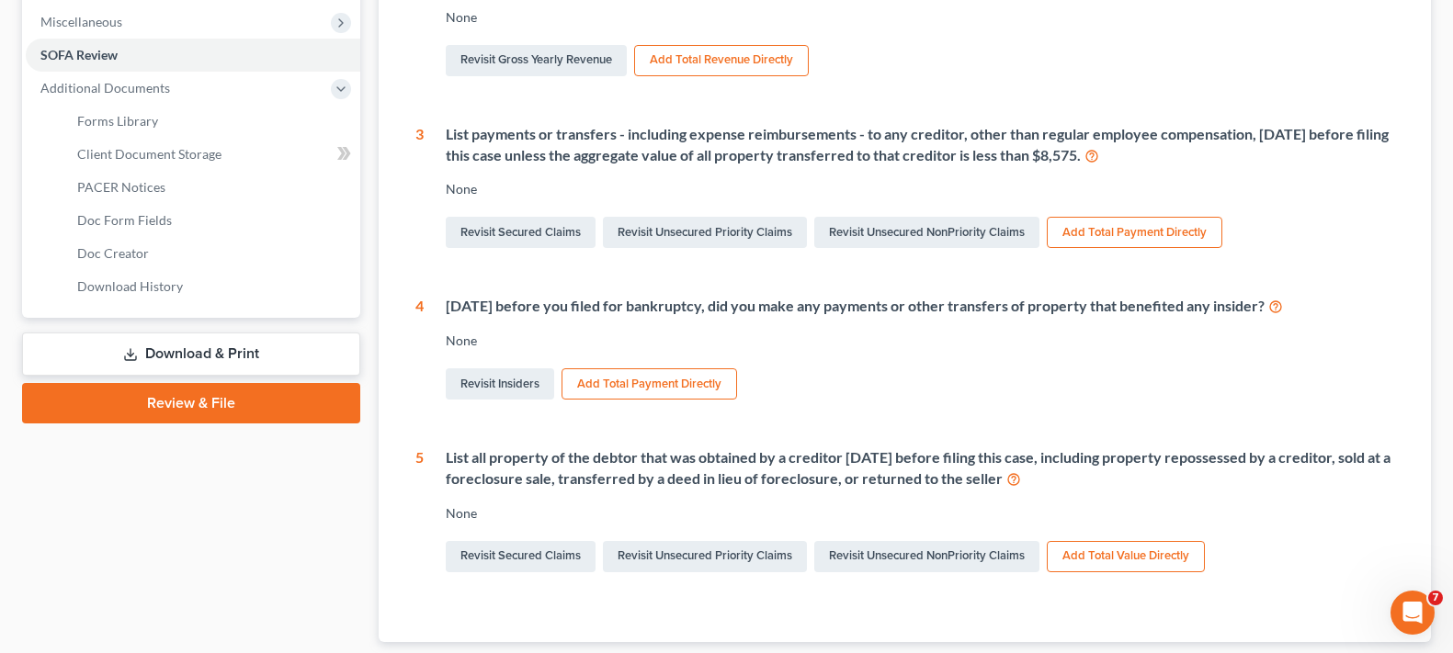
scroll to position [516, 0]
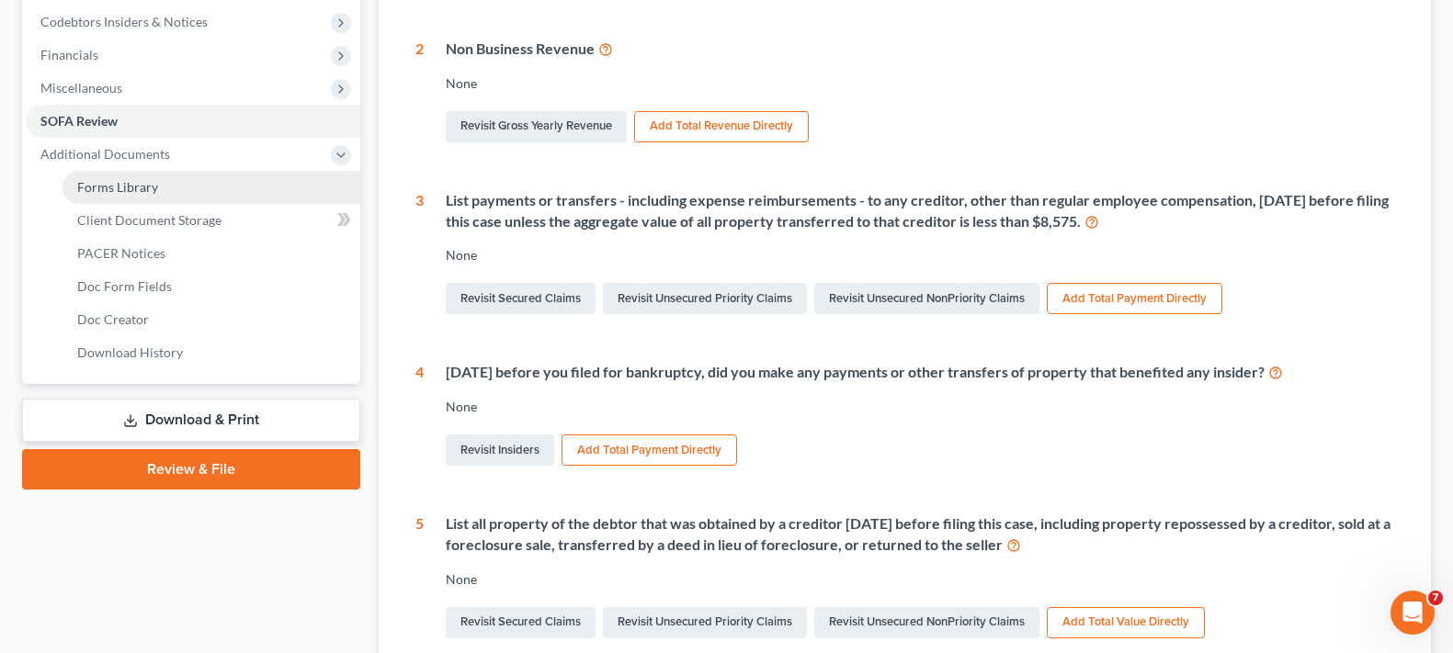
click at [119, 193] on span "Forms Library" at bounding box center [117, 187] width 81 height 16
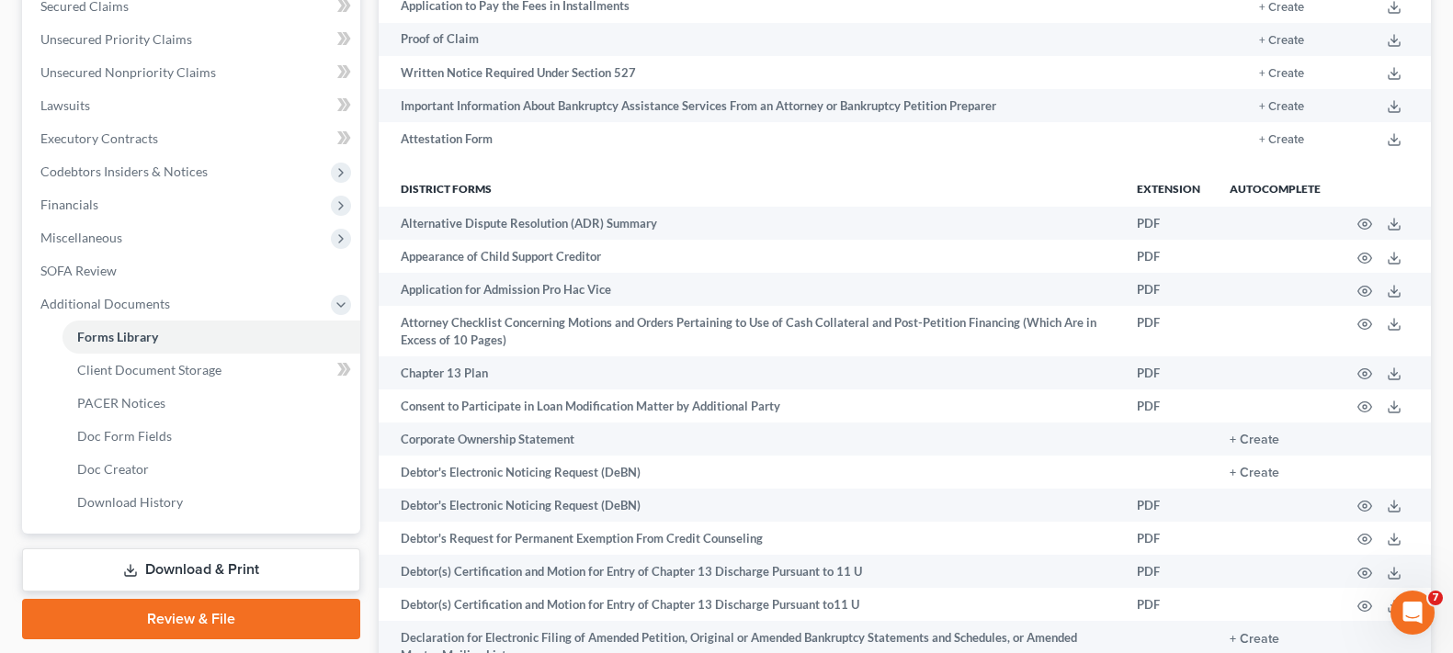
scroll to position [368, 0]
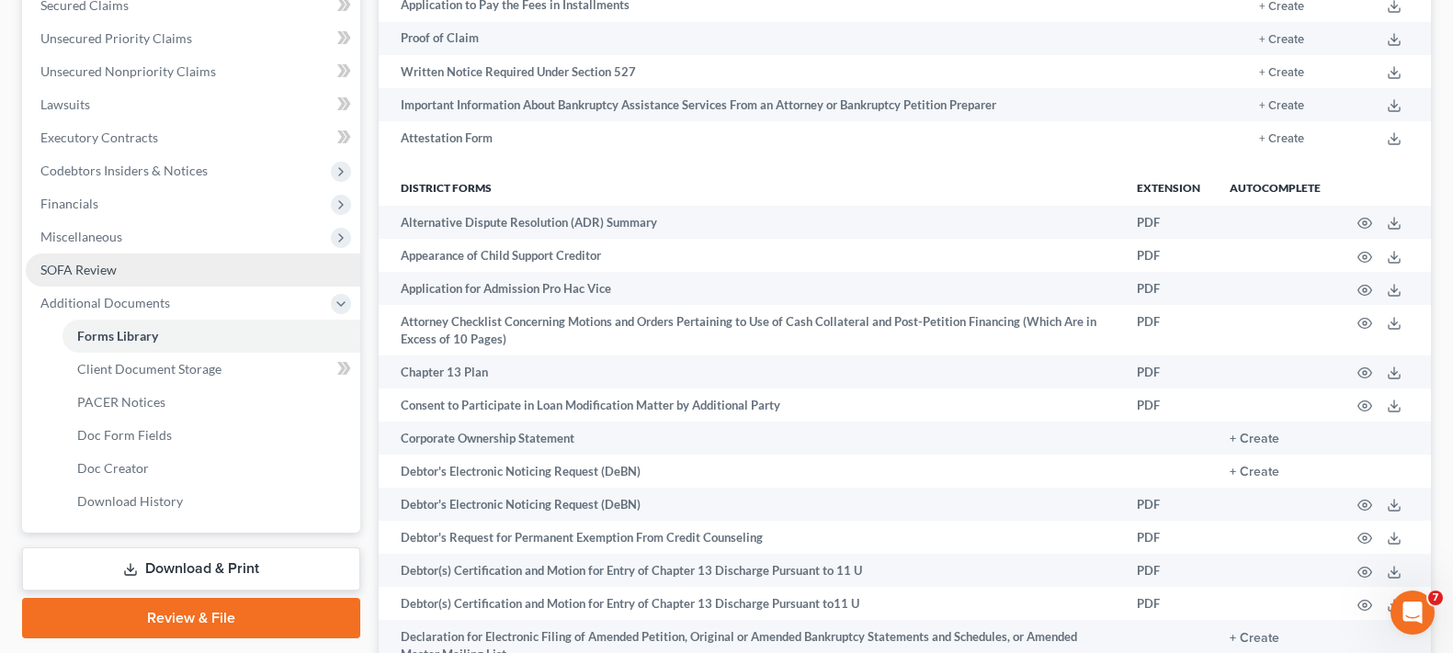
click at [111, 270] on span "SOFA Review" at bounding box center [78, 270] width 76 height 16
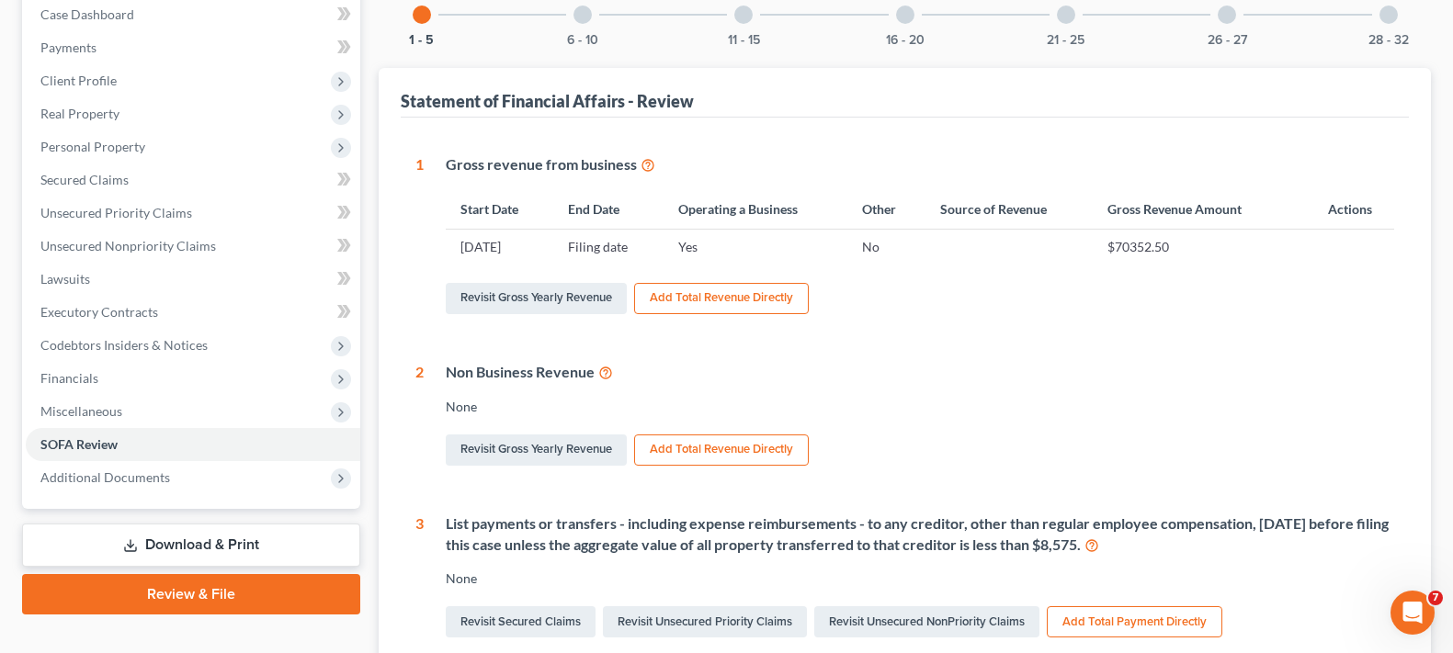
scroll to position [149, 0]
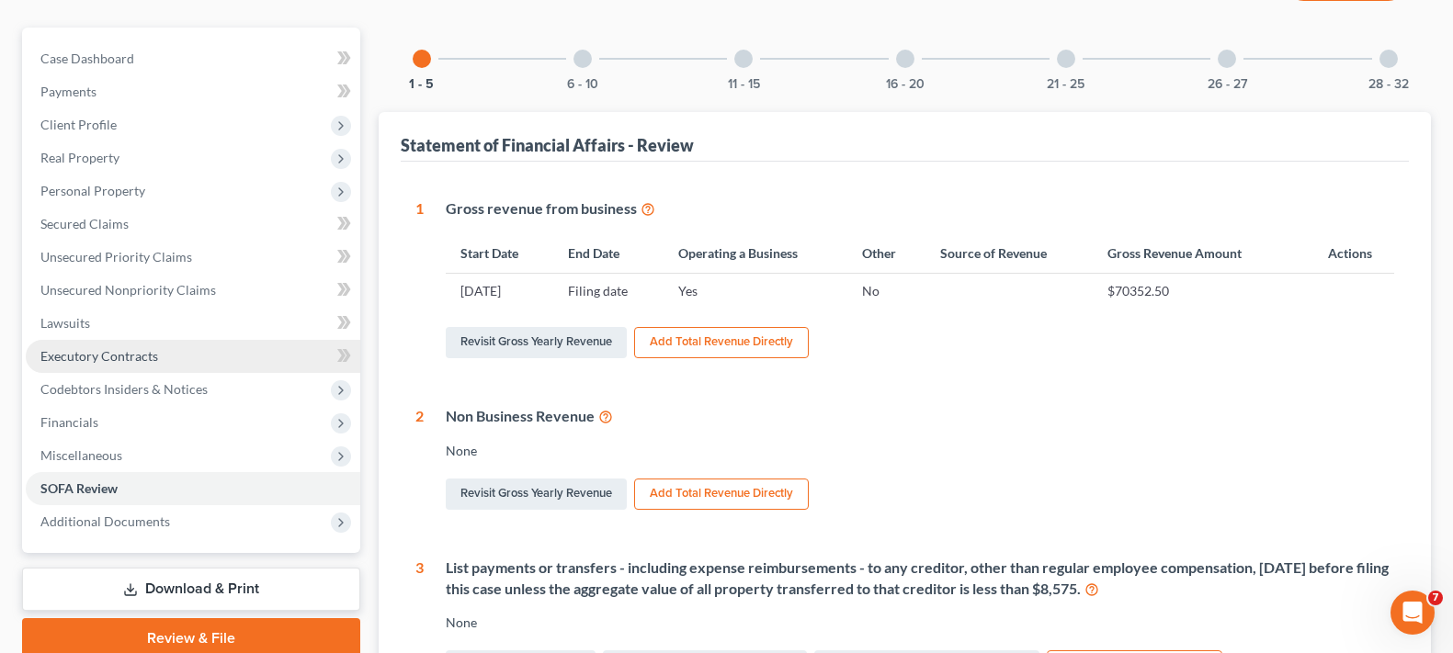
click at [143, 349] on span "Executory Contracts" at bounding box center [99, 356] width 118 height 16
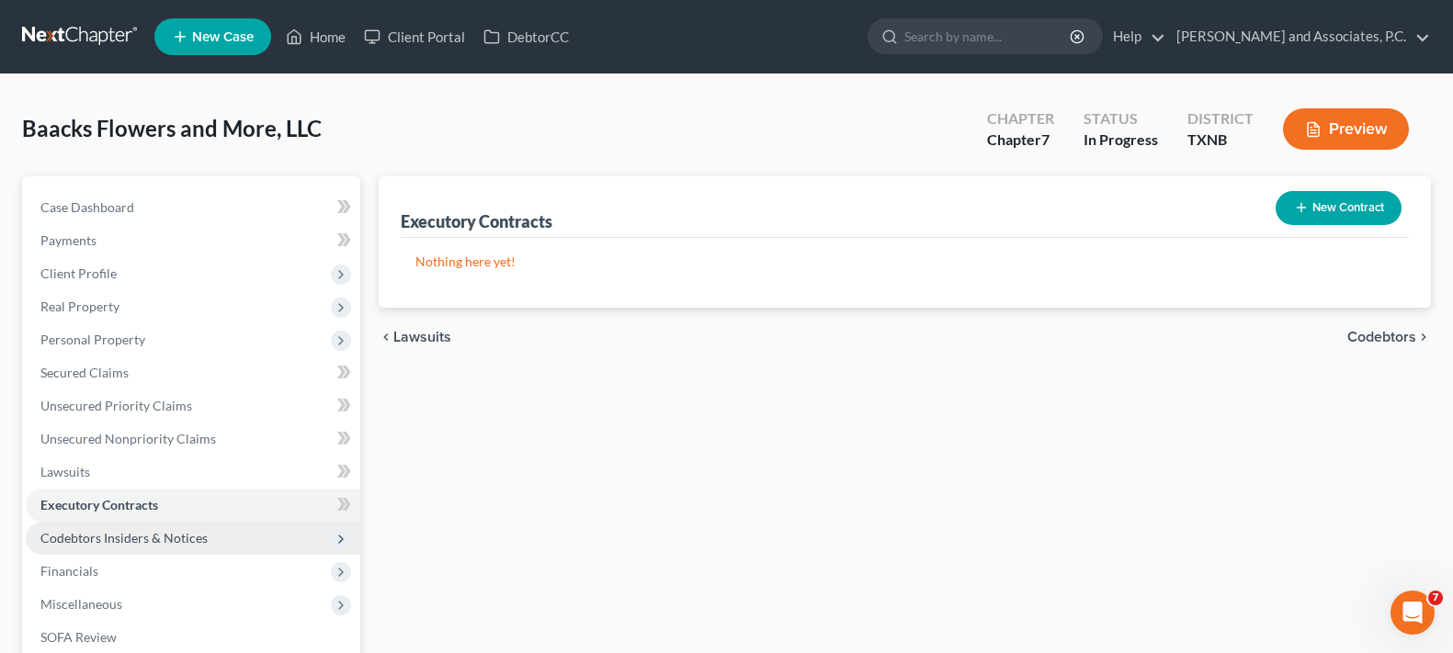
click at [152, 530] on span "Codebtors Insiders & Notices" at bounding box center [123, 538] width 167 height 16
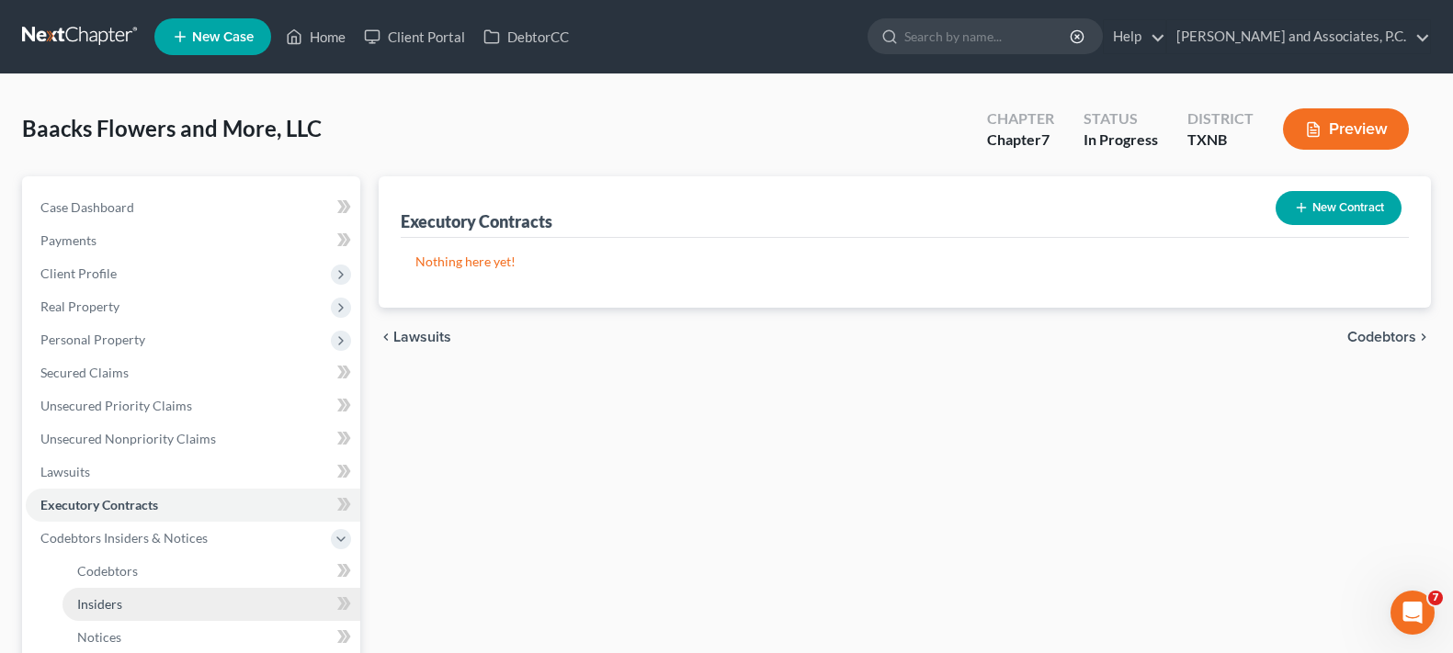
click at [115, 601] on span "Insiders" at bounding box center [99, 604] width 45 height 16
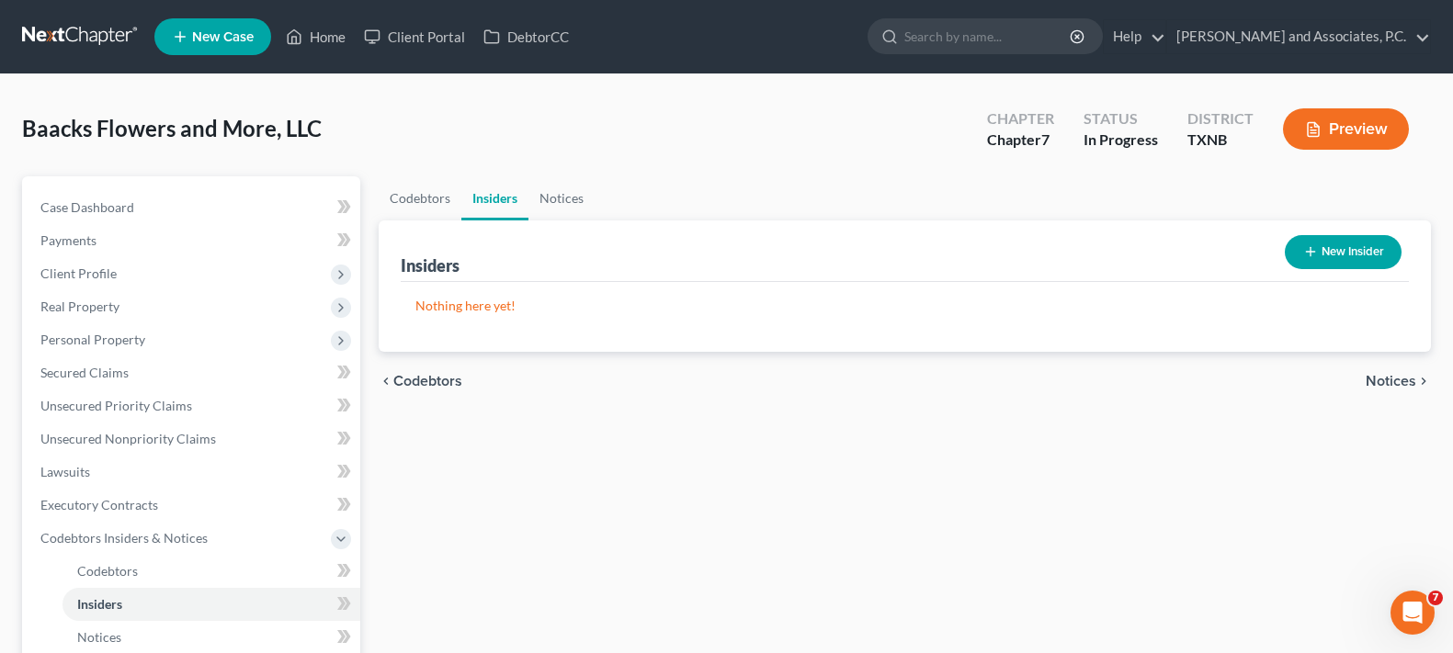
click at [1333, 255] on button "New Insider" at bounding box center [1343, 252] width 117 height 34
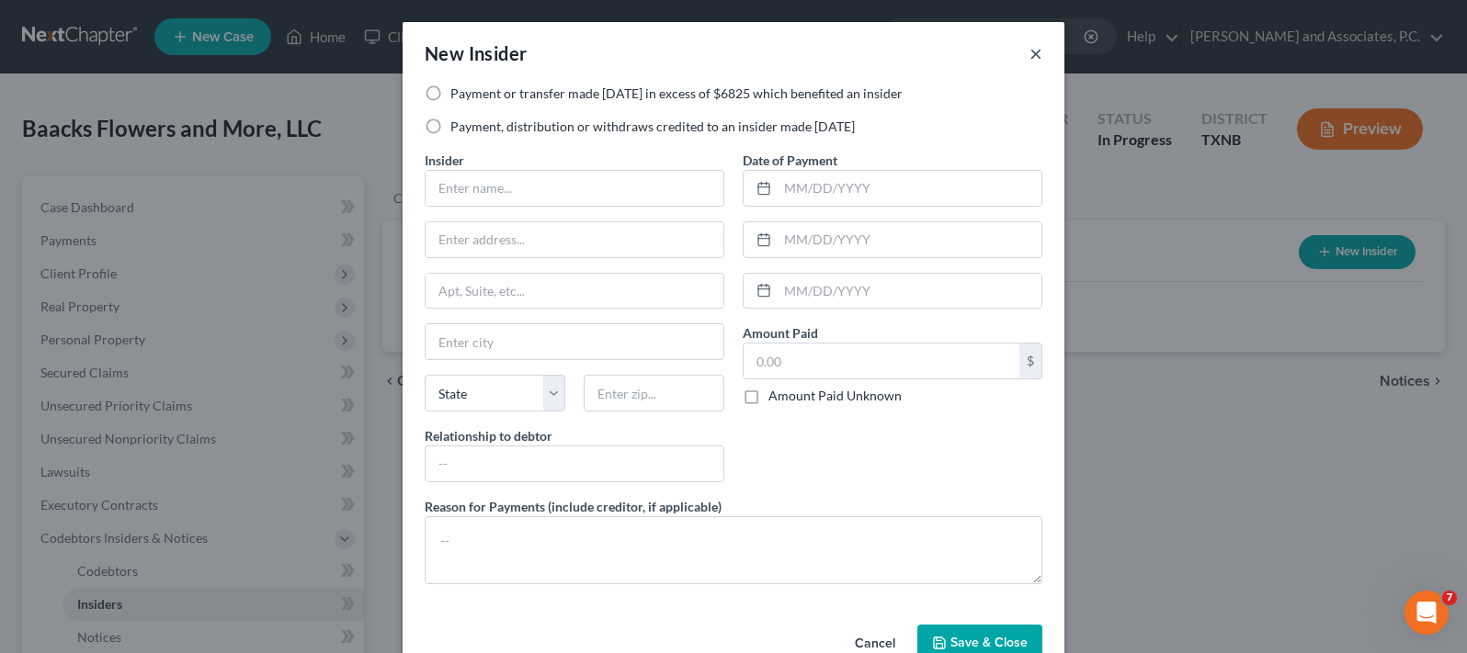
click at [1032, 52] on button "×" at bounding box center [1035, 53] width 13 height 22
